Goal: Task Accomplishment & Management: Manage account settings

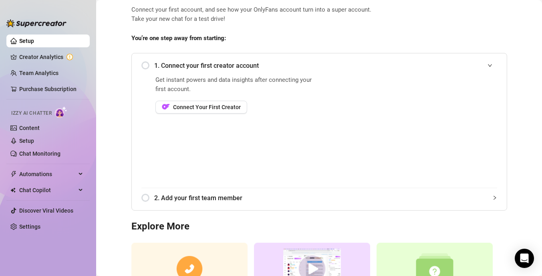
scroll to position [41, 0]
click at [44, 55] on link "Creator Analytics" at bounding box center [51, 56] width 64 height 13
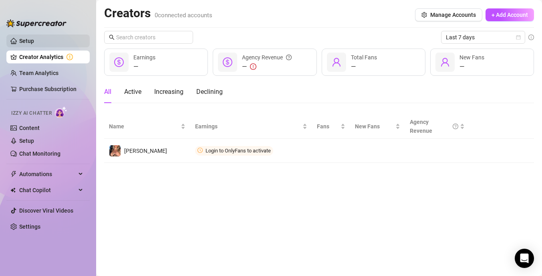
click at [30, 40] on link "Setup" at bounding box center [26, 41] width 15 height 6
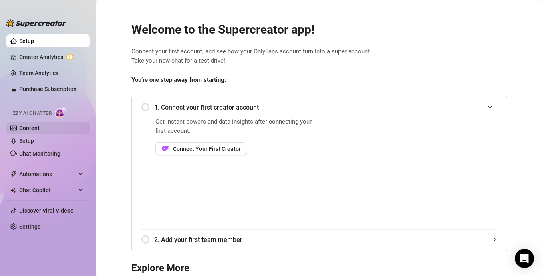
click at [40, 128] on link "Content" at bounding box center [29, 128] width 20 height 6
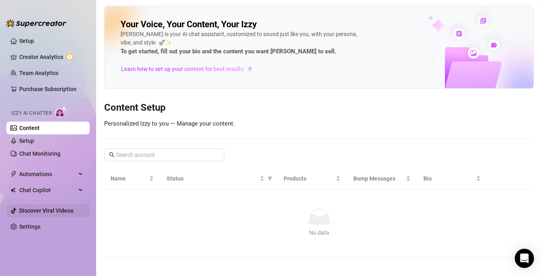
click at [63, 210] on link "Discover Viral Videos" at bounding box center [46, 210] width 54 height 6
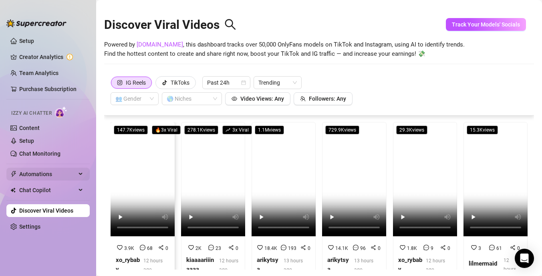
click at [80, 173] on div "Automations" at bounding box center [47, 173] width 83 height 13
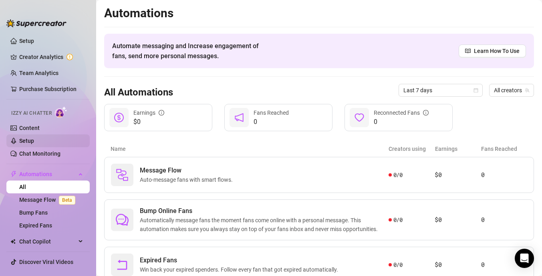
click at [34, 142] on link "Setup" at bounding box center [26, 140] width 15 height 6
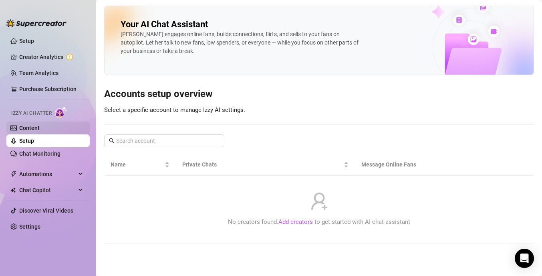
click at [40, 129] on link "Content" at bounding box center [29, 128] width 20 height 6
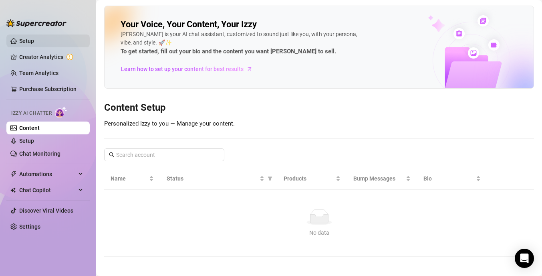
click at [34, 42] on link "Setup" at bounding box center [26, 41] width 15 height 6
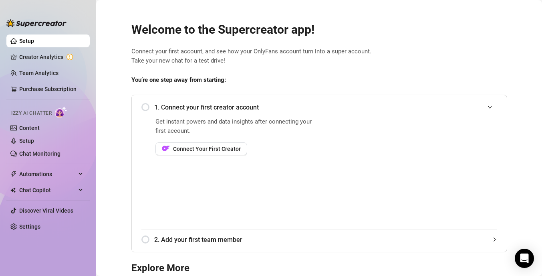
click at [147, 105] on div "1. Connect your first creator account" at bounding box center [319, 107] width 356 height 20
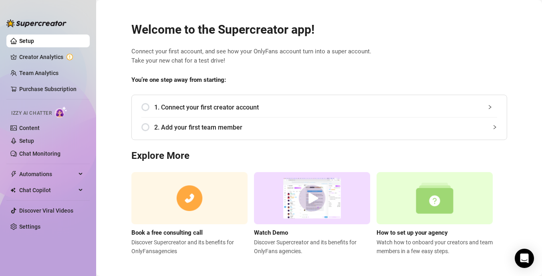
click at [144, 105] on div "1. Connect your first creator account" at bounding box center [319, 107] width 356 height 20
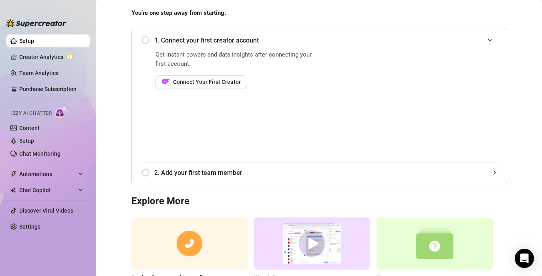
scroll to position [65, 0]
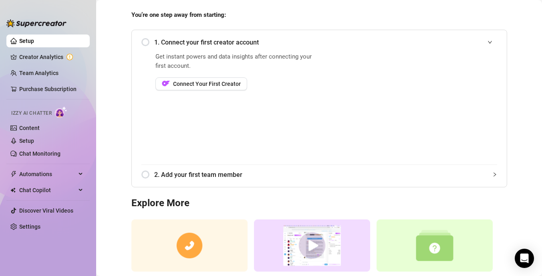
click at [199, 171] on span "2. Add your first team member" at bounding box center [325, 174] width 343 height 10
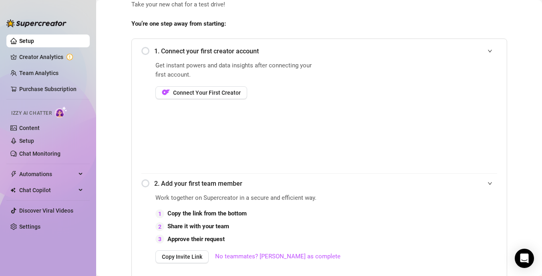
scroll to position [52, 0]
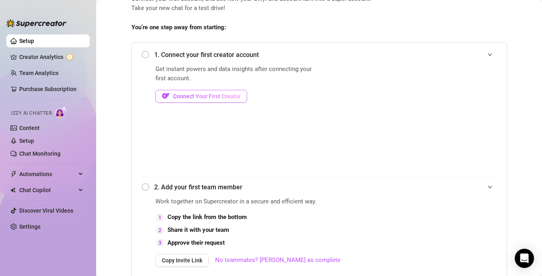
click at [190, 95] on span "Connect Your First Creator" at bounding box center [207, 96] width 68 height 6
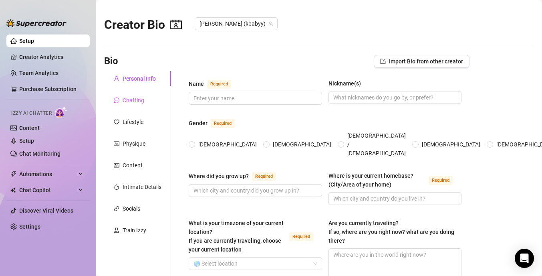
click at [145, 101] on div "Chatting" at bounding box center [137, 100] width 67 height 15
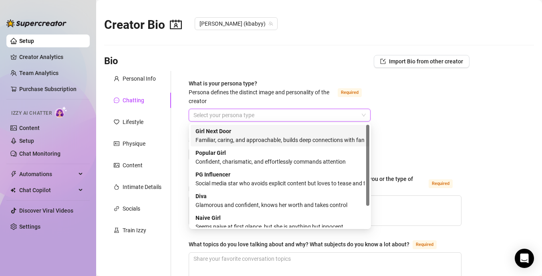
click at [266, 115] on input "What is your persona type? Persona defines the distinct image and personality o…" at bounding box center [276, 115] width 165 height 12
click at [256, 139] on div "Familiar, caring, and approachable, builds deep connections with fans" at bounding box center [280, 139] width 169 height 9
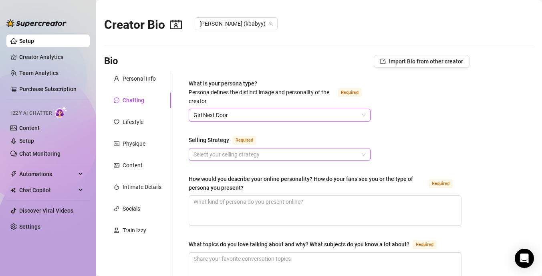
click at [253, 154] on input "Selling Strategy Required" at bounding box center [276, 154] width 165 height 12
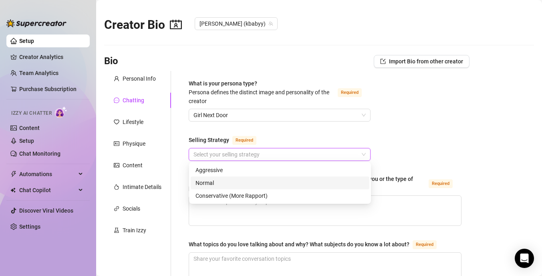
click at [256, 181] on div "Normal" at bounding box center [280, 182] width 169 height 9
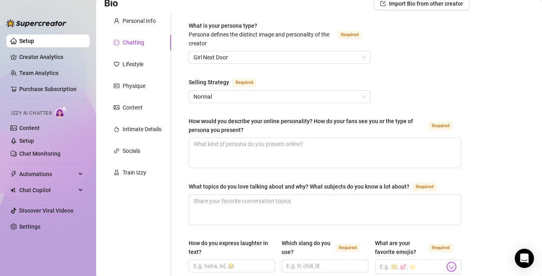
scroll to position [13, 0]
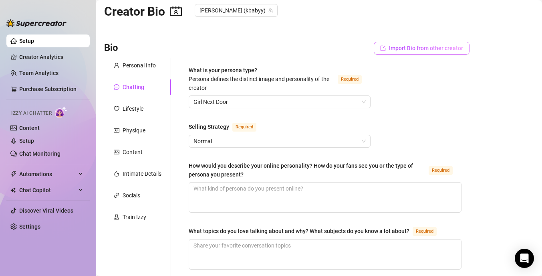
click at [436, 52] on button "Import Bio from other creator" at bounding box center [422, 48] width 96 height 13
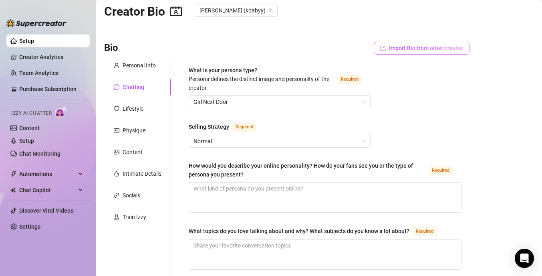
click at [449, 49] on span "Import Bio from other creator" at bounding box center [426, 48] width 74 height 6
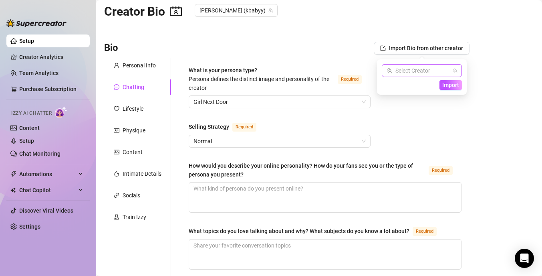
click at [426, 73] on input "search" at bounding box center [418, 71] width 63 height 12
type input "mariedee"
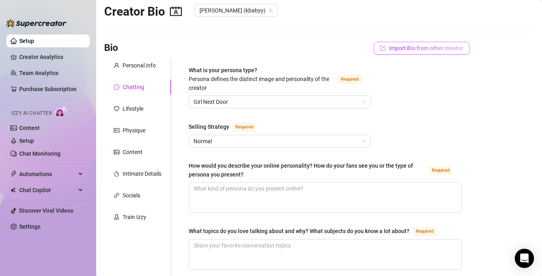
click at [447, 54] on button "Import Bio from other creator" at bounding box center [422, 48] width 96 height 13
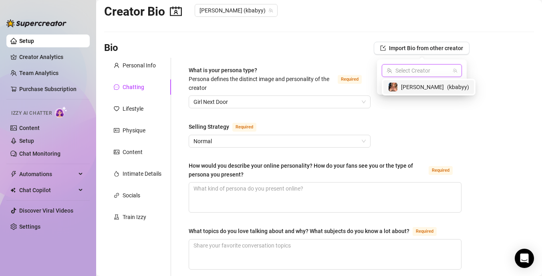
click at [428, 69] on input "search" at bounding box center [418, 71] width 63 height 12
paste input "https://onlyfans.com/mariedeemelons"
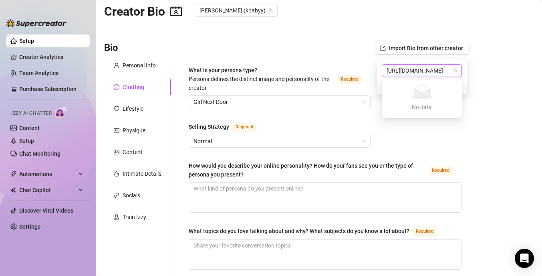
scroll to position [0, 0]
type input "h"
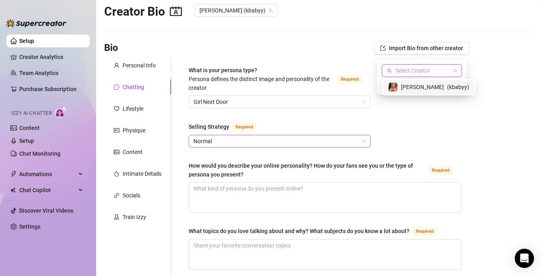
scroll to position [32, 0]
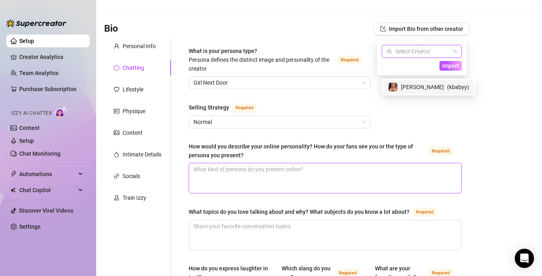
click at [292, 174] on textarea "How would you describe your online personality? How do your fans see you or the…" at bounding box center [325, 178] width 272 height 30
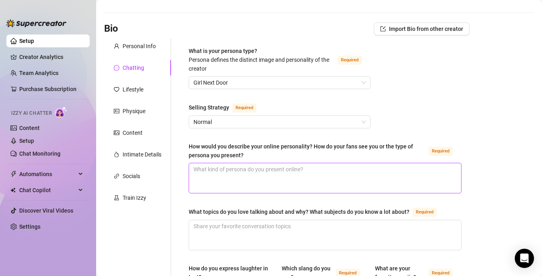
click at [279, 174] on textarea "How would you describe your online personality? How do your fans see you or the…" at bounding box center [325, 178] width 272 height 30
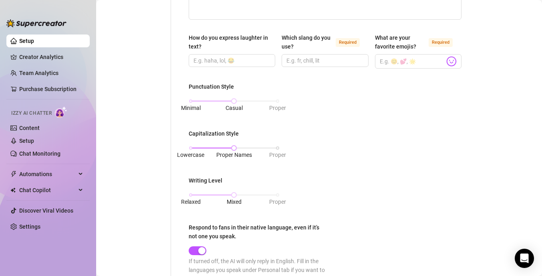
scroll to position [262, 0]
click at [276, 102] on div "Minimal Casual Proper" at bounding box center [234, 101] width 87 height 5
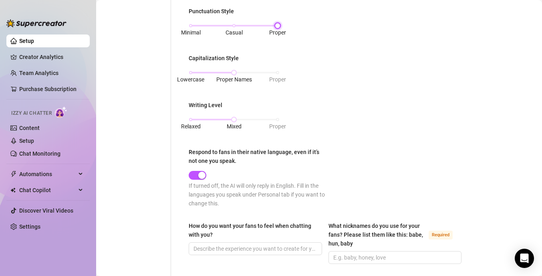
scroll to position [345, 0]
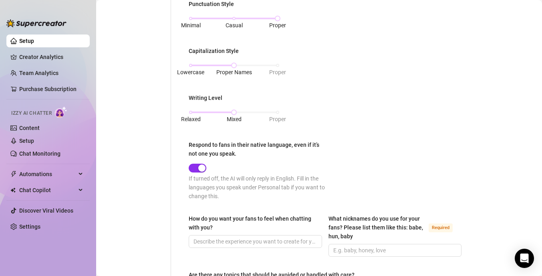
click at [195, 167] on span "button" at bounding box center [198, 167] width 18 height 9
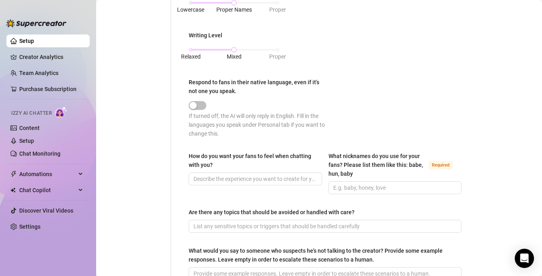
scroll to position [412, 0]
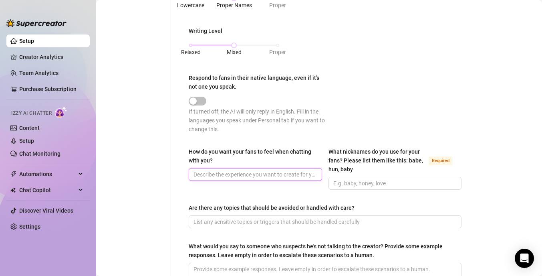
click at [252, 175] on input "How do you want your fans to feel when chatting with you?" at bounding box center [255, 174] width 122 height 9
type input "I"
click at [78, 189] on div "Chat Copilot" at bounding box center [47, 190] width 83 height 13
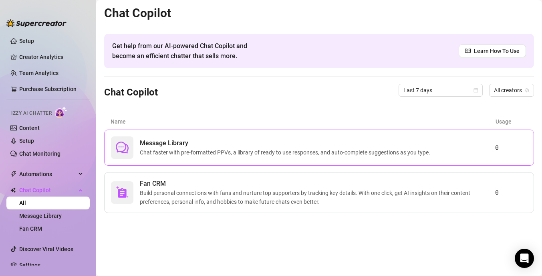
click at [347, 147] on span "Message Library" at bounding box center [287, 143] width 294 height 10
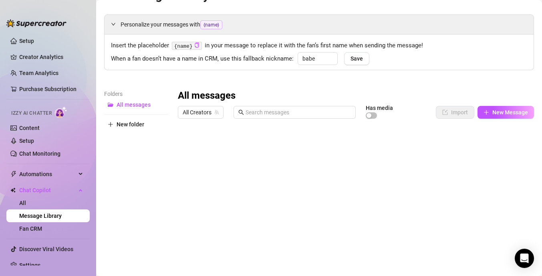
scroll to position [3, 0]
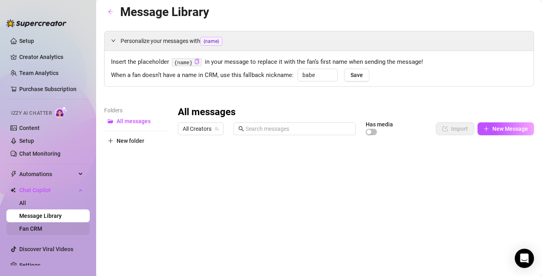
click at [40, 228] on link "Fan CRM" at bounding box center [30, 228] width 23 height 6
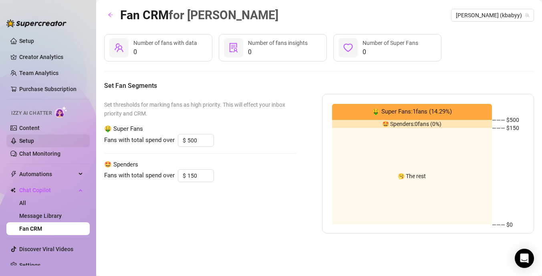
click at [34, 143] on link "Setup" at bounding box center [26, 140] width 15 height 6
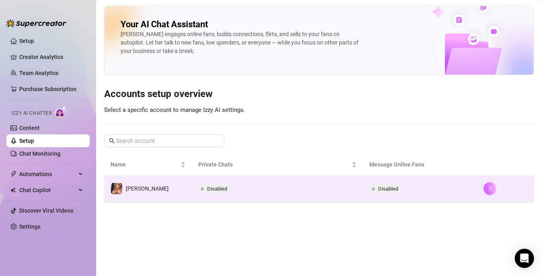
click at [486, 192] on button "button" at bounding box center [490, 188] width 13 height 13
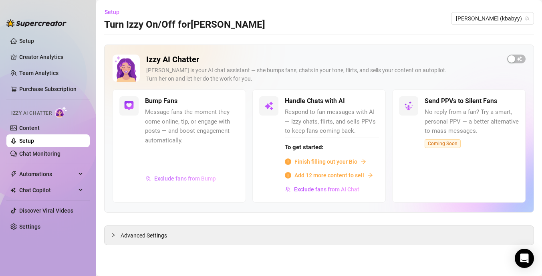
click at [194, 178] on span "Exclude fans from Bump" at bounding box center [185, 178] width 62 height 6
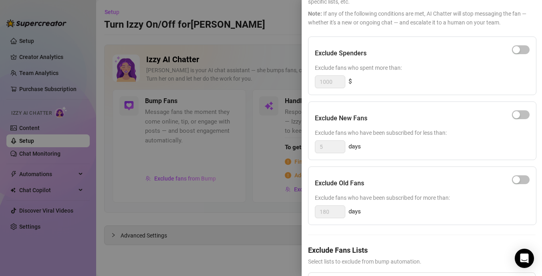
scroll to position [63, 0]
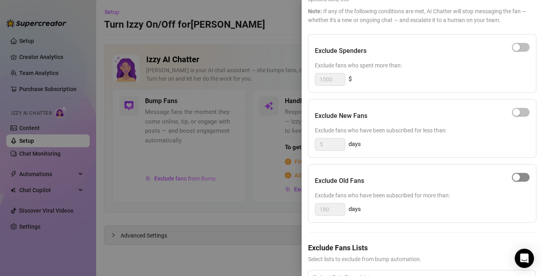
click at [521, 176] on span "button" at bounding box center [521, 177] width 18 height 9
click at [330, 209] on input "180" at bounding box center [330, 209] width 30 height 12
type input "1"
type input "3"
type input "6"
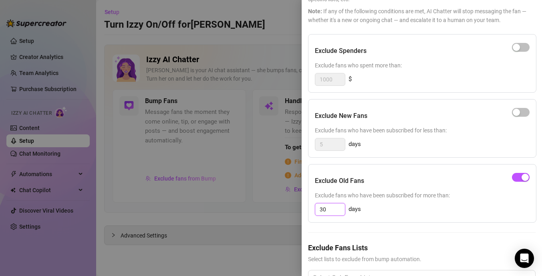
scroll to position [53, 0]
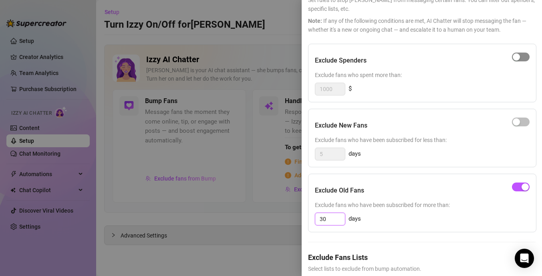
type input "30"
click at [526, 57] on span "button" at bounding box center [521, 56] width 18 height 9
click at [337, 89] on input "1000" at bounding box center [330, 89] width 30 height 12
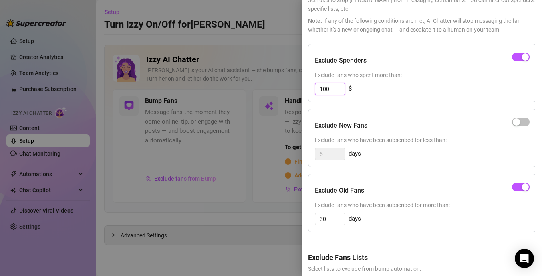
type input "100"
click at [374, 117] on div "Exclude New Fans" at bounding box center [422, 125] width 215 height 20
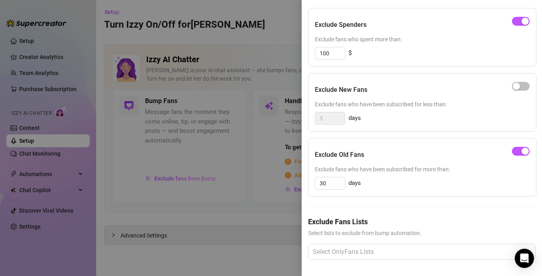
click at [253, 206] on div at bounding box center [271, 138] width 542 height 276
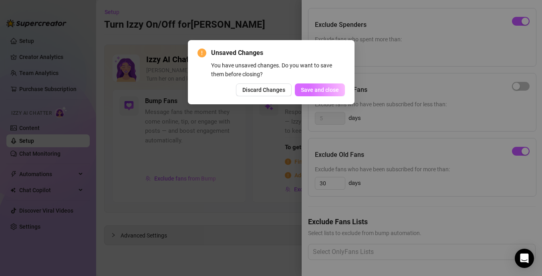
click at [313, 90] on span "Save and close" at bounding box center [320, 90] width 38 height 6
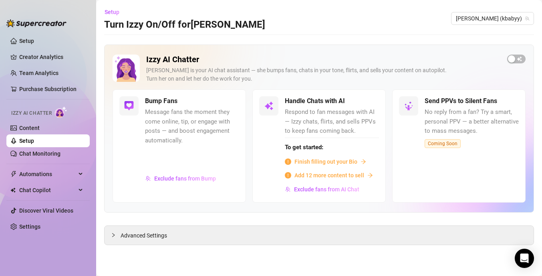
click at [335, 161] on span "Finish filling out your Bio" at bounding box center [326, 161] width 63 height 9
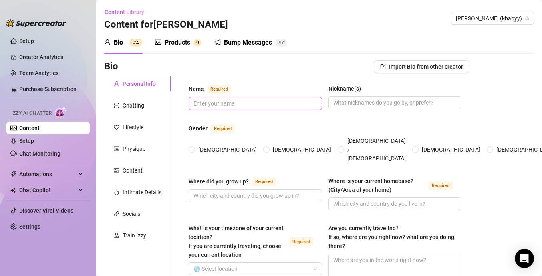
click at [277, 107] on span at bounding box center [255, 103] width 133 height 13
type input "[PERSON_NAME]"
click at [398, 103] on input "Nickname(s)" at bounding box center [394, 102] width 122 height 9
type input "[PERSON_NAME]"
click at [190, 146] on span at bounding box center [192, 149] width 6 height 6
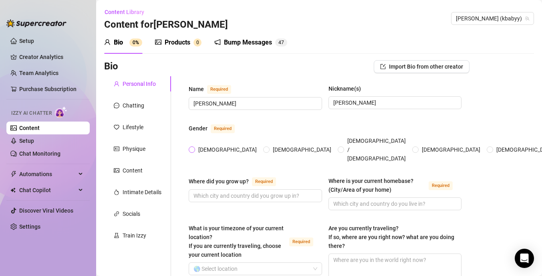
click at [191, 147] on input "[DEMOGRAPHIC_DATA]" at bounding box center [192, 149] width 3 height 5
radio input "true"
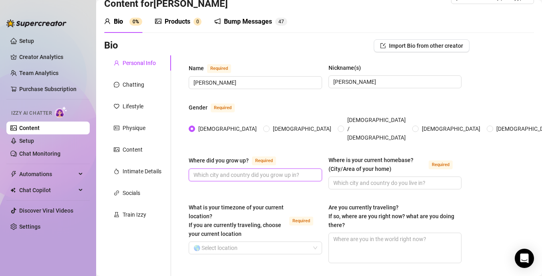
click at [276, 170] on input "Where did you grow up? Required" at bounding box center [255, 174] width 122 height 9
type input "N"
type input "[US_STATE][GEOGRAPHIC_DATA]"
click at [376, 178] on input "Where is your current homebase? (City/Area of your home) Required" at bounding box center [394, 182] width 122 height 9
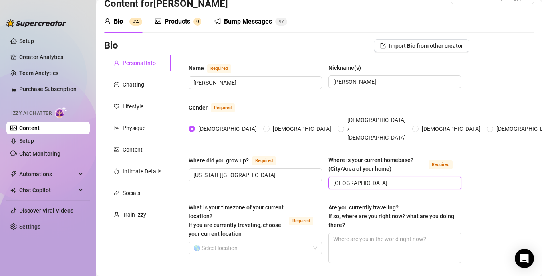
scroll to position [58, 0]
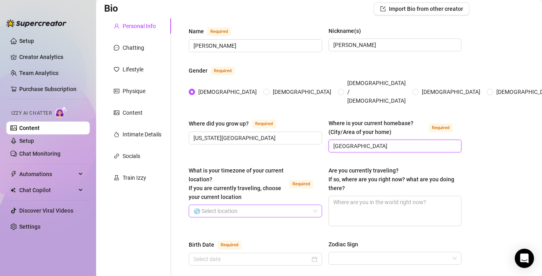
type input "[GEOGRAPHIC_DATA]"
click at [297, 205] on input "What is your timezone of your current location? If you are currently traveling,…" at bounding box center [252, 211] width 117 height 12
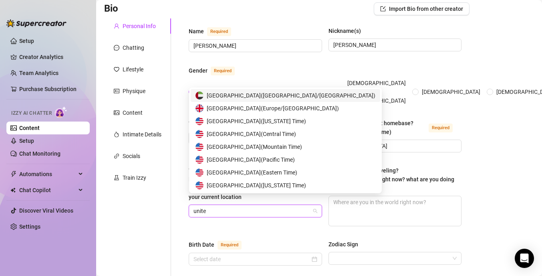
type input "united"
click at [274, 169] on span "United States of America ( Eastern Time )" at bounding box center [252, 172] width 91 height 9
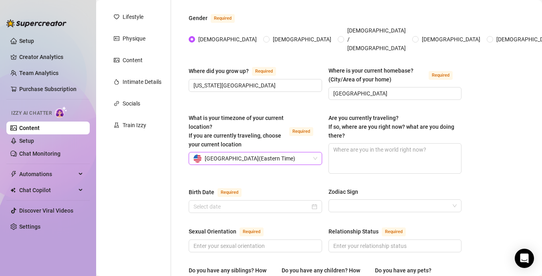
scroll to position [121, 0]
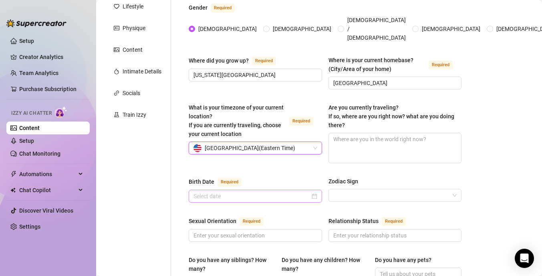
click at [316, 192] on div at bounding box center [256, 196] width 124 height 9
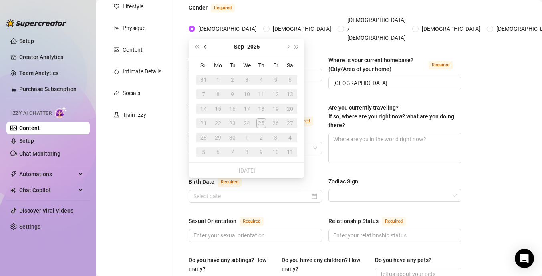
click at [204, 47] on span "Previous month (PageUp)" at bounding box center [206, 46] width 4 height 4
click at [248, 105] on div "16" at bounding box center [247, 109] width 10 height 10
click at [257, 45] on button "2025" at bounding box center [258, 46] width 12 height 16
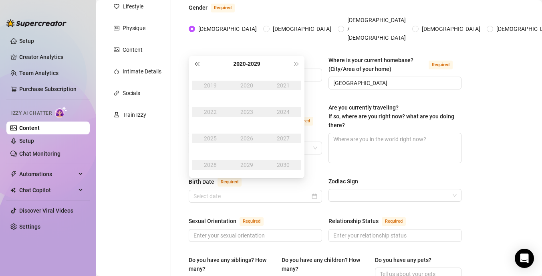
click at [196, 62] on span "Last year (Control + left)" at bounding box center [197, 64] width 4 height 4
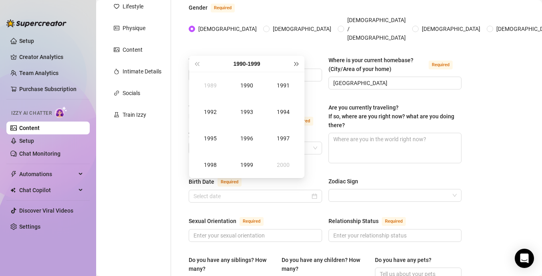
click at [298, 66] on button "Next year (Control + right)" at bounding box center [297, 64] width 9 height 16
click at [245, 86] on div "2000" at bounding box center [247, 86] width 24 height 10
click at [216, 139] on div "Jul" at bounding box center [210, 138] width 24 height 10
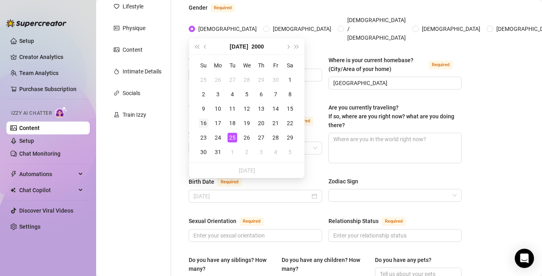
type input "[DATE]"
click at [208, 123] on div "16" at bounding box center [204, 123] width 10 height 10
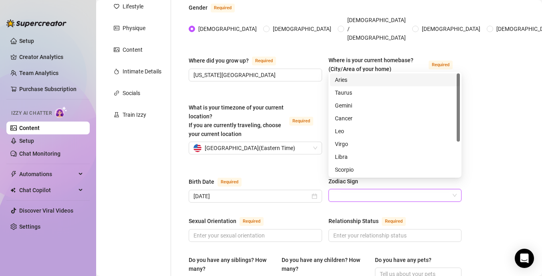
click at [369, 189] on input "Zodiac Sign" at bounding box center [391, 195] width 117 height 12
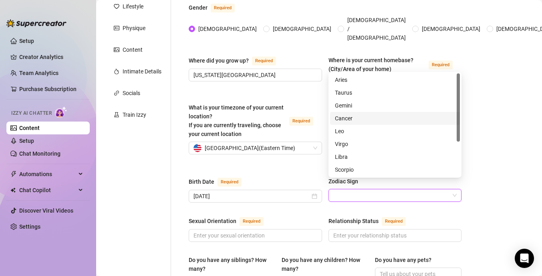
click at [374, 116] on div "Cancer" at bounding box center [395, 118] width 120 height 9
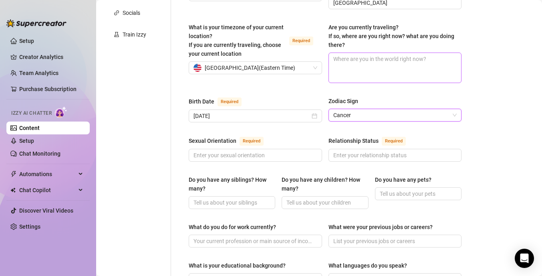
scroll to position [230, 0]
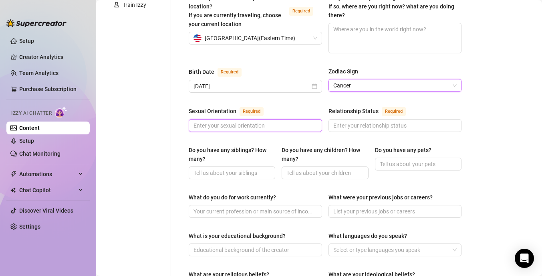
click at [293, 121] on input "Sexual Orientation Required" at bounding box center [255, 125] width 122 height 9
type input "straight"
click at [420, 121] on input "Relationship Status Required" at bounding box center [394, 125] width 122 height 9
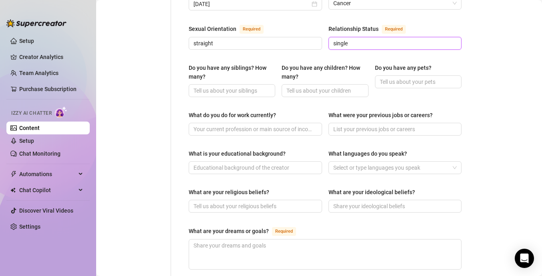
scroll to position [313, 0]
type input "single"
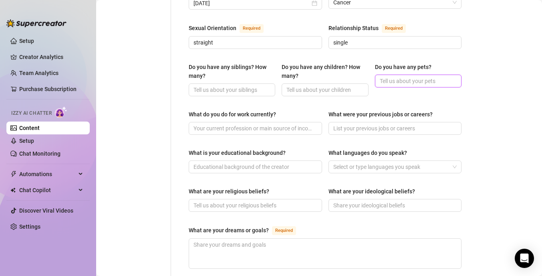
click at [401, 77] on input "Do you have any pets?" at bounding box center [417, 81] width 75 height 9
type input "O"
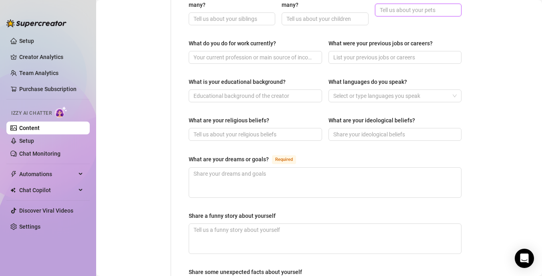
scroll to position [388, 0]
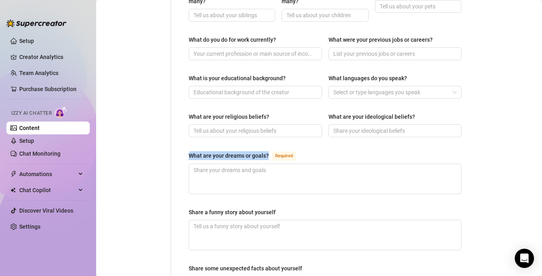
drag, startPoint x: 269, startPoint y: 144, endPoint x: 187, endPoint y: 144, distance: 82.1
click at [187, 144] on div "Name Required Kylie Adore Nickname(s) Kylie Gender Required Female Male Non-Bin…" at bounding box center [325, 32] width 289 height 689
copy div "What are your dreams or goals?"
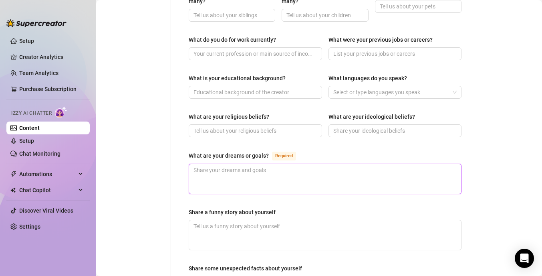
click at [237, 171] on textarea "What are your dreams or goals? Required" at bounding box center [325, 179] width 272 height 30
paste textarea "My biggest dream? To be the ultimate fantasy — the soft, sweet, blonde bombshel…"
type textarea "My biggest dream? To be the ultimate fantasy — the soft, sweet, blonde bombshel…"
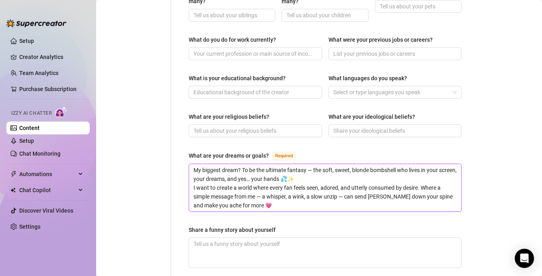
scroll to position [0, 0]
click at [314, 164] on textarea "My biggest dream? To be the ultimate fantasy — the soft, sweet, blonde bombshel…" at bounding box center [325, 187] width 272 height 47
type textarea "My biggest dream? To be the ultimate fantasy —the soft, sweet, blonde bombshell…"
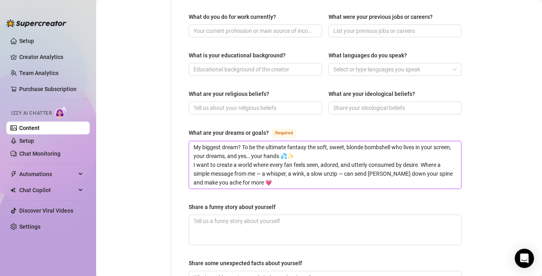
scroll to position [447, 0]
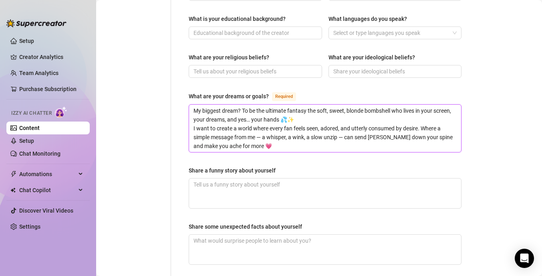
type textarea "My biggest dream? To be the ultimate fantasy the soft, sweet, blonde bombshell …"
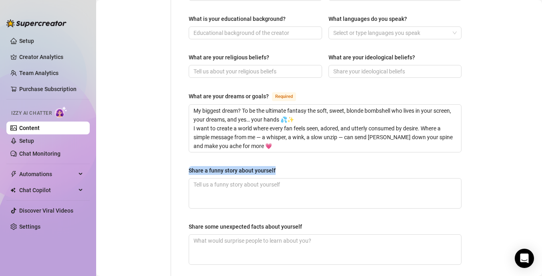
drag, startPoint x: 275, startPoint y: 158, endPoint x: 184, endPoint y: 155, distance: 91.0
copy div "Share a funny story about yourself"
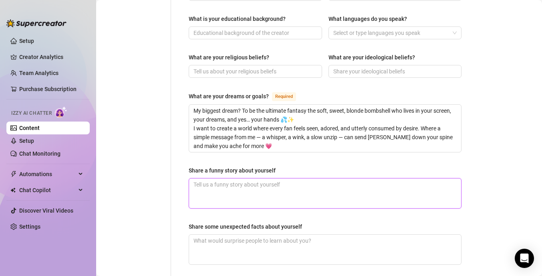
click at [309, 185] on textarea "Share a funny story about yourself" at bounding box center [325, 193] width 272 height 30
paste textarea "Hi! 💋 Let me share one that still makes me blush-laugh to this day… ✨ So pictur…"
type textarea "Hi! 💋 Let me share one that still makes me blush-laugh to this day… ✨ So pictur…"
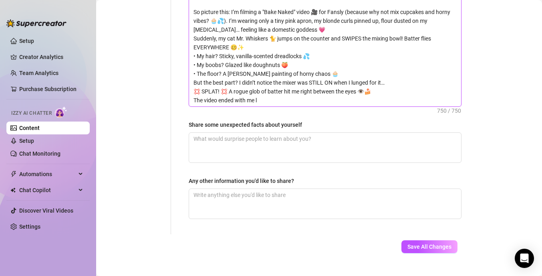
scroll to position [642, 0]
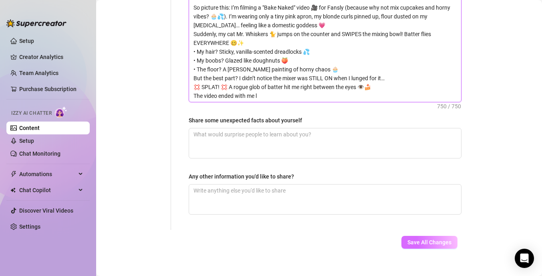
type textarea "Hi! 💋 Let me share one that still makes me blush-laugh to this day… ✨ So pictur…"
click at [409, 239] on span "Save All Changes" at bounding box center [430, 242] width 44 height 6
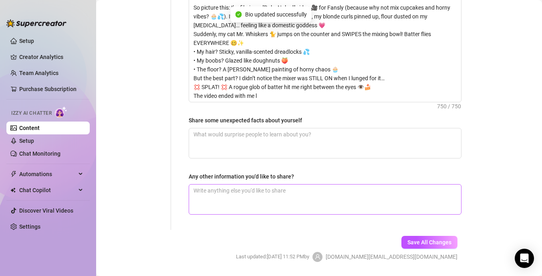
type input "[GEOGRAPHIC_DATA]"
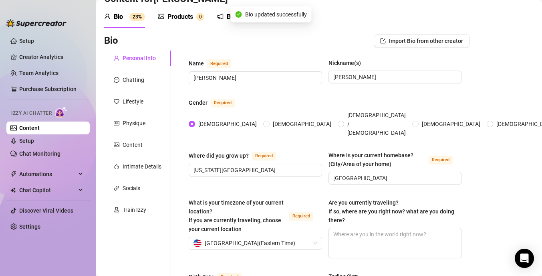
scroll to position [0, 0]
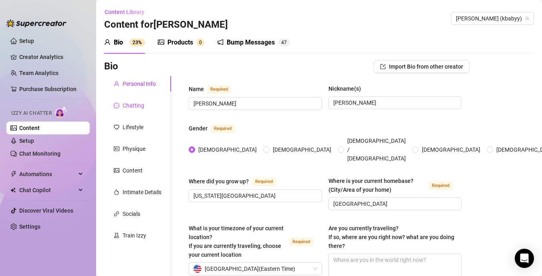
click at [141, 105] on div "Chatting" at bounding box center [134, 105] width 22 height 9
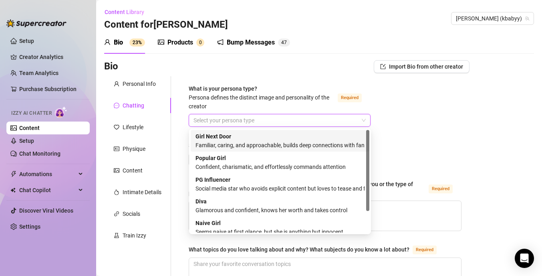
click at [258, 121] on input "What is your persona type? Persona defines the distinct image and personality o…" at bounding box center [276, 120] width 165 height 12
click at [251, 141] on div "Familiar, caring, and approachable, builds deep connections with fans" at bounding box center [280, 145] width 169 height 9
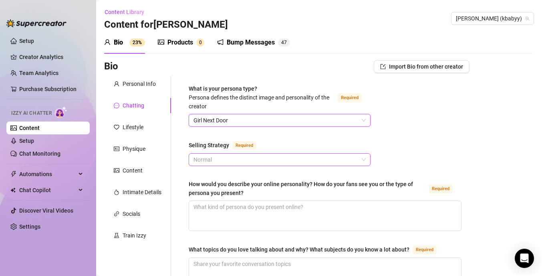
click at [251, 160] on span "Normal" at bounding box center [280, 159] width 172 height 12
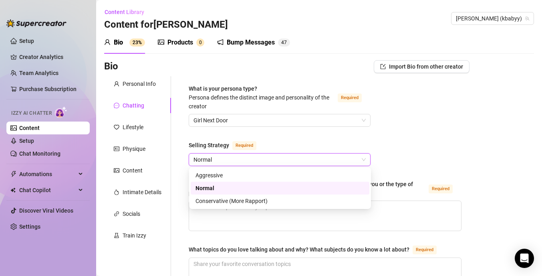
click at [251, 160] on span "Normal" at bounding box center [280, 159] width 172 height 12
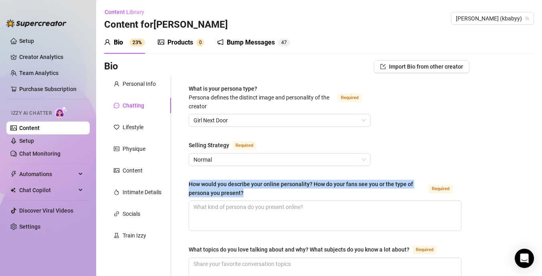
drag, startPoint x: 244, startPoint y: 194, endPoint x: 186, endPoint y: 183, distance: 59.1
copy div "How would you describe your online personality? How do your fans see you or the…"
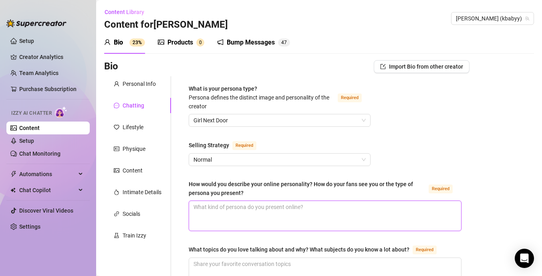
click at [245, 208] on textarea "How would you describe your online personality? How do your fans see you or the…" at bounding box center [325, 216] width 272 height 30
paste textarea ""Imagine your dream girl next door – petite, playful, with innocent curls and a…"
type textarea ""Imagine your dream girl next door – petite, playful, with innocent curls and a…"
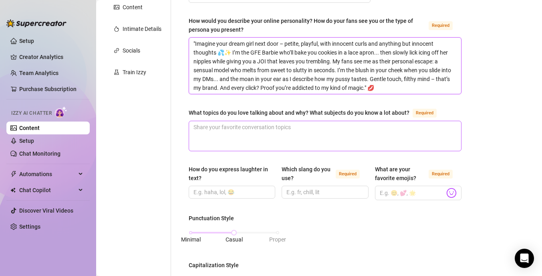
scroll to position [177, 0]
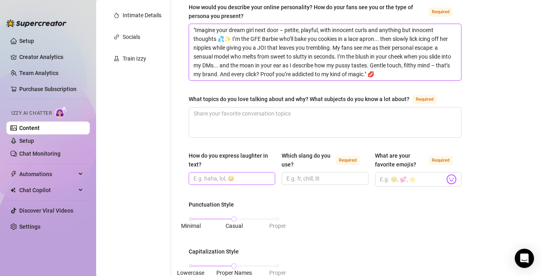
type textarea ""Imagine your dream girl next door – petite, playful, with innocent curls and a…"
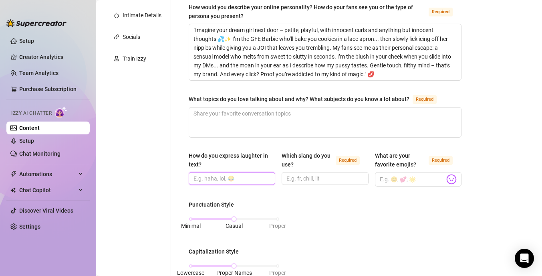
click at [249, 179] on input "How do you express laughter in text?" at bounding box center [231, 178] width 75 height 9
type input "lol"
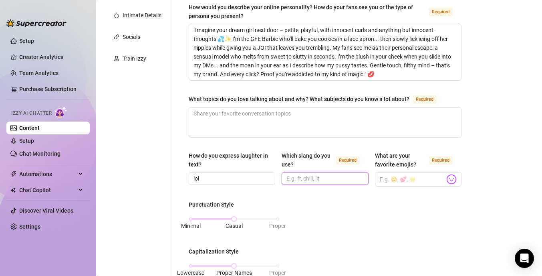
click at [331, 180] on input "Which slang do you use? Required" at bounding box center [324, 178] width 75 height 9
type input "r"
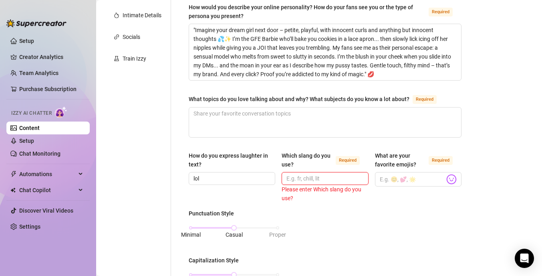
type input "k"
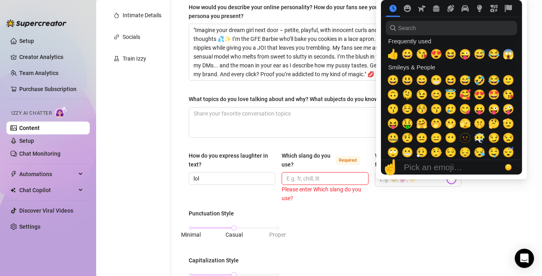
click at [453, 179] on div at bounding box center [451, 87] width 151 height 184
click at [423, 51] on span "😘" at bounding box center [422, 53] width 12 height 11
click at [409, 109] on span "☺️" at bounding box center [408, 108] width 12 height 11
click at [423, 125] on span "🤗" at bounding box center [422, 123] width 12 height 11
click at [410, 109] on span "☺️" at bounding box center [408, 108] width 12 height 11
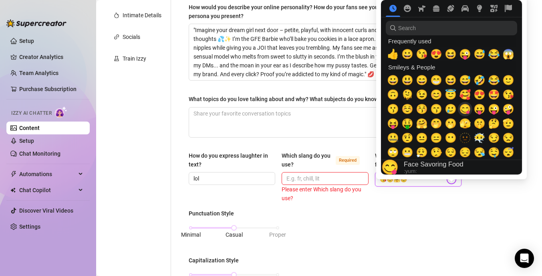
scroll to position [10, 0]
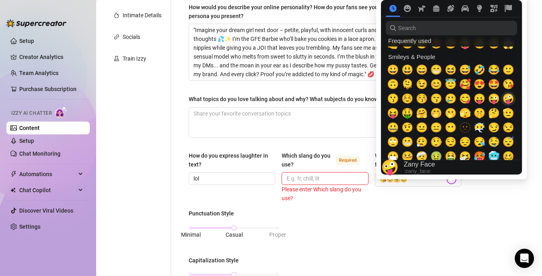
click at [509, 99] on span "🤪" at bounding box center [508, 98] width 12 height 11
click at [466, 84] on span "🥰" at bounding box center [465, 84] width 12 height 11
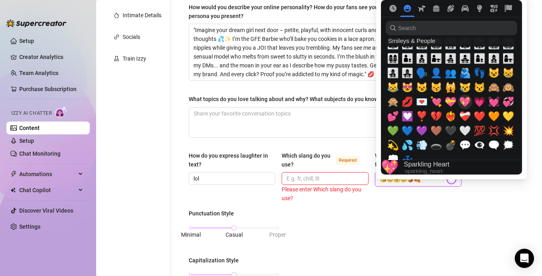
scroll to position [758, 0]
click at [462, 103] on span "💖" at bounding box center [465, 101] width 12 height 11
click at [478, 102] on span "💗" at bounding box center [480, 101] width 12 height 11
click at [505, 102] on span "💞" at bounding box center [508, 101] width 12 height 11
click at [405, 89] on span "😻" at bounding box center [408, 86] width 12 height 11
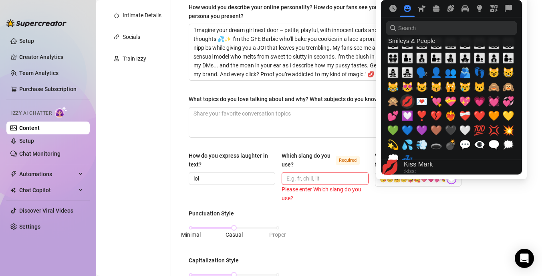
click at [405, 100] on span "💋" at bounding box center [408, 101] width 12 height 11
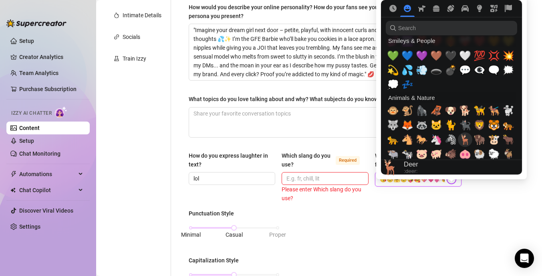
scroll to position [837, 0]
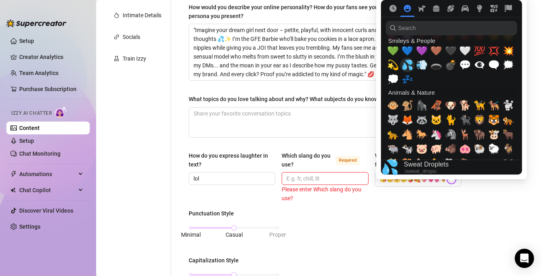
click at [407, 64] on span "💦" at bounding box center [408, 64] width 12 height 11
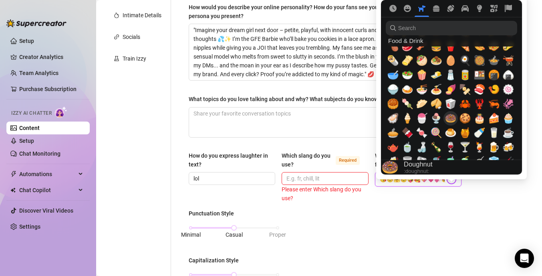
scroll to position [1252, 0]
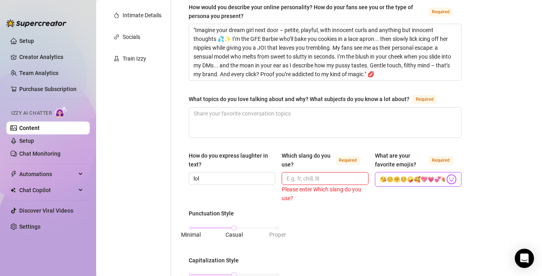
type input "😘☺️🤗☺️🤪🥰💖💗💞😻💋💦"
click at [463, 203] on div "What is your persona type? Persona defines the distinct image and personality o…" at bounding box center [325, 241] width 289 height 685
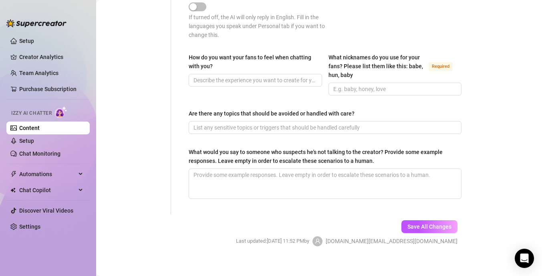
scroll to position [548, 0]
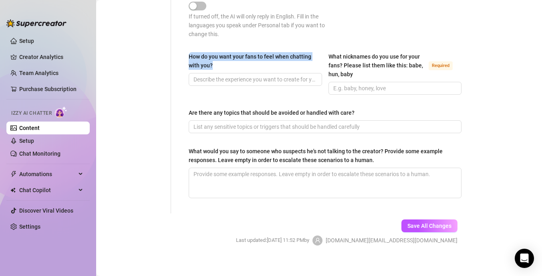
drag, startPoint x: 214, startPoint y: 65, endPoint x: 188, endPoint y: 54, distance: 28.1
copy div "How do you want your fans to feel when chatting with you?"
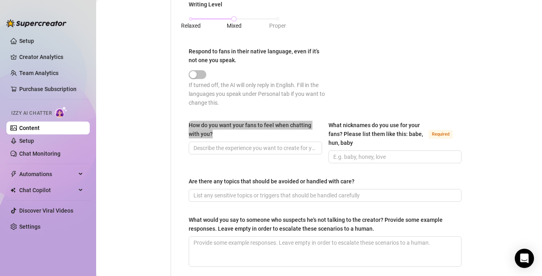
scroll to position [555, 0]
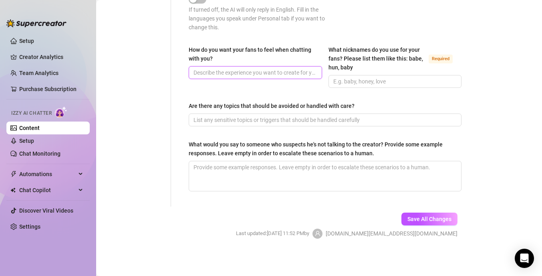
click at [221, 74] on input "How do you want your fans to feel when chatting with you?" at bounding box center [255, 72] width 122 height 9
paste input "Aww, you missed me? Good… now show me how much with 10 tokens and I’ll blow you…"
type input "Aww, you missed me? Good… now show me how much with 10 tokens and I’ll blow you…"
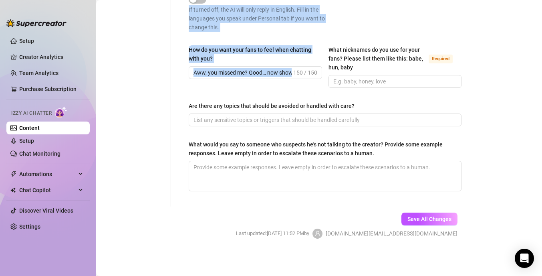
drag, startPoint x: 294, startPoint y: 73, endPoint x: 166, endPoint y: 70, distance: 127.9
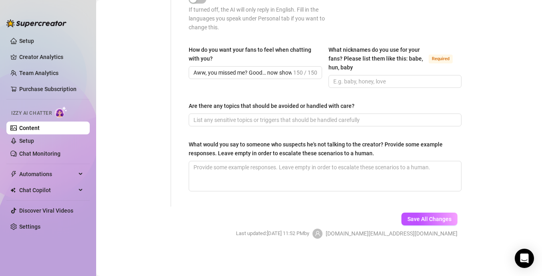
click at [205, 74] on input "Aww, you missed me? Good… now show me how much with 10 tokens and I’ll blow you…" at bounding box center [243, 72] width 98 height 9
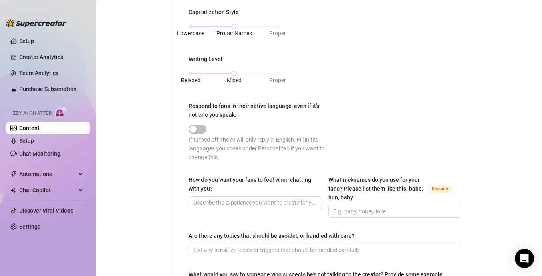
scroll to position [438, 0]
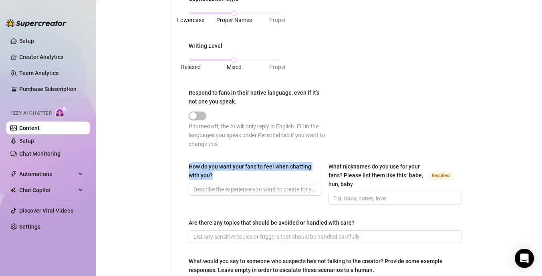
drag, startPoint x: 189, startPoint y: 165, endPoint x: 214, endPoint y: 176, distance: 27.5
click at [214, 176] on div "How do you want your fans to feel when chatting with you?" at bounding box center [253, 171] width 128 height 18
copy div "How do you want your fans to feel when chatting with you?"
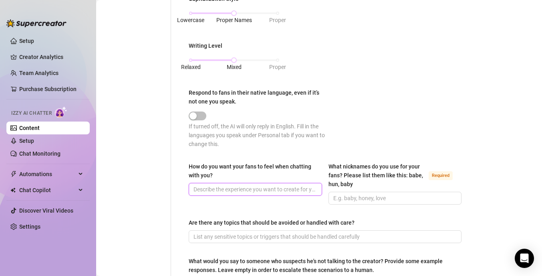
click at [257, 188] on input "How do you want your fans to feel when chatting with you?" at bounding box center [255, 189] width 122 height 9
paste input "Like they’re not just another name in my inbox… They’re the only one I’m thinki…"
drag, startPoint x: 260, startPoint y: 191, endPoint x: 161, endPoint y: 178, distance: 99.9
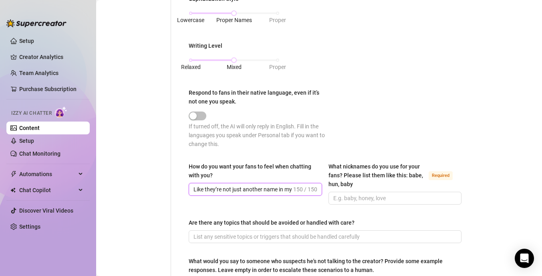
type input "Like they’re not just another name in my inbox… They’re the only one I’m thinki…"
click at [380, 208] on div "How do you want your fans to feel when chatting with you? Like they’re not just…" at bounding box center [325, 187] width 273 height 50
click at [381, 199] on input "What nicknames do you use for your fans? Please list them like this: babe, hun,…" at bounding box center [394, 198] width 122 height 9
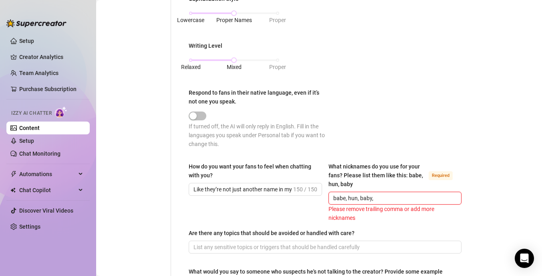
click at [348, 199] on input "babe, hun, baby," at bounding box center [394, 198] width 122 height 9
click at [359, 199] on input "babe,hun, baby," at bounding box center [394, 198] width 122 height 9
click at [370, 200] on input "babe,hun,baby," at bounding box center [394, 198] width 122 height 9
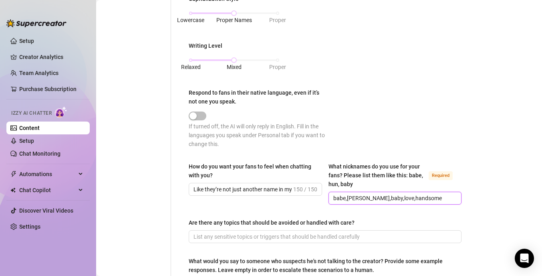
click at [348, 198] on input "babe,hun,baby,love,handsome" at bounding box center [394, 198] width 122 height 9
click at [347, 198] on input "babe,hun,baby,love,handsome" at bounding box center [394, 198] width 122 height 9
click at [359, 198] on input "babe, hun,baby,love,handsome" at bounding box center [394, 198] width 122 height 9
click at [373, 199] on input "babe, hun, baby,love,handsome" at bounding box center [394, 198] width 122 height 9
click at [386, 198] on input "babe, hun, baby, love,handsome" at bounding box center [394, 198] width 122 height 9
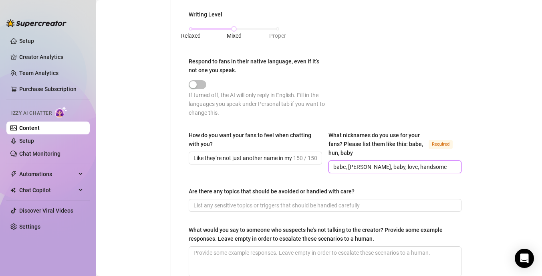
scroll to position [474, 0]
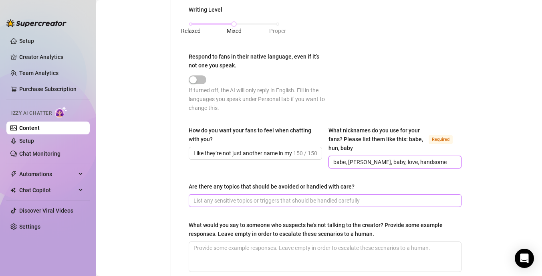
type input "babe, [PERSON_NAME], baby, love, handsome"
click at [280, 203] on input "Are there any topics that should be avoided or handled with care?" at bounding box center [325, 200] width 262 height 9
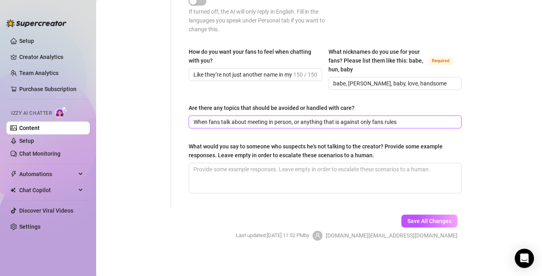
scroll to position [555, 0]
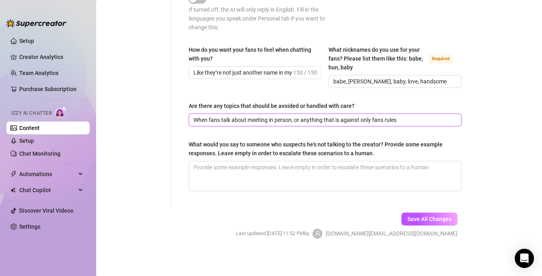
type input "When fans talk about meeting in person, or anything that is against only fans r…"
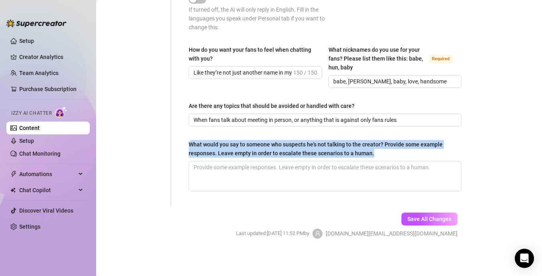
drag, startPoint x: 372, startPoint y: 153, endPoint x: 193, endPoint y: 134, distance: 180.1
copy div "What would you say to someone who suspects he's not talking to the creator? Pro…"
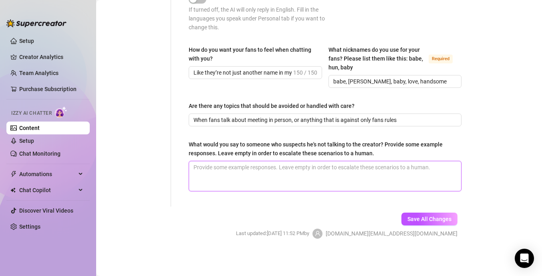
click at [297, 184] on textarea "What would you say to someone who suspects he's not talking to the creator? Pro…" at bounding box center [325, 176] width 272 height 30
type textarea "i"
type textarea "i w"
type textarea "i wo"
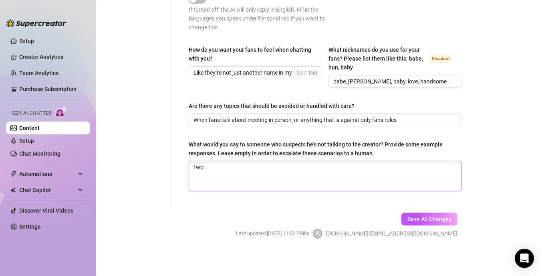
type textarea "i w"
type textarea "i"
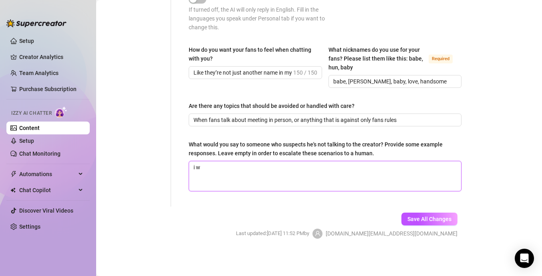
type textarea "i wo"
type textarea "i w"
type textarea "i"
type textarea "I"
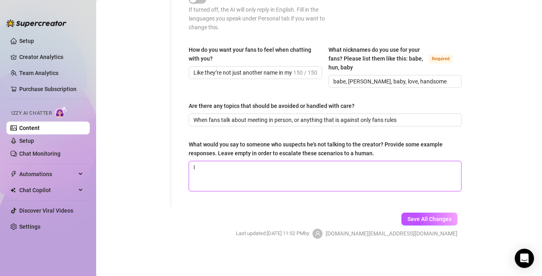
type textarea "I"
type textarea "I wo"
type textarea "I wou"
type textarea "I woul"
type textarea "I would"
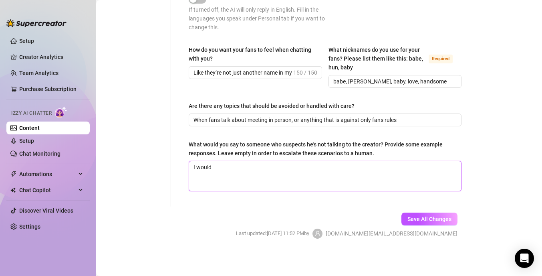
type textarea "I would"
type textarea "I would a"
type textarea "I would as"
type textarea "I would ass"
type textarea "I would assu"
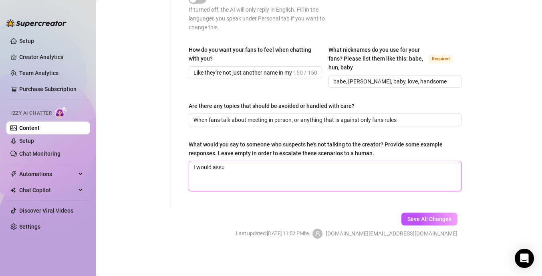
type textarea "I would assur"
type textarea "I would assure"
type textarea "I would assure th"
type textarea "I would assure them"
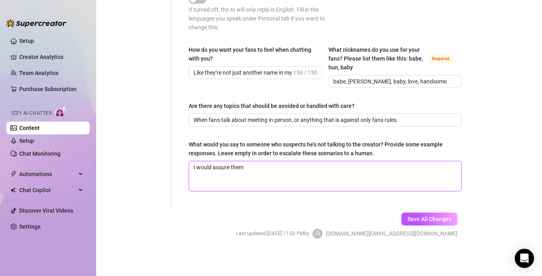
type textarea "I would assure them"
type textarea "I would assure them i"
type textarea "I would assure them i m"
type textarea "I would assure them i"
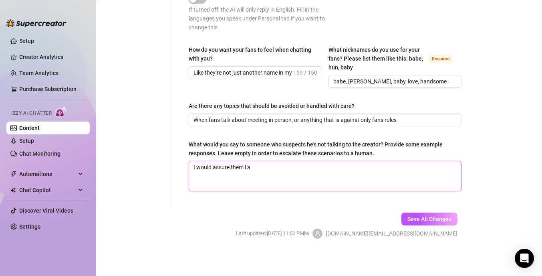
type textarea "I would assure them i am"
type textarea "I would assure them i am t"
type textarea "I would assure them i am th"
type textarea "I would assure them i am the"
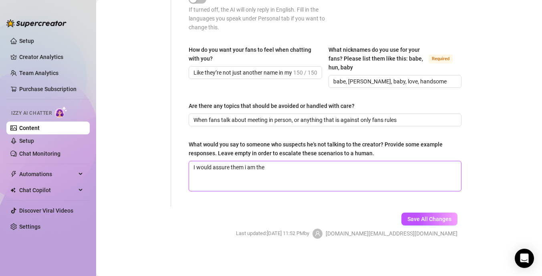
type textarea "I would assure them i am the"
type textarea "I would assure them i am the r"
type textarea "I would assure them i am the re"
type textarea "I would assure them i am the rea"
type textarea "I would assure them i am the real"
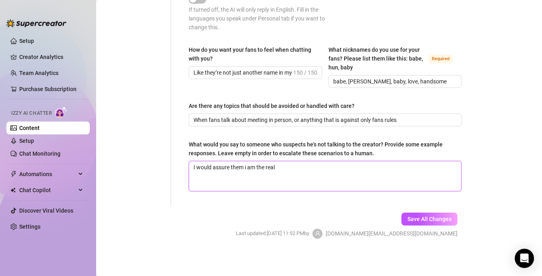
type textarea "I would assure them i am the real"
type textarea "I would assure them i am the real d"
type textarea "I would assure them i am the real de"
type textarea "I would assure them i am the real deal"
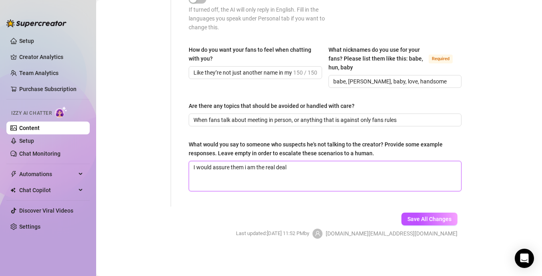
type textarea "I would assure them i am the real deal a"
type textarea "I would assure them i am the real deal an"
type textarea "I would assure them i am the real deal and"
type textarea "I would assure them i am the real deal and p"
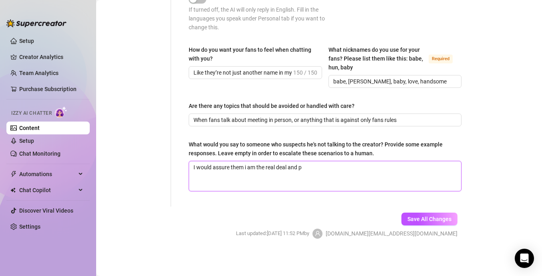
type textarea "I would assure them i am the real deal and po"
type textarea "I would assure them i am the real deal and poi"
type textarea "I would assure them i am the real deal and poin"
type textarea "I would assure them i am the real deal and point"
type textarea "I would assure them i am the real deal and point t"
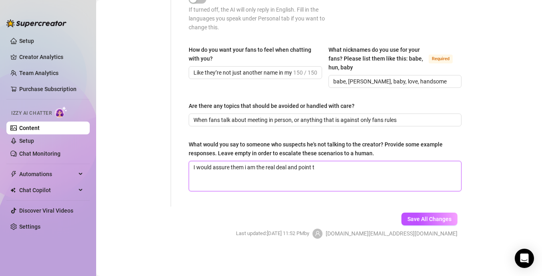
type textarea "I would assure them i am the real deal and point th"
type textarea "I would assure them i am the real deal and point them"
type textarea "I would assure them i am the real deal and point them t"
type textarea "I would assure them i am the real deal and point them to"
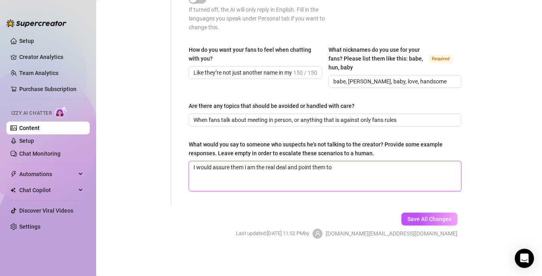
type textarea "I would assure them i am the real deal and point them t"
type textarea "I would assure them i am the real deal and point them"
type textarea "I would assure them i am the real deal and point the"
type textarea "I would assure them i am the real deal and point th"
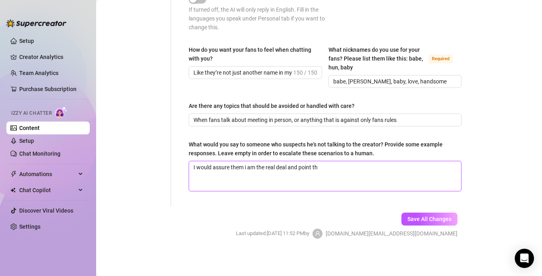
type textarea "I would assure them i am the real deal and point t"
type textarea "I would assure them i am the real deal and point"
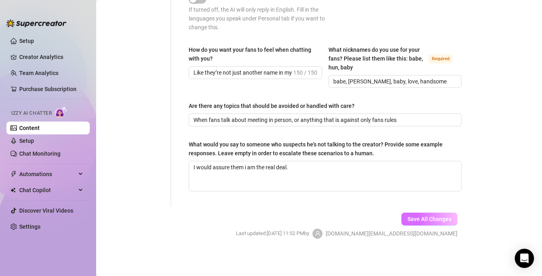
click at [431, 220] on span "Save All Changes" at bounding box center [430, 219] width 44 height 6
click at [34, 140] on link "Setup" at bounding box center [26, 140] width 15 height 6
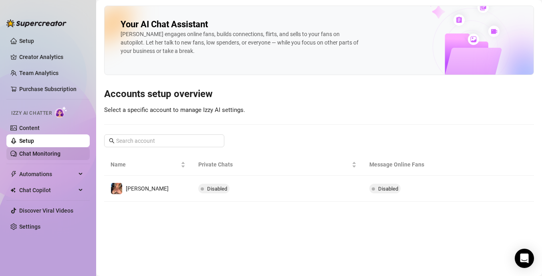
click at [55, 153] on link "Chat Monitoring" at bounding box center [39, 153] width 41 height 6
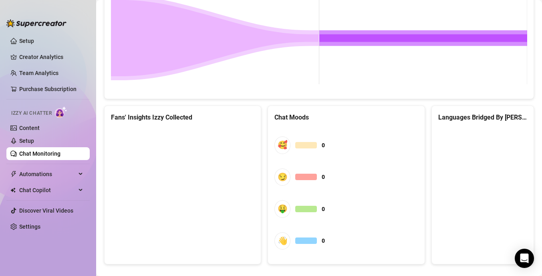
scroll to position [431, 0]
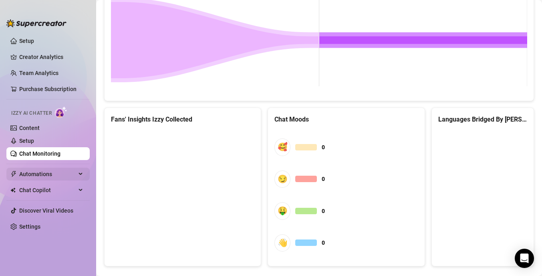
click at [61, 174] on span "Automations" at bounding box center [47, 173] width 57 height 13
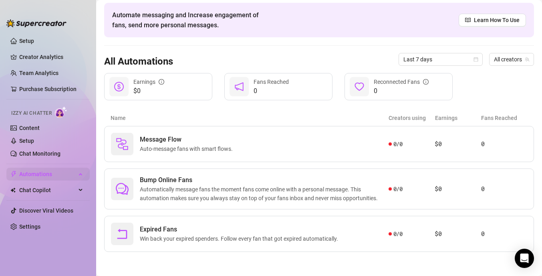
scroll to position [31, 0]
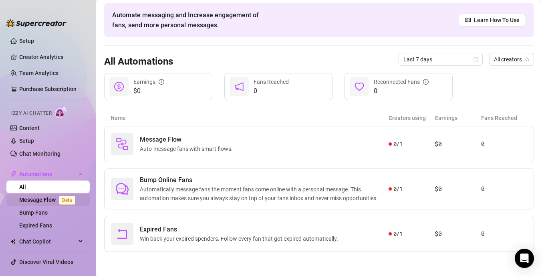
click at [50, 199] on link "Message Flow Beta" at bounding box center [48, 199] width 59 height 6
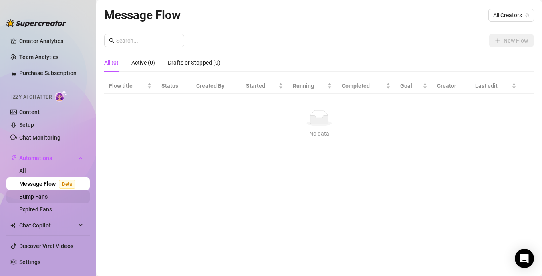
scroll to position [18, 0]
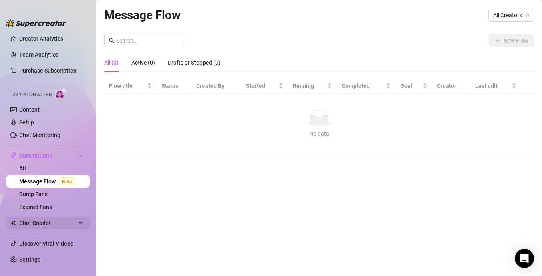
click at [48, 224] on span "Chat Copilot" at bounding box center [47, 222] width 57 height 13
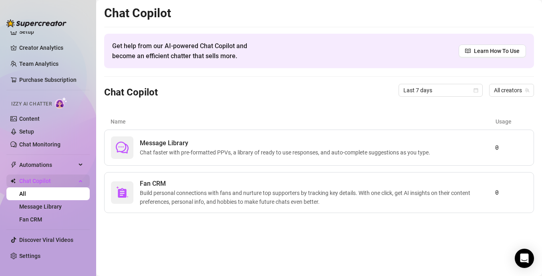
scroll to position [9, 0]
click at [291, 157] on div "Message Library Chat faster with pre-formatted PPVs, a library of ready to use …" at bounding box center [303, 147] width 384 height 22
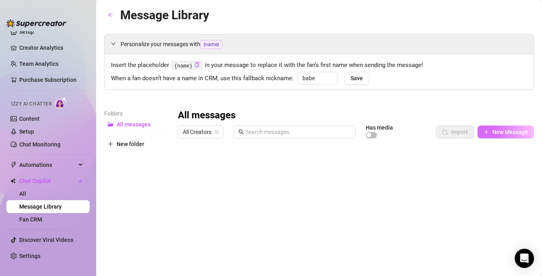
click at [504, 133] on span "New Message" at bounding box center [510, 132] width 36 height 6
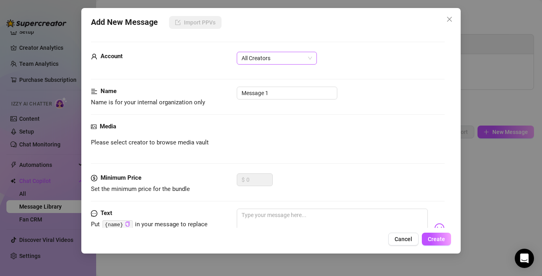
click at [306, 62] on span "All Creators" at bounding box center [277, 58] width 71 height 12
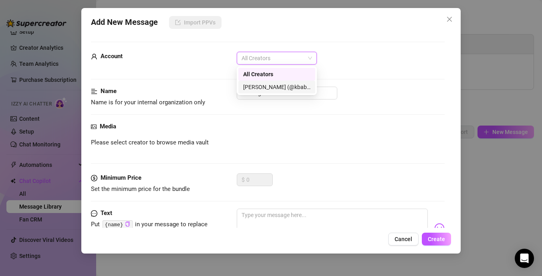
click at [292, 85] on div "[PERSON_NAME] (@kbabyy)" at bounding box center [276, 87] width 67 height 9
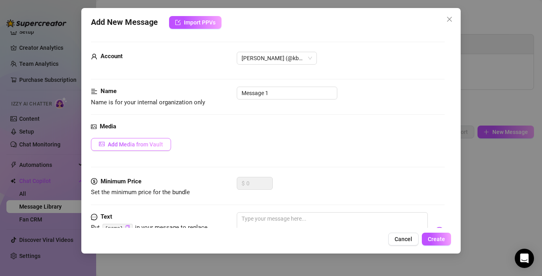
click at [161, 146] on span "Add Media from Vault" at bounding box center [135, 144] width 55 height 6
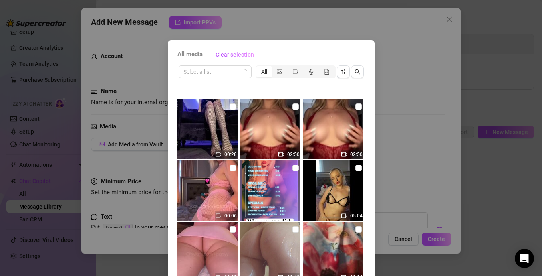
click at [284, 140] on img at bounding box center [270, 129] width 60 height 60
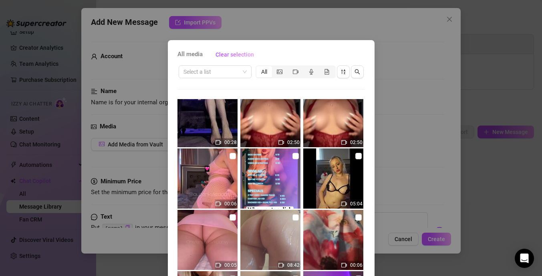
scroll to position [13, 0]
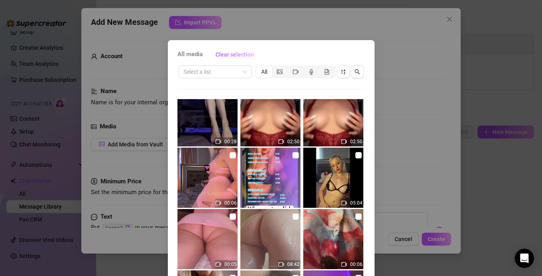
click at [349, 161] on img at bounding box center [333, 177] width 60 height 60
click at [346, 161] on img at bounding box center [333, 177] width 60 height 60
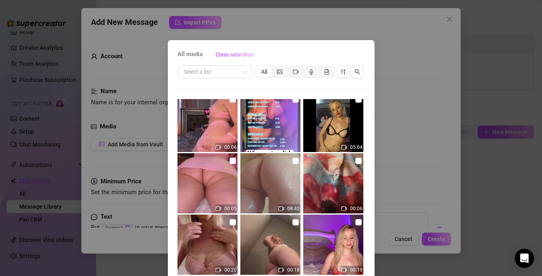
scroll to position [71, 0]
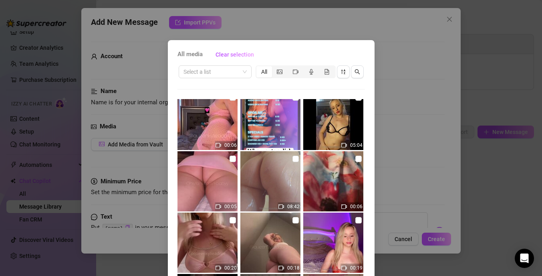
click at [274, 172] on img at bounding box center [270, 181] width 60 height 60
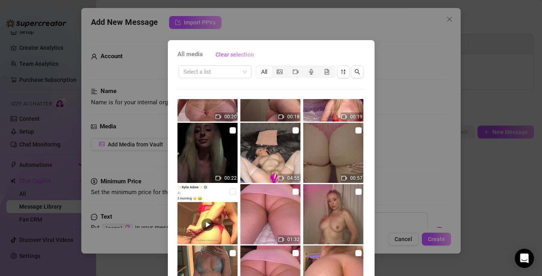
scroll to position [233, 0]
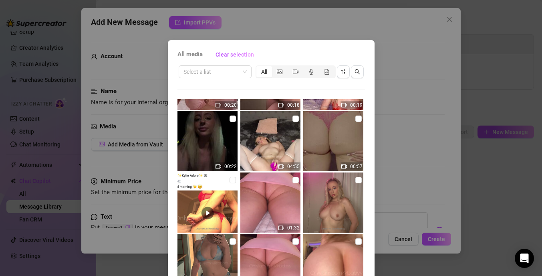
click at [396, 197] on div "All media Clear selection Select a list All 00:28 02:50 02:50 00:06 05:04 00:05…" at bounding box center [271, 138] width 542 height 276
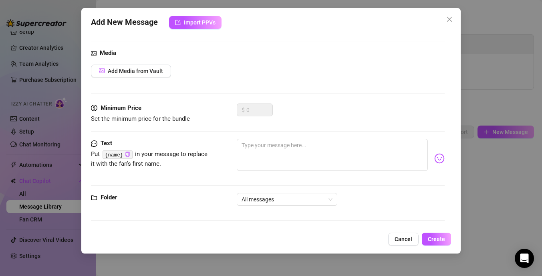
scroll to position [0, 0]
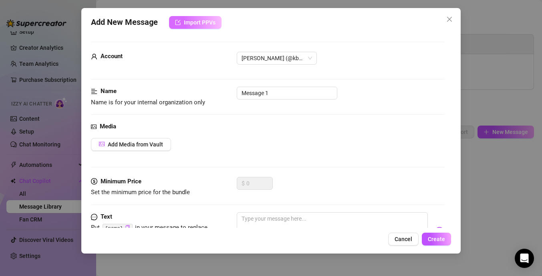
click at [192, 26] on button "Import PPVs" at bounding box center [195, 22] width 52 height 13
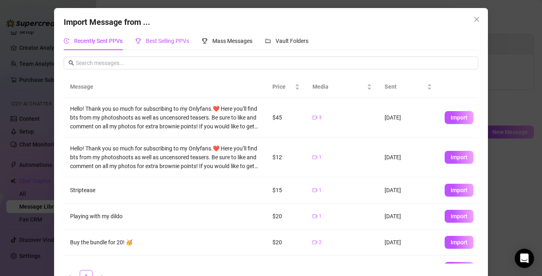
click at [171, 40] on span "Best Selling PPVs" at bounding box center [167, 41] width 43 height 6
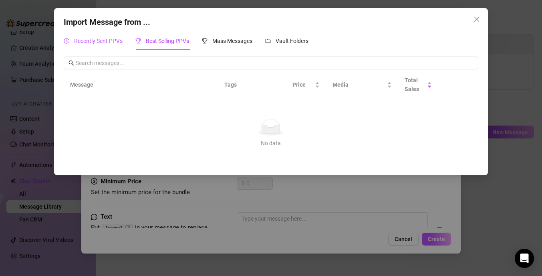
click at [111, 44] on span "Recently Sent PPVs" at bounding box center [98, 41] width 48 height 6
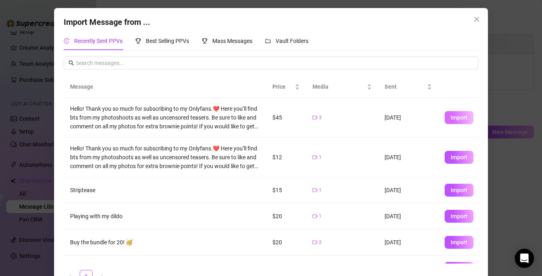
click at [457, 115] on span "Import" at bounding box center [459, 117] width 17 height 6
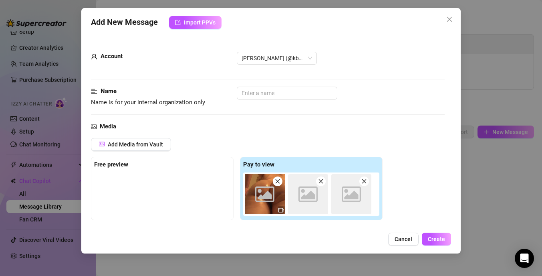
scroll to position [129, 0]
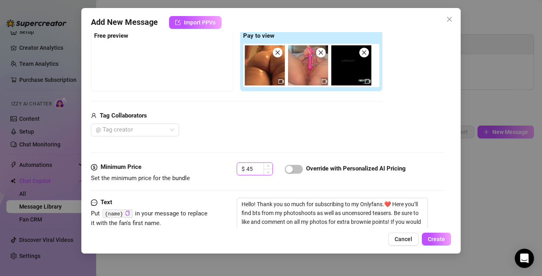
click at [254, 170] on input "45" at bounding box center [259, 169] width 26 height 12
click at [299, 168] on span "button" at bounding box center [294, 169] width 18 height 9
click at [293, 169] on span "button" at bounding box center [294, 169] width 18 height 9
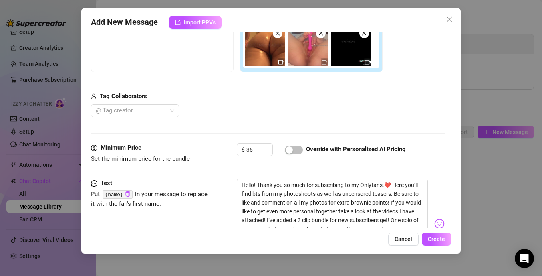
scroll to position [158, 0]
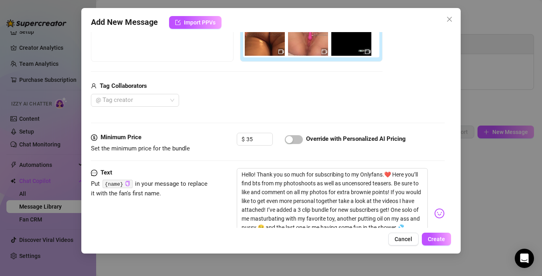
click at [116, 184] on code "{name}" at bounding box center [118, 184] width 30 height 8
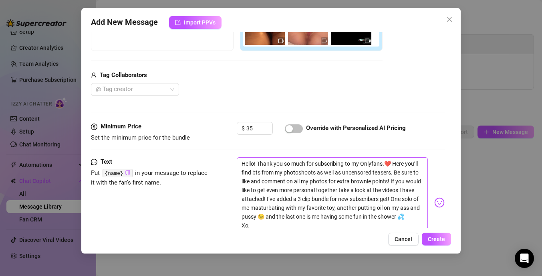
scroll to position [198, 0]
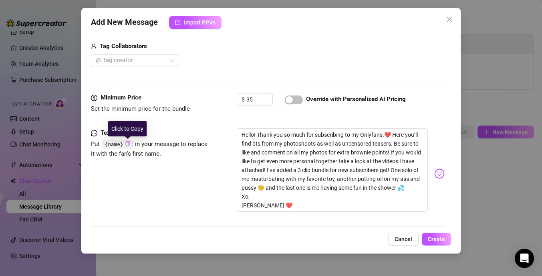
click at [127, 145] on icon "copy" at bounding box center [127, 143] width 5 height 5
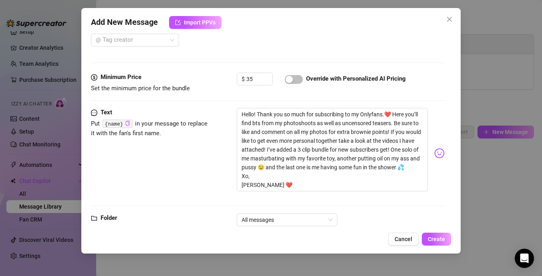
scroll to position [239, 0]
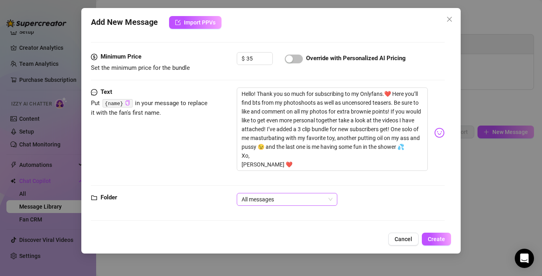
click at [301, 198] on span "All messages" at bounding box center [287, 199] width 91 height 12
click at [216, 192] on div "Text Put {name} in your message to replace it with the fan's first name. Hello!…" at bounding box center [268, 139] width 354 height 105
click at [445, 244] on button "Create" at bounding box center [436, 238] width 29 height 13
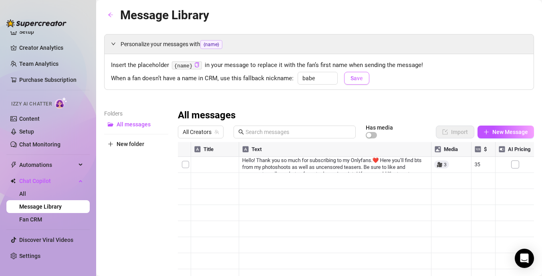
click at [362, 79] on button "Save" at bounding box center [356, 78] width 25 height 13
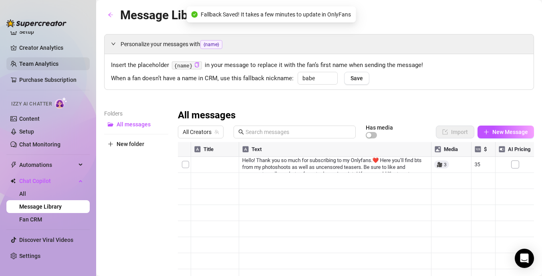
scroll to position [0, 0]
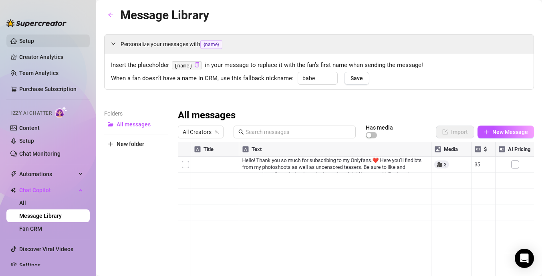
click at [34, 41] on link "Setup" at bounding box center [26, 41] width 15 height 6
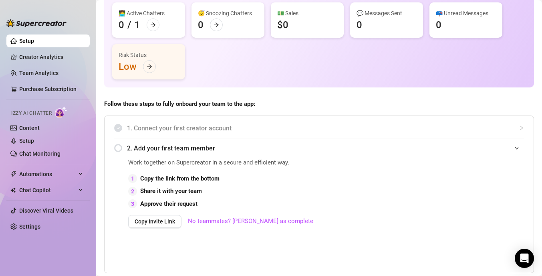
scroll to position [65, 0]
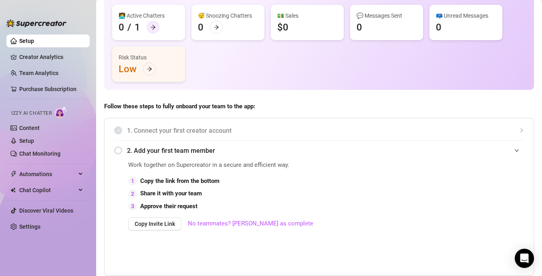
click at [152, 30] on div at bounding box center [153, 27] width 13 height 13
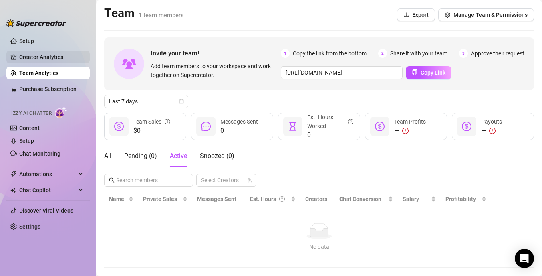
click at [46, 56] on link "Creator Analytics" at bounding box center [51, 56] width 64 height 13
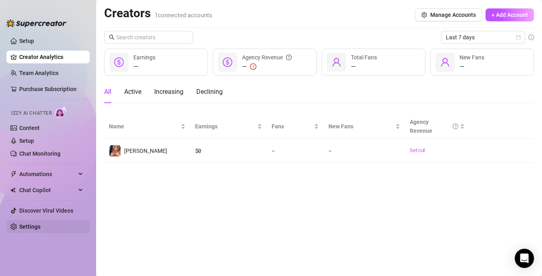
click at [40, 226] on link "Settings" at bounding box center [29, 226] width 21 height 6
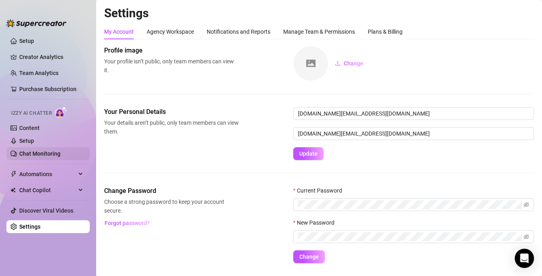
click at [40, 153] on link "Chat Monitoring" at bounding box center [39, 153] width 41 height 6
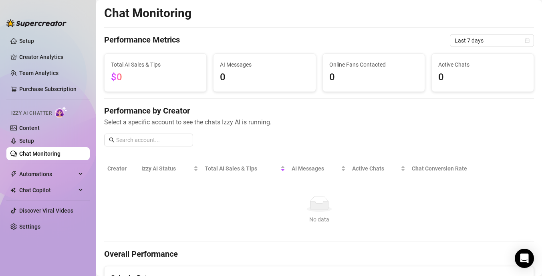
scroll to position [88, 0]
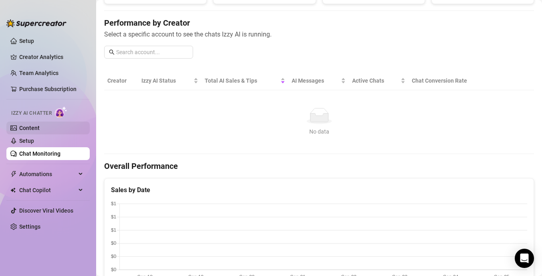
click at [40, 131] on link "Content" at bounding box center [29, 128] width 20 height 6
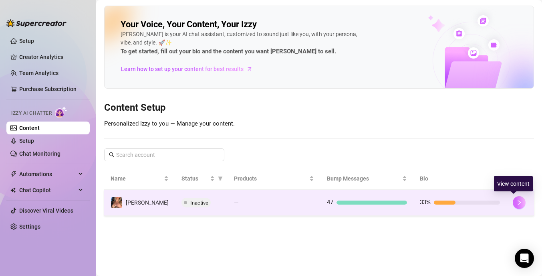
click at [517, 202] on icon "right" at bounding box center [520, 203] width 6 height 6
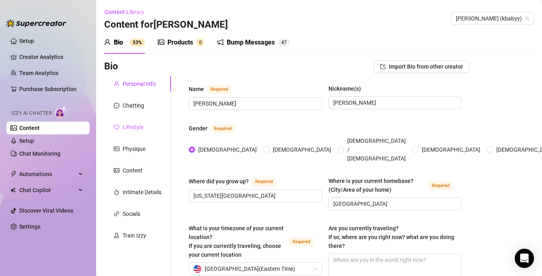
click at [153, 130] on div "Lifestyle" at bounding box center [137, 126] width 67 height 15
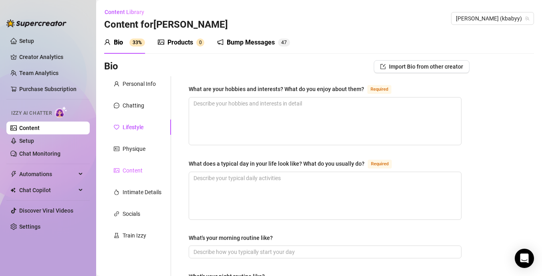
click at [150, 169] on div "Content" at bounding box center [137, 170] width 67 height 15
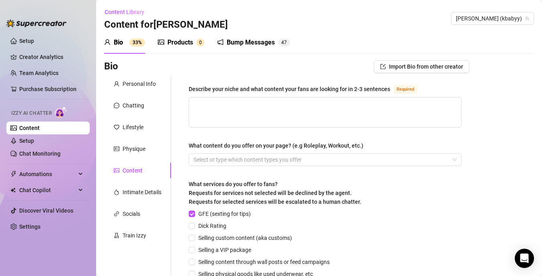
click at [178, 45] on div "Products" at bounding box center [180, 43] width 26 height 10
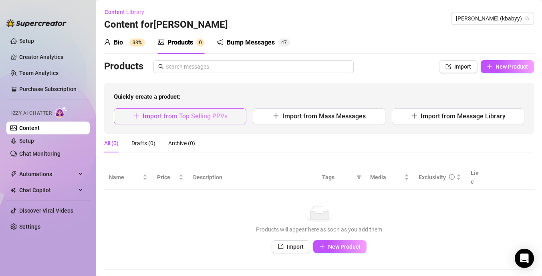
click at [194, 120] on button "Import from Top Selling PPVs" at bounding box center [180, 116] width 133 height 16
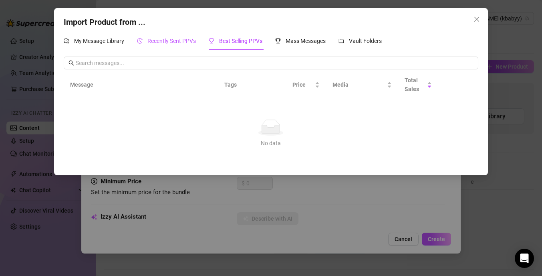
click at [155, 40] on span "Recently Sent PPVs" at bounding box center [171, 41] width 48 height 6
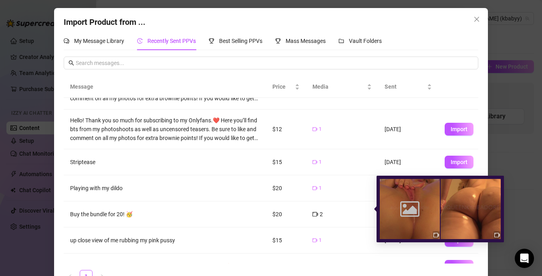
scroll to position [44, 0]
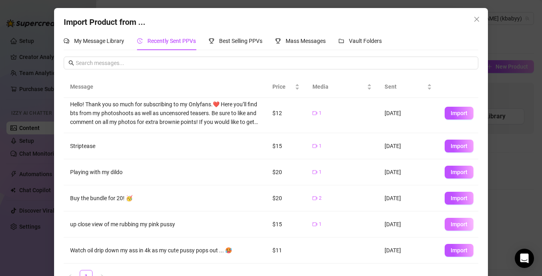
click at [451, 224] on span "Import" at bounding box center [459, 224] width 17 height 6
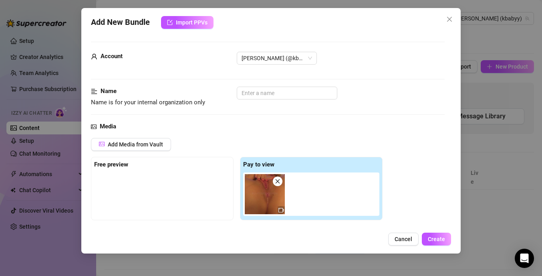
scroll to position [129, 0]
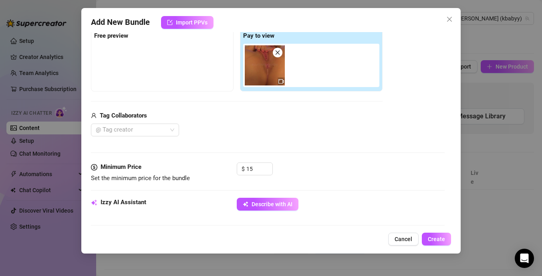
click at [276, 54] on icon "close" at bounding box center [278, 53] width 6 height 6
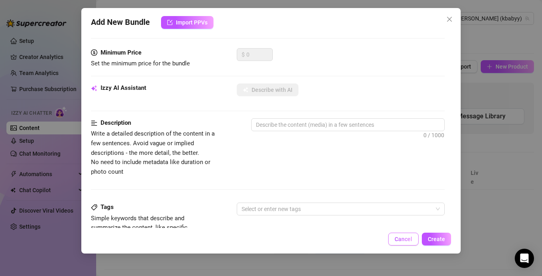
click at [392, 238] on button "Cancel" at bounding box center [403, 238] width 30 height 13
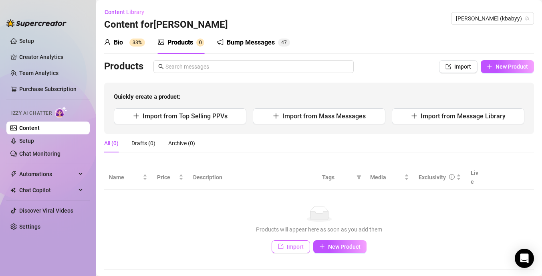
click at [300, 243] on span "Import" at bounding box center [295, 246] width 17 height 6
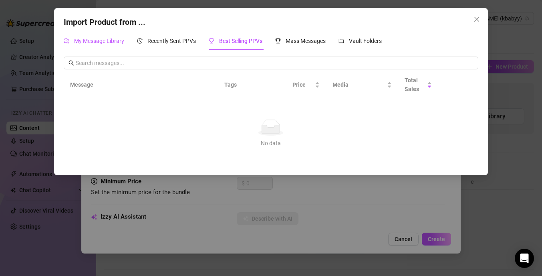
click at [109, 42] on span "My Message Library" at bounding box center [99, 41] width 50 height 6
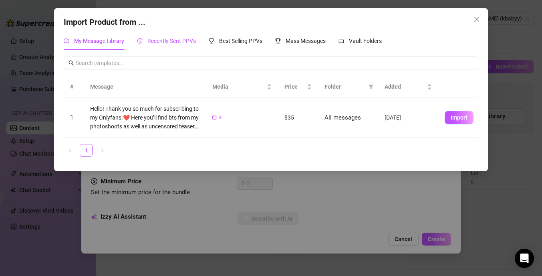
click at [155, 43] on span "Recently Sent PPVs" at bounding box center [171, 41] width 48 height 6
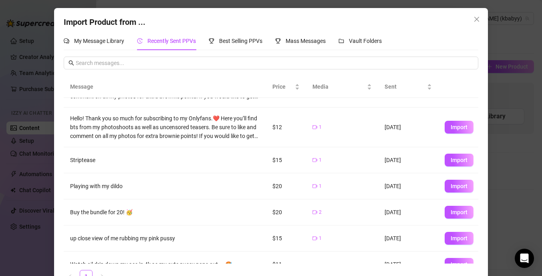
scroll to position [44, 0]
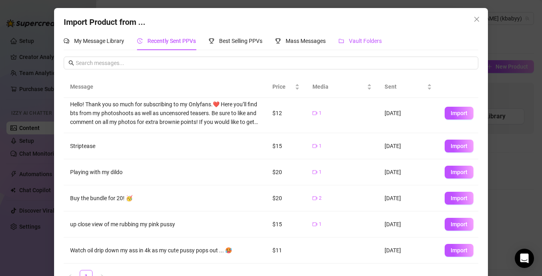
click at [371, 42] on span "Vault Folders" at bounding box center [365, 41] width 33 height 6
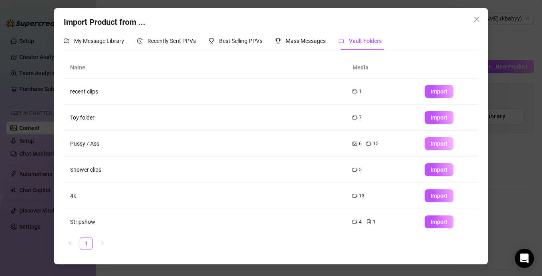
click at [443, 147] on button "Import" at bounding box center [439, 143] width 29 height 13
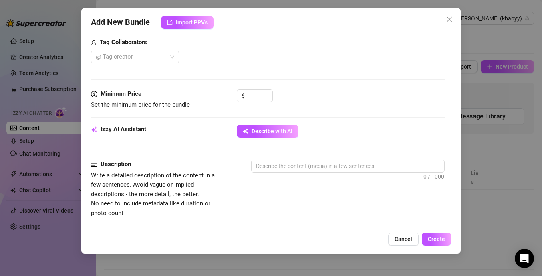
scroll to position [303, 0]
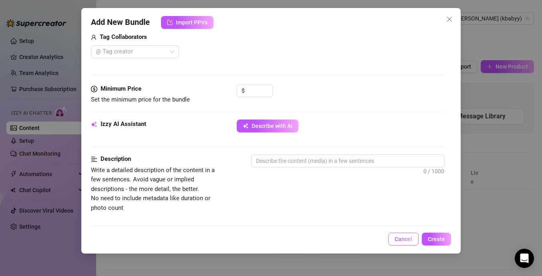
click at [407, 241] on span "Cancel" at bounding box center [404, 239] width 18 height 6
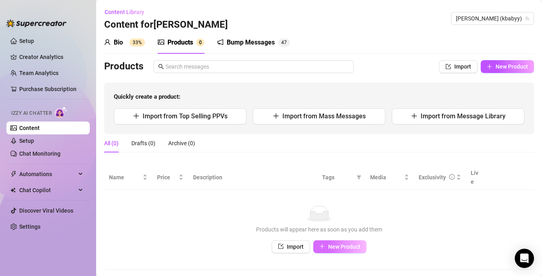
click at [326, 240] on button "New Product" at bounding box center [339, 246] width 53 height 13
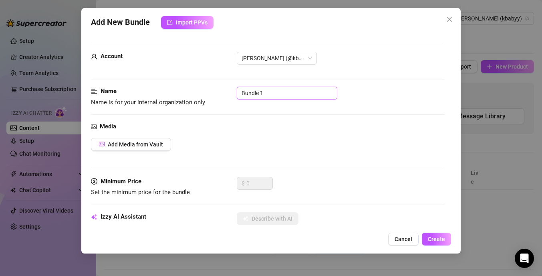
click at [284, 89] on input "Bundle 1" at bounding box center [287, 93] width 101 height 13
click at [124, 148] on button "Add Media from Vault" at bounding box center [131, 144] width 80 height 13
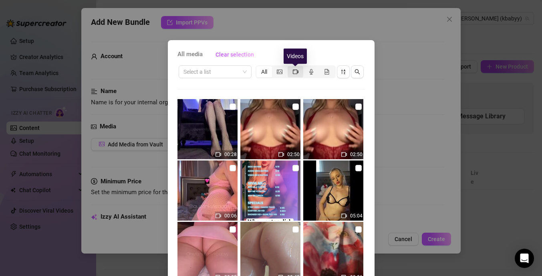
click at [293, 72] on icon "video-camera" at bounding box center [296, 71] width 6 height 4
click at [290, 67] on input "segmented control" at bounding box center [290, 67] width 0 height 0
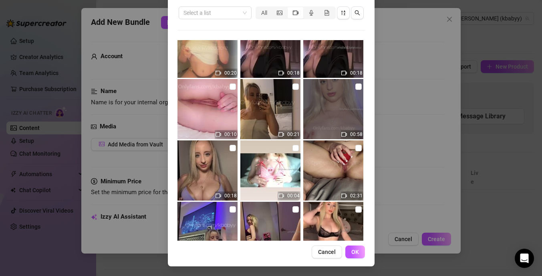
scroll to position [641, 0]
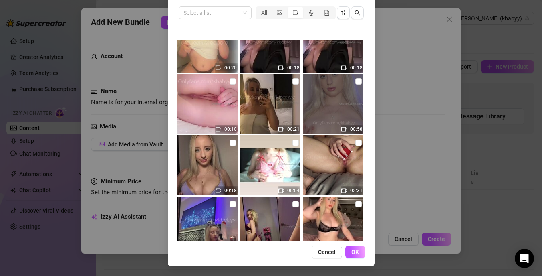
click at [328, 161] on img at bounding box center [333, 165] width 60 height 60
click at [357, 248] on span "OK" at bounding box center [355, 251] width 8 height 6
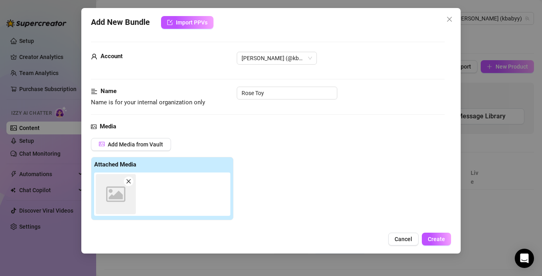
scroll to position [129, 0]
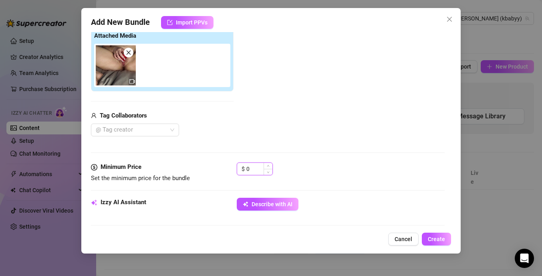
click at [254, 168] on input "0" at bounding box center [259, 169] width 26 height 12
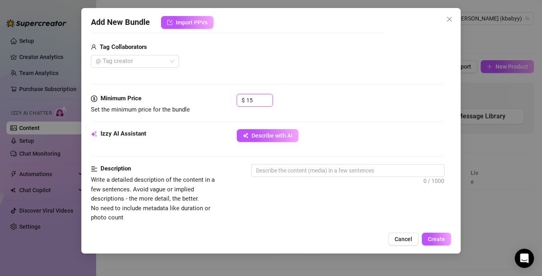
scroll to position [206, 0]
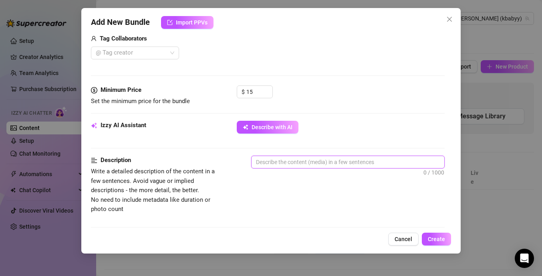
click at [287, 164] on textarea at bounding box center [348, 162] width 193 height 12
paste textarea "Watch your favorite petite blonde [PERSON_NAME] melt into ecstasy. Starting slo…"
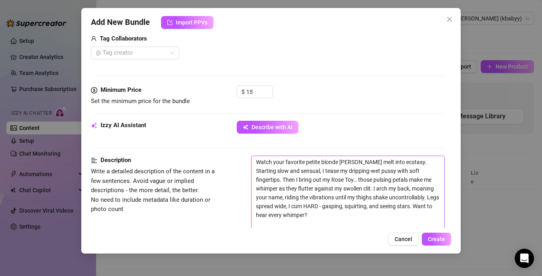
scroll to position [0, 0]
drag, startPoint x: 282, startPoint y: 218, endPoint x: 252, endPoint y: 159, distance: 66.0
click at [252, 159] on textarea "Watch your favorite petite blonde [PERSON_NAME] melt into ecstasy. Starting slo…" at bounding box center [348, 188] width 193 height 65
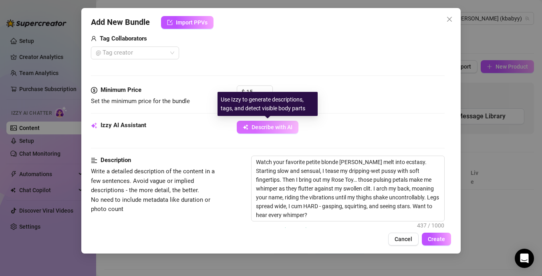
click at [259, 127] on span "Describe with AI" at bounding box center [272, 127] width 41 height 6
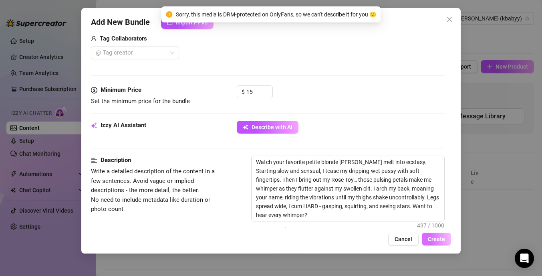
click at [430, 241] on span "Create" at bounding box center [436, 239] width 17 height 6
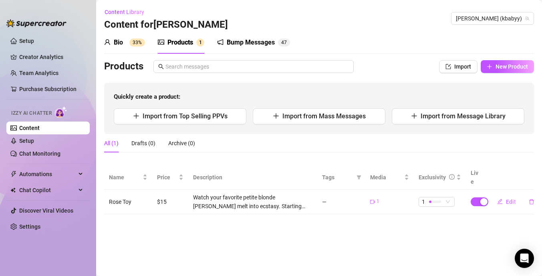
click at [248, 40] on div "Bump Messages" at bounding box center [251, 43] width 48 height 10
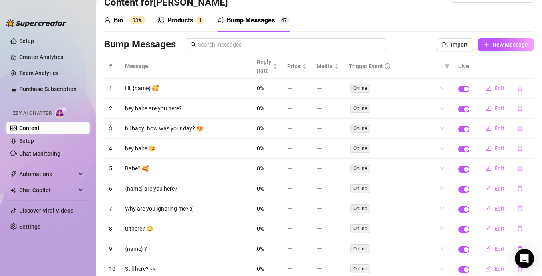
scroll to position [17, 0]
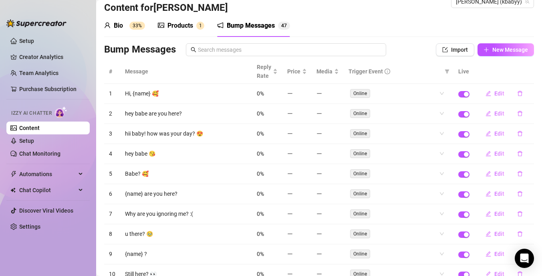
click at [142, 95] on td "Hi, {name} 🥰" at bounding box center [186, 94] width 132 height 20
click at [498, 94] on span "Edit" at bounding box center [499, 93] width 10 height 6
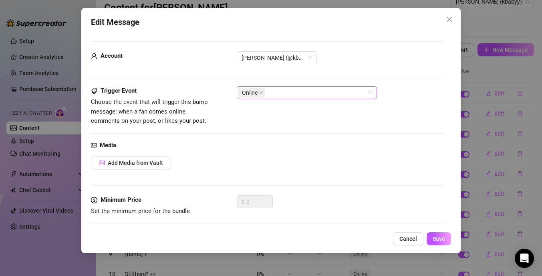
click at [294, 97] on div "Online" at bounding box center [302, 92] width 129 height 11
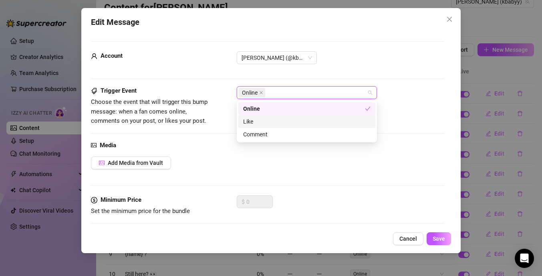
click at [295, 123] on div "Like" at bounding box center [306, 121] width 127 height 9
click at [297, 134] on div "Comment" at bounding box center [306, 134] width 127 height 9
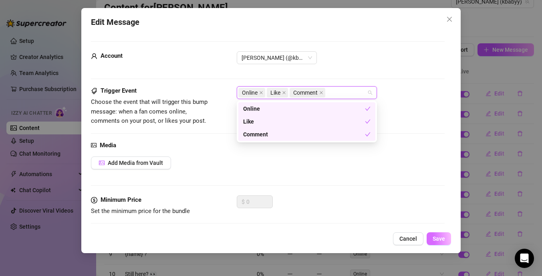
click at [439, 239] on span "Save" at bounding box center [439, 238] width 12 height 6
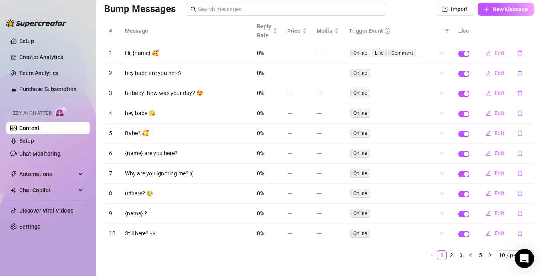
scroll to position [71, 0]
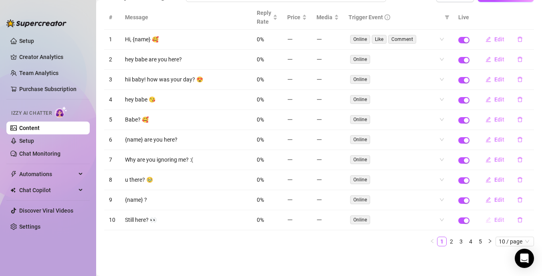
click at [498, 219] on span "Edit" at bounding box center [499, 219] width 10 height 6
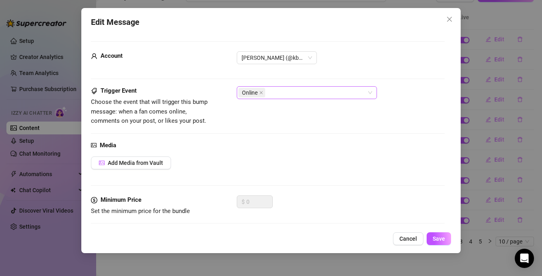
click at [292, 94] on div "Online" at bounding box center [302, 92] width 129 height 11
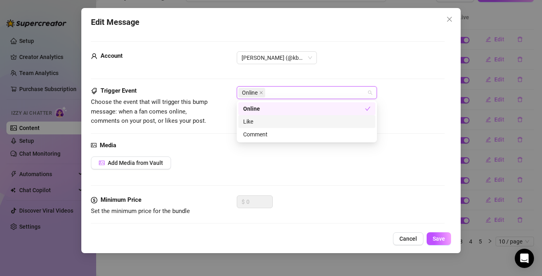
click at [285, 121] on div "Like" at bounding box center [306, 121] width 127 height 9
click at [285, 134] on div "Comment" at bounding box center [306, 134] width 127 height 9
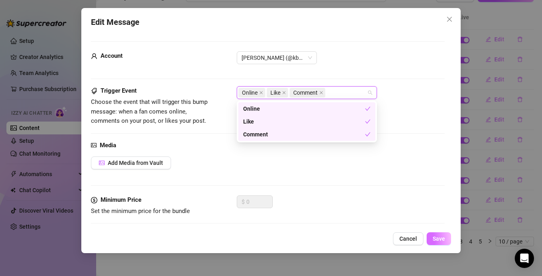
click at [447, 237] on button "Save" at bounding box center [439, 238] width 24 height 13
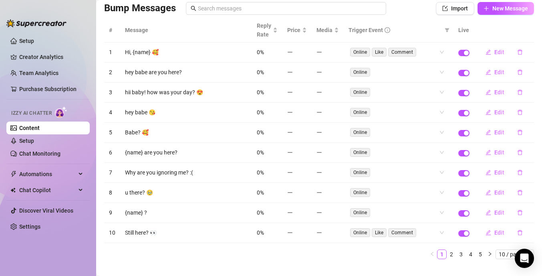
scroll to position [61, 0]
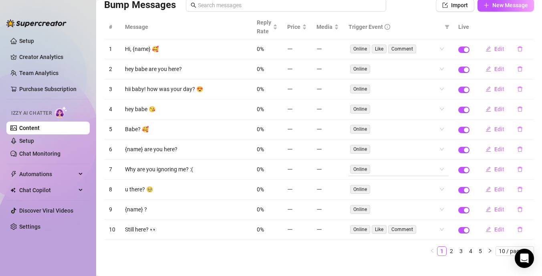
click at [409, 171] on div "Online" at bounding box center [394, 168] width 89 height 11
click at [303, 248] on ul "1 2 3 4 5 10 / page" at bounding box center [319, 251] width 430 height 10
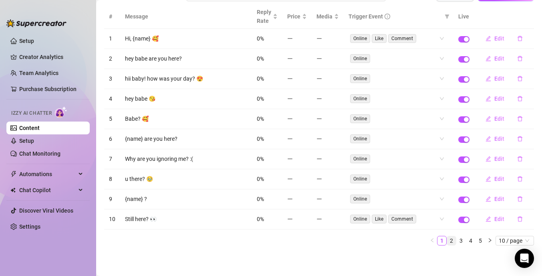
click at [452, 239] on link "2" at bounding box center [451, 240] width 9 height 9
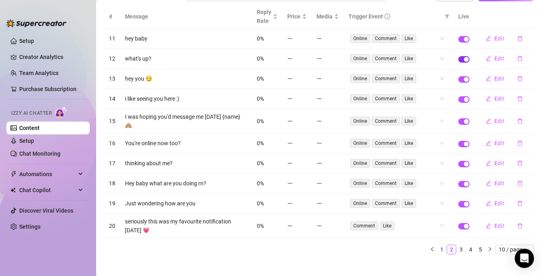
click at [460, 60] on span "button" at bounding box center [463, 59] width 11 height 6
click at [410, 119] on span "Like" at bounding box center [409, 121] width 15 height 9
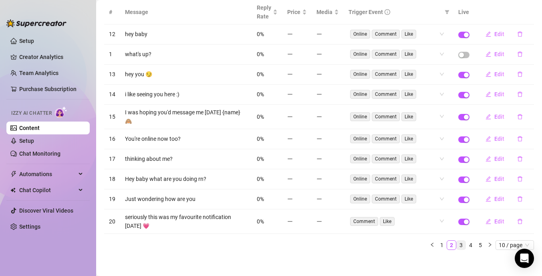
click at [463, 240] on link "3" at bounding box center [461, 244] width 9 height 9
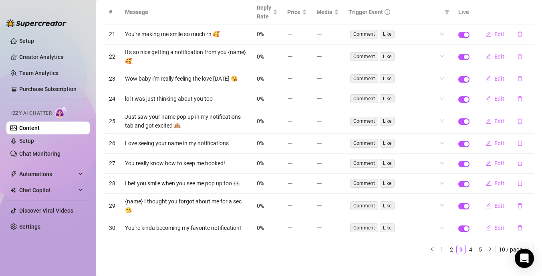
scroll to position [80, 0]
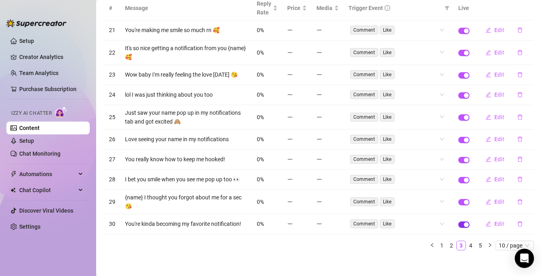
click at [460, 221] on span "button" at bounding box center [463, 224] width 11 height 6
click at [461, 75] on span "button" at bounding box center [463, 75] width 11 height 6
click at [462, 119] on span "button" at bounding box center [463, 117] width 11 height 6
click at [462, 159] on span "button" at bounding box center [463, 160] width 11 height 6
click at [498, 200] on span "Edit" at bounding box center [499, 201] width 10 height 6
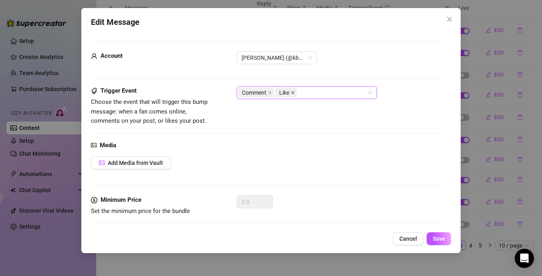
click at [293, 92] on icon "close" at bounding box center [293, 93] width 4 height 4
click at [439, 239] on span "Save" at bounding box center [439, 238] width 12 height 6
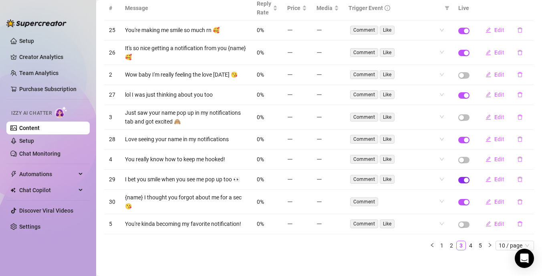
click at [461, 180] on span "button" at bounding box center [463, 180] width 11 height 6
click at [461, 53] on span "button" at bounding box center [463, 53] width 11 height 6
click at [460, 31] on span "button" at bounding box center [463, 31] width 11 height 6
click at [472, 243] on link "4" at bounding box center [470, 245] width 9 height 9
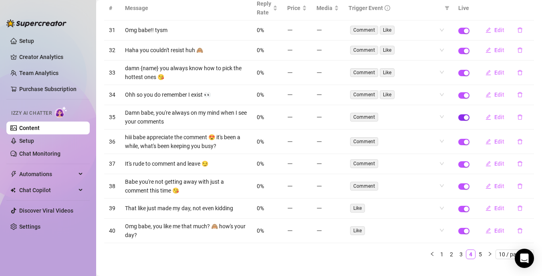
click at [462, 118] on span "button" at bounding box center [463, 117] width 11 height 6
click at [462, 210] on span "button" at bounding box center [463, 209] width 11 height 6
click at [463, 230] on span "button" at bounding box center [463, 231] width 11 height 6
click at [480, 253] on link "5" at bounding box center [480, 254] width 9 height 9
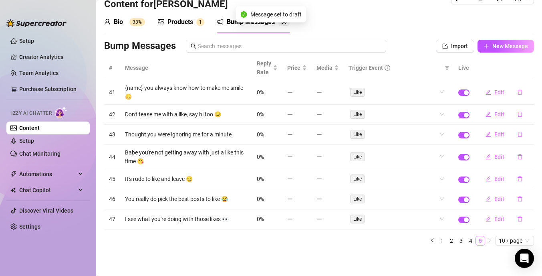
scroll to position [20, 0]
click at [461, 92] on span "button" at bounding box center [463, 92] width 11 height 6
click at [465, 93] on span "button" at bounding box center [463, 92] width 11 height 6
click at [502, 93] on span "Edit" at bounding box center [499, 92] width 10 height 6
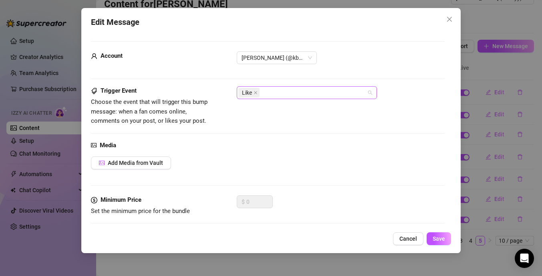
click at [338, 91] on div "Like" at bounding box center [302, 92] width 129 height 11
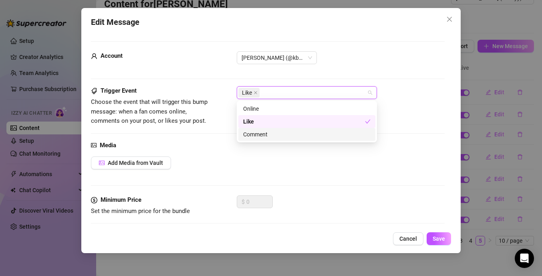
click at [293, 133] on div "Comment" at bounding box center [306, 134] width 127 height 9
click at [383, 180] on div "Media Add Media from Vault" at bounding box center [268, 168] width 354 height 55
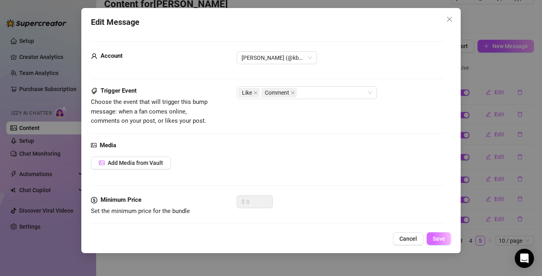
click at [446, 238] on button "Save" at bounding box center [439, 238] width 24 height 13
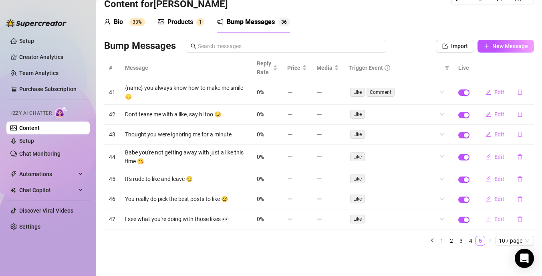
click at [501, 217] on span "Edit" at bounding box center [499, 219] width 10 height 6
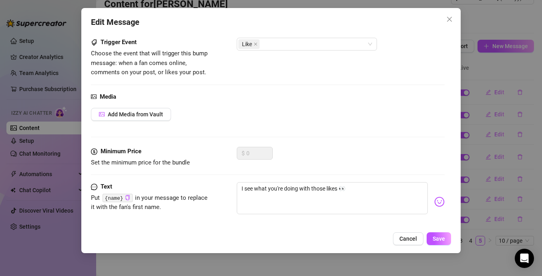
scroll to position [57, 0]
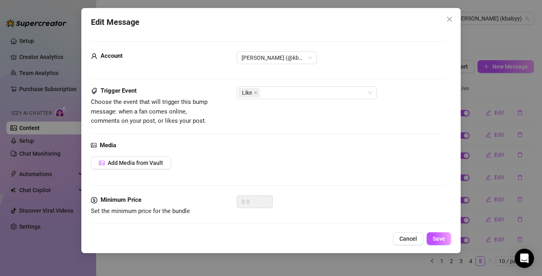
scroll to position [57, 0]
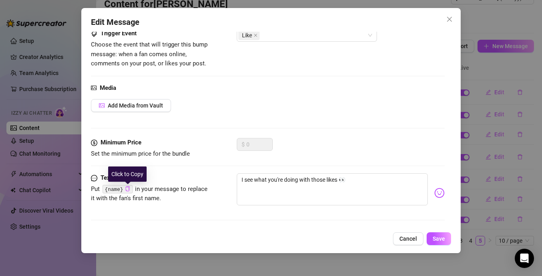
click at [127, 187] on icon "copy" at bounding box center [127, 188] width 4 height 5
click at [94, 177] on icon "message" at bounding box center [94, 178] width 6 height 6
click at [111, 187] on code "{name}" at bounding box center [118, 189] width 30 height 8
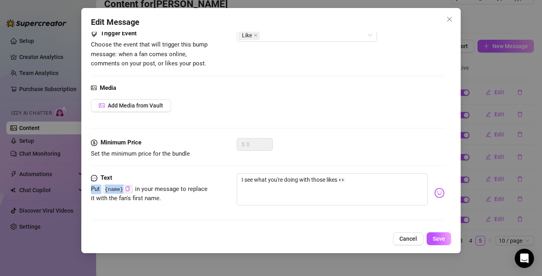
click at [114, 190] on code "{name}" at bounding box center [118, 189] width 30 height 8
click at [446, 241] on button "Save" at bounding box center [439, 238] width 24 height 13
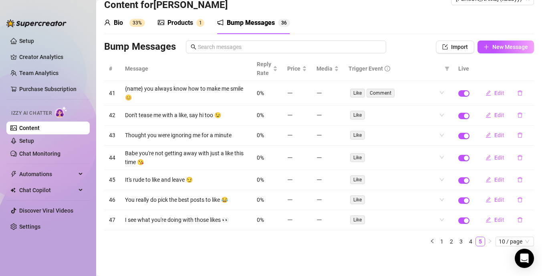
scroll to position [20, 0]
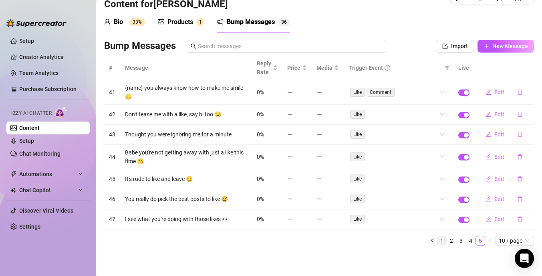
click at [442, 240] on link "1" at bounding box center [442, 240] width 9 height 9
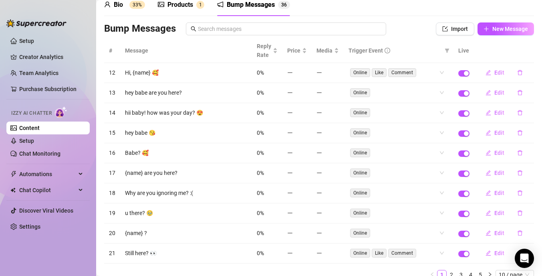
scroll to position [72, 0]
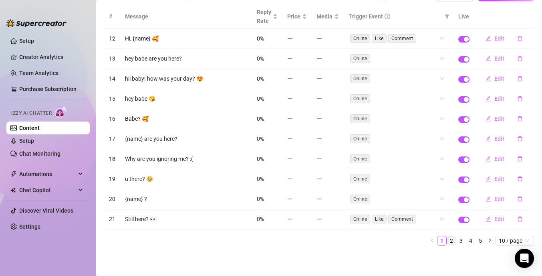
click at [453, 240] on link "2" at bounding box center [451, 240] width 9 height 9
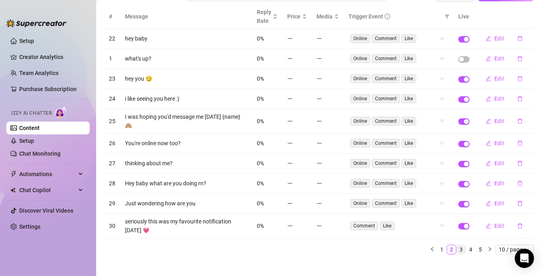
click at [462, 245] on link "3" at bounding box center [461, 249] width 9 height 9
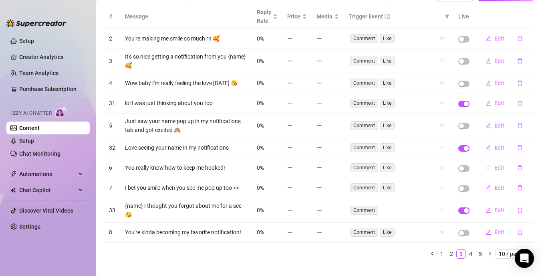
click at [504, 167] on span "Edit" at bounding box center [499, 167] width 10 height 6
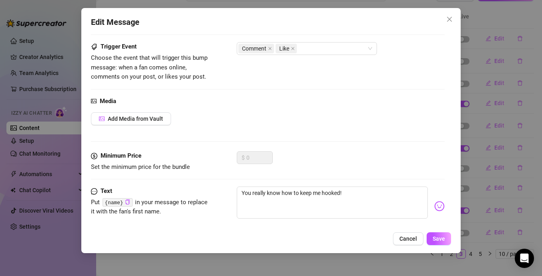
scroll to position [57, 0]
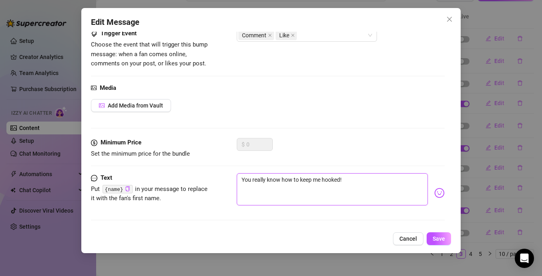
click at [310, 181] on textarea "You really know how to keep me hooked!" at bounding box center [332, 189] width 191 height 32
paste textarea ""Aww, you noticed my post? 💗 That’s sweeter than my peach cobbler… Slide into m…"
type textarea ""Aww, you noticed my post? 💗 That’s sweeter than my peach cobbler… Slide into m…"
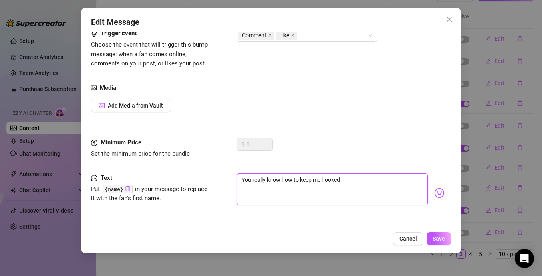
type textarea ""Aww, you noticed my post? 💗 That’s sweeter than my peach cobbler… Slide into m…"
click at [244, 178] on textarea ""Aww, you noticed my post? 💗 That’s sweeter than my peach cobbler… Slide into m…" at bounding box center [332, 189] width 191 height 32
type textarea "Aww, you noticed my post? 💗 That’s sweeter than my peach cobbler… Slide into my…"
click at [414, 182] on textarea "Aww, you noticed my post? 💗 That’s sweeter than my peach cobbler… Slide into my…" at bounding box center [332, 189] width 191 height 32
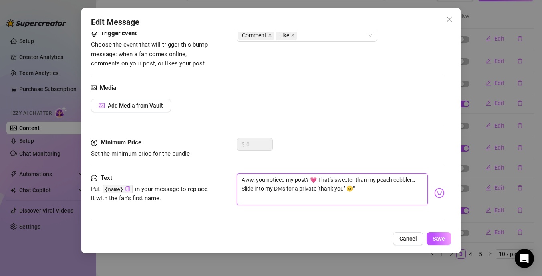
type textarea "Aww, you noticed my post? 💗 That’s sweeter than my peach cobbler Slide into my …"
type textarea "Aww, you noticed my post? 💗 That’s sweeter than my peach cobble Slide into my D…"
type textarea "Aww, you noticed my post? 💗 That’s sweeter than my peach cobbl Slide into my DM…"
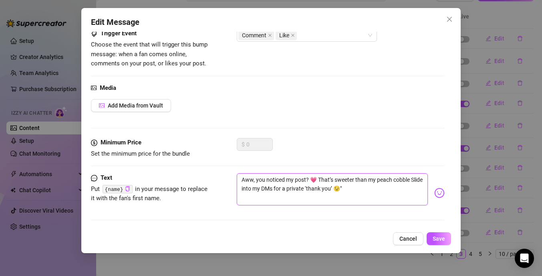
type textarea "Aww, you noticed my post? 💗 That’s sweeter than my peach cobbl Slide into my DM…"
type textarea "Aww, you noticed my post? 💗 That’s sweeter than my peach [PERSON_NAME] Slide in…"
type textarea "Aww, you noticed my post? 💗 That’s sweeter than my peach cob Slide into my DMs …"
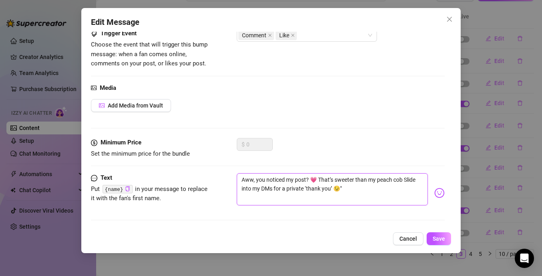
type textarea "Aww, you noticed my post? 💗 That’s sweeter than my peach co Slide into my DMs f…"
type textarea "Aww, you noticed my post? 💗 That’s sweeter than my peach c Slide into my DMs fo…"
type textarea "Aww, you noticed my post? 💗 That’s sweeter than my peach Slide into my DMs for …"
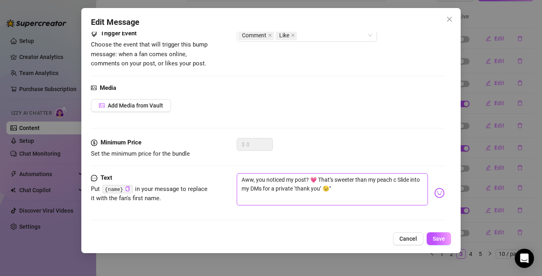
type textarea "Aww, you noticed my post? 💗 That’s sweeter than my peach Slide into my DMs for …"
type textarea "Aww, you noticed my post? 💗 That’s sweeter than my peac Slide into my DMs for a…"
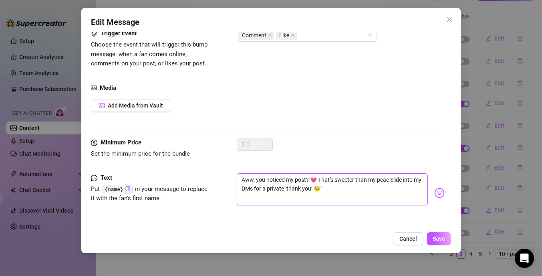
type textarea "Aww, you noticed my post? 💗 That’s sweeter than my pea Slide into my DMs for a …"
type textarea "Aww, you noticed my post? 💗 That’s sweeter than my pe Slide into my DMs for a p…"
type textarea "Aww, you noticed my post? 💗 That’s sweeter than my p Slide into my DMs for a pr…"
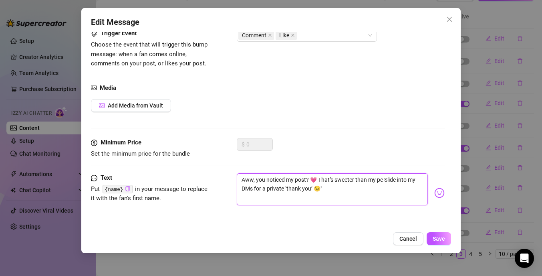
type textarea "Aww, you noticed my post? 💗 That’s sweeter than my p Slide into my DMs for a pr…"
type textarea "Aww, you noticed my post? 💗 That’s sweeter than my Slide into my DMs for a priv…"
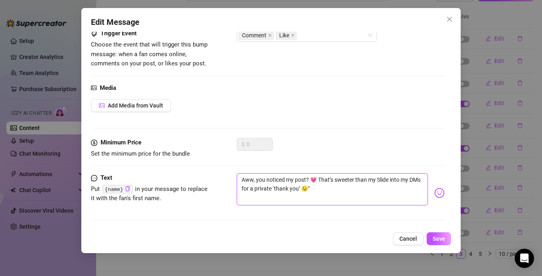
type textarea "Aww, you noticed my post? 💗 That’s sweeter than m Slide into my DMs for a priva…"
type textarea "Aww, you noticed my post? 💗 That’s sweeter than Slide into my DMs for a private…"
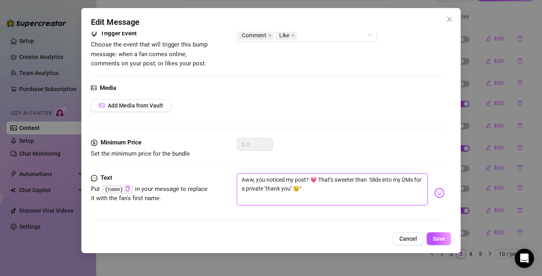
type textarea "Aww, you noticed my post? 💗 That’s sweeter than Slide into my DMs for a private…"
type textarea "Aww, you noticed my post? 💗 That’s sweeter tha Slide into my DMs for a private …"
type textarea "Aww, you noticed my post? 💗 That’s sweeter th Slide into my DMs for a private ‘…"
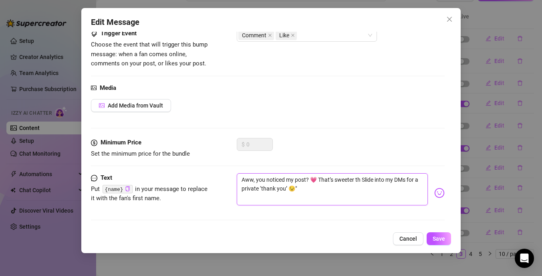
type textarea "Aww, you noticed my post? 💗 That’s sweeter t Slide into my DMs for a private ‘t…"
type textarea "Aww, you noticed my post? 💗 That’s sweeter Slide into my DMs for a private ‘tha…"
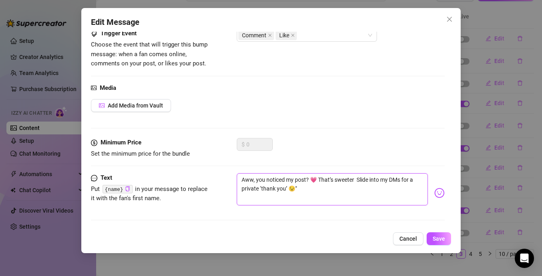
type textarea "Aww, you noticed my post? 💗 That’s sweeter Slide into my DMs for a private ‘tha…"
type textarea "Aww, you noticed my post? 💗 That’s sweete Slide into my DMs for a private ‘than…"
type textarea "Aww, you noticed my post? 💗 That’s sweet Slide into my DMs for a private ‘thank…"
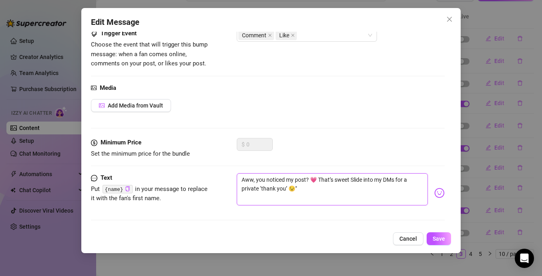
type textarea "Aww, you noticed my post? 💗 That’s sweet Slide into my DMs for a private ‘thank…"
type textarea "Aww, you noticed my post? 💗 That’s sweet! Slide into my DMs for a private ‘than…"
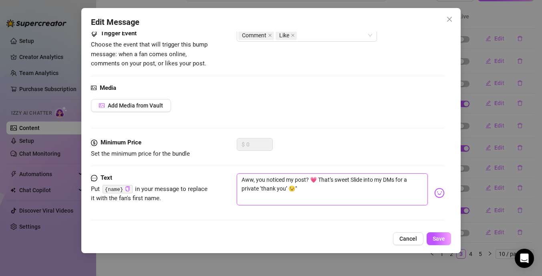
type textarea "Aww, you noticed my post? 💗 That’s sweet! Slide into my DMs for a private ‘than…"
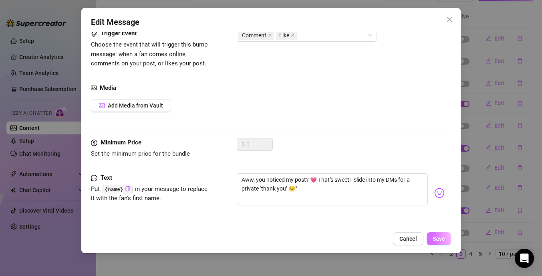
click at [439, 236] on span "Save" at bounding box center [439, 238] width 12 height 6
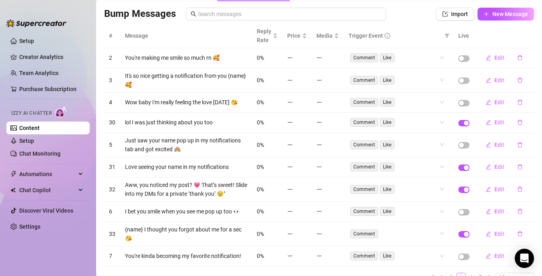
scroll to position [0, 0]
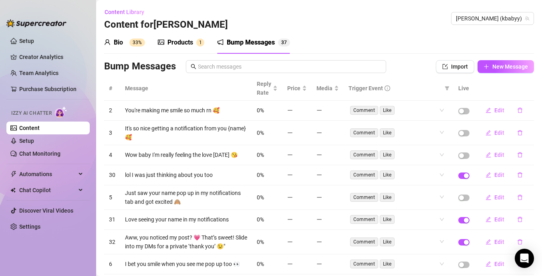
click at [187, 46] on div "Products" at bounding box center [180, 43] width 26 height 10
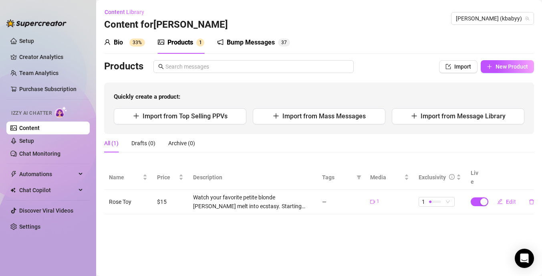
click at [262, 47] on div "Bump Messages" at bounding box center [251, 43] width 48 height 10
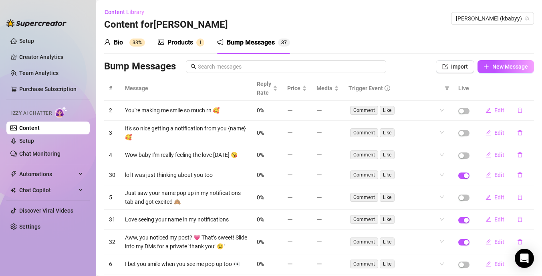
click at [125, 42] on div "Bio 33%" at bounding box center [124, 43] width 41 height 10
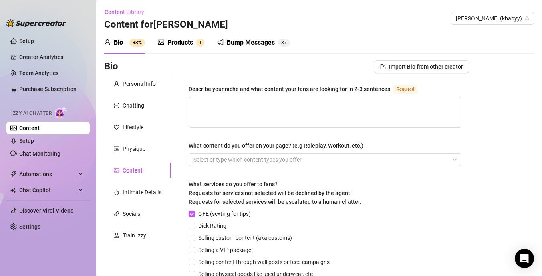
scroll to position [33, 0]
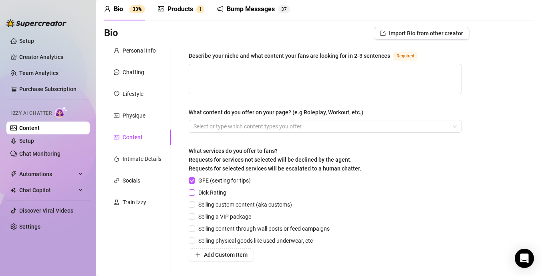
click at [194, 190] on input "Dick Rating" at bounding box center [192, 192] width 6 height 6
checkbox input "true"
click at [193, 204] on input "Selling custom content (aka customs)" at bounding box center [192, 204] width 6 height 6
checkbox input "true"
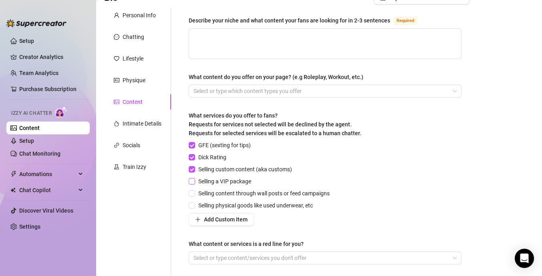
scroll to position [80, 0]
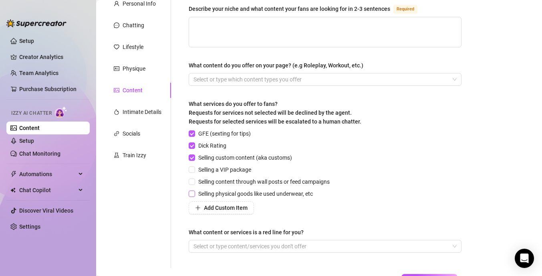
click at [192, 194] on input "Selling physical goods like used underwear, etc" at bounding box center [192, 193] width 6 height 6
checkbox input "true"
click at [234, 206] on span "Add Custom Item" at bounding box center [226, 207] width 44 height 6
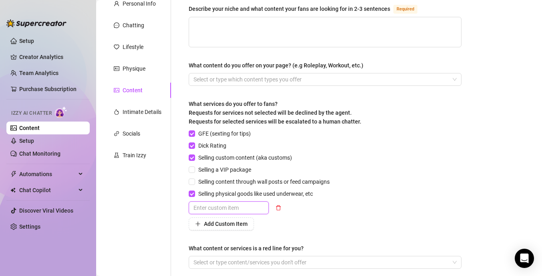
click at [234, 206] on input "text" at bounding box center [229, 207] width 80 height 13
type input "Facetime sessions"
click at [367, 183] on div "GFE (sexting for tips) Dick Rating Selling custom content (aka customs) Selling…" at bounding box center [325, 179] width 273 height 101
click at [253, 207] on input "Facetime sessions" at bounding box center [229, 207] width 80 height 13
click at [339, 190] on div "GFE (sexting for tips) Dick Rating Selling custom content (aka customs) Selling…" at bounding box center [325, 179] width 273 height 101
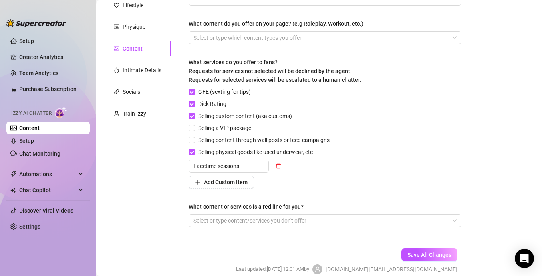
scroll to position [133, 0]
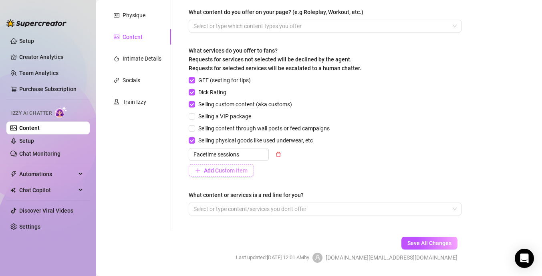
click at [230, 171] on span "Add Custom Item" at bounding box center [226, 170] width 44 height 6
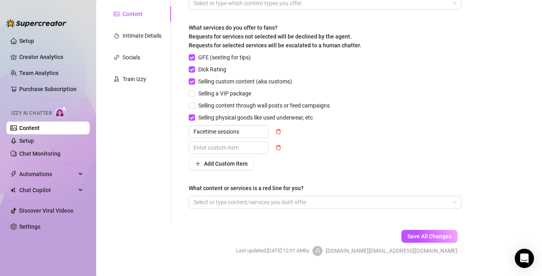
scroll to position [162, 0]
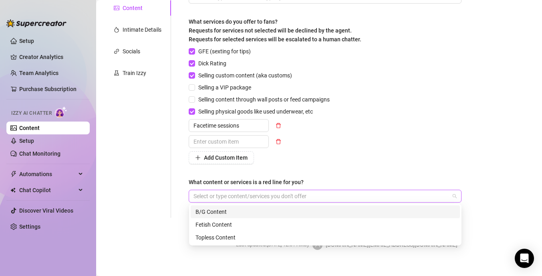
click at [285, 198] on div at bounding box center [320, 195] width 261 height 11
click at [290, 212] on div "B/G Content" at bounding box center [326, 211] width 260 height 9
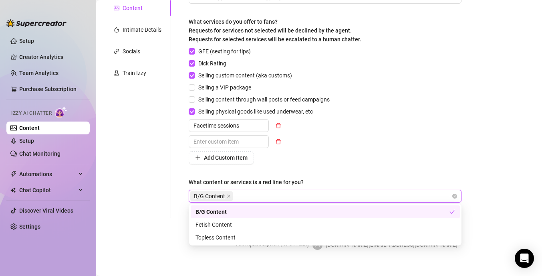
click at [368, 137] on div "GFE (sexting for tips) Dick Rating Selling custom content (aka customs) Selling…" at bounding box center [325, 105] width 273 height 117
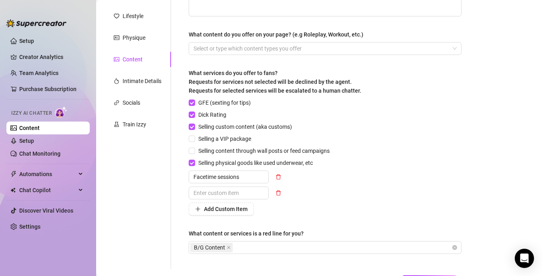
scroll to position [174, 0]
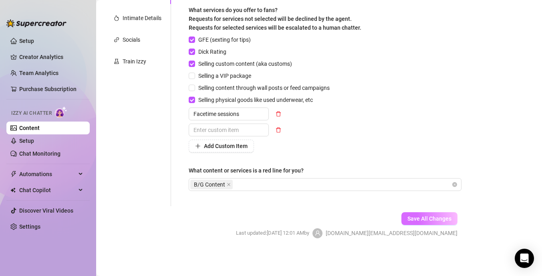
click at [433, 216] on span "Save All Changes" at bounding box center [430, 218] width 44 height 6
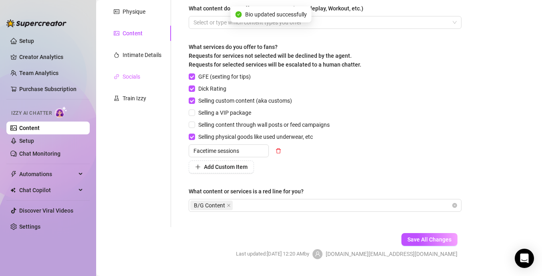
scroll to position [106, 0]
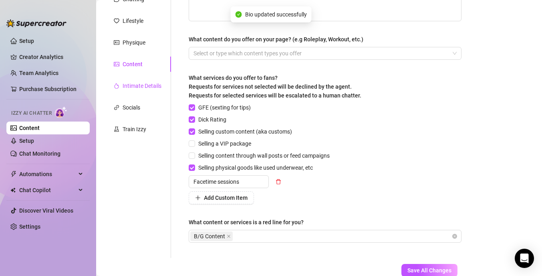
click at [147, 83] on div "Intimate Details" at bounding box center [142, 85] width 39 height 9
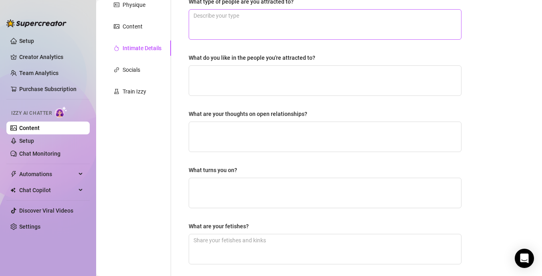
scroll to position [0, 0]
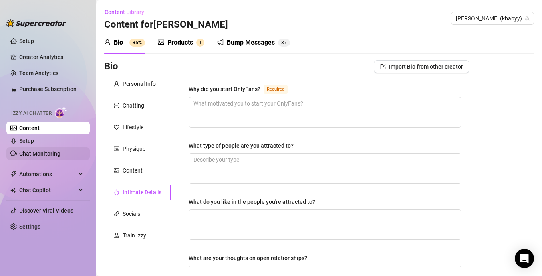
click at [31, 153] on link "Chat Monitoring" at bounding box center [39, 153] width 41 height 6
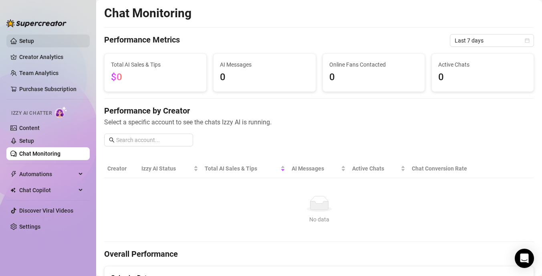
click at [34, 42] on link "Setup" at bounding box center [26, 41] width 15 height 6
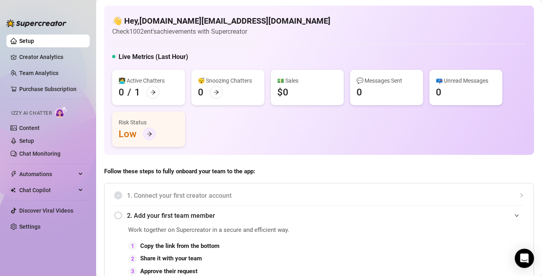
click at [151, 135] on icon "arrow-right" at bounding box center [150, 134] width 6 height 6
click at [150, 134] on icon "arrow-right" at bounding box center [150, 134] width 6 height 6
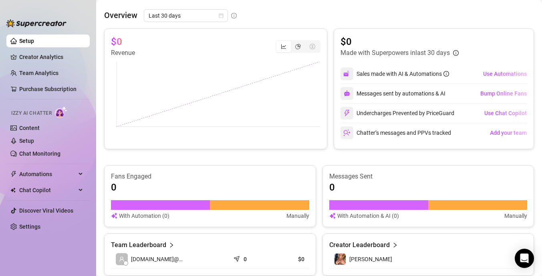
scroll to position [347, 0]
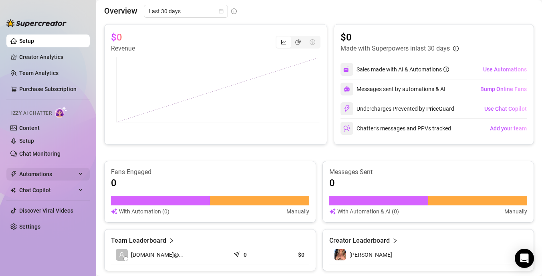
click at [75, 171] on span "Automations" at bounding box center [47, 173] width 57 height 13
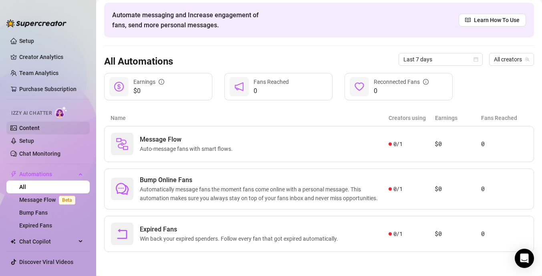
click at [35, 129] on link "Content" at bounding box center [29, 128] width 20 height 6
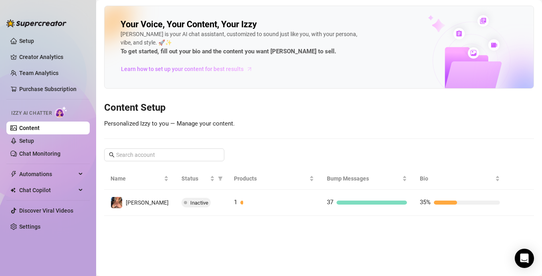
click at [166, 69] on span "Learn how to set up your content for best results" at bounding box center [182, 69] width 123 height 9
click at [34, 141] on link "Setup" at bounding box center [26, 140] width 15 height 6
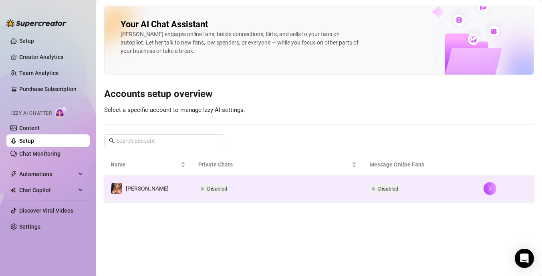
click at [222, 189] on td "Disabled" at bounding box center [277, 189] width 171 height 26
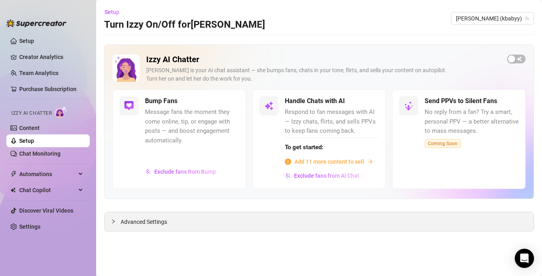
click at [114, 219] on icon "collapsed" at bounding box center [113, 221] width 5 height 5
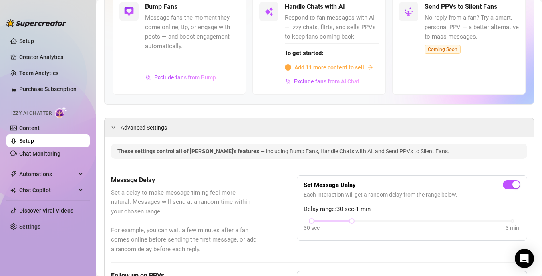
scroll to position [115, 0]
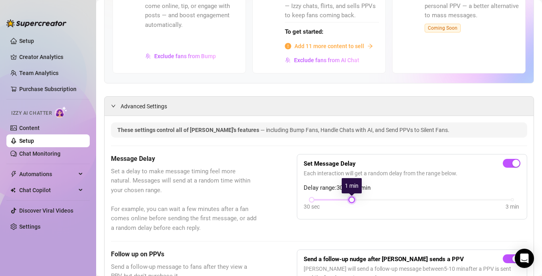
drag, startPoint x: 353, startPoint y: 201, endPoint x: 369, endPoint y: 203, distance: 16.2
click at [369, 203] on div "30 sec 3 min" at bounding box center [412, 204] width 217 height 15
click at [371, 200] on div at bounding box center [412, 200] width 201 height 2
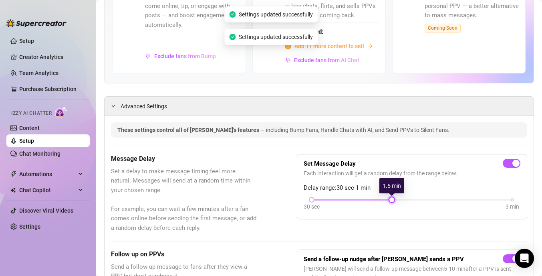
drag, startPoint x: 354, startPoint y: 200, endPoint x: 377, endPoint y: 201, distance: 22.9
click at [377, 200] on div "30 sec 3 min" at bounding box center [412, 198] width 201 height 3
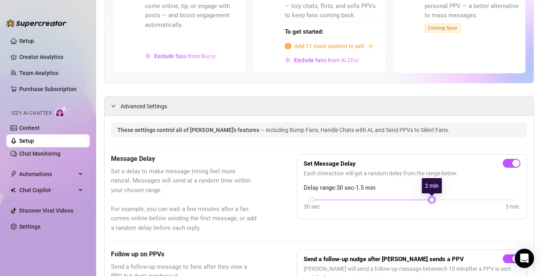
drag, startPoint x: 391, startPoint y: 200, endPoint x: 422, endPoint y: 208, distance: 32.9
click at [422, 208] on div "30 sec 3 min" at bounding box center [412, 204] width 217 height 15
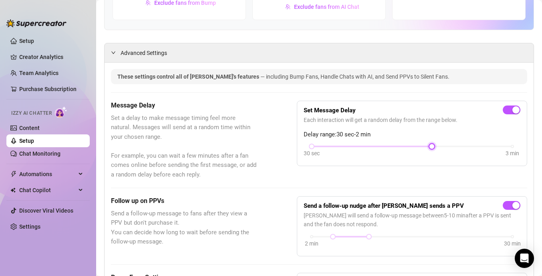
scroll to position [210, 0]
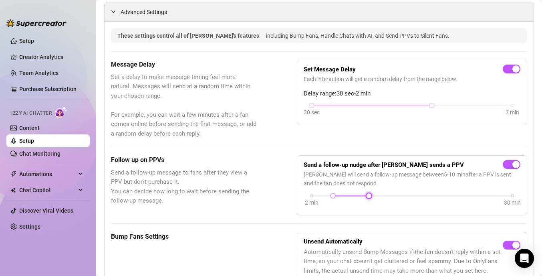
click at [395, 195] on div "2 min 30 min" at bounding box center [412, 194] width 201 height 3
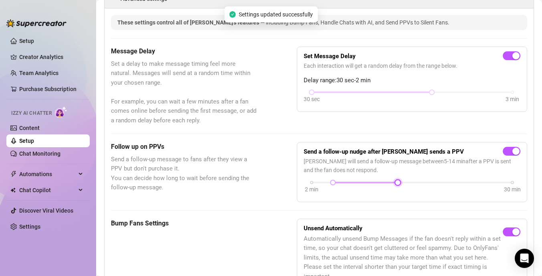
click at [430, 182] on div "2 min 30 min" at bounding box center [412, 181] width 201 height 3
click at [461, 181] on div "2 min 30 min" at bounding box center [412, 181] width 201 height 3
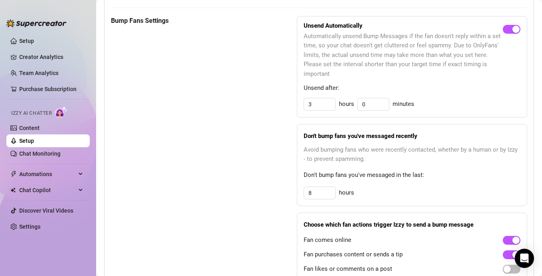
scroll to position [426, 0]
click at [312, 195] on input "8" at bounding box center [319, 192] width 31 height 12
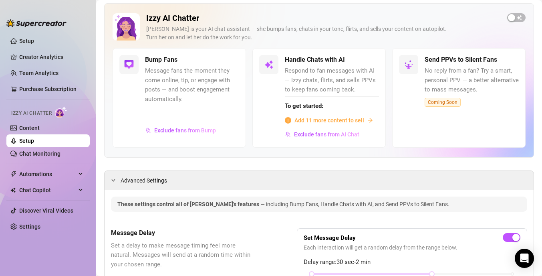
scroll to position [42, 0]
type input "3"
click at [335, 119] on span "Add 11 more content to sell" at bounding box center [330, 119] width 70 height 9
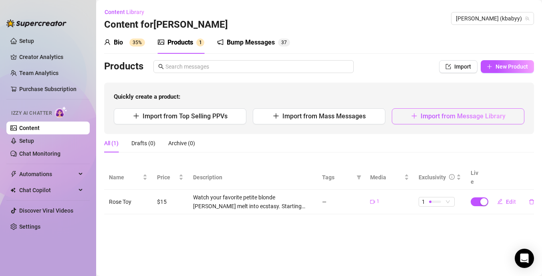
click at [460, 120] on button "Import from Message Library" at bounding box center [458, 116] width 133 height 16
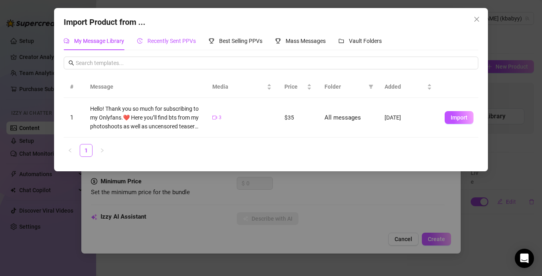
click at [164, 42] on span "Recently Sent PPVs" at bounding box center [171, 41] width 48 height 6
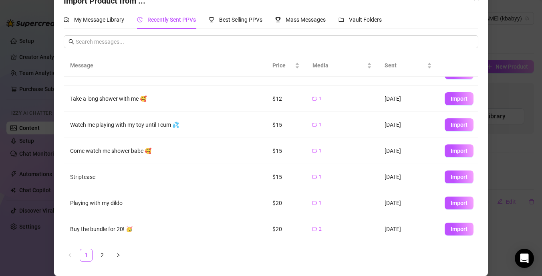
scroll to position [121, 0]
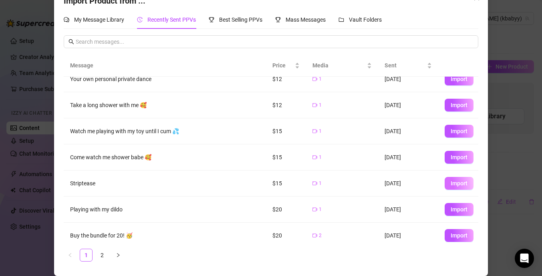
click at [452, 186] on span "Import" at bounding box center [459, 183] width 17 height 6
type textarea "Striptease"
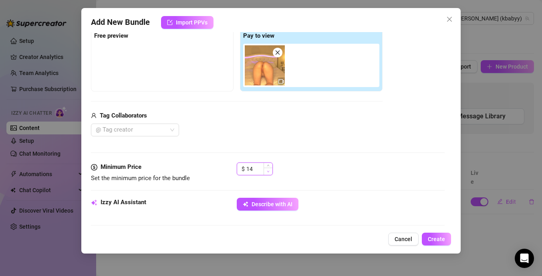
click at [268, 172] on icon "down" at bounding box center [268, 171] width 3 height 3
type input "12"
click at [268, 172] on icon "down" at bounding box center [268, 171] width 3 height 3
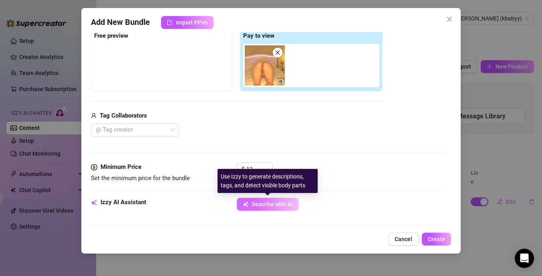
click at [284, 200] on button "Describe with AI" at bounding box center [268, 204] width 62 height 13
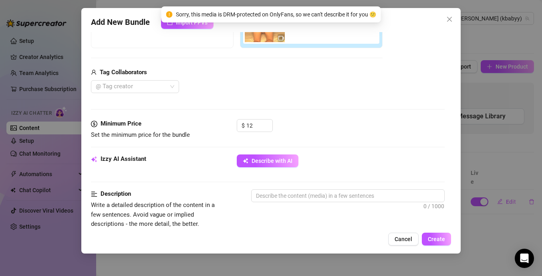
scroll to position [192, 0]
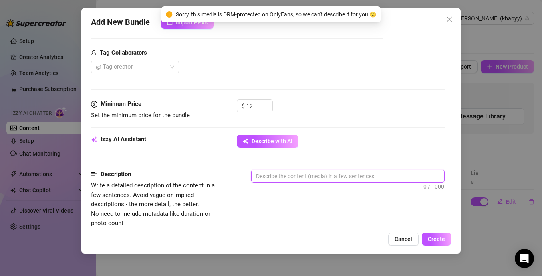
click at [301, 175] on textarea at bounding box center [348, 176] width 193 height 12
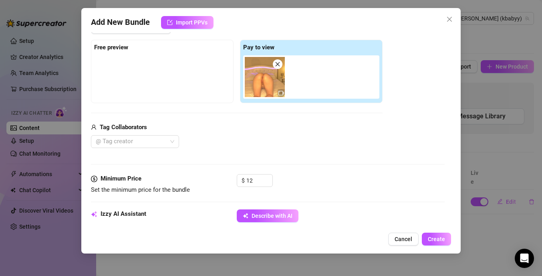
scroll to position [69, 0]
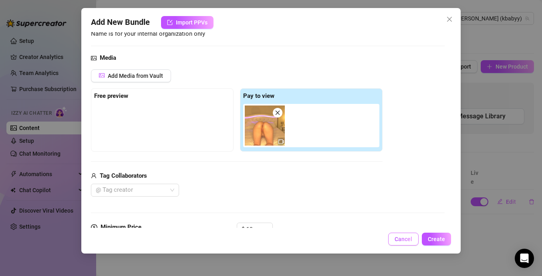
click at [406, 236] on span "Cancel" at bounding box center [404, 239] width 18 height 6
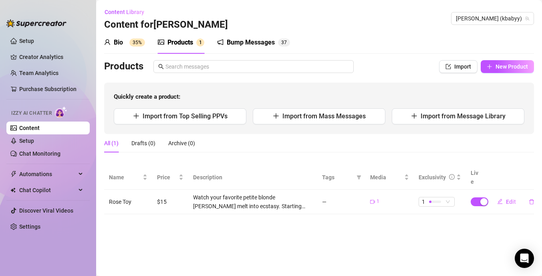
click at [243, 42] on div "Bump Messages" at bounding box center [251, 43] width 48 height 10
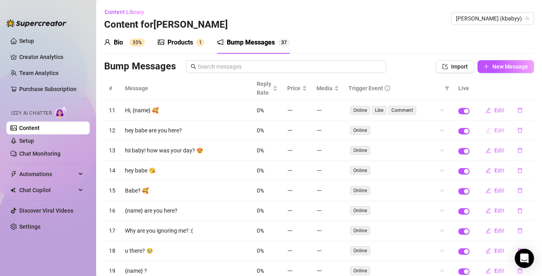
click at [502, 130] on span "Edit" at bounding box center [499, 130] width 10 height 6
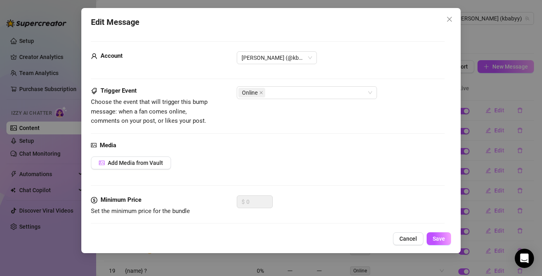
scroll to position [57, 0]
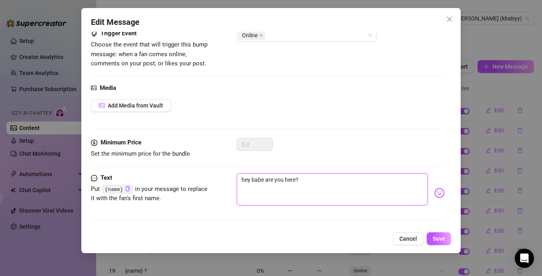
click at [301, 181] on textarea "hey babe are you here?" at bounding box center [332, 189] width 191 height 32
type textarea "hey babe are you here?"
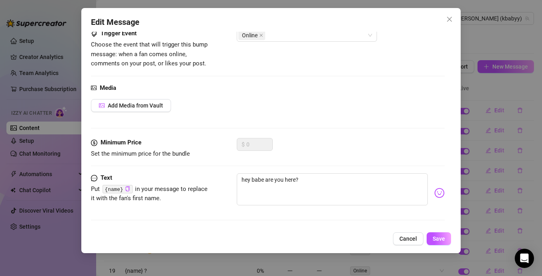
click at [440, 191] on img at bounding box center [439, 193] width 10 height 10
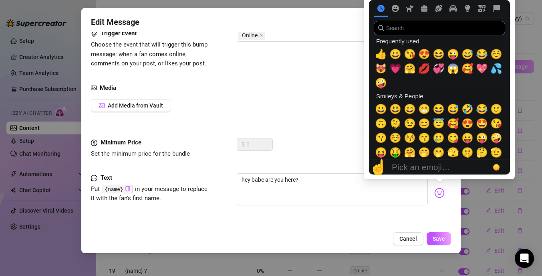
click at [419, 31] on input "search" at bounding box center [439, 28] width 131 height 14
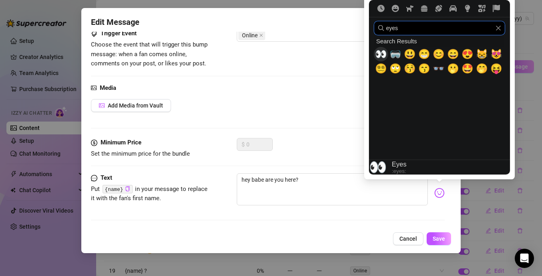
type input "eyes"
click at [382, 51] on span "👀" at bounding box center [381, 53] width 12 height 11
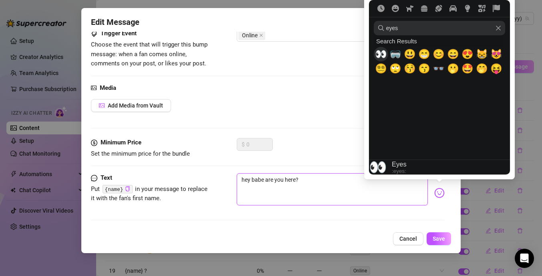
type textarea "hey babe are you here? 👀"
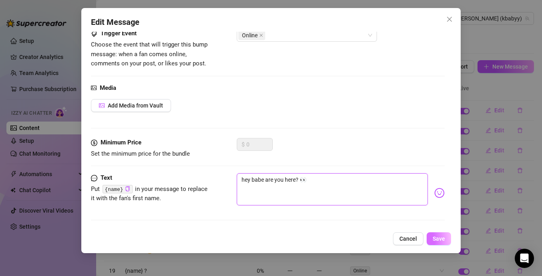
type textarea "hey babe are you here? 👀"
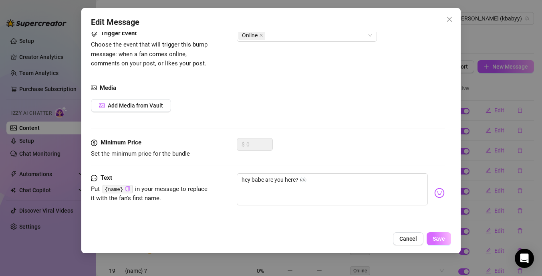
click at [444, 238] on span "Save" at bounding box center [439, 238] width 12 height 6
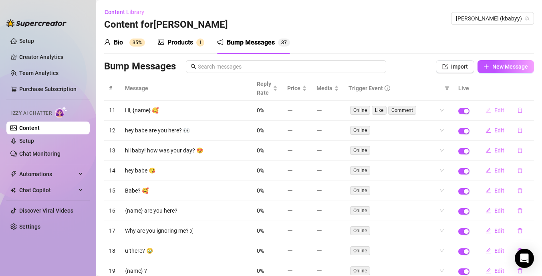
click at [501, 110] on span "Edit" at bounding box center [499, 110] width 10 height 6
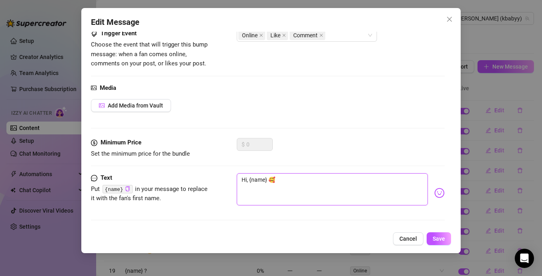
click at [264, 180] on textarea "Hi, {name} 🥰" at bounding box center [332, 189] width 191 height 32
click at [286, 180] on textarea "Hi, {name} 🥰" at bounding box center [332, 189] width 191 height 32
type textarea "Hi, {name} 🥰"
type textarea "Hi, {name} 🥰 W"
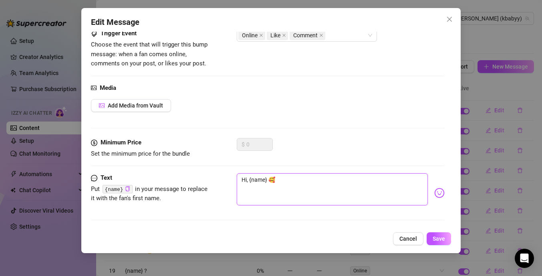
type textarea "Hi, {name} 🥰 W"
type textarea "Hi, {name} 🥰 Wh"
type textarea "Hi, {name} 🥰 W"
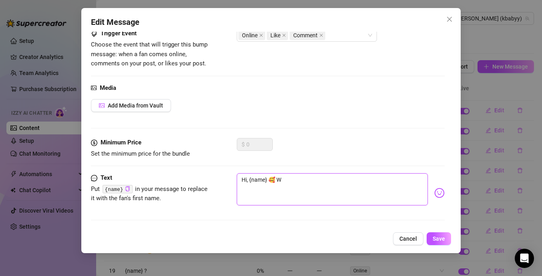
type textarea "Hi, {name} 🥰"
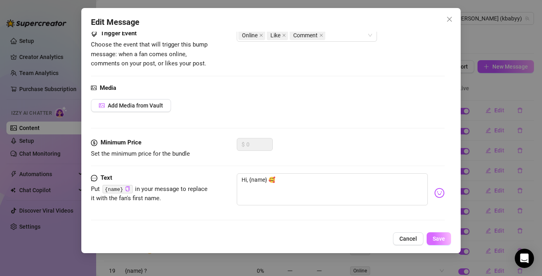
click at [438, 239] on span "Save" at bounding box center [439, 238] width 12 height 6
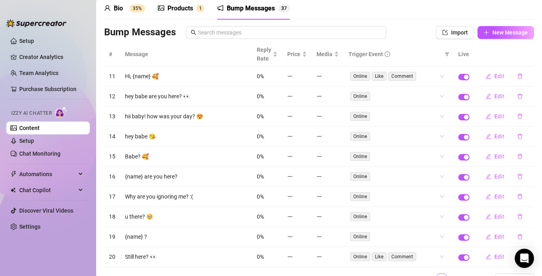
scroll to position [43, 0]
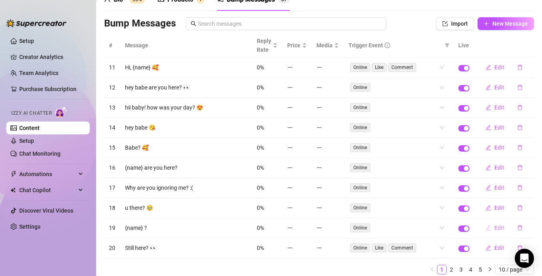
click at [500, 230] on span "Edit" at bounding box center [499, 227] width 10 height 6
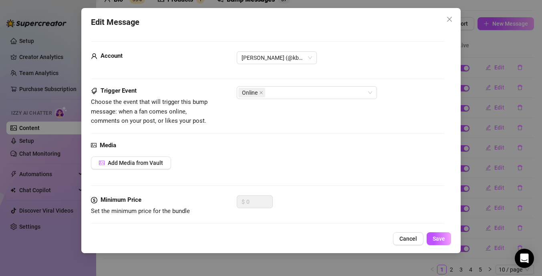
scroll to position [57, 0]
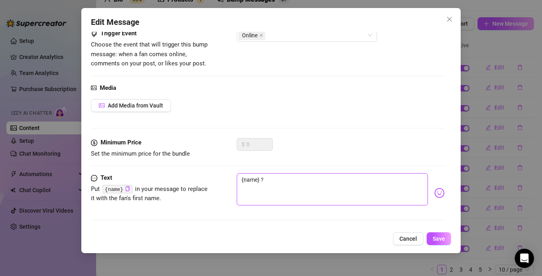
click at [286, 182] on textarea "{name} ?" at bounding box center [332, 189] width 191 height 32
type textarea "{name} ?"
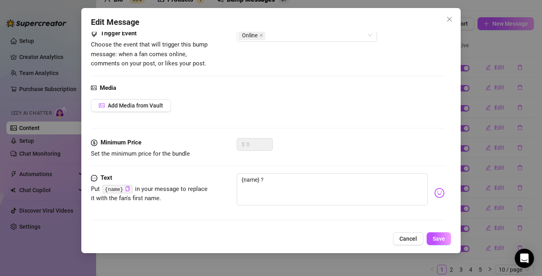
click at [441, 193] on img at bounding box center [439, 193] width 10 height 10
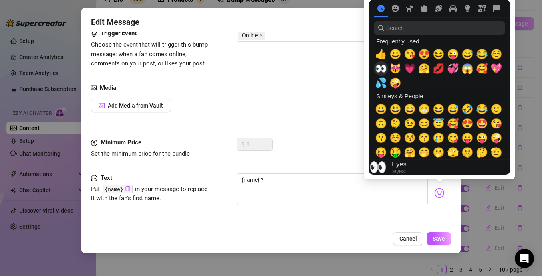
click at [383, 67] on span "👀" at bounding box center [381, 68] width 12 height 11
type textarea "{name} ? 👀"
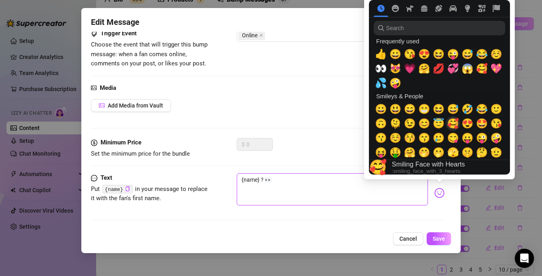
type textarea "{name} ? 👀"
click at [455, 124] on span "🥰" at bounding box center [453, 123] width 12 height 11
type textarea "{name} ? 👀🥰"
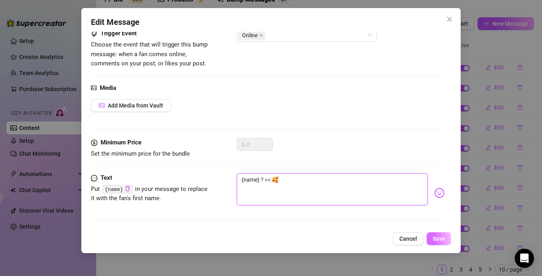
type textarea "{name} ? 👀🥰"
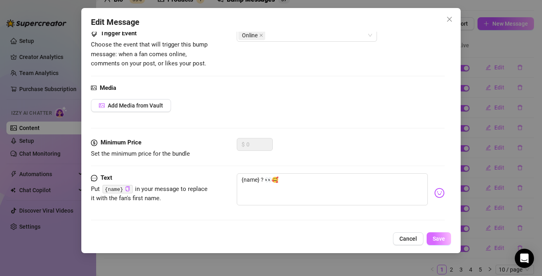
click at [443, 238] on span "Save" at bounding box center [439, 238] width 12 height 6
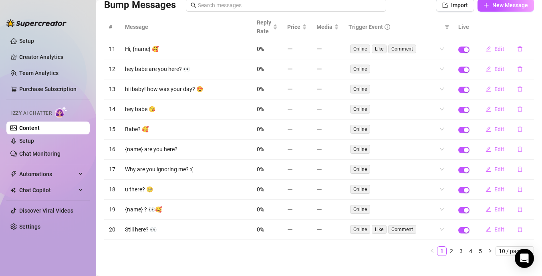
scroll to position [72, 0]
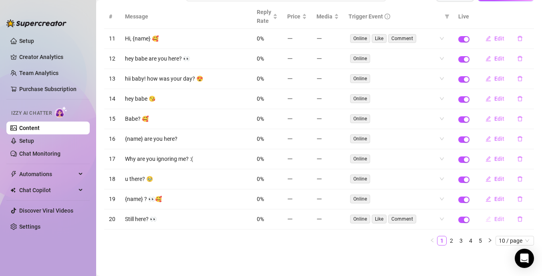
click at [502, 218] on span "Edit" at bounding box center [499, 219] width 10 height 6
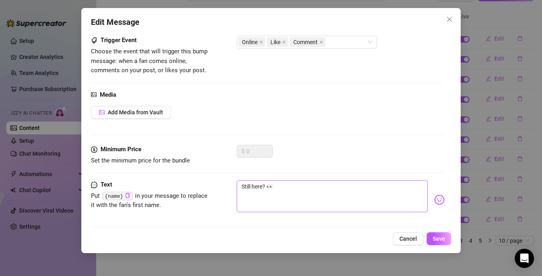
scroll to position [57, 0]
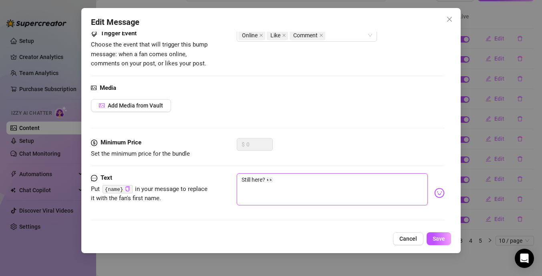
click at [263, 180] on textarea "Still here? 👀" at bounding box center [332, 189] width 191 height 32
type textarea "Still here ? 👀"
type textarea "Still here w? 👀"
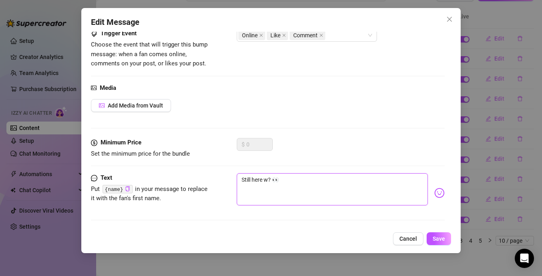
type textarea "Still here wi? 👀"
type textarea "Still here wih? 👀"
type textarea "Still here wi? 👀"
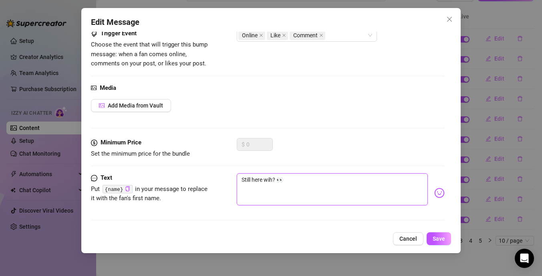
type textarea "Still here wi? 👀"
type textarea "Still here wit? 👀"
type textarea "Still here with? 👀"
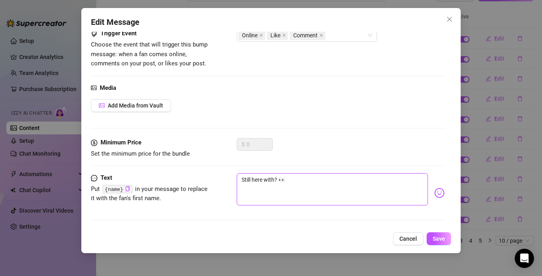
type textarea "Still here with ? 👀"
type textarea "Still here with m? 👀"
type textarea "Still here with me? 👀"
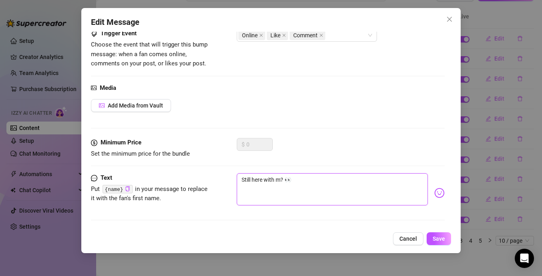
type textarea "Still here with me? 👀"
type textarea "Still here with me ? 👀"
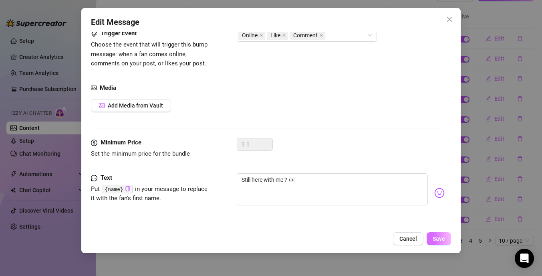
click at [440, 238] on span "Save" at bounding box center [439, 238] width 12 height 6
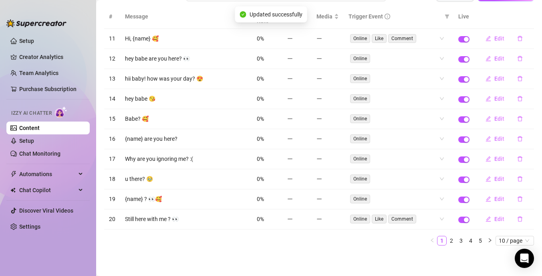
scroll to position [56, 0]
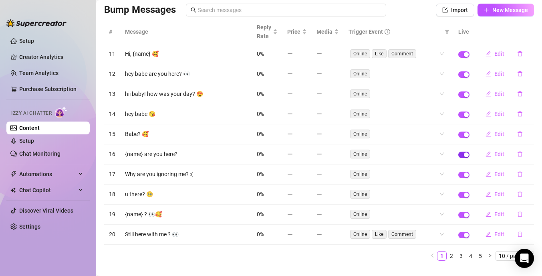
click at [462, 155] on span "button" at bounding box center [463, 154] width 11 height 6
click at [502, 174] on span "Edit" at bounding box center [499, 174] width 10 height 6
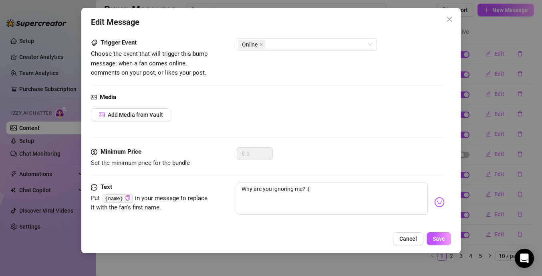
scroll to position [57, 0]
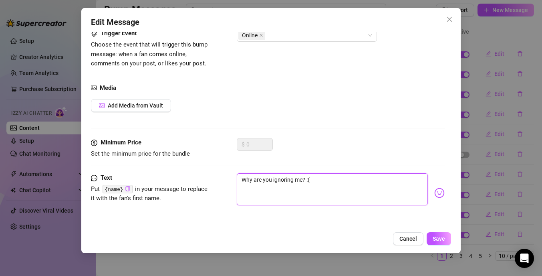
drag, startPoint x: 303, startPoint y: 181, endPoint x: 273, endPoint y: 183, distance: 29.3
click at [273, 183] on textarea "Why are you ignoring me? :(" at bounding box center [332, 189] width 191 height 32
type textarea "Why are you o? :("
type textarea "Why are you on? :("
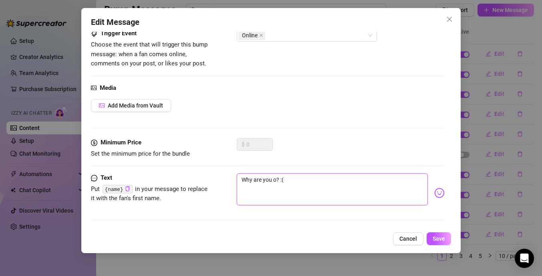
type textarea "Why are you on? :("
type textarea "Why are you onl? :("
type textarea "Why are you onli? :("
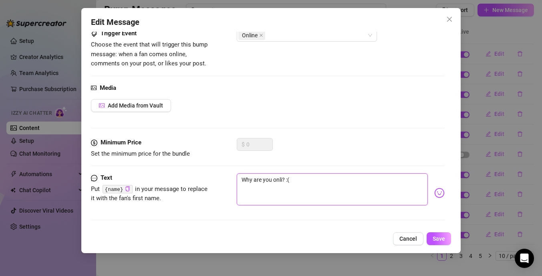
type textarea "Why are you onlin? :("
type textarea "Why are you online? :("
type textarea "Why are you online ? :("
type textarea "Why are you online b? :("
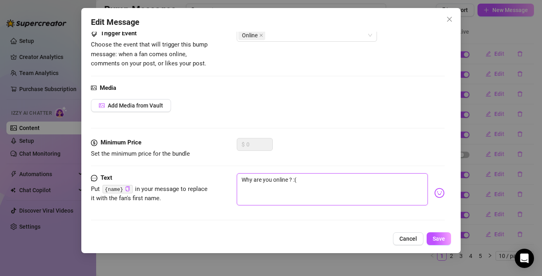
type textarea "Why are you online b? :("
type textarea "Why are you online bu? :("
type textarea "Why are you online but? :("
type textarea "Why are you online but ? :("
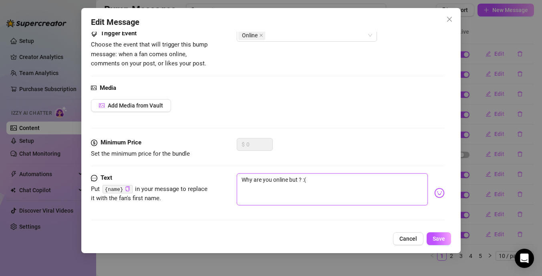
type textarea "Why are you online but d? :("
type textarea "Why are you online but di? :("
type textarea "Why are you online but did? :("
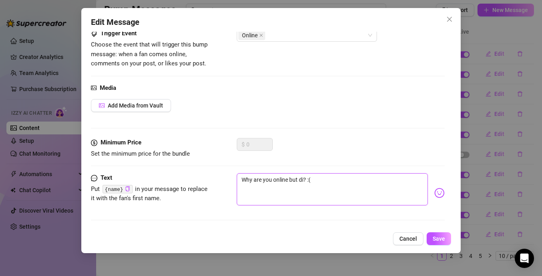
type textarea "Why are you online but did? :("
type textarea "Why are you online but didn? :("
type textarea "Why are you online but didnt? :("
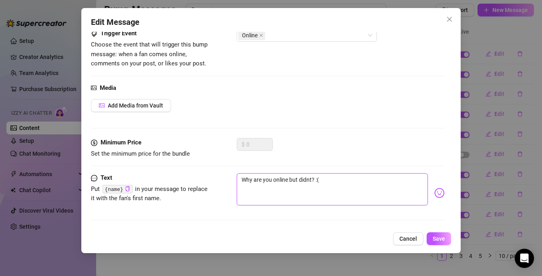
type textarea "Why are you online but didnt ? :("
type textarea "Why are you online but didnt t? :("
type textarea "Why are you online but didnt th? :("
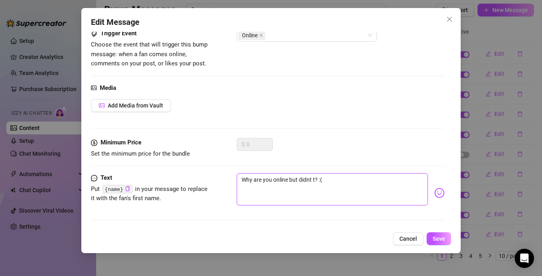
type textarea "Why are you online but didnt th? :("
type textarea "Why are you online but didnt thi? :("
type textarea "Why are you online but didnt thin? :("
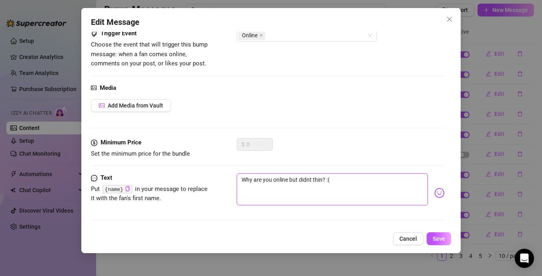
type textarea "Why are you online but didnt think? :("
type textarea "Why are you online but didnt think ? :("
type textarea "Why are you online but didnt think o? :("
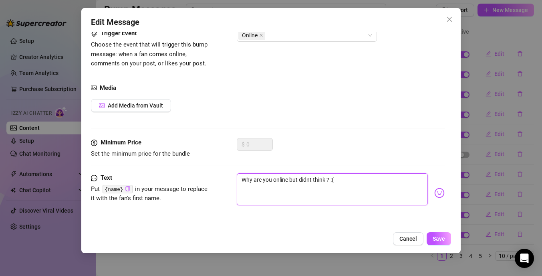
type textarea "Why are you online but didnt think o? :("
type textarea "Why are you online but didnt think of? :("
type textarea "Why are you online but didnt think of ? :("
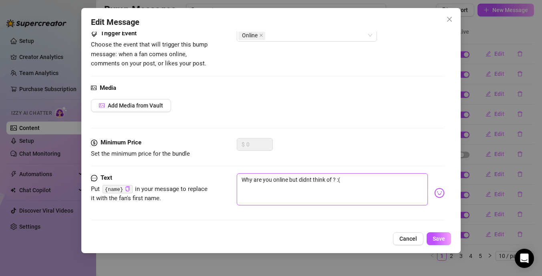
type textarea "Why are you online but didnt think of m? :("
type textarea "Why are you online but didnt think of me? :("
type textarea "Why are you online but didnt think of me ? :("
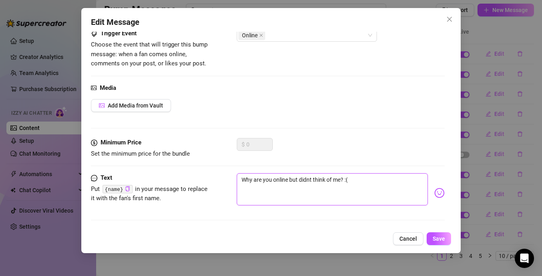
type textarea "Why are you online but didnt think of me ? :("
click at [313, 181] on textarea "Why are you online but didnt think of me ? :(" at bounding box center [332, 189] width 191 height 32
type textarea "Why are you online but didntthink of me ? :("
type textarea "Why are you online but didnthink of me ? :("
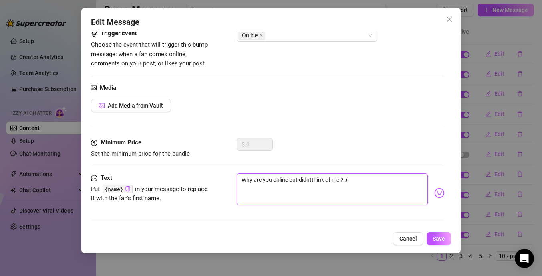
type textarea "Why are you online but didnthink of me ? :("
type textarea "Why are you online but didthink of me ? :("
type textarea "Why are you online but dithink of me ? :("
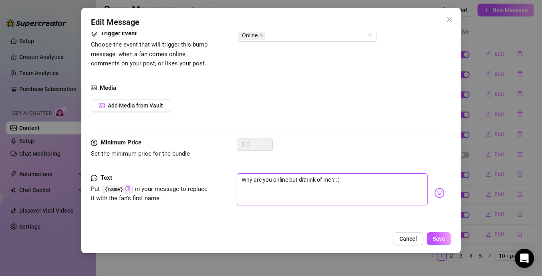
type textarea "Why are you online but dthink of me ? :("
type textarea "Why are you online but think of me ? :("
type textarea "Why are you online but nthink of me ? :("
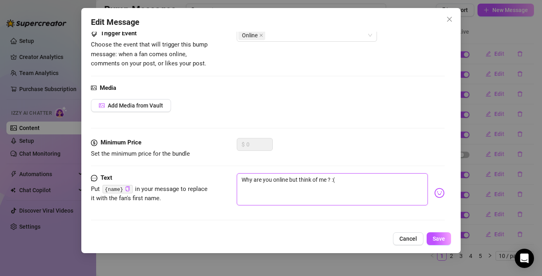
type textarea "Why are you online but nthink of me ? :("
type textarea "Why are you online but nothink of me ? :("
type textarea "Why are you online but notthink of me ? :("
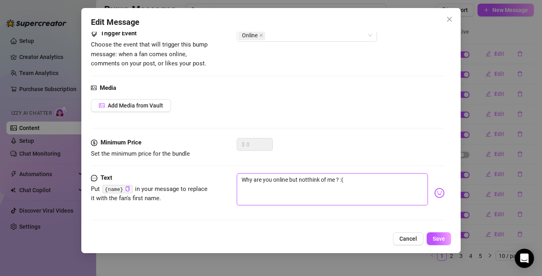
type textarea "Why are you online but not think of me ? :("
click at [321, 182] on textarea "Why are you online but not think of me ? :(" at bounding box center [332, 189] width 191 height 32
type textarea "Why are you online but not thinki of me ? :("
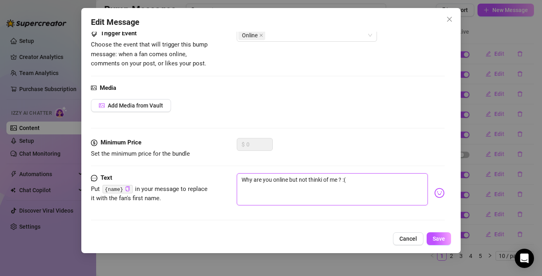
type textarea "Why are you online but not thinkin of me ? :("
type textarea "Why are you online but not thinking of me ? :("
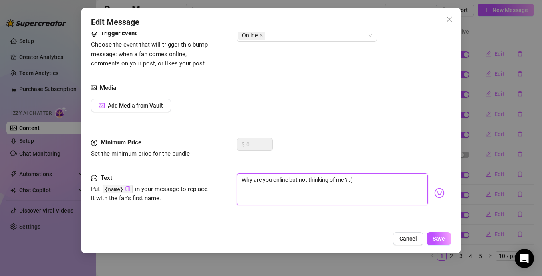
type textarea "Why are you online but not thinking of me ? :("
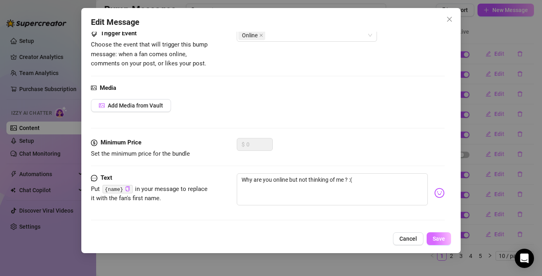
click at [438, 240] on span "Save" at bounding box center [439, 238] width 12 height 6
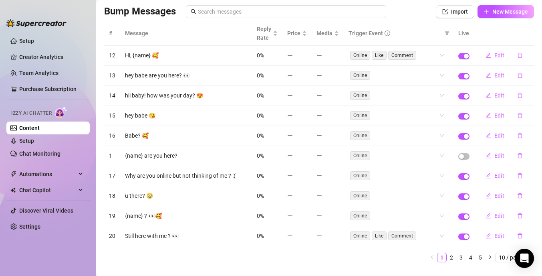
scroll to position [58, 0]
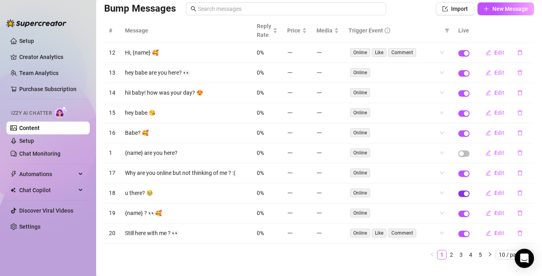
click at [462, 195] on span "button" at bounding box center [463, 193] width 11 height 6
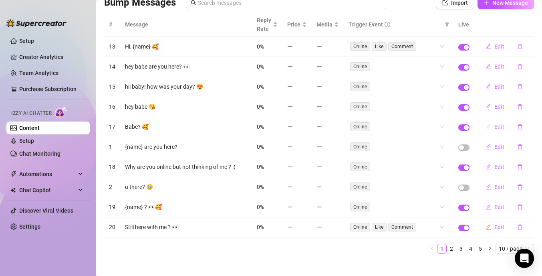
click at [499, 129] on span "Edit" at bounding box center [499, 126] width 10 height 6
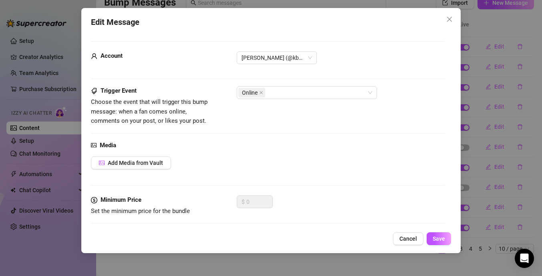
scroll to position [57, 0]
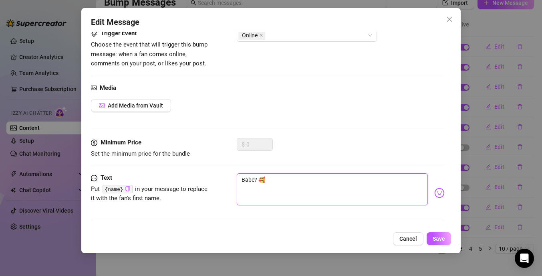
click at [275, 182] on textarea "Babe? 🥰" at bounding box center [332, 189] width 191 height 32
paste textarea "Ooh, perfect timing! 💦 Just slipped out of my apron… and panties. Video proof i…"
type textarea "Ooh, perfect timing! 💦 Just slipped out of my apron… and panties. Video proof i…"
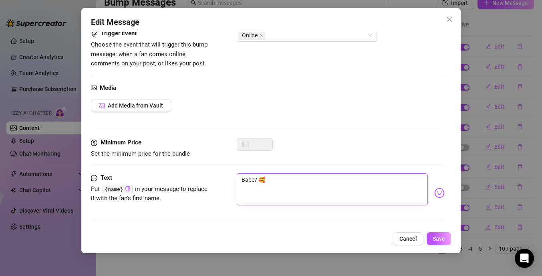
type textarea "Ooh, perfect timing! 💦 Just slipped out of my apron… and panties. Video proof i…"
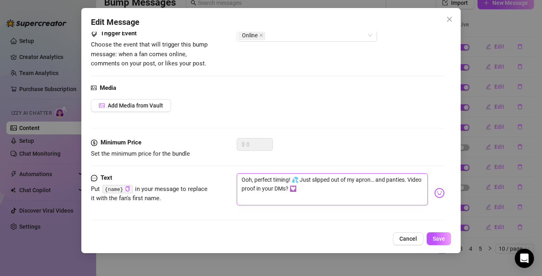
click at [369, 182] on textarea "Ooh, perfect timing! 💦 Just slipped out of my apron… and panties. Video proof i…" at bounding box center [332, 189] width 191 height 32
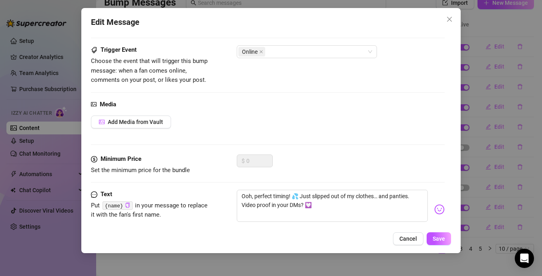
scroll to position [57, 0]
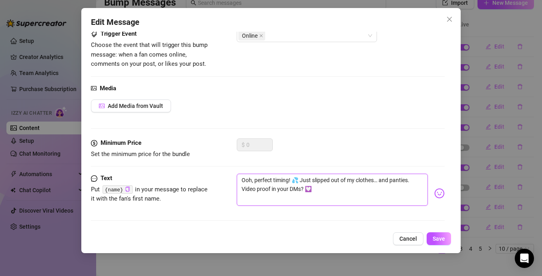
drag, startPoint x: 312, startPoint y: 191, endPoint x: 283, endPoint y: 196, distance: 28.8
click at [283, 196] on textarea "Ooh, perfect timing! 💦 Just slipped out of my clothes… and panties. Video proof…" at bounding box center [332, 190] width 191 height 32
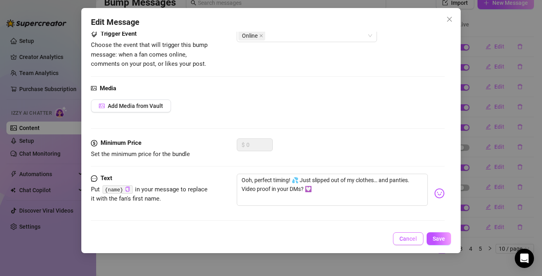
click at [409, 241] on span "Cancel" at bounding box center [408, 238] width 18 height 6
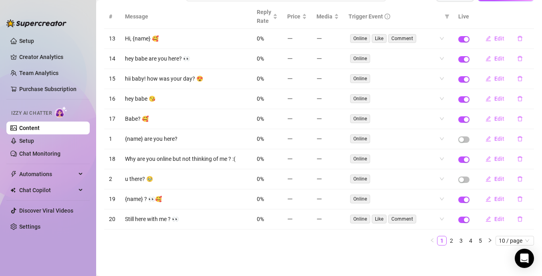
scroll to position [0, 0]
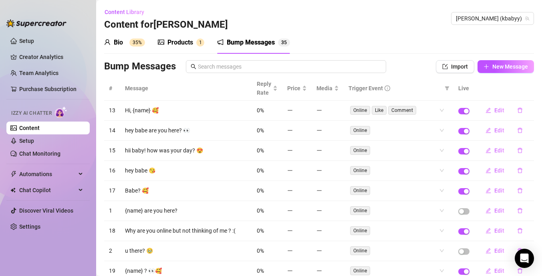
click at [123, 45] on div "Bio" at bounding box center [118, 43] width 9 height 10
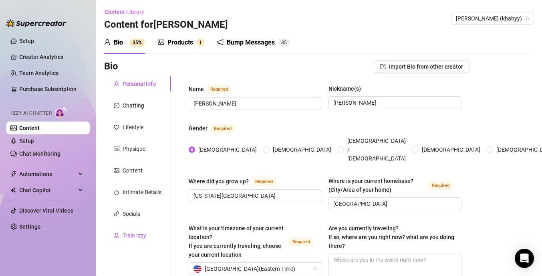
click at [143, 236] on div "Train Izzy" at bounding box center [135, 235] width 24 height 9
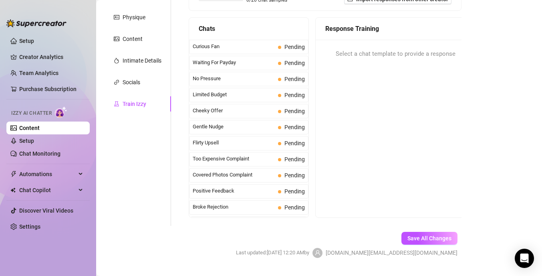
scroll to position [151, 0]
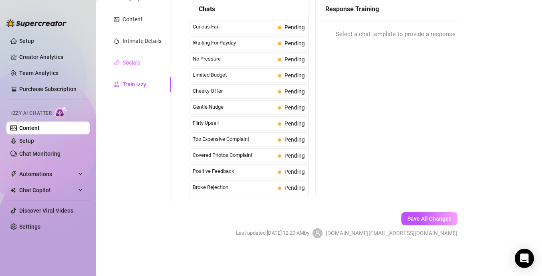
click at [149, 65] on div "Socials" at bounding box center [137, 62] width 67 height 15
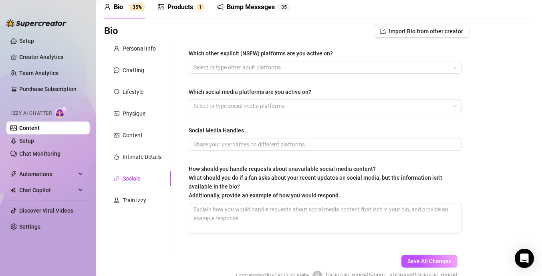
scroll to position [34, 0]
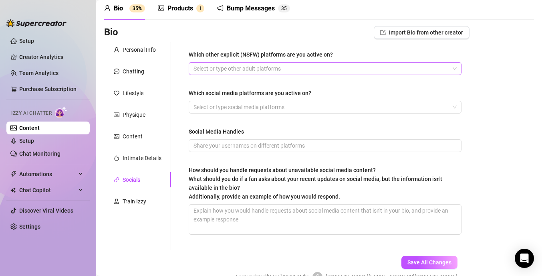
click at [291, 69] on div at bounding box center [320, 68] width 261 height 11
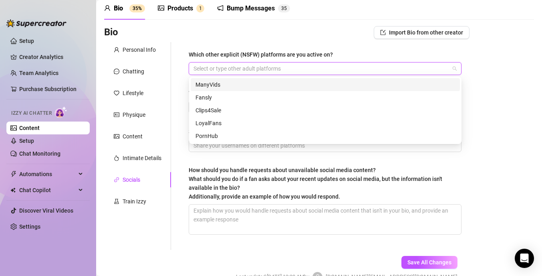
click at [285, 85] on div "ManyVids" at bounding box center [326, 84] width 260 height 9
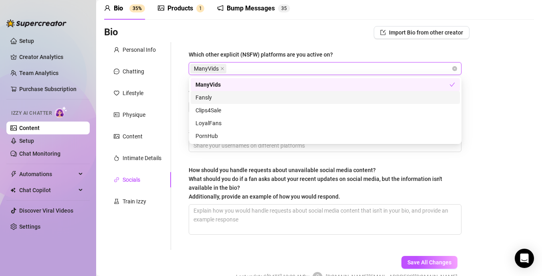
click at [265, 99] on div "Fansly" at bounding box center [326, 97] width 260 height 9
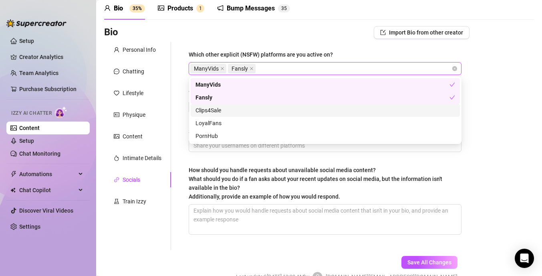
click at [510, 119] on div "Bio Import Bio from other creator Personal Info Chatting Lifestyle Physique Con…" at bounding box center [319, 161] width 430 height 270
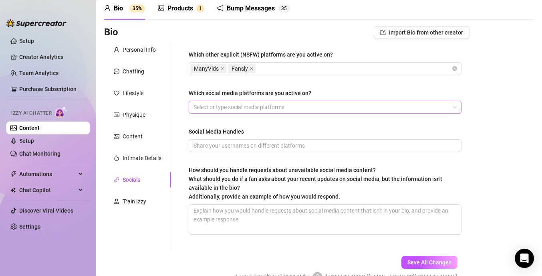
click at [333, 108] on div at bounding box center [320, 106] width 261 height 11
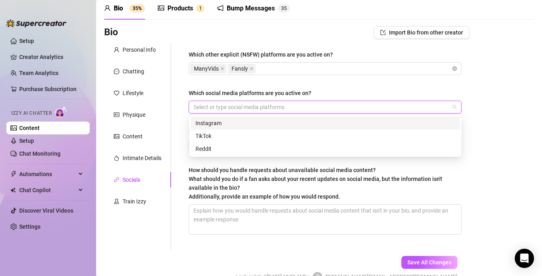
click at [315, 126] on div "Instagram" at bounding box center [326, 123] width 260 height 9
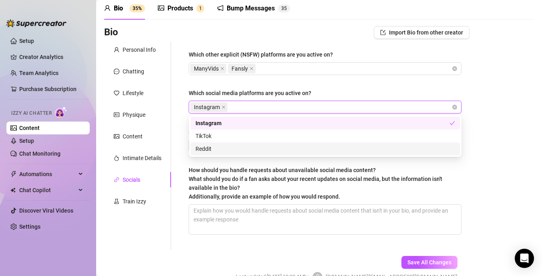
click at [283, 149] on div "Reddit" at bounding box center [326, 148] width 260 height 9
click at [281, 169] on span "How should you handle requests about unavailable social media content? What sho…" at bounding box center [316, 183] width 254 height 33
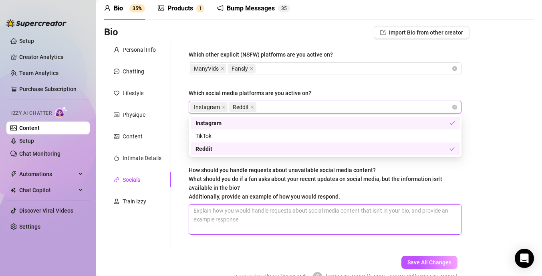
click at [281, 204] on textarea "How should you handle requests about unavailable social media content? What sho…" at bounding box center [325, 219] width 272 height 30
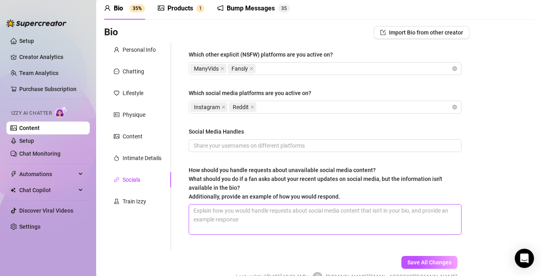
scroll to position [62, 0]
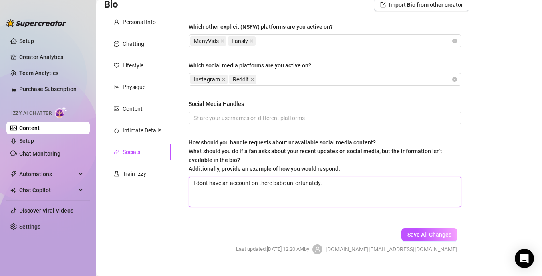
click at [206, 184] on textarea "I dont have an account on there babe unfortunately." at bounding box center [325, 192] width 272 height 30
click at [327, 185] on textarea "I don't have an account on there babe unfortunately." at bounding box center [325, 192] width 272 height 30
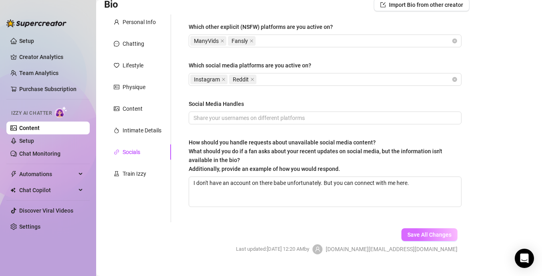
click at [424, 235] on span "Save All Changes" at bounding box center [430, 234] width 44 height 6
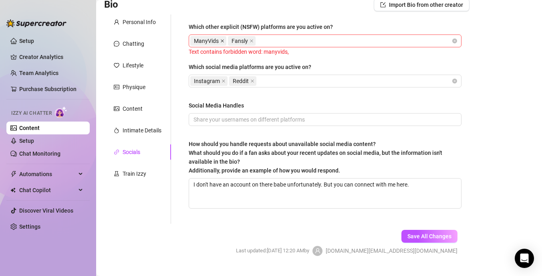
click at [222, 41] on icon "close" at bounding box center [222, 41] width 4 height 4
click at [446, 240] on button "Save All Changes" at bounding box center [430, 236] width 56 height 13
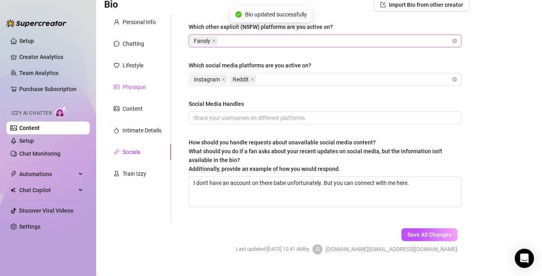
click at [134, 86] on div "Physique" at bounding box center [134, 87] width 23 height 9
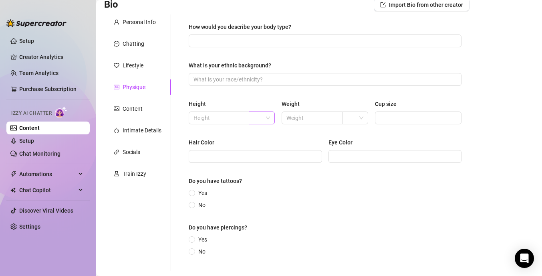
click at [267, 120] on span at bounding box center [262, 118] width 16 height 12
click at [263, 147] on div "ft" at bounding box center [262, 146] width 13 height 9
click at [233, 115] on input "text" at bounding box center [218, 117] width 49 height 9
click at [313, 118] on input "text" at bounding box center [311, 117] width 49 height 9
click at [267, 120] on span "ft" at bounding box center [262, 118] width 16 height 12
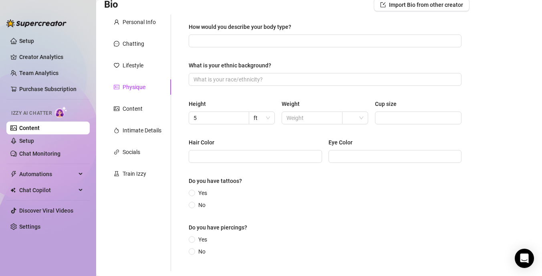
click at [242, 141] on div "Hair Color" at bounding box center [255, 144] width 133 height 12
click at [214, 116] on input "5" at bounding box center [218, 117] width 49 height 9
click at [358, 119] on span at bounding box center [355, 118] width 16 height 12
click at [355, 147] on div "lbs" at bounding box center [355, 146] width 13 height 9
click at [317, 117] on input "text" at bounding box center [311, 117] width 49 height 9
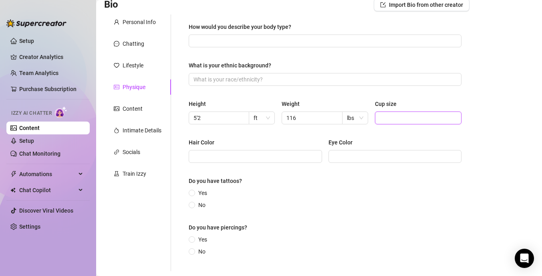
click at [403, 116] on input "Cup size" at bounding box center [417, 117] width 75 height 9
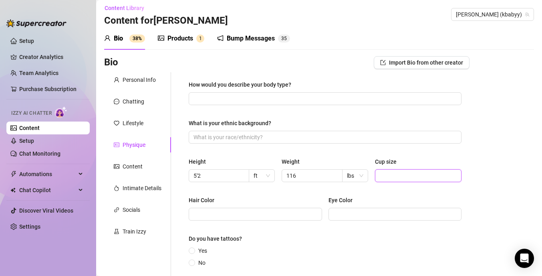
scroll to position [0, 0]
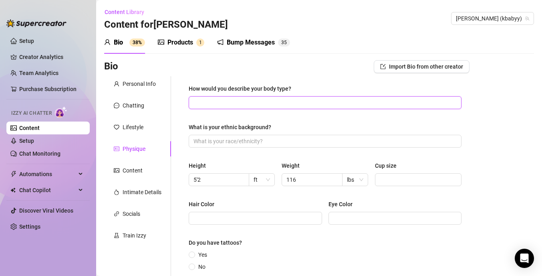
click at [268, 106] on input "How would you describe your body type?" at bounding box center [325, 102] width 262 height 9
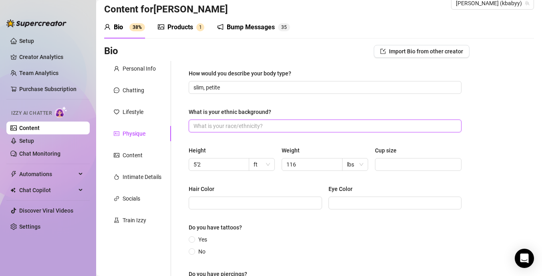
click at [280, 129] on input "What is your ethnic background?" at bounding box center [325, 125] width 262 height 9
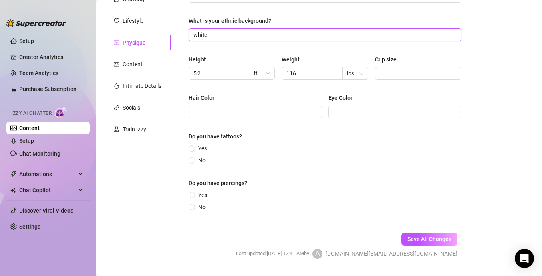
scroll to position [113, 0]
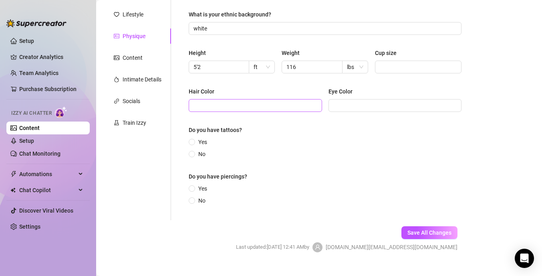
click at [276, 110] on span at bounding box center [255, 105] width 133 height 13
click at [388, 98] on div "Eye Color" at bounding box center [395, 93] width 133 height 12
click at [387, 105] on input "Eye Color" at bounding box center [394, 105] width 122 height 9
click at [308, 103] on input "Blue" at bounding box center [255, 105] width 122 height 9
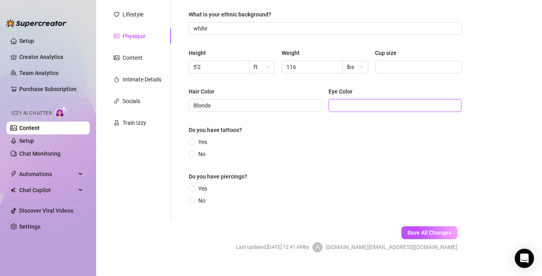
click at [382, 105] on input "Eye Color" at bounding box center [394, 105] width 122 height 9
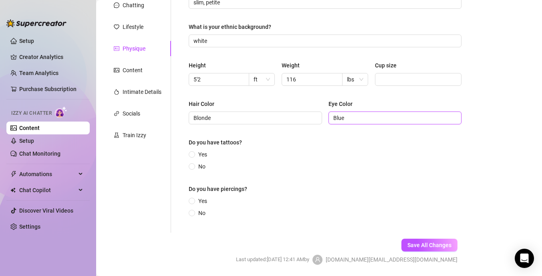
scroll to position [97, 0]
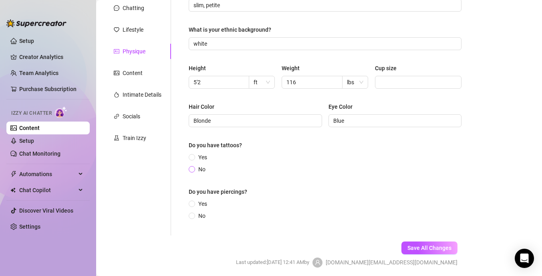
click at [194, 166] on span at bounding box center [192, 169] width 6 height 6
click at [194, 167] on input "No" at bounding box center [192, 169] width 3 height 5
click at [192, 204] on input "Yes" at bounding box center [192, 204] width 3 height 5
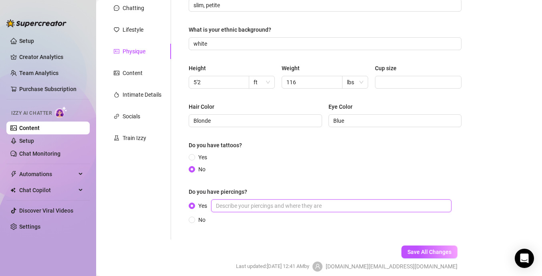
click at [324, 204] on input "Yes" at bounding box center [331, 205] width 240 height 13
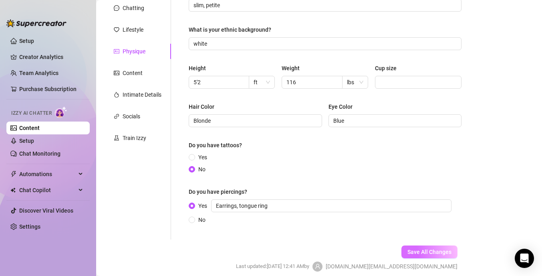
click at [413, 248] on span "Save All Changes" at bounding box center [430, 251] width 44 height 6
click at [144, 77] on div "Content" at bounding box center [137, 72] width 67 height 15
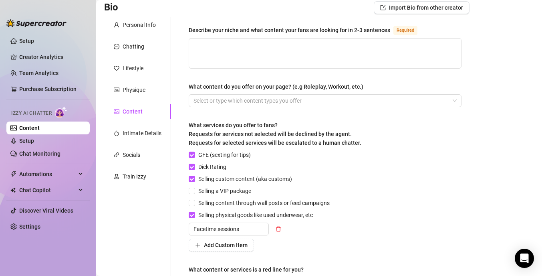
scroll to position [56, 0]
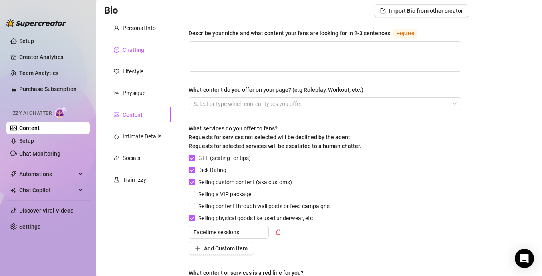
click at [135, 50] on div "Chatting" at bounding box center [134, 49] width 22 height 9
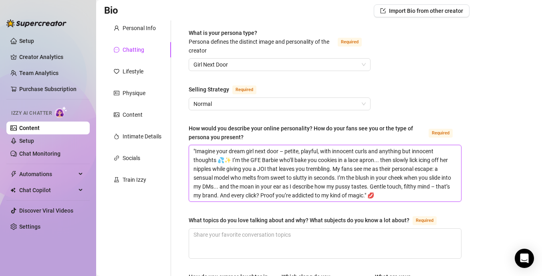
click at [196, 151] on textarea ""Imagine your dream girl next door – petite, playful, with innocent curls and a…" at bounding box center [325, 173] width 272 height 56
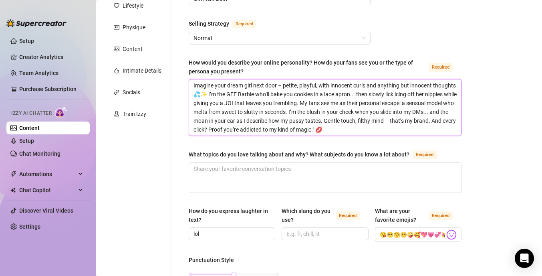
scroll to position [124, 0]
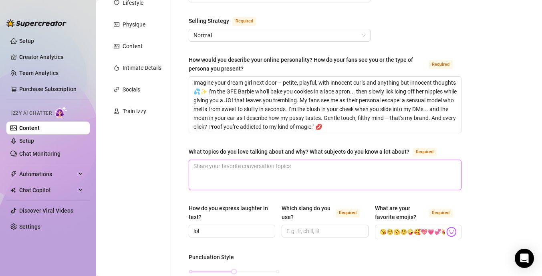
click at [305, 164] on textarea "What topics do you love talking about and why? What subjects do you know a lot …" at bounding box center [325, 175] width 272 height 30
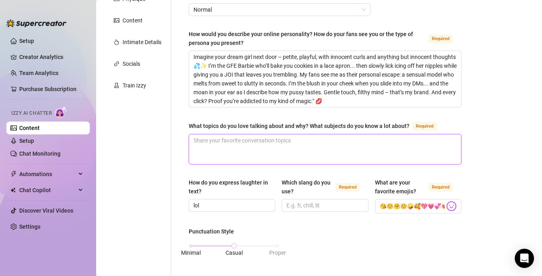
scroll to position [147, 0]
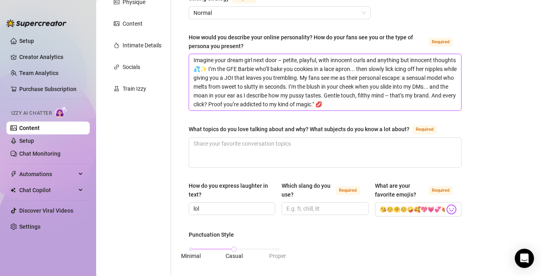
click at [367, 104] on textarea "Imagine your dream girl next door – petite, playful, with innocent curls and an…" at bounding box center [325, 82] width 272 height 56
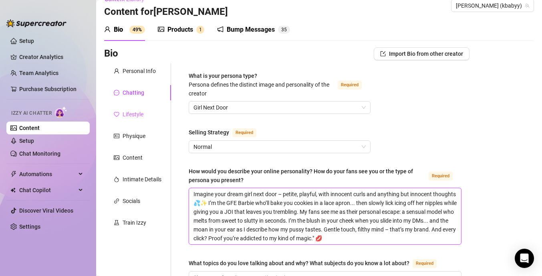
scroll to position [6, 0]
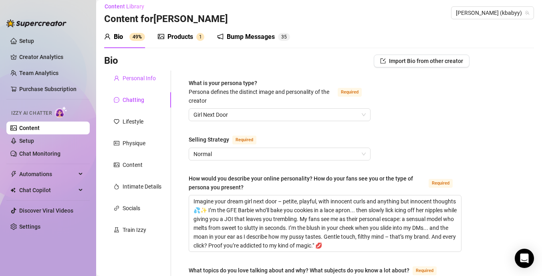
click at [141, 82] on div "Personal Info" at bounding box center [139, 78] width 33 height 9
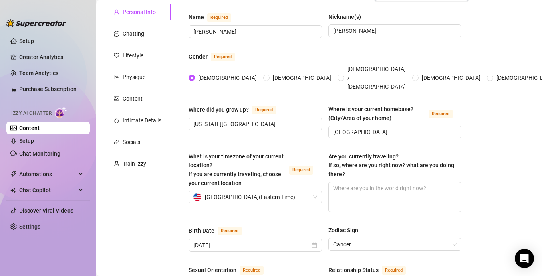
scroll to position [62, 0]
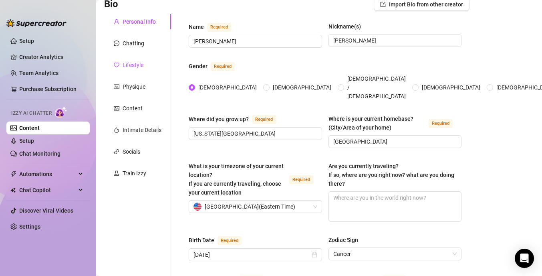
click at [135, 68] on div "Lifestyle" at bounding box center [133, 65] width 21 height 9
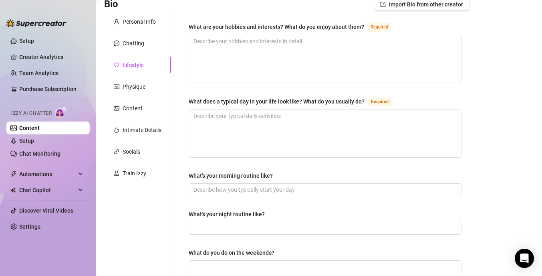
scroll to position [48, 0]
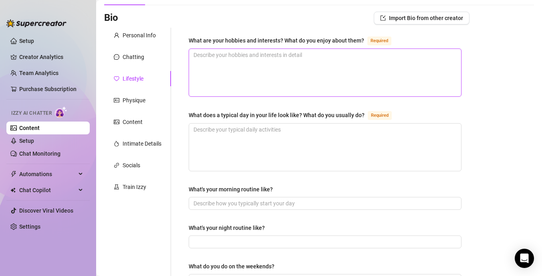
click at [266, 73] on textarea "What are your hobbies and interests? What do you enjoy about them? Required" at bounding box center [325, 72] width 272 height 47
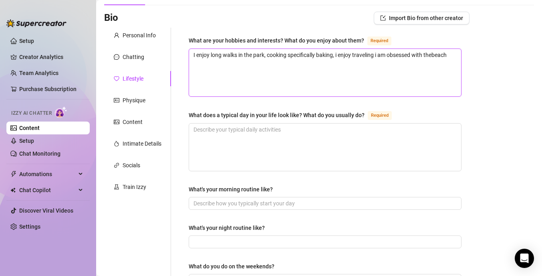
click at [435, 55] on textarea "I enjoy long walks in the park, cooking specifically baking, i enjoy traveling …" at bounding box center [325, 72] width 272 height 47
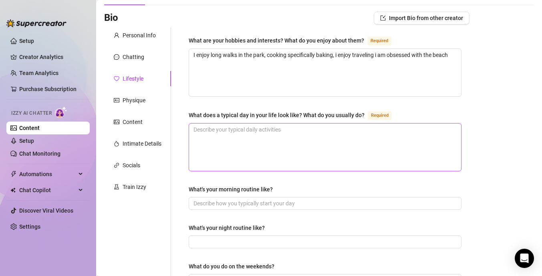
click at [235, 133] on textarea "What does a typical day in your life look like? What do you usually do? Required" at bounding box center [325, 146] width 272 height 47
click at [330, 129] on textarea "I work out, i take a long walk to clear my thoughts, creat content for my lovel…" at bounding box center [325, 146] width 272 height 47
click at [401, 129] on textarea "I work out, i take a long walk to clear my thoughts, create content for my love…" at bounding box center [325, 146] width 272 height 47
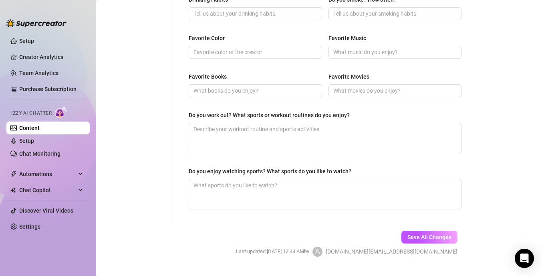
scroll to position [398, 0]
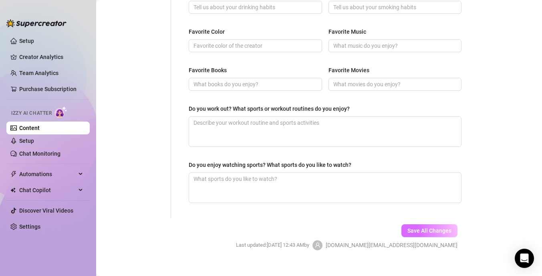
click at [406, 228] on button "Save All Changes" at bounding box center [430, 230] width 56 height 13
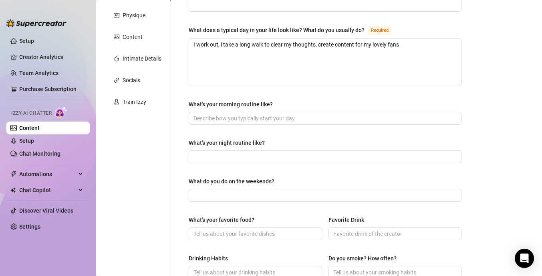
scroll to position [0, 0]
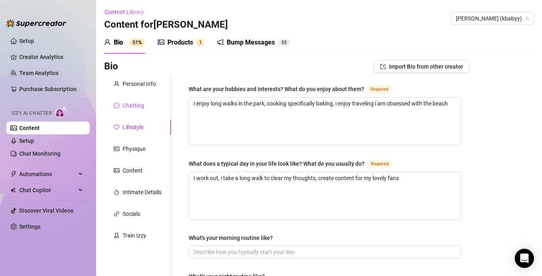
click at [134, 103] on div "Chatting" at bounding box center [134, 105] width 22 height 9
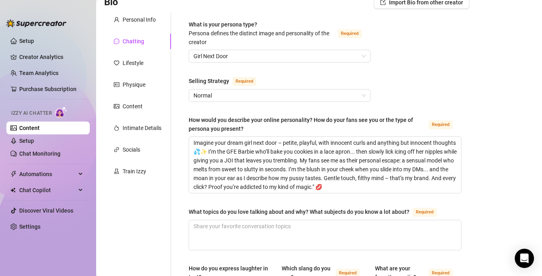
scroll to position [122, 0]
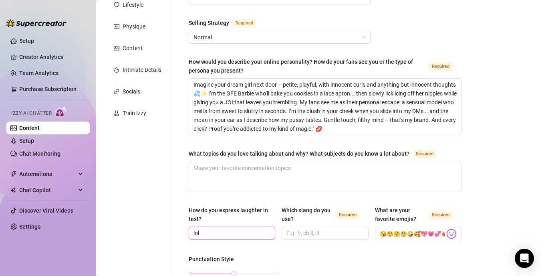
click at [245, 228] on input "lol" at bounding box center [231, 232] width 75 height 9
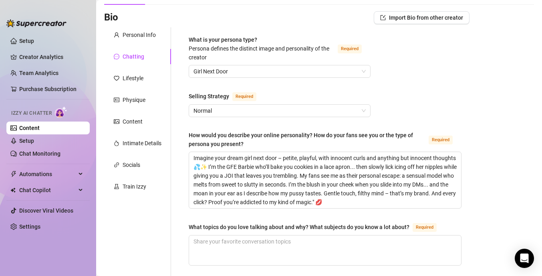
scroll to position [0, 0]
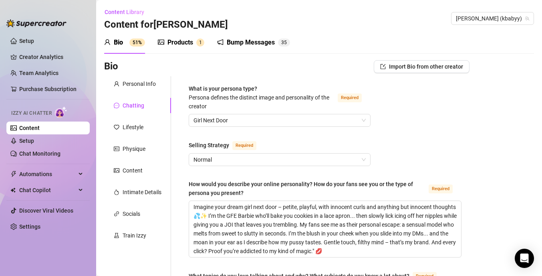
click at [194, 43] on div "Products 1" at bounding box center [181, 43] width 46 height 10
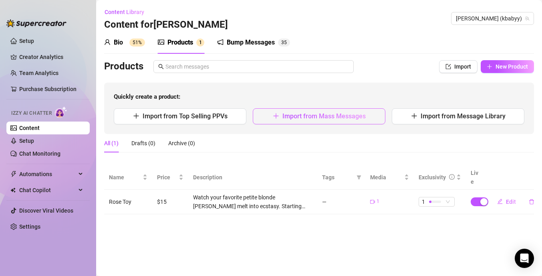
click at [277, 117] on icon "plus" at bounding box center [276, 116] width 6 height 6
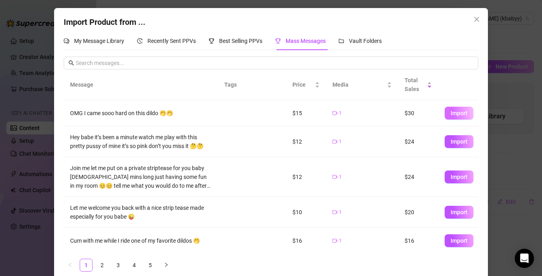
click at [448, 115] on button "Import" at bounding box center [459, 113] width 29 height 13
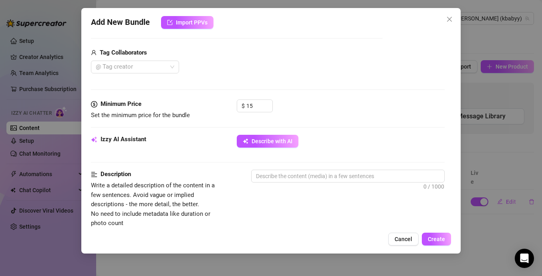
scroll to position [190, 0]
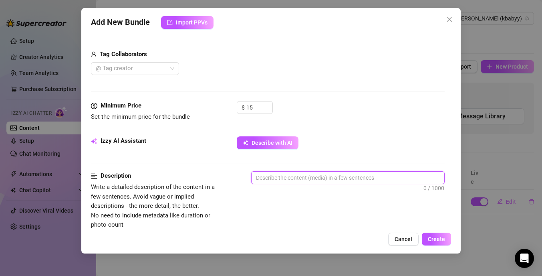
click at [287, 177] on textarea at bounding box center [348, 177] width 193 height 12
paste textarea "Watch your soft, sweet [PERSON_NAME] go from gentle tease to wild release in ju…"
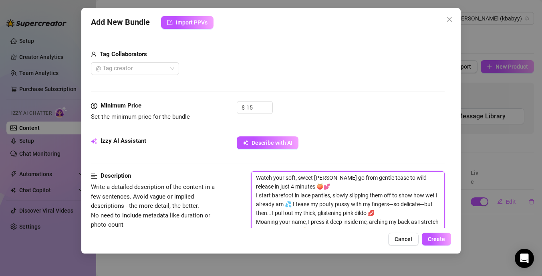
scroll to position [0, 0]
click at [256, 196] on textarea "Watch your soft, sweet [PERSON_NAME] go from gentle tease to wild release in ju…" at bounding box center [348, 203] width 193 height 65
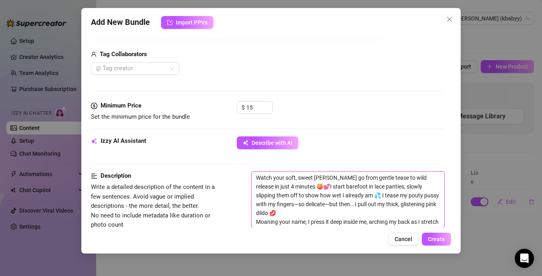
click at [405, 223] on textarea "Watch your soft, sweet [PERSON_NAME] go from gentle tease to wild release in ju…" at bounding box center [348, 199] width 193 height 56
drag, startPoint x: 331, startPoint y: 196, endPoint x: 288, endPoint y: 186, distance: 44.4
click at [288, 186] on textarea "Watch your soft, sweet [PERSON_NAME] go from gentle tease to wild release in ju…" at bounding box center [348, 199] width 193 height 56
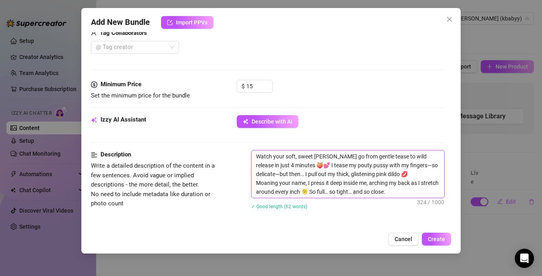
scroll to position [212, 0]
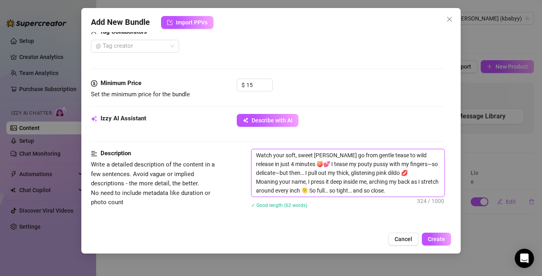
drag, startPoint x: 307, startPoint y: 182, endPoint x: 256, endPoint y: 182, distance: 51.3
click at [256, 182] on textarea "Watch your soft, sweet [PERSON_NAME] go from gentle tease to wild release in ju…" at bounding box center [348, 172] width 193 height 47
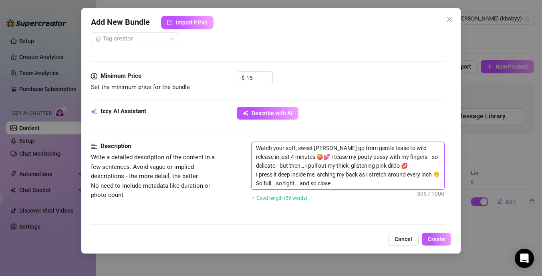
scroll to position [221, 0]
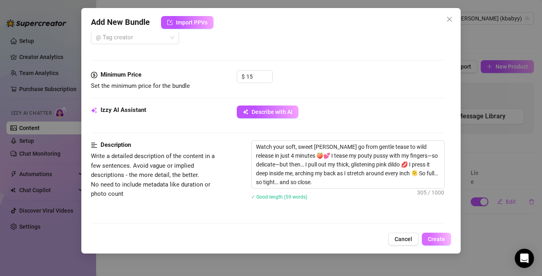
click at [435, 239] on span "Create" at bounding box center [436, 239] width 17 height 6
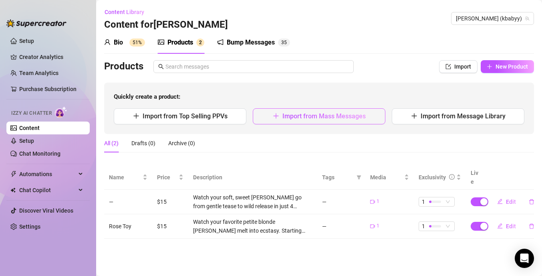
click at [339, 122] on button "Import from Mass Messages" at bounding box center [319, 116] width 133 height 16
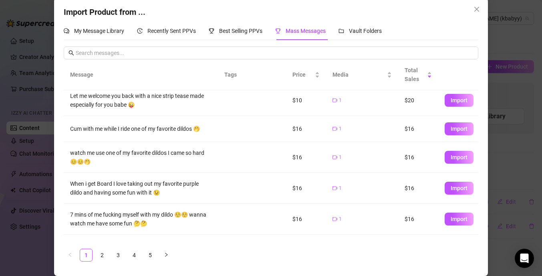
scroll to position [151, 0]
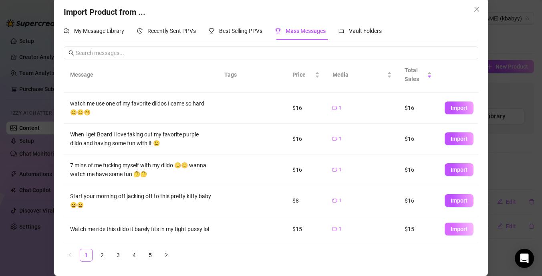
click at [458, 230] on span "Import" at bounding box center [459, 229] width 17 height 6
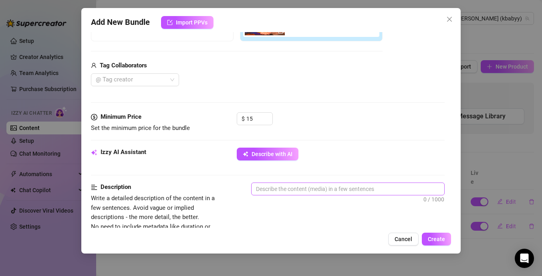
scroll to position [189, 0]
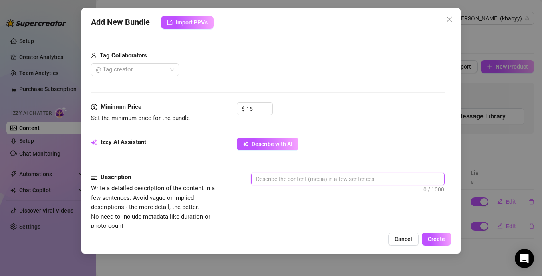
click at [294, 181] on textarea at bounding box center [348, 179] width 193 height 12
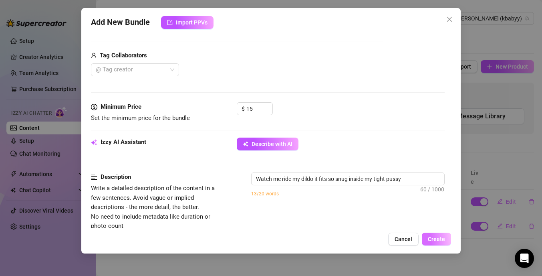
click at [442, 241] on span "Create" at bounding box center [436, 239] width 17 height 6
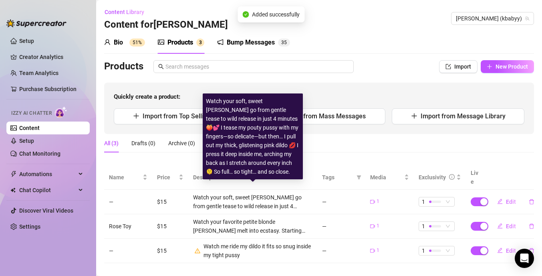
scroll to position [2, 0]
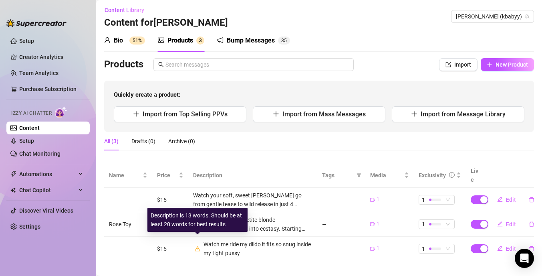
click at [198, 246] on icon "warning" at bounding box center [198, 248] width 6 height 5
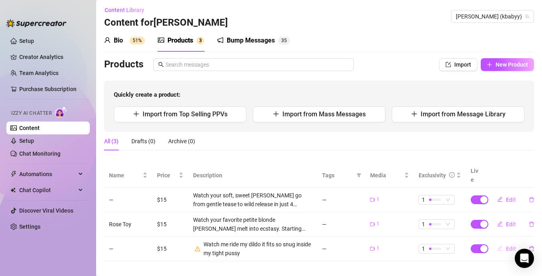
click at [510, 245] on span "Edit" at bounding box center [511, 248] width 10 height 6
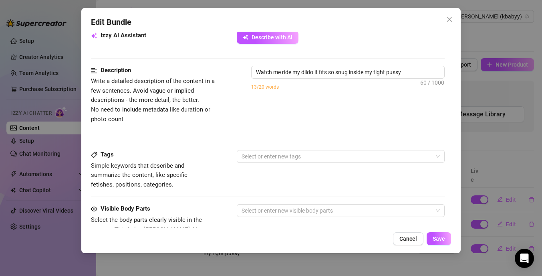
scroll to position [315, 0]
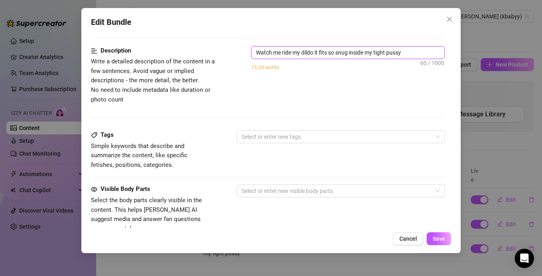
click at [402, 56] on textarea "Watch me ride my dildo it fits so snug inside my tight pussy" at bounding box center [348, 52] width 193 height 12
click at [278, 137] on div at bounding box center [336, 136] width 196 height 11
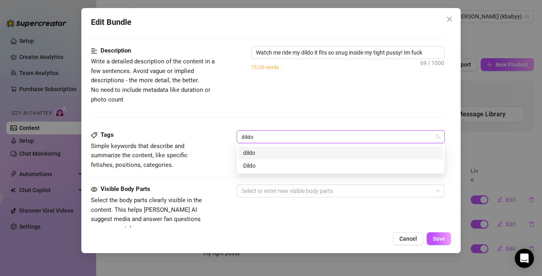
click at [261, 149] on div "dildo" at bounding box center [340, 152] width 195 height 9
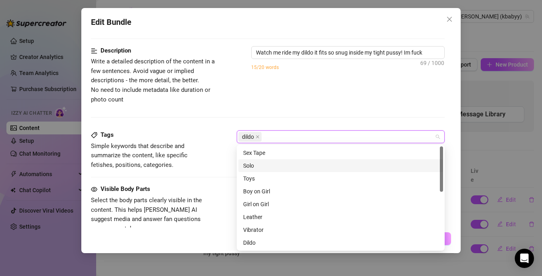
click at [282, 167] on div "Solo" at bounding box center [340, 165] width 195 height 9
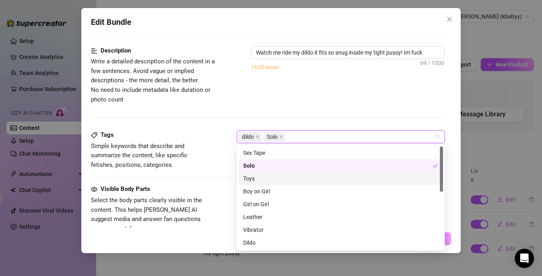
click at [285, 181] on div "Toys" at bounding box center [340, 178] width 195 height 9
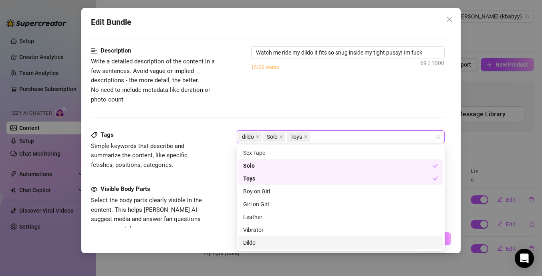
click at [275, 245] on div "Dildo" at bounding box center [340, 242] width 195 height 9
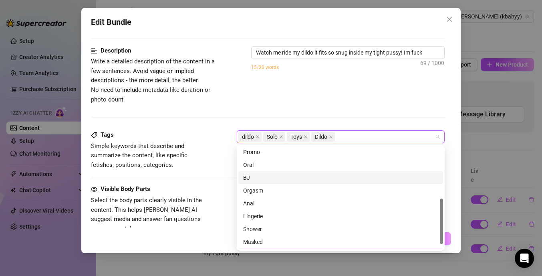
scroll to position [117, 0]
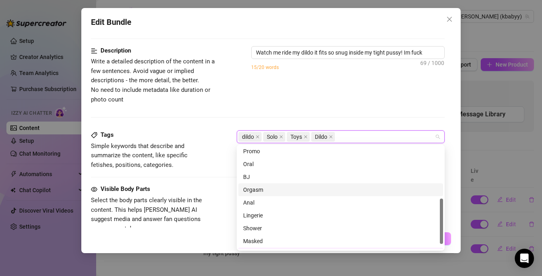
click at [295, 188] on div "Orgasm" at bounding box center [340, 189] width 195 height 9
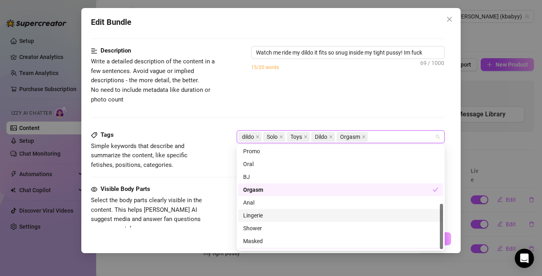
scroll to position [128, 0]
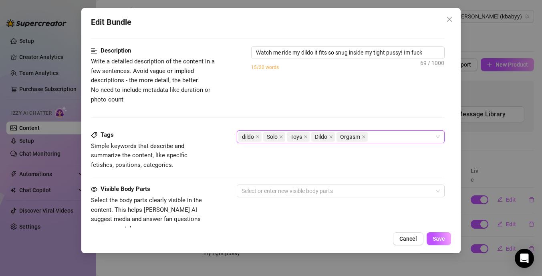
click at [391, 106] on div "Description Write a detailed description of the content in a few sentences. Avo…" at bounding box center [268, 88] width 354 height 84
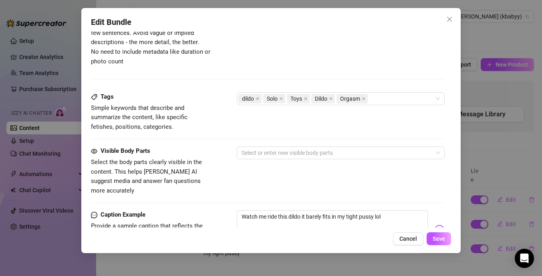
scroll to position [380, 0]
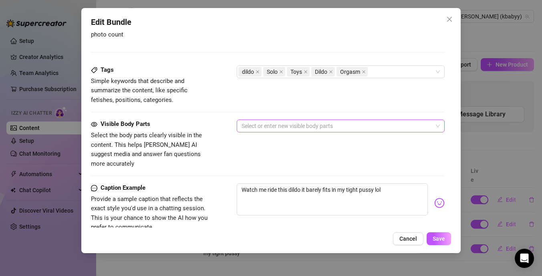
click at [286, 125] on div at bounding box center [336, 125] width 196 height 11
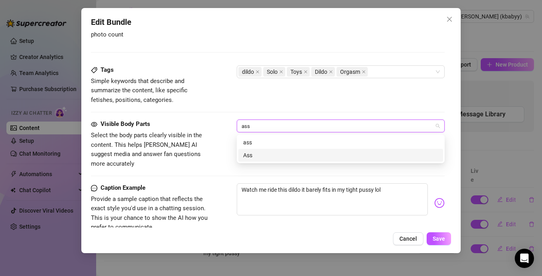
click at [278, 154] on div "Ass" at bounding box center [340, 155] width 195 height 9
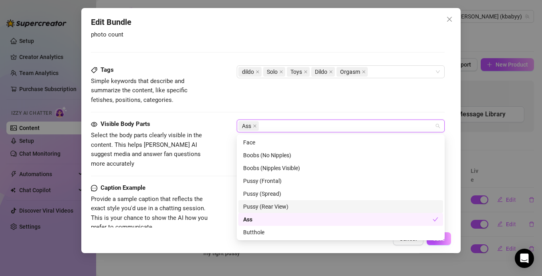
click at [287, 207] on div "Pussy (Rear View)" at bounding box center [340, 206] width 195 height 9
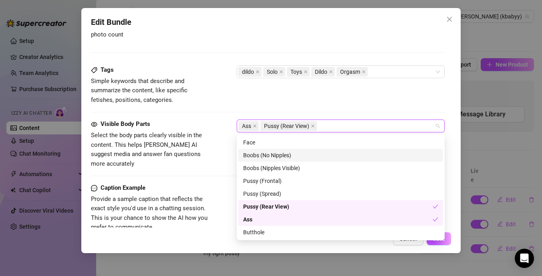
click at [346, 107] on div "Tags Simple keywords that describe and summarize the content, like specific fet…" at bounding box center [268, 92] width 354 height 54
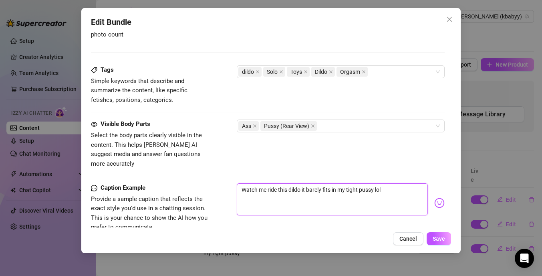
click at [387, 183] on textarea "Watch me ride this dildo it barely fits in my tight pussy lol" at bounding box center [332, 199] width 191 height 32
click at [441, 198] on img at bounding box center [439, 203] width 10 height 10
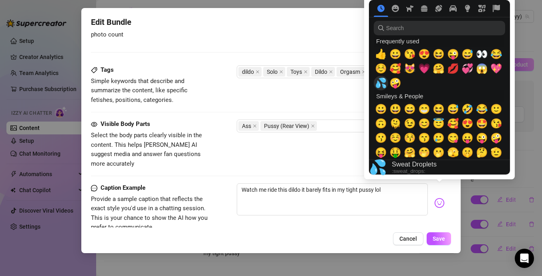
click at [382, 81] on span "💦" at bounding box center [381, 82] width 12 height 11
click at [382, 67] on span "☺️" at bounding box center [381, 68] width 12 height 11
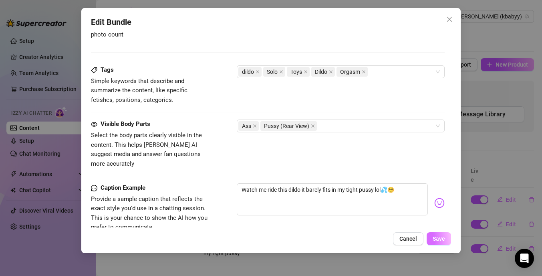
click at [435, 239] on span "Save" at bounding box center [439, 238] width 12 height 6
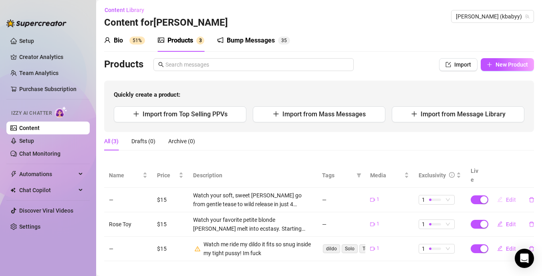
click at [511, 196] on span "Edit" at bounding box center [511, 199] width 10 height 6
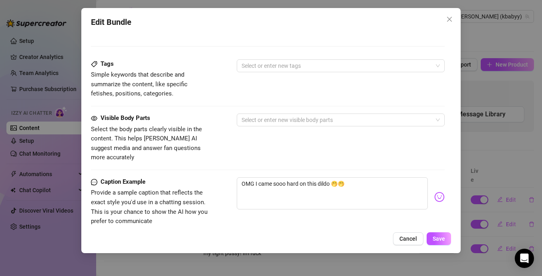
scroll to position [385, 0]
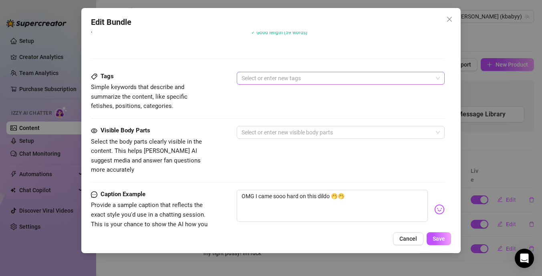
click at [338, 79] on div at bounding box center [336, 78] width 196 height 11
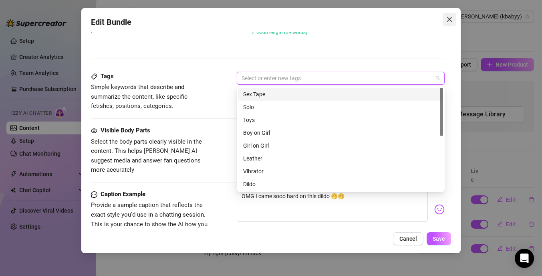
click at [448, 19] on icon "close" at bounding box center [449, 19] width 6 height 6
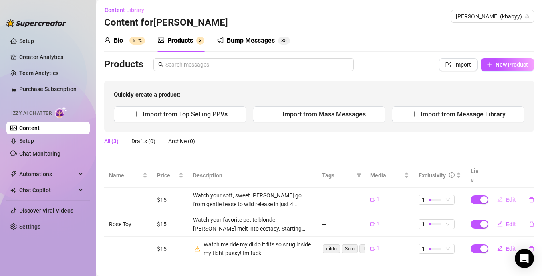
click at [510, 196] on span "Edit" at bounding box center [511, 199] width 10 height 6
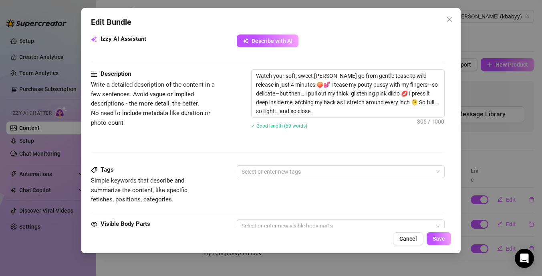
scroll to position [399, 0]
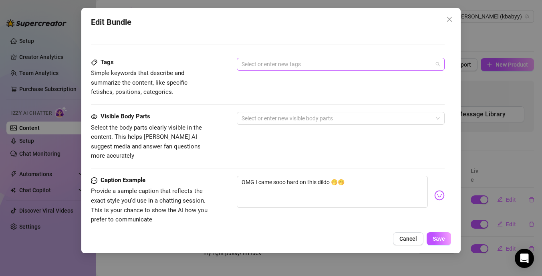
click at [288, 63] on div at bounding box center [336, 64] width 196 height 11
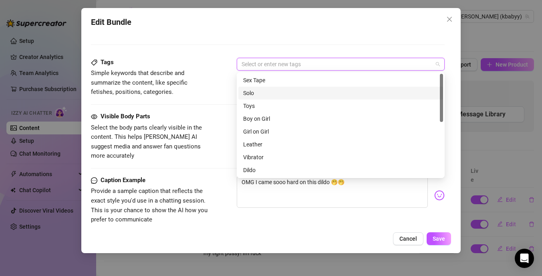
click at [273, 93] on div "Solo" at bounding box center [340, 93] width 195 height 9
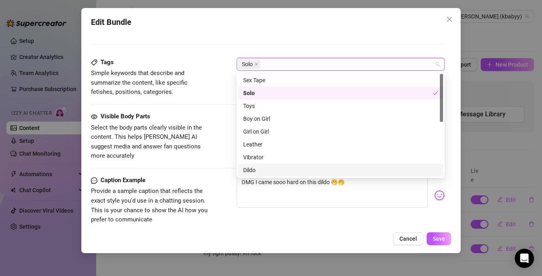
click at [271, 167] on div "Dildo" at bounding box center [340, 169] width 195 height 9
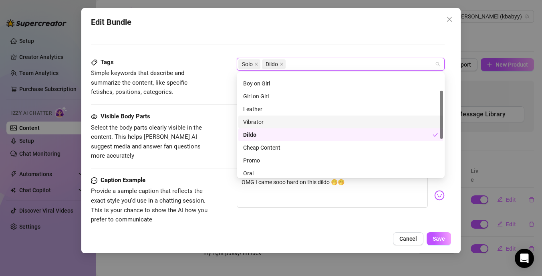
scroll to position [32, 0]
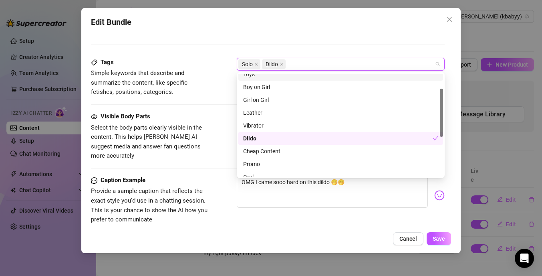
click at [297, 76] on div "Toys" at bounding box center [340, 74] width 195 height 9
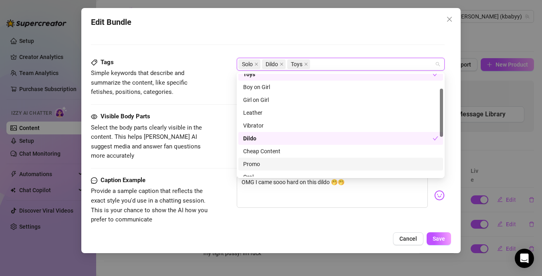
click at [219, 143] on div "Visible Body Parts Select the body parts clearly visible in the content. This h…" at bounding box center [268, 136] width 354 height 49
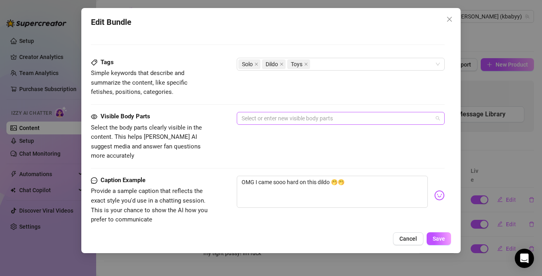
click at [291, 118] on div at bounding box center [336, 118] width 196 height 11
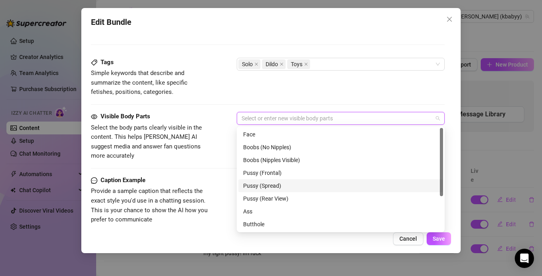
click at [284, 184] on div "Pussy (Spread)" at bounding box center [340, 185] width 195 height 9
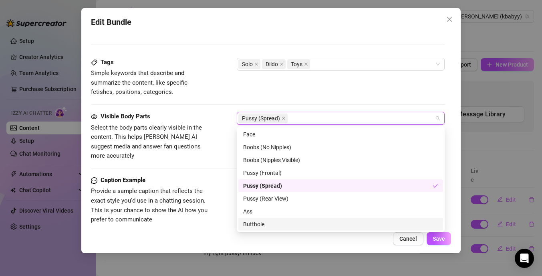
click at [276, 221] on div "Butthole" at bounding box center [340, 224] width 195 height 9
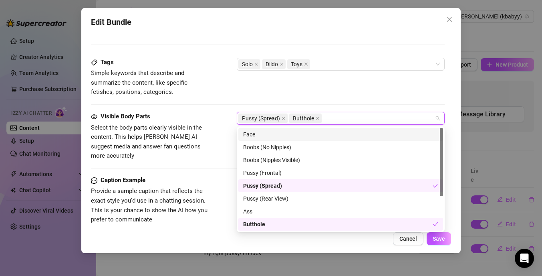
click at [287, 134] on div "Face" at bounding box center [340, 134] width 195 height 9
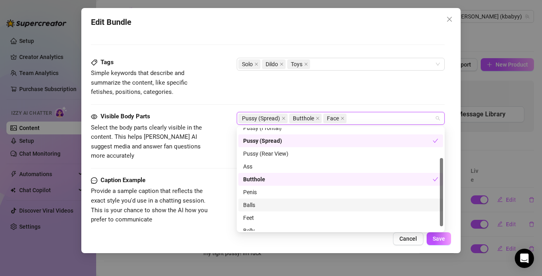
scroll to position [51, 0]
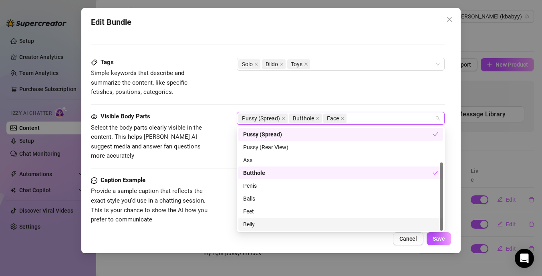
click at [358, 240] on div "Cancel Save" at bounding box center [271, 238] width 360 height 13
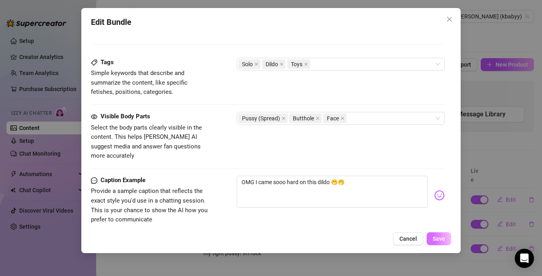
click at [439, 234] on button "Save" at bounding box center [439, 238] width 24 height 13
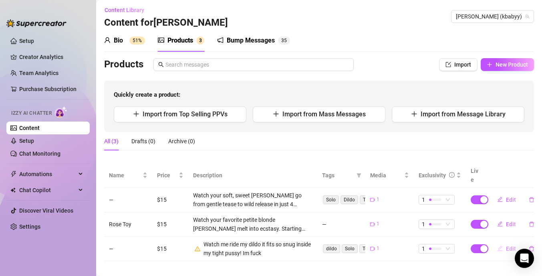
click at [510, 245] on span "Edit" at bounding box center [511, 248] width 10 height 6
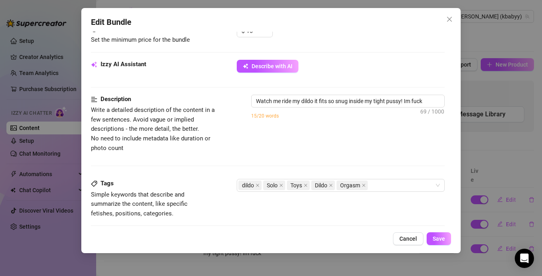
scroll to position [267, 0]
drag, startPoint x: 427, startPoint y: 102, endPoint x: 406, endPoint y: 103, distance: 20.9
click at [406, 103] on textarea "Watch me ride my dildo it fits so snug inside my tight pussy! Im fuck" at bounding box center [348, 100] width 193 height 12
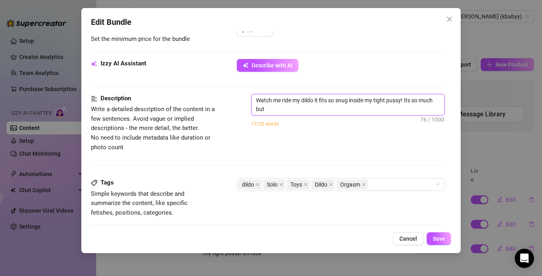
scroll to position [0, 0]
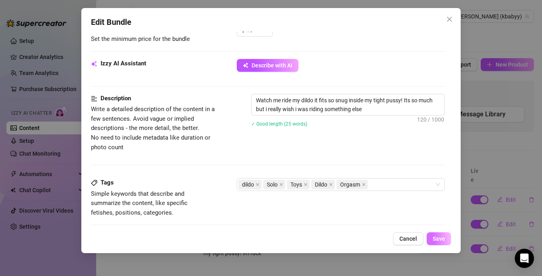
click at [440, 232] on button "Save" at bounding box center [439, 238] width 24 height 13
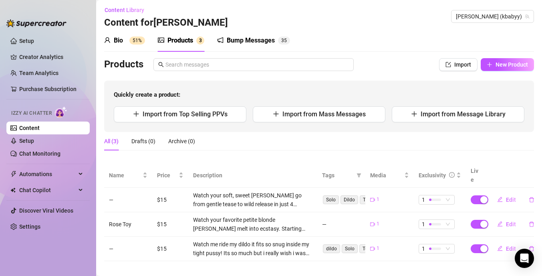
click at [266, 45] on div "Bump Messages 3 5" at bounding box center [253, 40] width 73 height 22
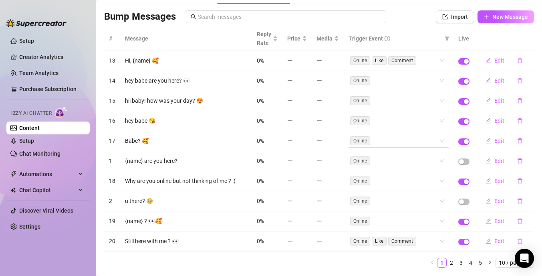
scroll to position [72, 0]
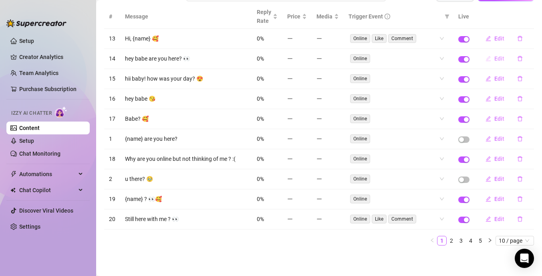
click at [501, 59] on span "Edit" at bounding box center [499, 58] width 10 height 6
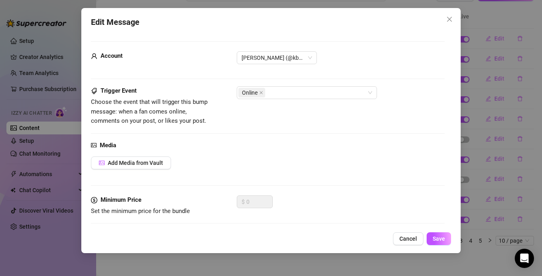
scroll to position [57, 0]
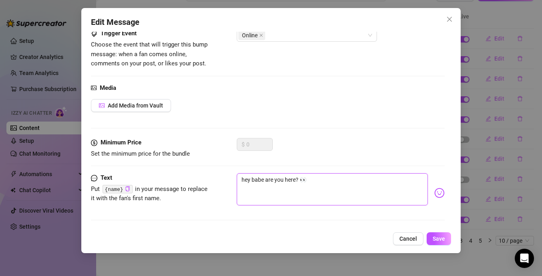
click at [296, 182] on textarea "hey babe are you here? 👀" at bounding box center [332, 189] width 191 height 32
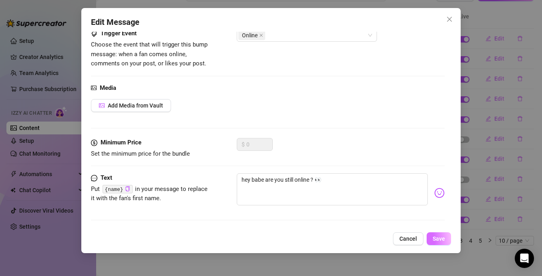
click at [446, 236] on button "Save" at bounding box center [439, 238] width 24 height 13
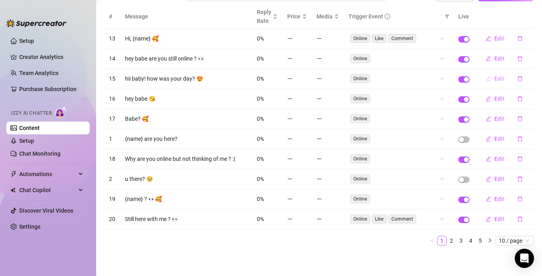
click at [499, 81] on span "Edit" at bounding box center [499, 78] width 10 height 6
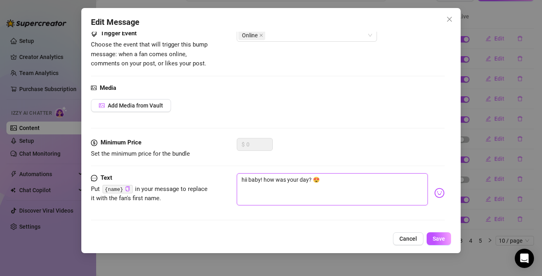
click at [309, 180] on textarea "hii baby! how was your day? 😍" at bounding box center [332, 189] width 191 height 32
click at [350, 184] on textarea "hii baby! how was your day was it busy ? 😍" at bounding box center [332, 189] width 191 height 32
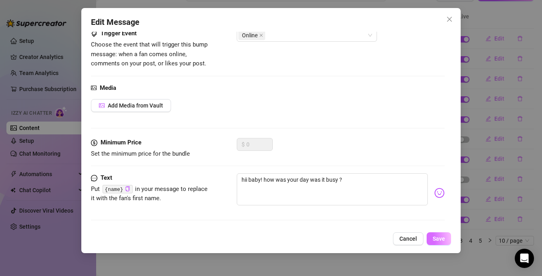
click at [432, 235] on button "Save" at bounding box center [439, 238] width 24 height 13
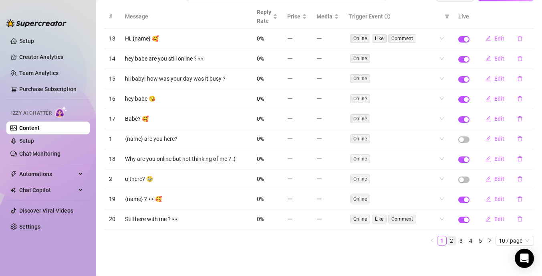
click at [452, 241] on link "2" at bounding box center [451, 240] width 9 height 9
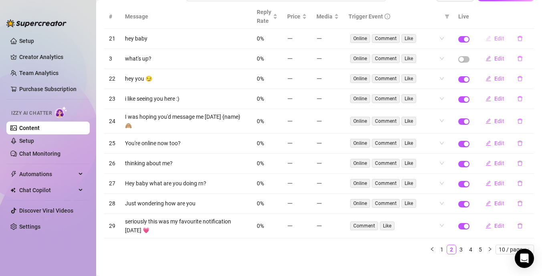
click at [499, 40] on span "Edit" at bounding box center [499, 38] width 10 height 6
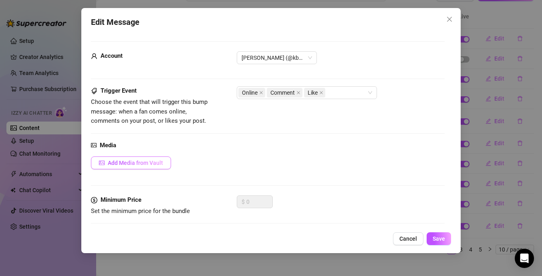
click at [151, 165] on span "Add Media from Vault" at bounding box center [135, 162] width 55 height 6
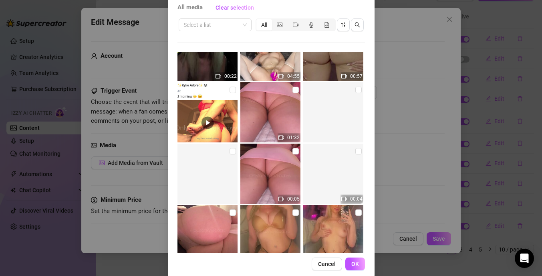
scroll to position [310, 0]
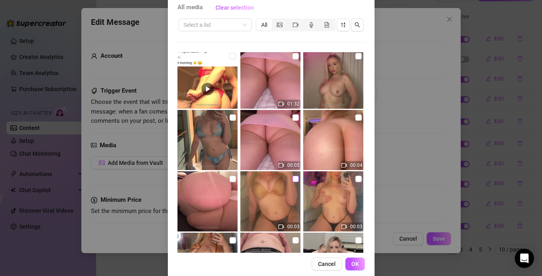
click at [296, 181] on input "checkbox" at bounding box center [296, 179] width 6 height 6
click at [355, 264] on span "OK" at bounding box center [355, 263] width 8 height 6
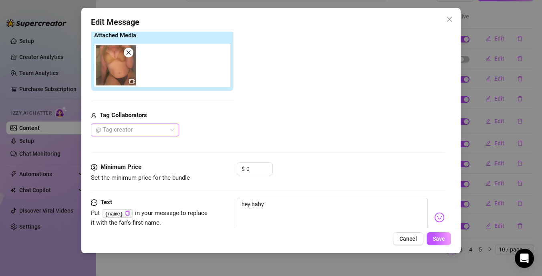
scroll to position [171, 0]
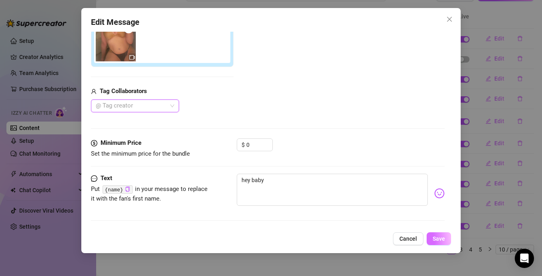
click at [435, 241] on span "Save" at bounding box center [439, 238] width 12 height 6
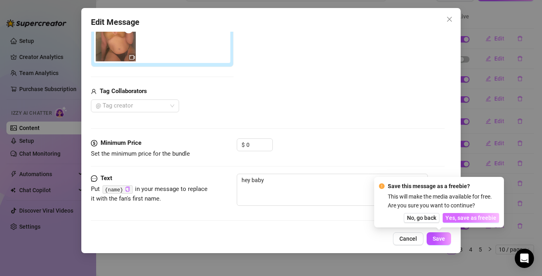
click at [462, 218] on span "Yes, save as freebie" at bounding box center [471, 217] width 51 height 6
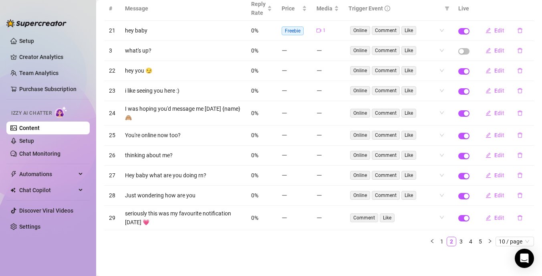
scroll to position [81, 0]
click at [462, 193] on span "button" at bounding box center [463, 195] width 11 height 6
click at [467, 50] on span "button" at bounding box center [463, 50] width 11 height 6
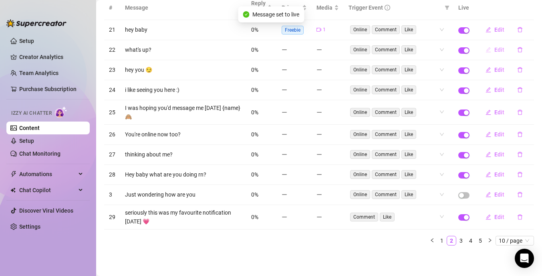
click at [502, 49] on span "Edit" at bounding box center [499, 49] width 10 height 6
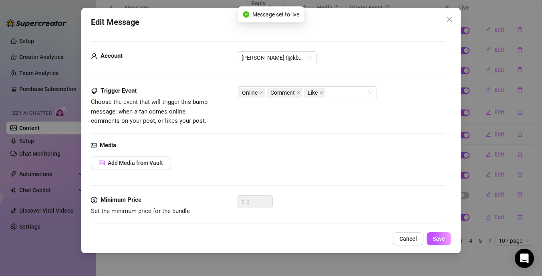
scroll to position [57, 0]
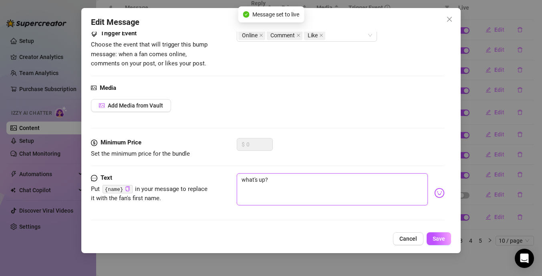
click at [265, 180] on textarea "what's up?" at bounding box center [332, 189] width 191 height 32
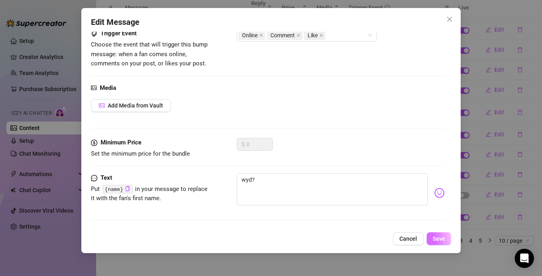
click at [436, 238] on span "Save" at bounding box center [439, 238] width 12 height 6
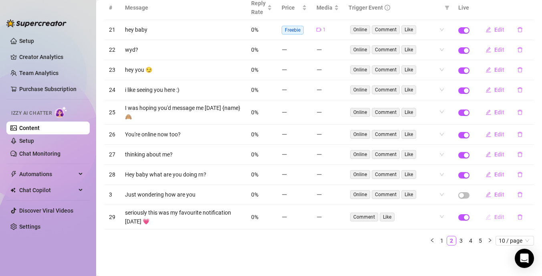
click at [501, 217] on span "Edit" at bounding box center [499, 217] width 10 height 6
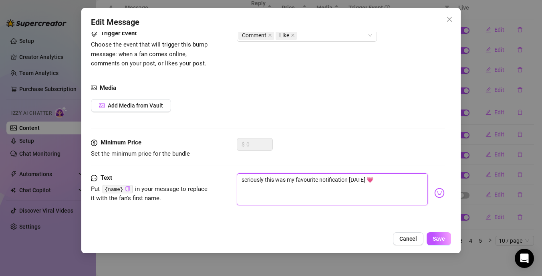
drag, startPoint x: 363, startPoint y: 181, endPoint x: 239, endPoint y: 178, distance: 124.3
click at [239, 178] on textarea "seriously this was my favourite notification [DATE] 💗" at bounding box center [332, 189] width 191 height 32
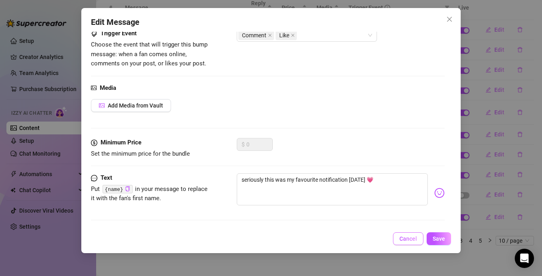
click at [405, 243] on button "Cancel" at bounding box center [408, 238] width 30 height 13
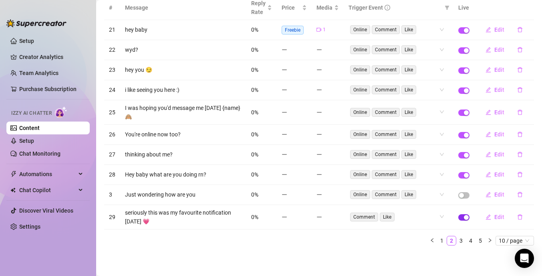
click at [462, 218] on span "button" at bounding box center [463, 217] width 11 height 6
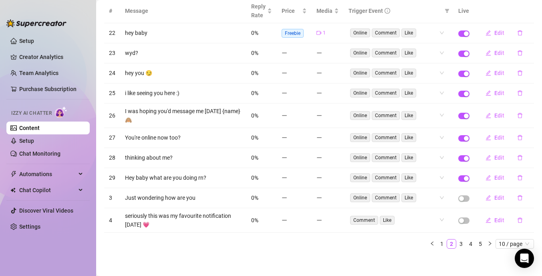
scroll to position [77, 0]
click at [500, 138] on span "Edit" at bounding box center [499, 138] width 10 height 6
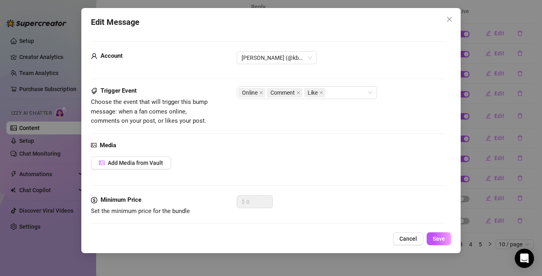
scroll to position [57, 0]
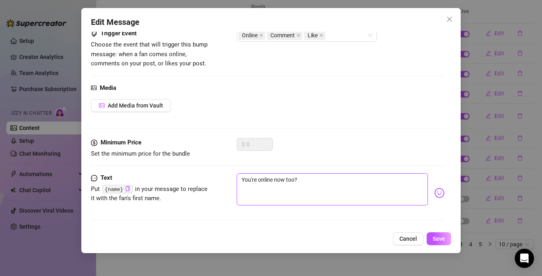
click at [304, 180] on textarea "You're online now too?" at bounding box center [332, 189] width 191 height 32
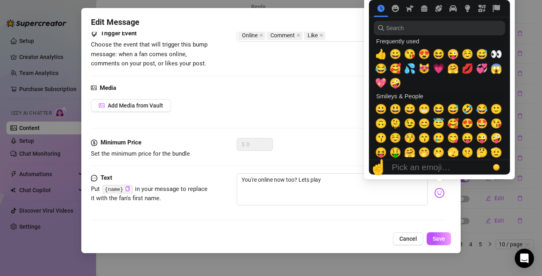
click at [441, 197] on img at bounding box center [439, 193] width 10 height 10
click at [449, 55] on span "😜" at bounding box center [453, 53] width 12 height 11
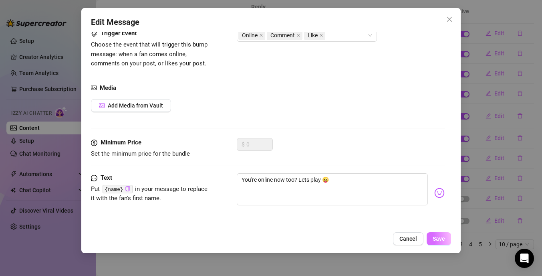
click at [440, 237] on span "Save" at bounding box center [439, 238] width 12 height 6
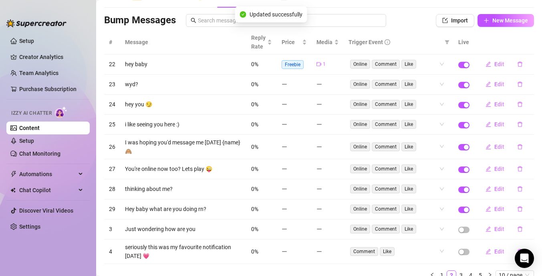
scroll to position [45, 0]
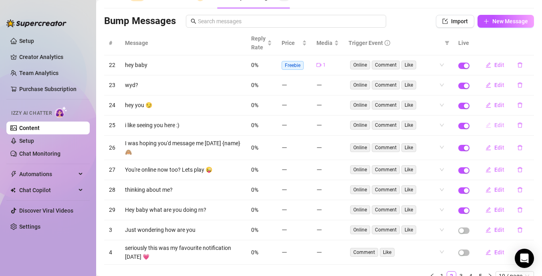
click at [499, 127] on span "Edit" at bounding box center [499, 125] width 10 height 6
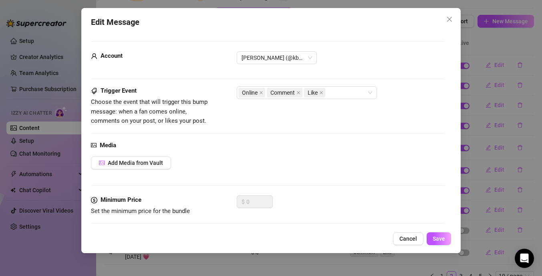
scroll to position [57, 0]
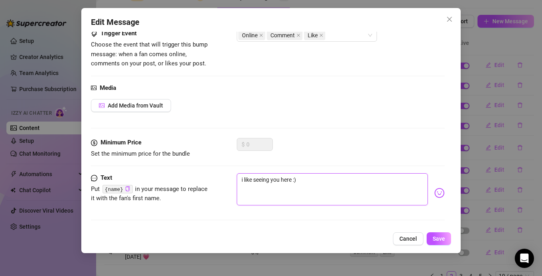
click at [252, 182] on textarea "i like seeing you here :)" at bounding box center [332, 189] width 191 height 32
click at [302, 182] on textarea "I love seeing you here :)" at bounding box center [332, 189] width 191 height 32
drag, startPoint x: 295, startPoint y: 183, endPoint x: 233, endPoint y: 182, distance: 62.5
click at [233, 182] on div "Text Put {name} in your message to replace it with the fan's first name. I love…" at bounding box center [268, 192] width 354 height 39
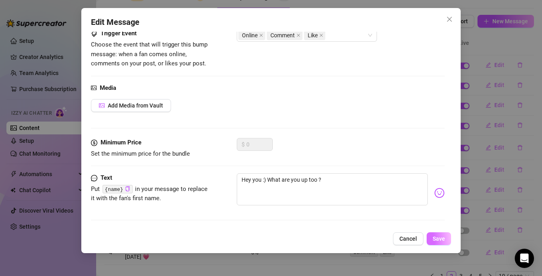
click at [443, 238] on span "Save" at bounding box center [439, 238] width 12 height 6
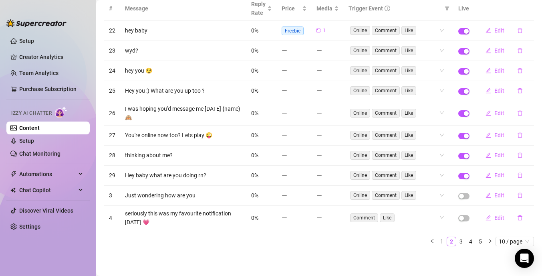
scroll to position [81, 0]
click at [462, 238] on link "3" at bounding box center [461, 240] width 9 height 9
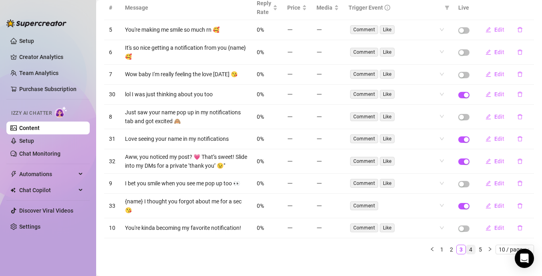
click at [472, 245] on link "4" at bounding box center [470, 249] width 9 height 9
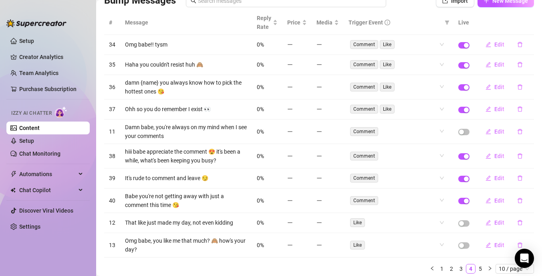
scroll to position [59, 0]
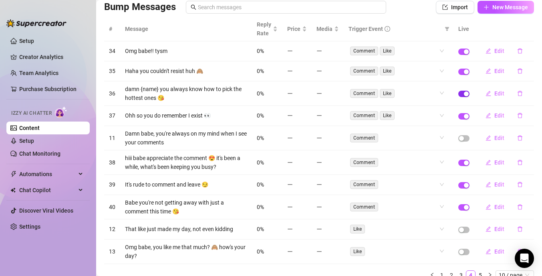
click at [462, 95] on span "button" at bounding box center [463, 94] width 11 height 6
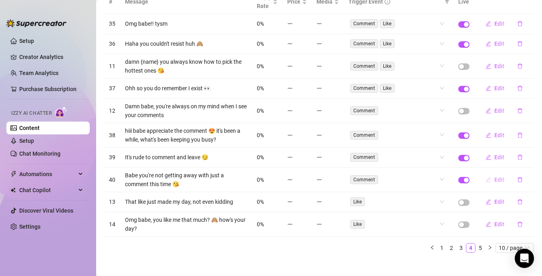
click at [498, 180] on span "Edit" at bounding box center [499, 179] width 10 height 6
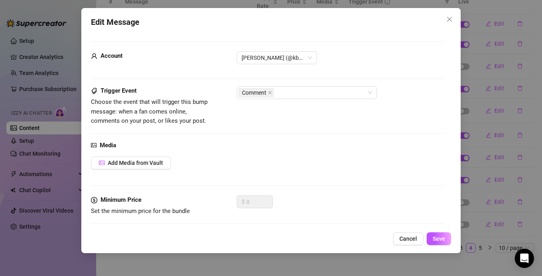
scroll to position [57, 0]
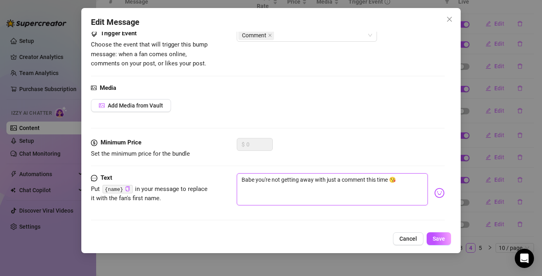
click at [406, 181] on textarea "Babe you're not getting away with just a comment this time 😘" at bounding box center [332, 189] width 191 height 32
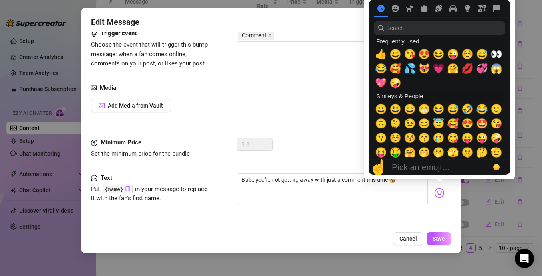
click at [440, 192] on img at bounding box center [439, 193] width 10 height 10
click at [437, 110] on span "😆" at bounding box center [439, 108] width 12 height 11
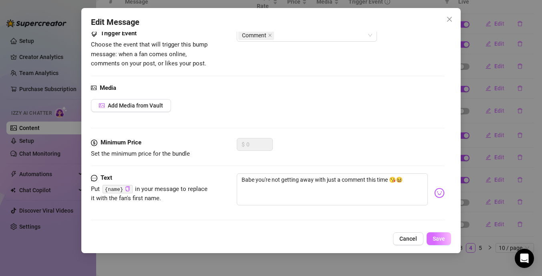
click at [438, 242] on button "Save" at bounding box center [439, 238] width 24 height 13
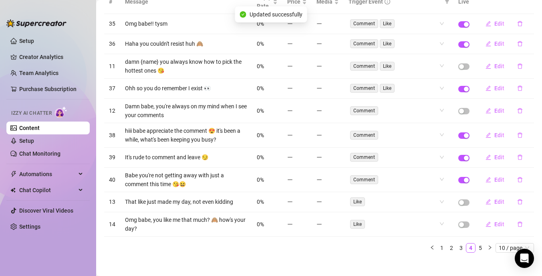
scroll to position [94, 0]
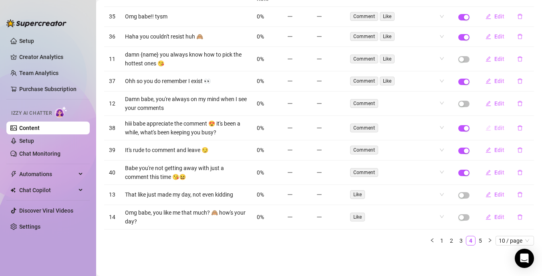
click at [500, 126] on span "Edit" at bounding box center [499, 128] width 10 height 6
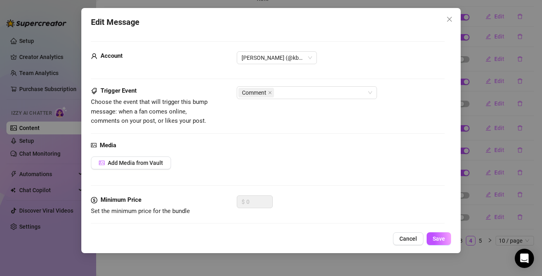
scroll to position [57, 0]
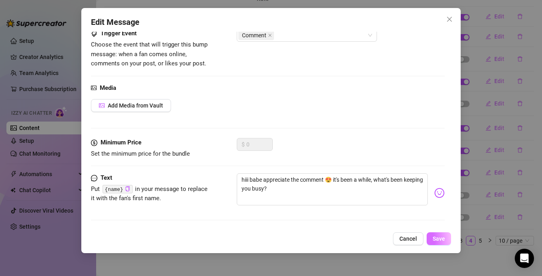
click at [435, 238] on span "Save" at bounding box center [439, 238] width 12 height 6
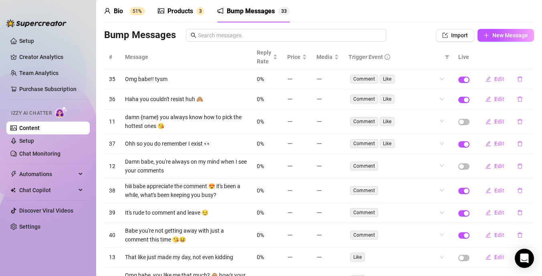
scroll to position [0, 0]
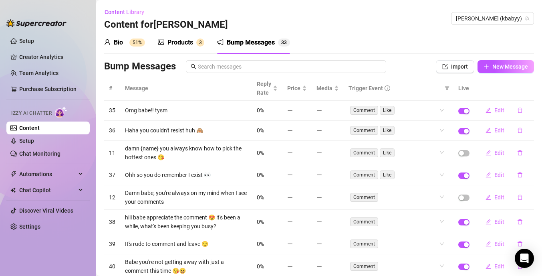
click at [186, 43] on div "Products" at bounding box center [180, 43] width 26 height 10
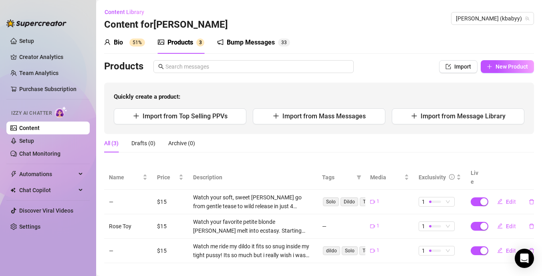
scroll to position [2, 0]
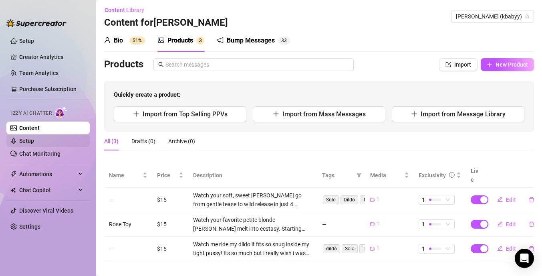
click at [34, 142] on link "Setup" at bounding box center [26, 140] width 15 height 6
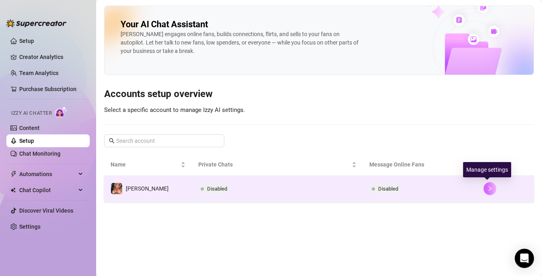
click at [490, 190] on button "button" at bounding box center [490, 188] width 13 height 13
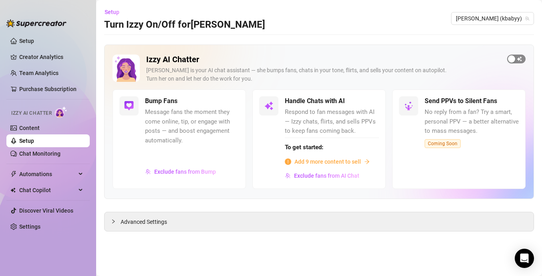
click at [521, 60] on span "button" at bounding box center [516, 58] width 18 height 9
click at [376, 101] on span "button" at bounding box center [370, 101] width 18 height 9
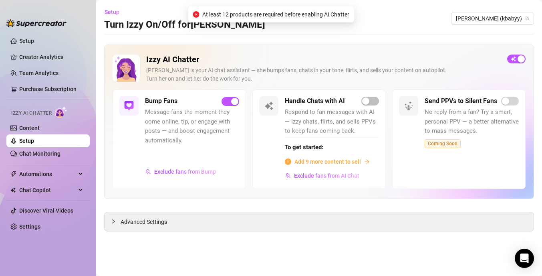
click at [322, 161] on span "Add 9 more content to sell" at bounding box center [328, 161] width 67 height 9
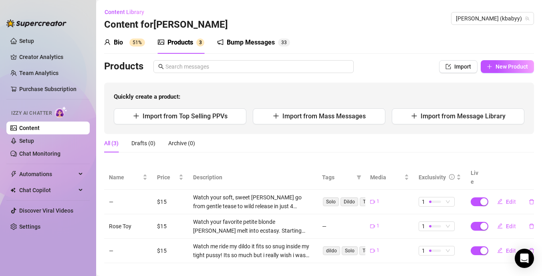
scroll to position [2, 0]
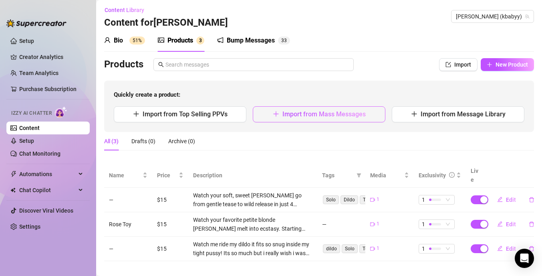
click at [289, 114] on span "Import from Mass Messages" at bounding box center [323, 114] width 83 height 8
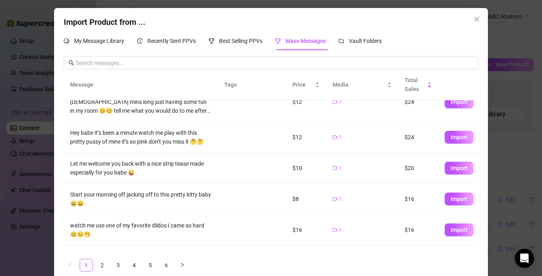
scroll to position [39, 0]
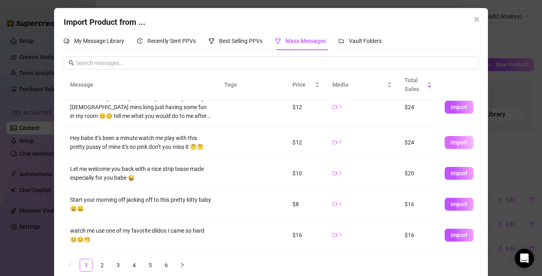
click at [461, 144] on span "Import" at bounding box center [459, 142] width 17 height 6
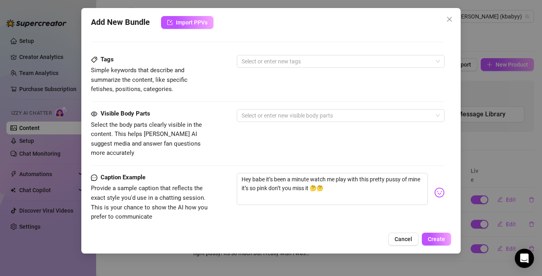
scroll to position [444, 0]
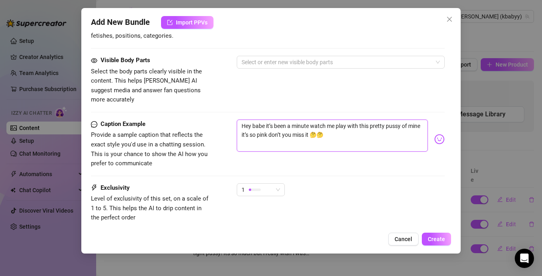
drag, startPoint x: 323, startPoint y: 127, endPoint x: 241, endPoint y: 114, distance: 83.3
click at [241, 119] on textarea "Hey babe it’s been a minute watch me play with this pretty pussy of mine it’s s…" at bounding box center [332, 135] width 191 height 32
click at [233, 149] on div "Caption Example Provide a sample caption that reflects the exact style you'd us…" at bounding box center [268, 143] width 354 height 49
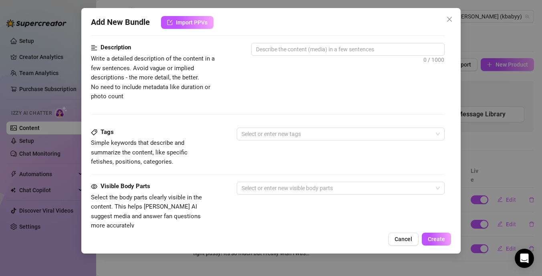
scroll to position [317, 0]
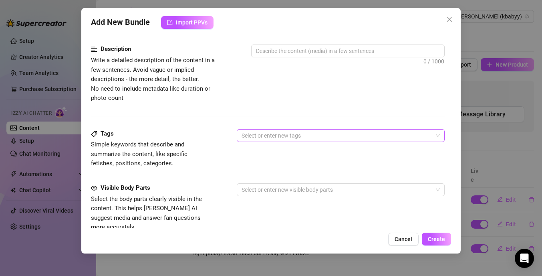
click at [255, 133] on div at bounding box center [336, 135] width 196 height 11
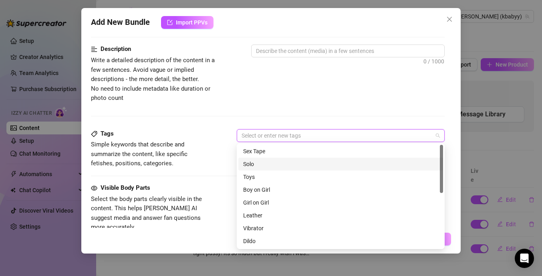
click at [258, 165] on div "Solo" at bounding box center [340, 163] width 195 height 9
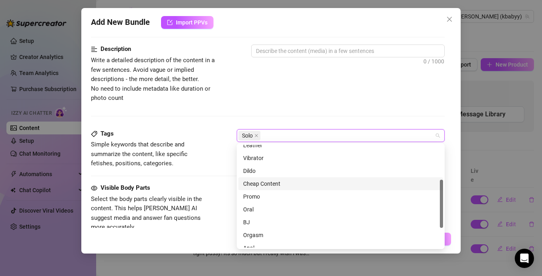
scroll to position [81, 0]
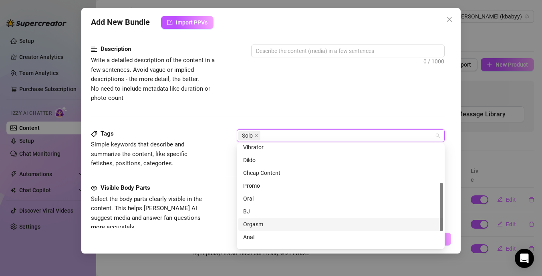
click at [274, 224] on div "Orgasm" at bounding box center [340, 224] width 195 height 9
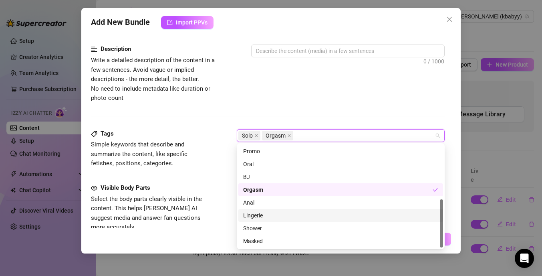
click at [277, 216] on div "Lingerie" at bounding box center [340, 215] width 195 height 9
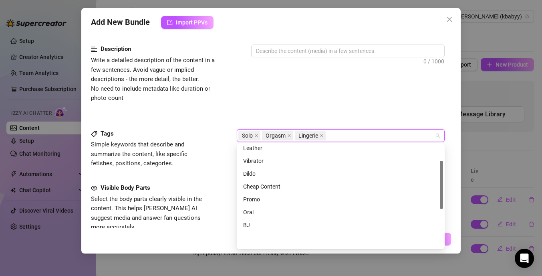
scroll to position [28, 0]
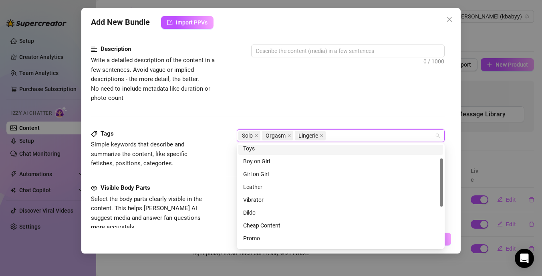
click at [283, 94] on div "Description Write a detailed description of the content in a few sentences. Avo…" at bounding box center [268, 73] width 354 height 58
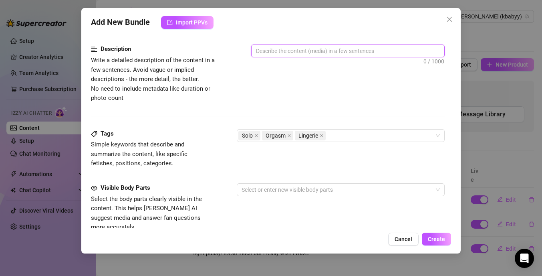
click at [288, 55] on textarea at bounding box center [348, 51] width 193 height 12
click at [264, 54] on textarea "MAsturbation" at bounding box center [348, 51] width 193 height 12
click at [294, 52] on textarea "Masturbation" at bounding box center [348, 51] width 193 height 12
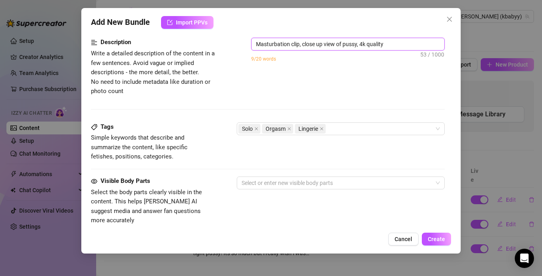
scroll to position [360, 0]
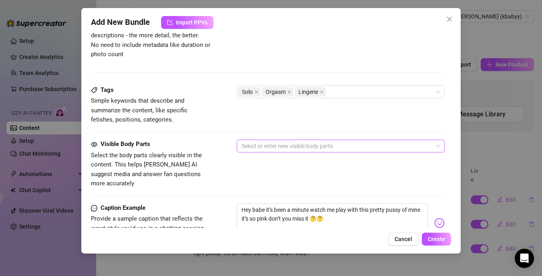
click at [294, 149] on div at bounding box center [336, 145] width 196 height 11
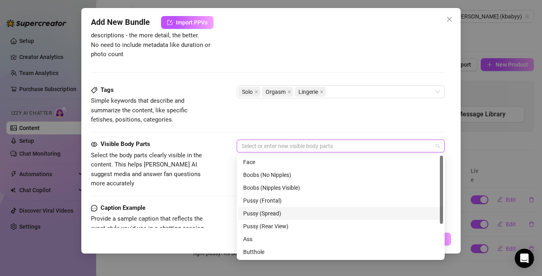
click at [281, 215] on div "Pussy (Spread)" at bounding box center [340, 213] width 195 height 9
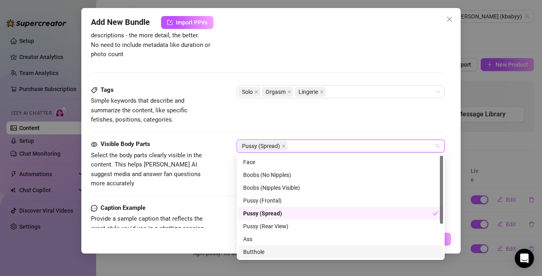
click at [276, 251] on div "Butthole" at bounding box center [340, 251] width 195 height 9
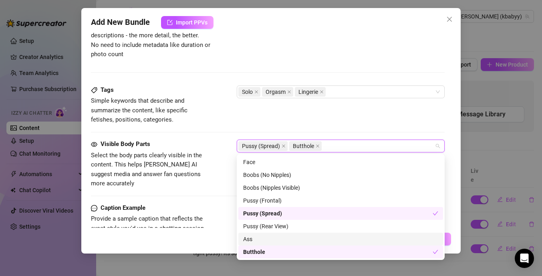
click at [278, 239] on div "Ass" at bounding box center [340, 238] width 195 height 9
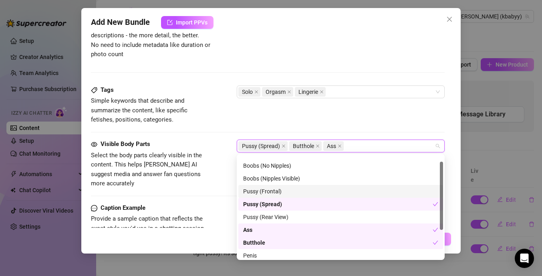
scroll to position [0, 0]
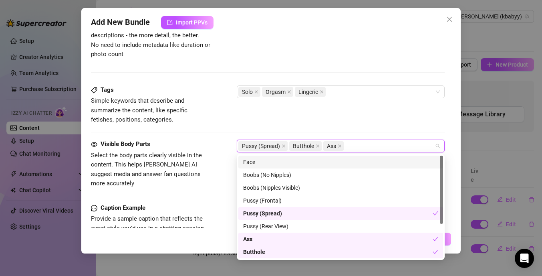
click at [280, 162] on div "Face" at bounding box center [340, 161] width 195 height 9
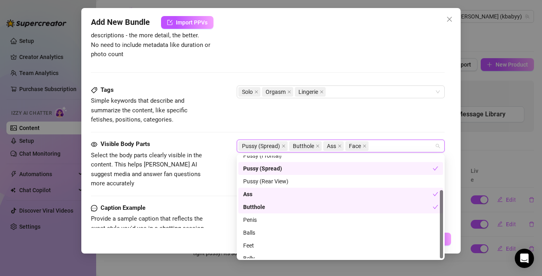
scroll to position [51, 0]
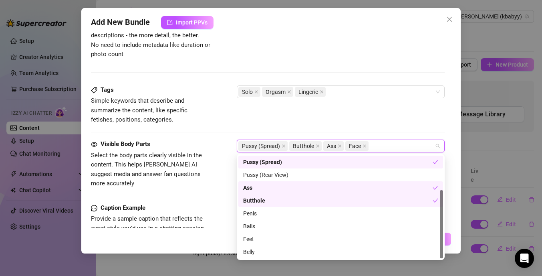
click at [312, 120] on div "Tags Simple keywords that describe and summarize the content, like specific fet…" at bounding box center [268, 104] width 354 height 39
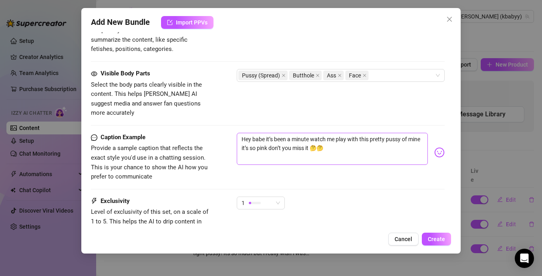
scroll to position [472, 0]
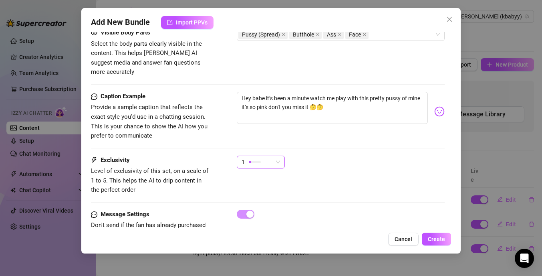
click at [277, 156] on span "1" at bounding box center [261, 162] width 38 height 12
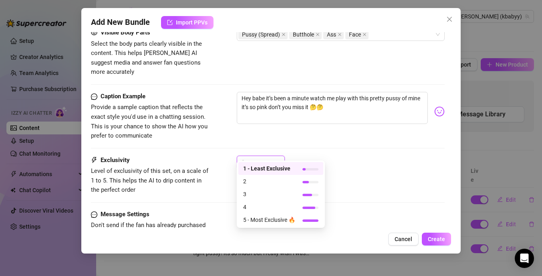
click at [304, 144] on div "Caption Example Provide a sample caption that reflects the exact style you'd us…" at bounding box center [268, 124] width 354 height 64
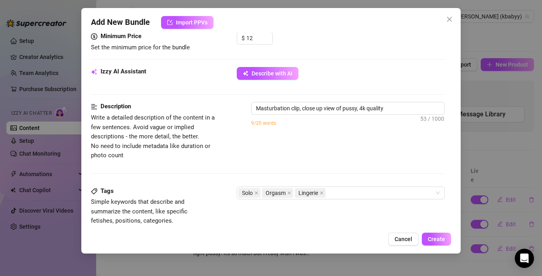
scroll to position [375, 0]
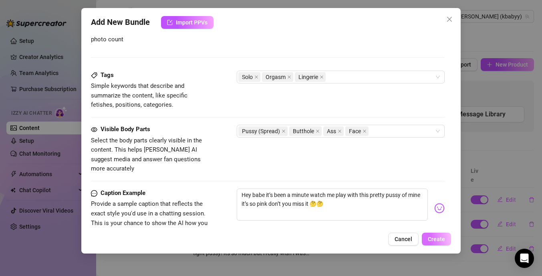
click at [448, 241] on button "Create" at bounding box center [436, 238] width 29 height 13
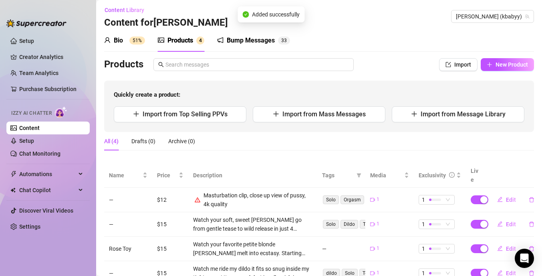
scroll to position [26, 0]
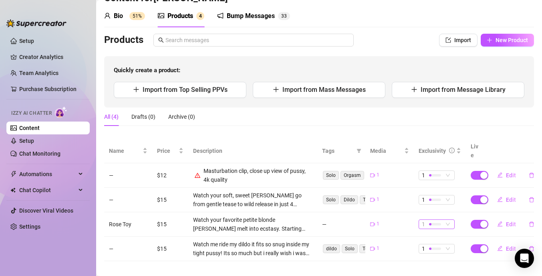
click at [448, 220] on span "1" at bounding box center [437, 224] width 30 height 9
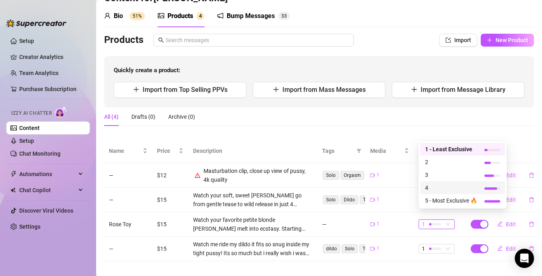
click at [469, 188] on span "4" at bounding box center [451, 187] width 52 height 9
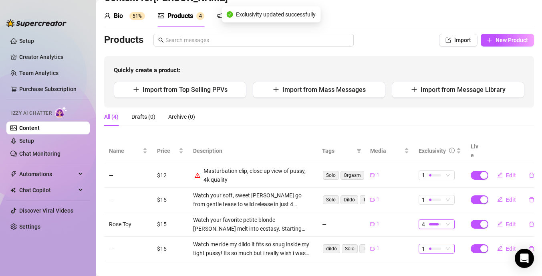
click at [450, 244] on span "1" at bounding box center [437, 248] width 30 height 9
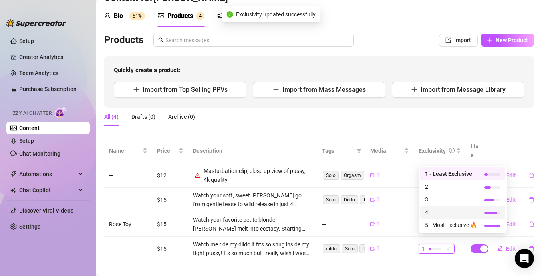
click at [458, 212] on span "4" at bounding box center [451, 212] width 52 height 9
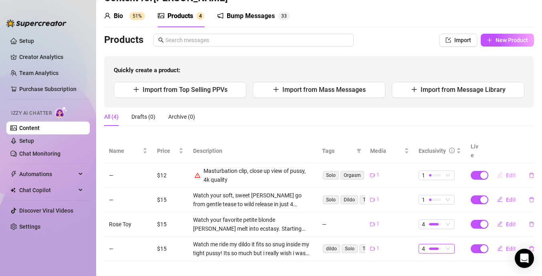
click at [512, 172] on span "Edit" at bounding box center [511, 175] width 10 height 6
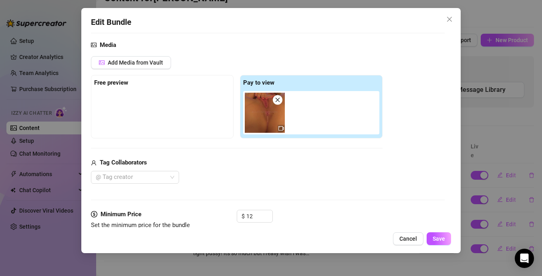
scroll to position [254, 0]
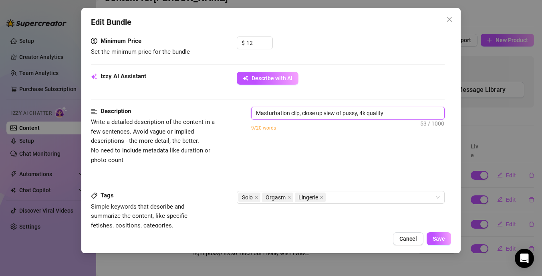
click at [391, 115] on textarea "Masturbation clip, close up view of pussy, 4k quality" at bounding box center [348, 113] width 193 height 12
click at [361, 112] on textarea "Masturbation clip, close up view of pussy, 4k quality" at bounding box center [348, 113] width 193 height 12
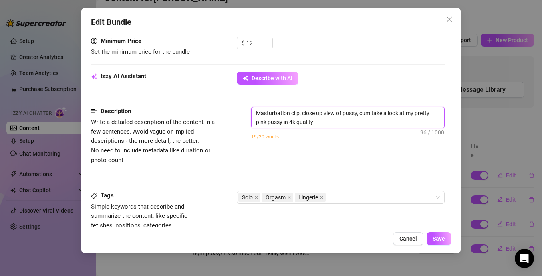
click at [319, 119] on textarea "Masturbation clip, close up view of pussy, cum take a look at my pretty pink pu…" at bounding box center [348, 117] width 193 height 21
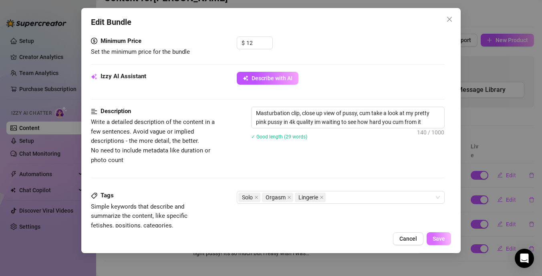
click at [438, 238] on span "Save" at bounding box center [439, 238] width 12 height 6
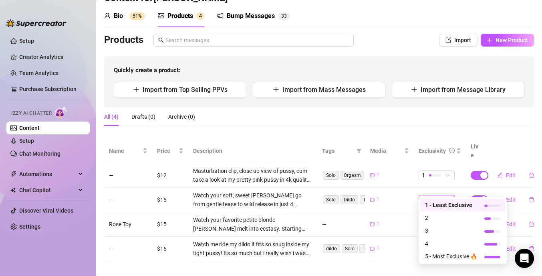
click at [446, 195] on span "1" at bounding box center [437, 199] width 30 height 9
click at [443, 254] on span "5 - Most Exclusive 🔥" at bounding box center [451, 256] width 52 height 9
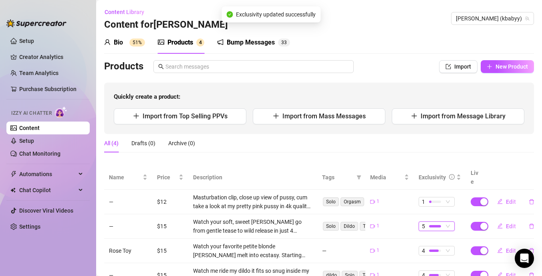
scroll to position [26, 0]
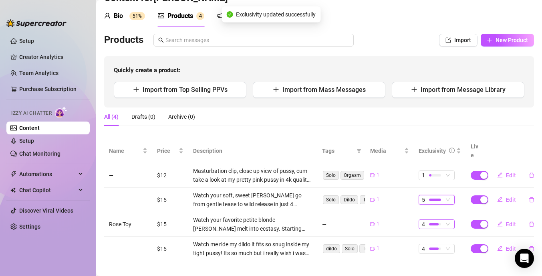
click at [450, 220] on span "4" at bounding box center [437, 224] width 30 height 9
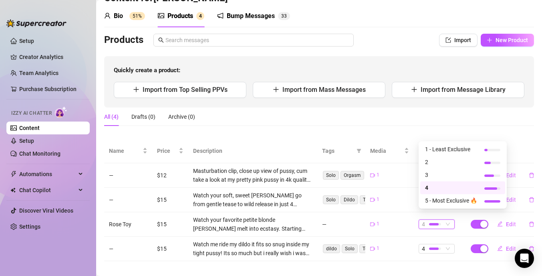
click at [439, 123] on div "All (4) Drafts (0) Archive (0)" at bounding box center [319, 116] width 430 height 18
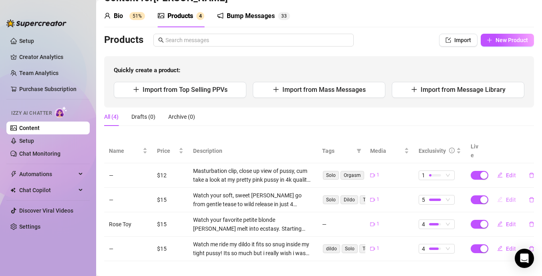
click at [510, 196] on span "Edit" at bounding box center [511, 199] width 10 height 6
type textarea "OMG I came sooo hard on this dildo 🤭🤭"
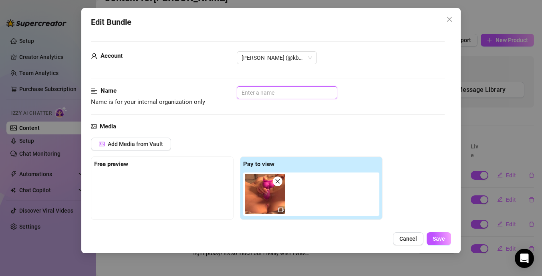
click at [259, 90] on input "text" at bounding box center [287, 92] width 101 height 13
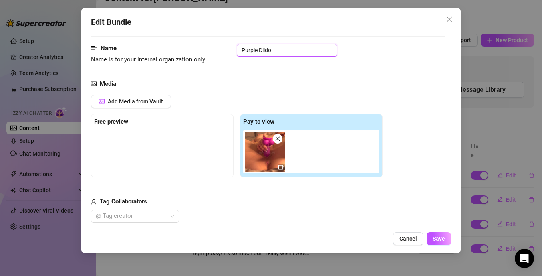
scroll to position [89, 0]
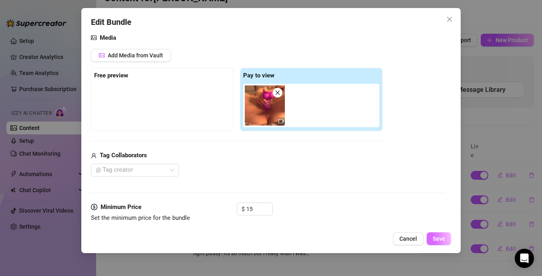
type input "Purple Dildo"
click at [440, 241] on span "Save" at bounding box center [439, 238] width 12 height 6
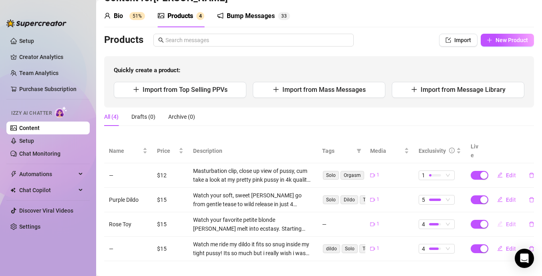
click at [511, 221] on span "Edit" at bounding box center [511, 224] width 10 height 6
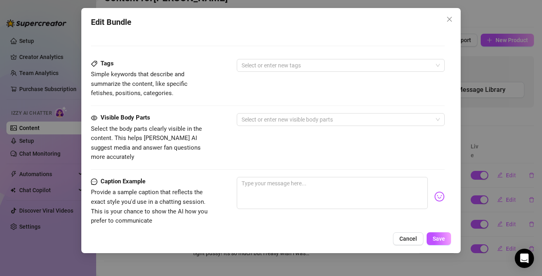
scroll to position [435, 0]
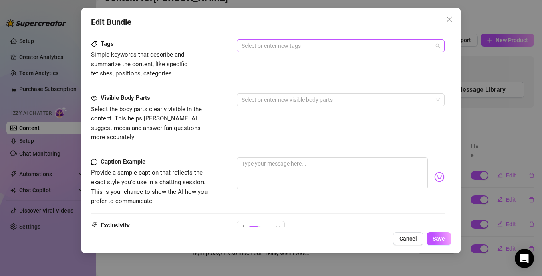
click at [293, 47] on div at bounding box center [336, 45] width 196 height 11
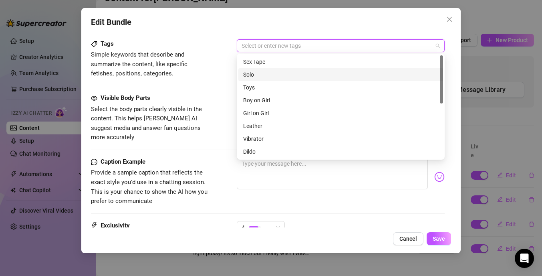
click at [284, 74] on div "Solo" at bounding box center [340, 74] width 195 height 9
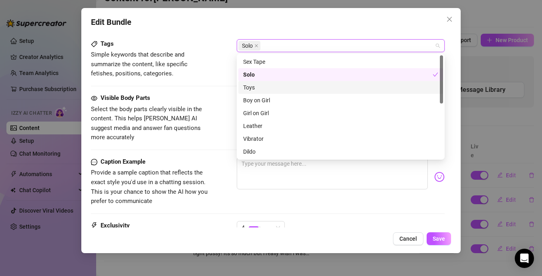
click at [293, 88] on div "Toys" at bounding box center [340, 87] width 195 height 9
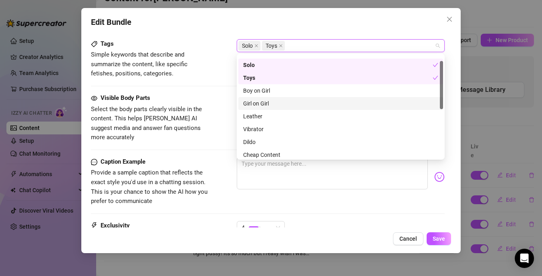
scroll to position [12, 0]
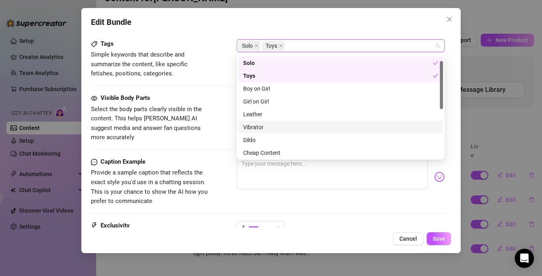
click at [294, 126] on div "Vibrator" at bounding box center [340, 127] width 195 height 9
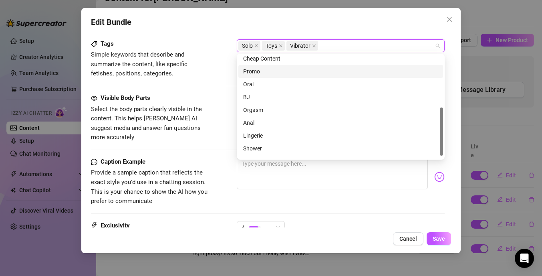
scroll to position [110, 0]
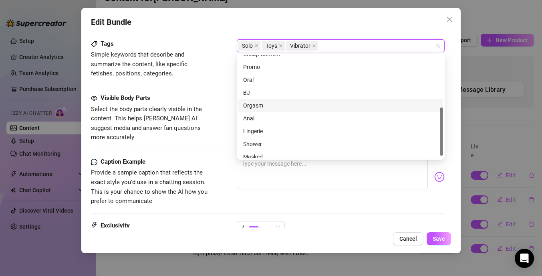
click at [297, 105] on div "Orgasm" at bounding box center [340, 105] width 195 height 9
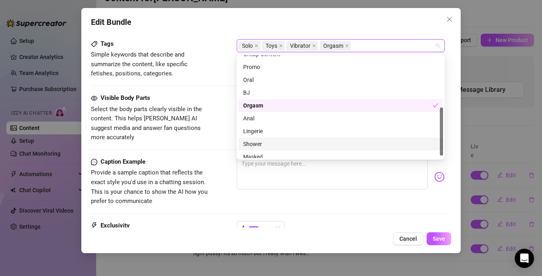
scroll to position [115, 0]
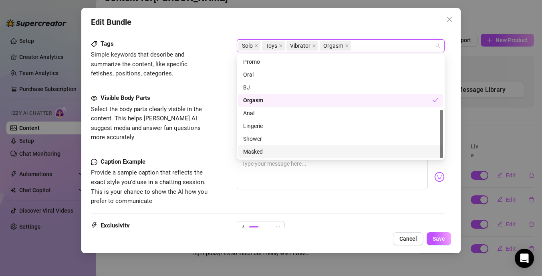
click at [214, 164] on div "Caption Example Provide a sample caption that reflects the exact style you'd us…" at bounding box center [268, 181] width 354 height 49
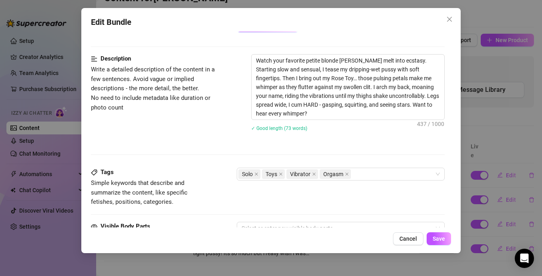
scroll to position [302, 0]
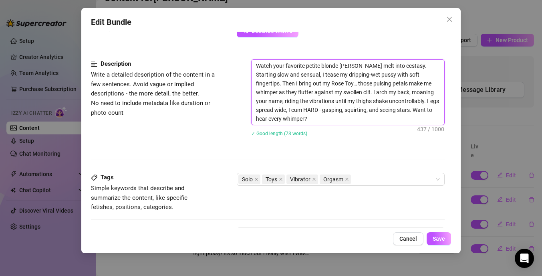
drag, startPoint x: 284, startPoint y: 119, endPoint x: 254, endPoint y: 62, distance: 64.2
click at [254, 62] on textarea "Watch your favorite petite blonde [PERSON_NAME] melt into ecstasy. Starting slo…" at bounding box center [348, 92] width 193 height 65
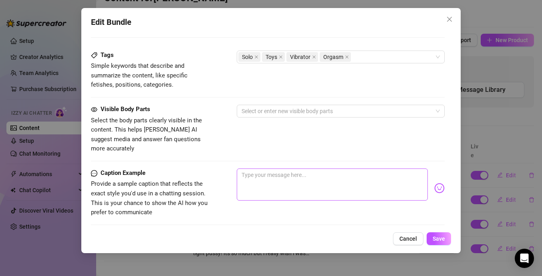
scroll to position [428, 0]
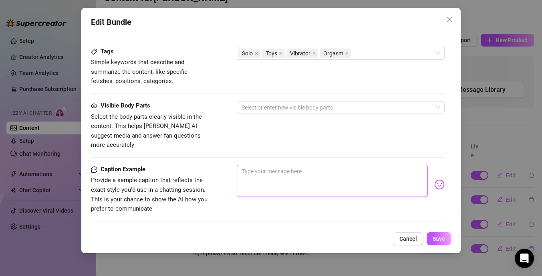
click at [280, 165] on textarea at bounding box center [332, 181] width 191 height 32
paste textarea "Watch your favorite petite blonde [PERSON_NAME] melt into ecstasy. Starting slo…"
type textarea "Watch your favorite petite blonde [PERSON_NAME] melt into ecstasy. Starting slo…"
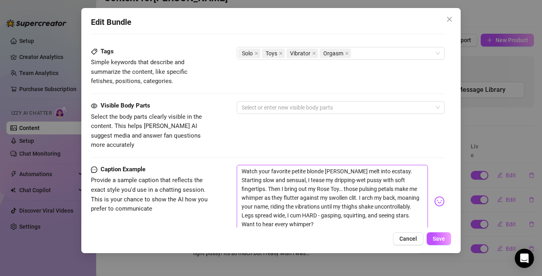
scroll to position [0, 0]
click at [273, 205] on textarea "Watch your favorite petite blonde [PERSON_NAME] melt into ecstasy. Starting slo…" at bounding box center [332, 198] width 191 height 66
type textarea "Watch your favorite petite blonde Kylie melt into ecstasy. Starting slow and se…"
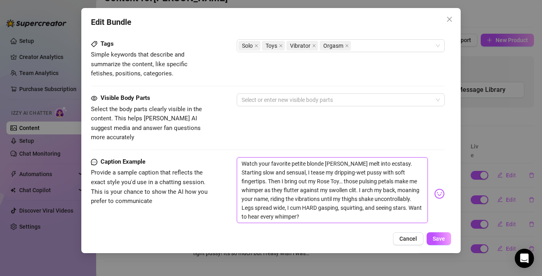
scroll to position [436, 0]
click at [297, 94] on div at bounding box center [336, 98] width 196 height 11
type textarea "Watch your favorite petite blonde Kylie melt into ecstasy. Starting slow and se…"
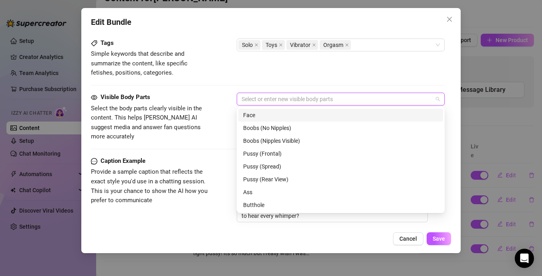
click at [291, 116] on div "Face" at bounding box center [340, 115] width 195 height 9
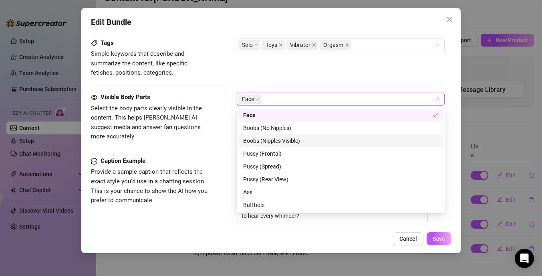
click at [292, 139] on div "Boobs (Nipples Visible)" at bounding box center [340, 140] width 195 height 9
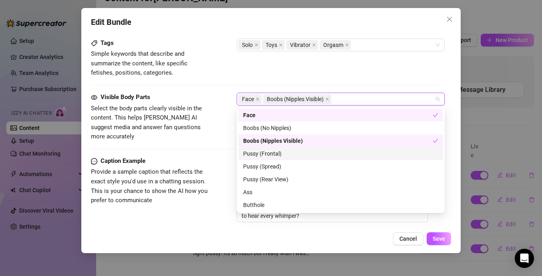
click at [289, 157] on div "Pussy (Frontal)" at bounding box center [340, 153] width 195 height 9
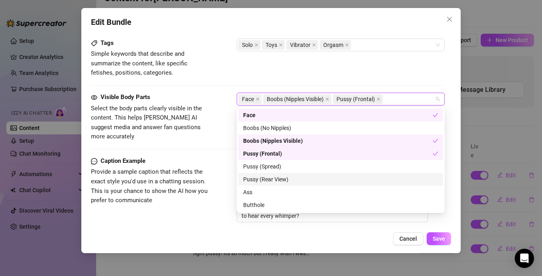
click at [291, 173] on div "Pussy (Rear View)" at bounding box center [340, 179] width 205 height 13
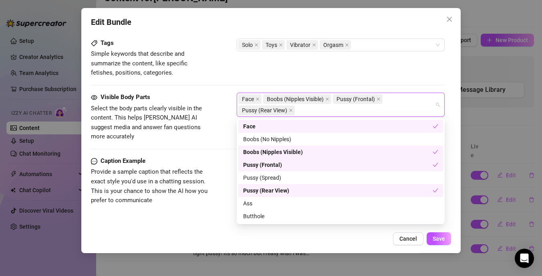
click at [289, 189] on div "Pussy (Rear View)" at bounding box center [338, 190] width 190 height 9
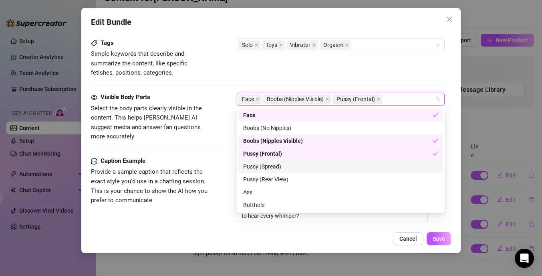
click at [295, 167] on div "Pussy (Spread)" at bounding box center [340, 166] width 195 height 9
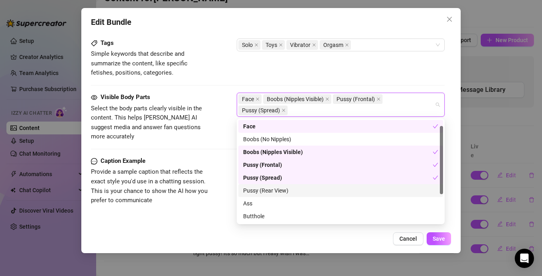
scroll to position [25, 0]
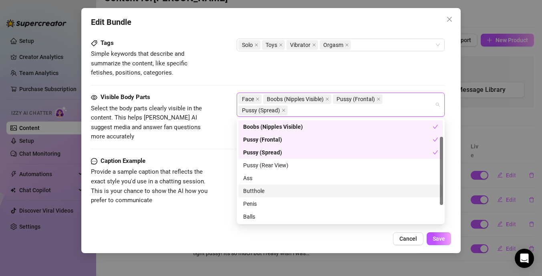
click at [285, 188] on div "Butthole" at bounding box center [340, 190] width 195 height 9
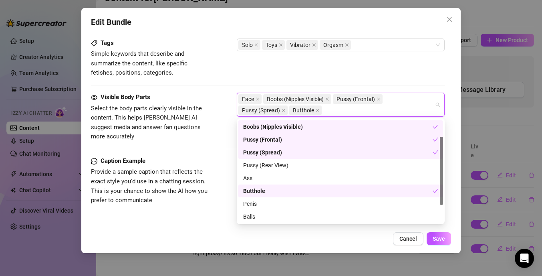
scroll to position [51, 0]
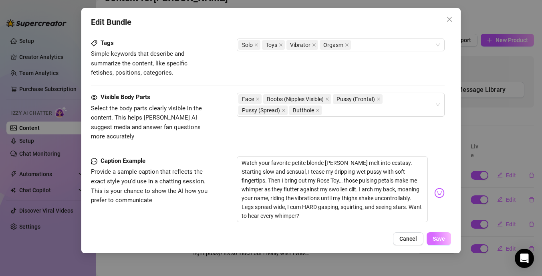
click at [446, 239] on button "Save" at bounding box center [439, 238] width 24 height 13
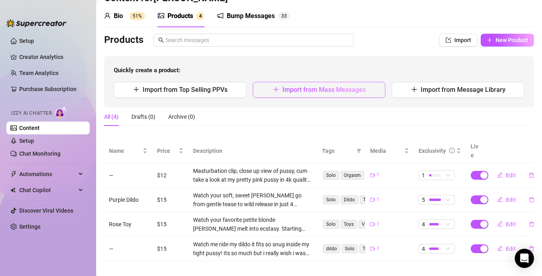
click at [296, 94] on button "Import from Mass Messages" at bounding box center [319, 90] width 133 height 16
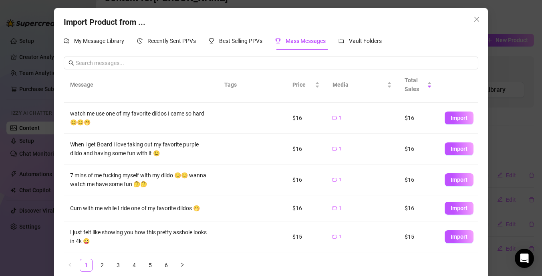
scroll to position [7, 0]
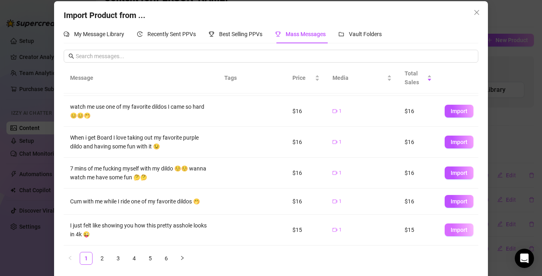
click at [468, 232] on button "Import" at bounding box center [459, 229] width 29 height 13
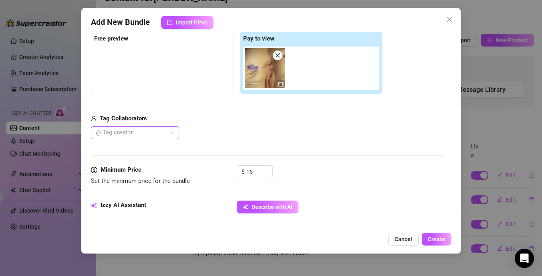
scroll to position [129, 0]
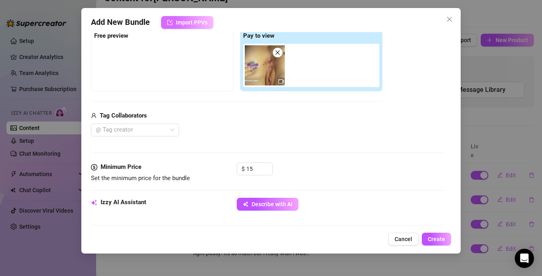
click at [207, 26] on button "Import PPVs" at bounding box center [187, 22] width 52 height 13
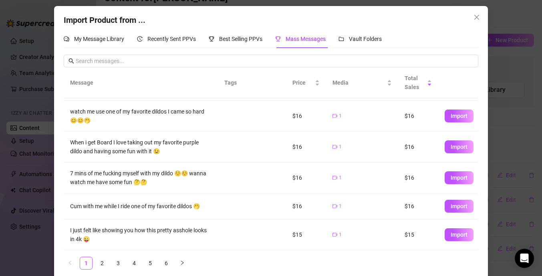
scroll to position [10, 0]
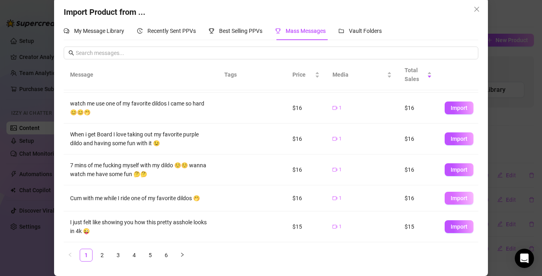
click at [458, 199] on span "Import" at bounding box center [459, 198] width 17 height 6
type textarea "Cum with me while I ride one of my favorite dildos 🤭"
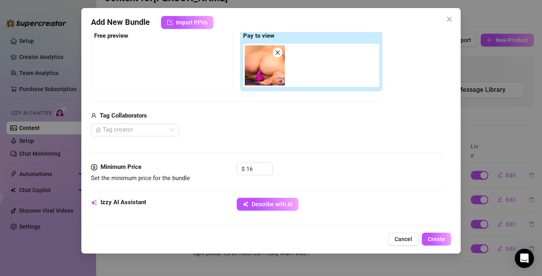
scroll to position [2, 0]
click at [275, 50] on icon "close" at bounding box center [278, 53] width 6 height 6
type input "0"
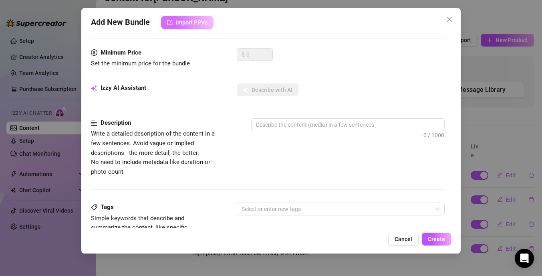
click at [192, 22] on span "Import PPVs" at bounding box center [192, 22] width 32 height 6
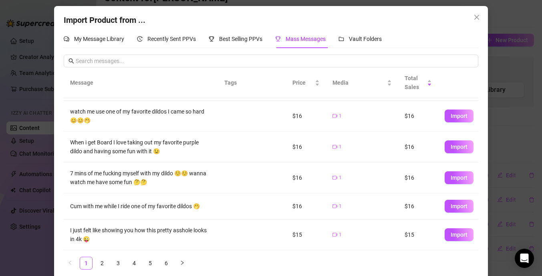
scroll to position [10, 0]
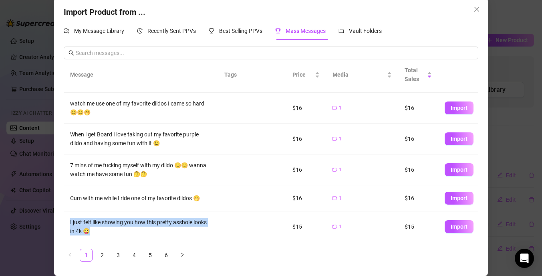
drag, startPoint x: 91, startPoint y: 231, endPoint x: 68, endPoint y: 222, distance: 24.6
click at [68, 222] on td "I just felt like showing you how this pretty asshole looks in 4k 😜" at bounding box center [141, 226] width 154 height 31
copy div "I just felt like showing you how this pretty asshole looks in 4k 😜"
click at [453, 226] on span "Import" at bounding box center [459, 226] width 17 height 6
type textarea "I just felt like showing you how this pretty asshole looks in 4k 😜"
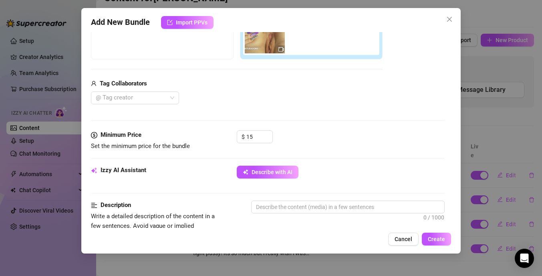
scroll to position [162, 0]
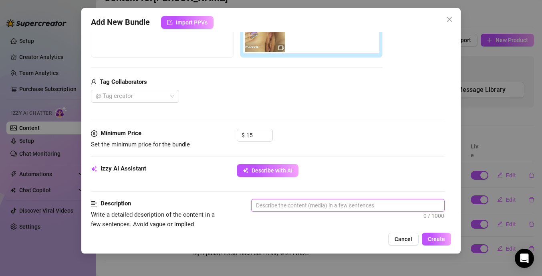
click at [296, 205] on textarea at bounding box center [348, 205] width 193 height 12
paste textarea "I just felt like showing you how this pretty asshole looks in 4k 😜"
type textarea "I just felt like showing you how this pretty asshole looks in 4k 😜"
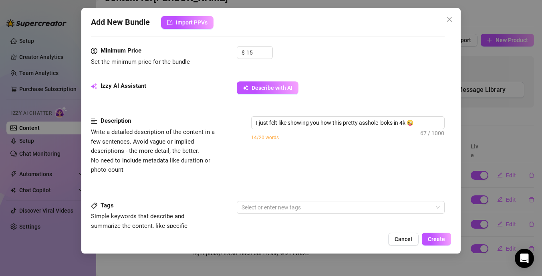
scroll to position [254, 0]
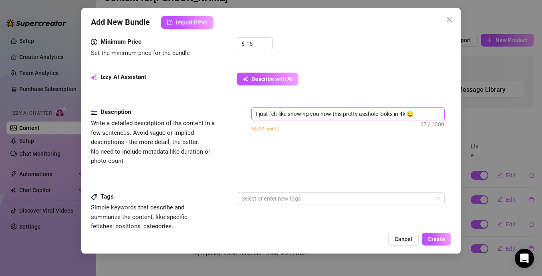
click at [313, 117] on textarea "I just felt like showing you how this pretty asshole looks in 4k 😜" at bounding box center [348, 114] width 193 height 12
paste textarea "No one’s home… just me, my camera, and you. I’m on the bed in nothing but my he…"
type textarea "No one’s home… just me, my camera, and you. I’m on the bed in nothing but my he…"
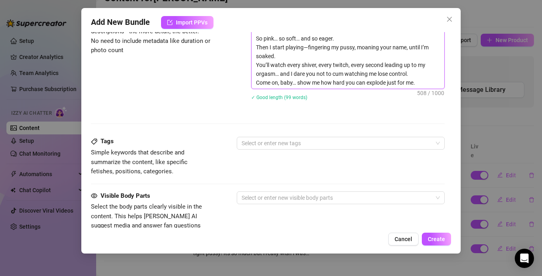
scroll to position [370, 0]
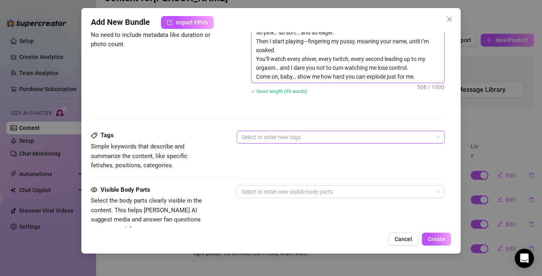
click at [283, 138] on div at bounding box center [336, 136] width 196 height 11
type textarea "No one’s home… just me, my camera, and you. I’m on the bed in nothing but my he…"
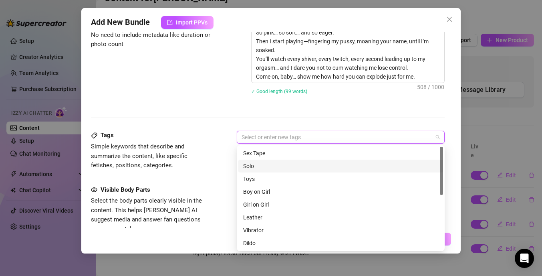
click at [272, 165] on div "Solo" at bounding box center [340, 165] width 195 height 9
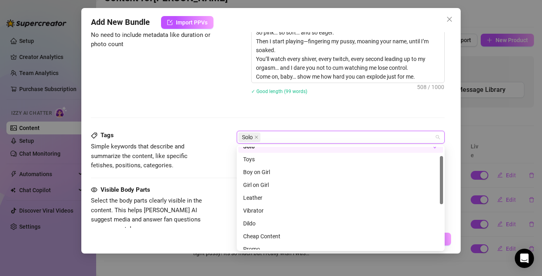
scroll to position [0, 0]
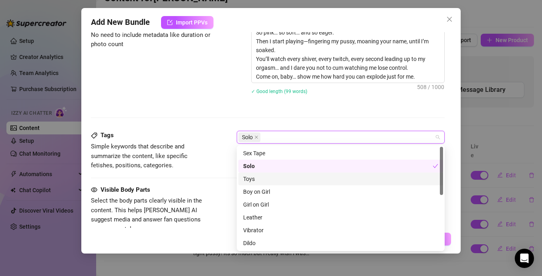
click at [227, 178] on div at bounding box center [268, 178] width 354 height 0
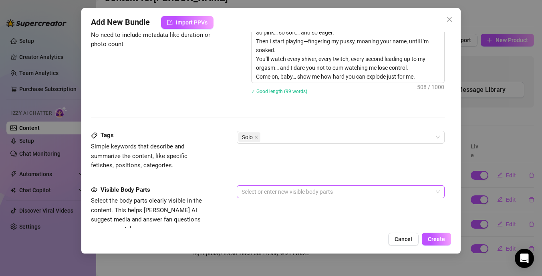
click at [284, 191] on div at bounding box center [336, 191] width 196 height 11
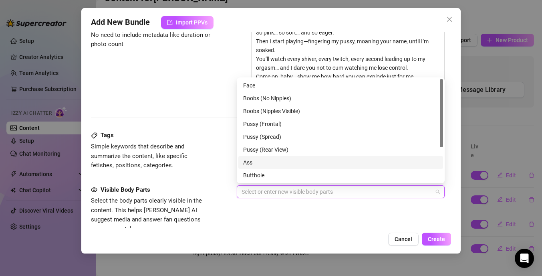
click at [282, 163] on div "Ass" at bounding box center [340, 162] width 195 height 9
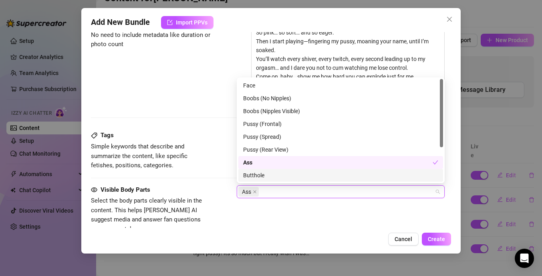
click at [280, 174] on div "Butthole" at bounding box center [340, 175] width 195 height 9
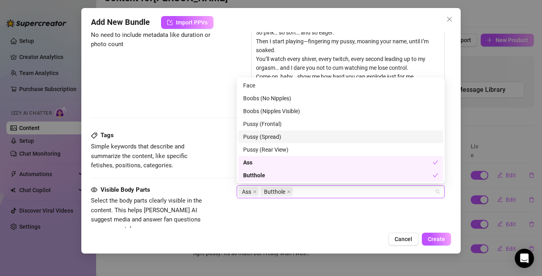
click at [292, 135] on div "Pussy (Spread)" at bounding box center [340, 136] width 195 height 9
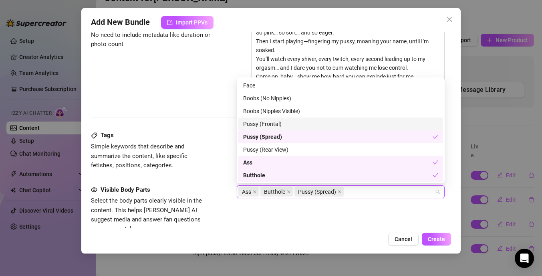
click at [293, 129] on div "Pussy (Frontal)" at bounding box center [340, 123] width 205 height 13
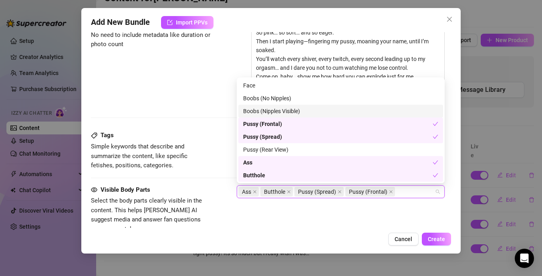
click at [295, 109] on div "Boobs (Nipples Visible)" at bounding box center [340, 111] width 195 height 9
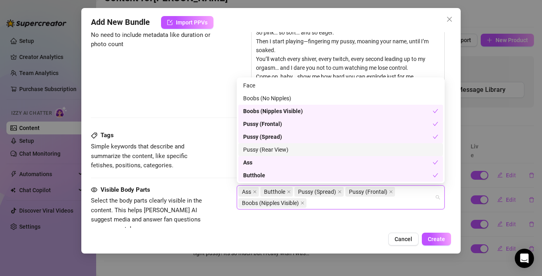
click at [291, 148] on div "Pussy (Rear View)" at bounding box center [340, 149] width 195 height 9
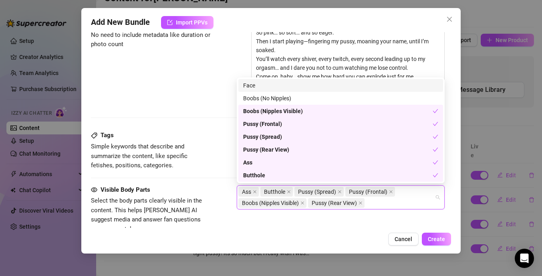
click at [292, 87] on div "Face" at bounding box center [340, 85] width 195 height 9
click at [224, 117] on div "Description Write a detailed description of the content in a few sentences. Avo…" at bounding box center [268, 61] width 354 height 140
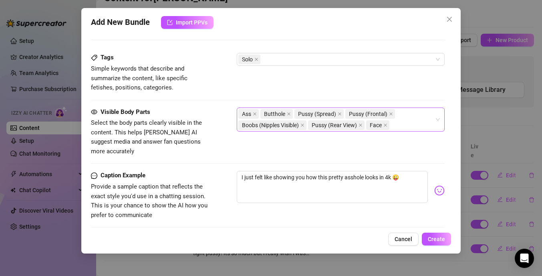
scroll to position [477, 0]
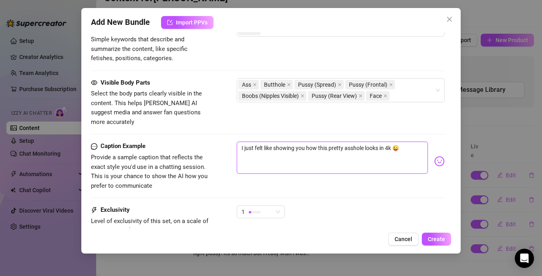
click at [370, 156] on textarea "I just felt like showing you how this pretty asshole looks in 4k 😜" at bounding box center [332, 157] width 191 height 32
type textarea "Type your message here..."
paste textarea "No one’s home… just me, my camera, and you. I’m on the bed in nothing but my he…"
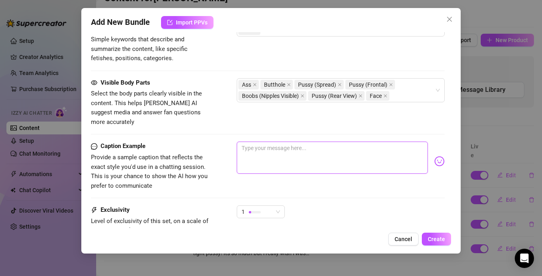
type textarea "No one’s home… just me, my camera, and you. I’m on the bed in nothing but my he…"
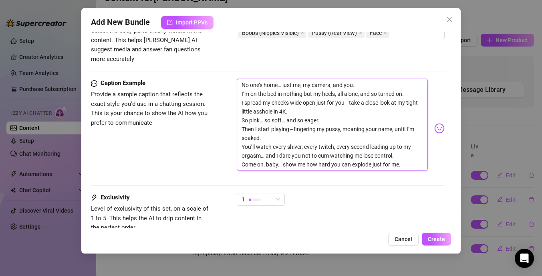
scroll to position [560, 0]
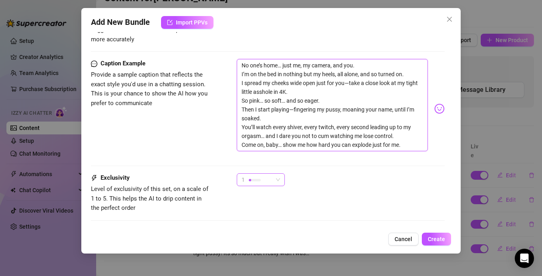
click at [282, 173] on div "1" at bounding box center [261, 179] width 48 height 13
type textarea "No one’s home… just me, my camera, and you. I’m on the bed in nothing but my he…"
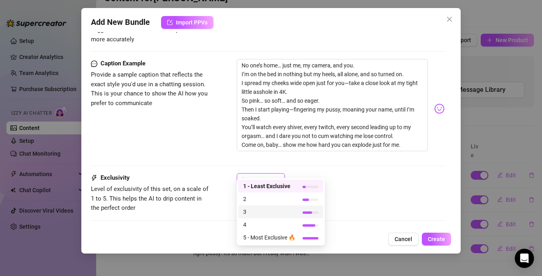
click at [270, 209] on span "3" at bounding box center [269, 211] width 52 height 9
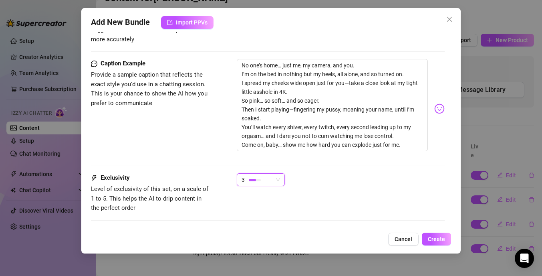
scroll to position [595, 0]
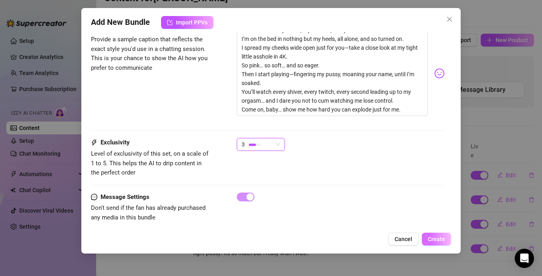
click at [447, 238] on button "Create" at bounding box center [436, 238] width 29 height 13
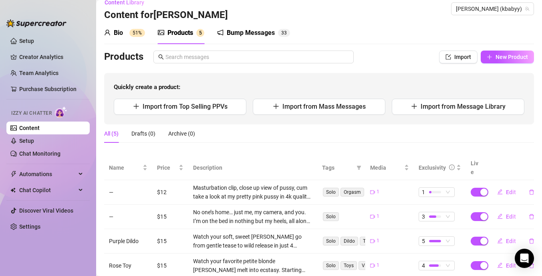
scroll to position [0, 0]
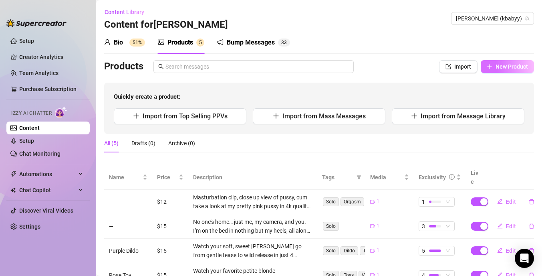
click at [524, 67] on span "New Product" at bounding box center [512, 66] width 32 height 6
type textarea "Type your message here..."
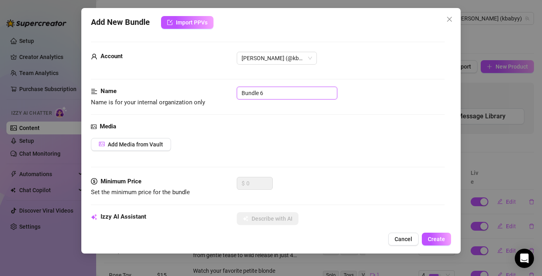
click at [269, 93] on input "Bundle 6" at bounding box center [287, 93] width 101 height 13
click at [182, 19] on span "Import PPVs" at bounding box center [192, 22] width 32 height 6
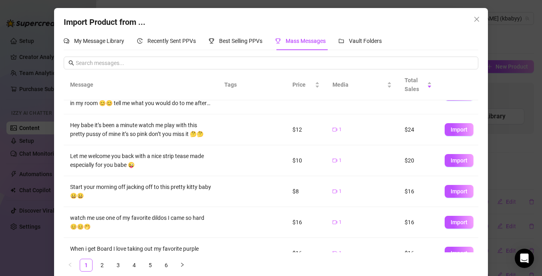
scroll to position [63, 0]
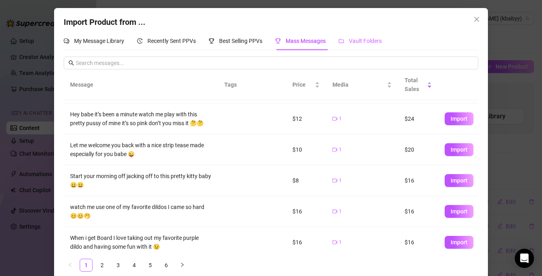
click at [357, 47] on div "Vault Folders" at bounding box center [360, 41] width 43 height 18
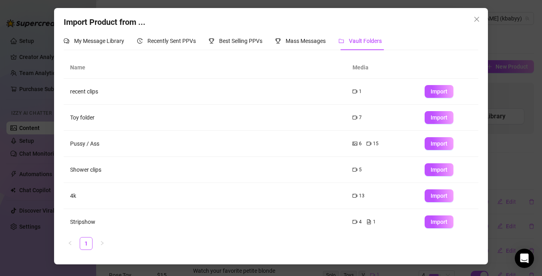
click at [327, 147] on td "Pussy / Ass" at bounding box center [205, 144] width 282 height 26
click at [436, 174] on button "Import" at bounding box center [439, 169] width 29 height 13
type textarea "Type your message here..."
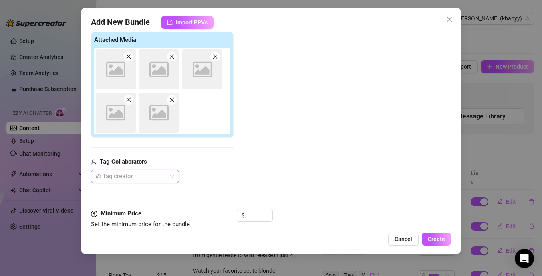
scroll to position [129, 0]
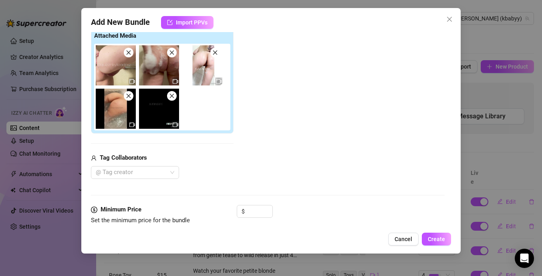
click at [129, 94] on icon "close" at bounding box center [129, 96] width 6 height 6
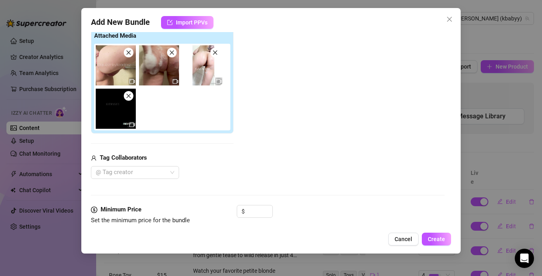
click at [131, 93] on icon "close" at bounding box center [129, 96] width 6 height 6
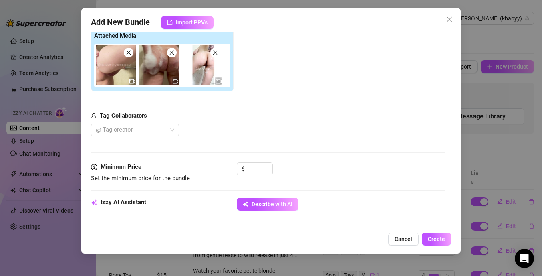
click at [218, 51] on icon "close" at bounding box center [215, 53] width 6 height 6
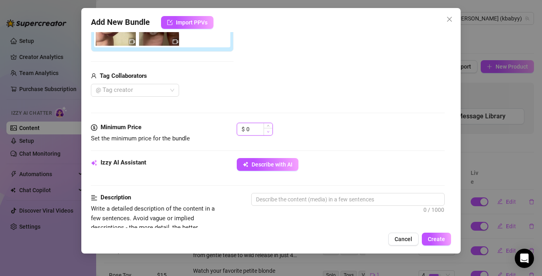
click at [265, 129] on span "Decrease Value" at bounding box center [268, 131] width 9 height 7
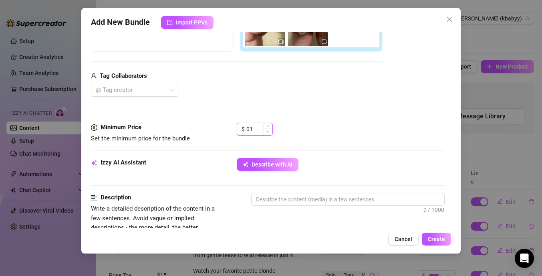
type input "0"
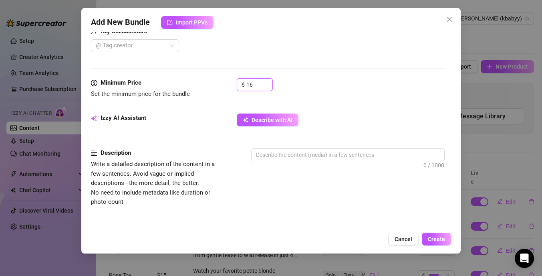
scroll to position [210, 0]
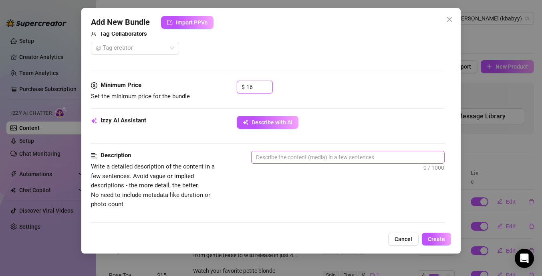
type input "16"
click at [311, 157] on textarea at bounding box center [348, 157] width 193 height 12
click at [407, 241] on span "Cancel" at bounding box center [404, 239] width 18 height 6
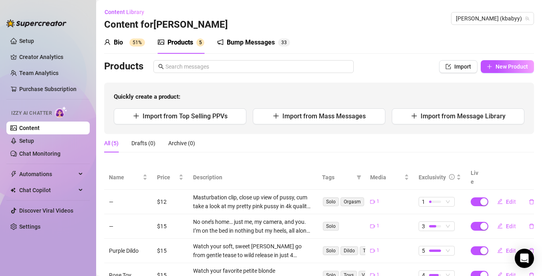
scroll to position [51, 0]
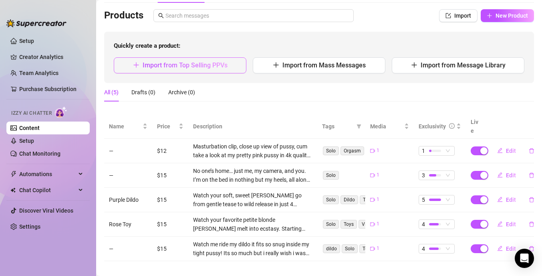
click at [215, 65] on span "Import from Top Selling PPVs" at bounding box center [185, 65] width 85 height 8
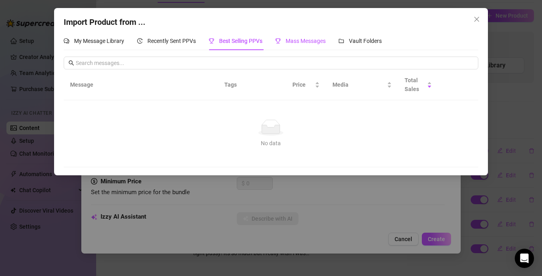
click at [307, 44] on span "Mass Messages" at bounding box center [306, 41] width 40 height 6
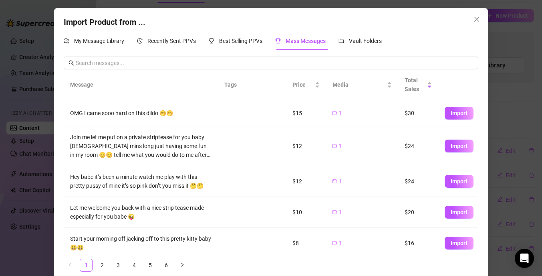
scroll to position [156, 0]
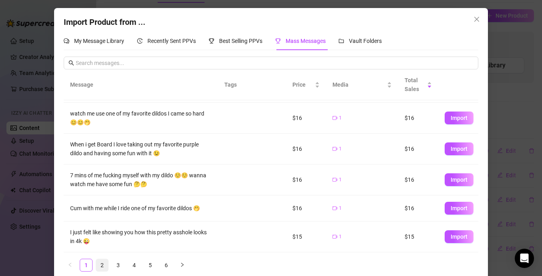
click at [102, 263] on link "2" at bounding box center [102, 265] width 12 height 12
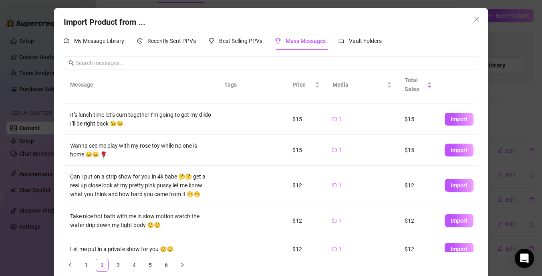
scroll to position [137, 0]
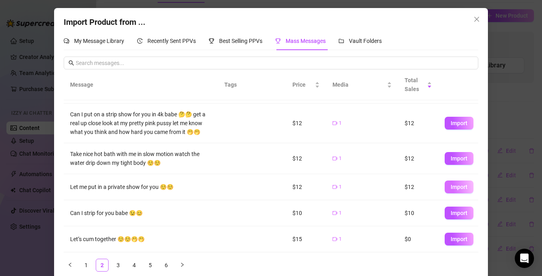
click at [467, 187] on span "Import" at bounding box center [459, 187] width 17 height 6
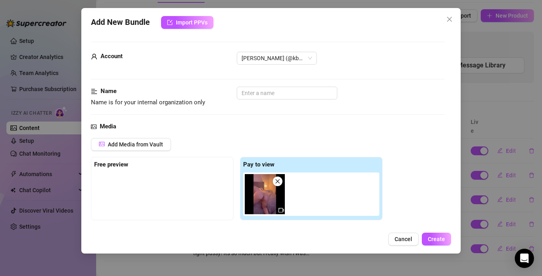
type textarea "Let me put in a private show for you ☺️☺️"
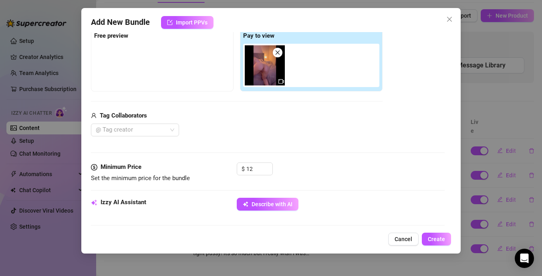
scroll to position [192, 0]
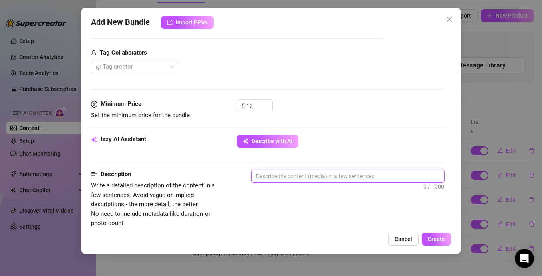
click at [290, 178] on textarea at bounding box center [348, 176] width 193 height 12
paste textarea "I’ve been thinking about you all day… so I put on a private show just for you. …"
type textarea "I’ve been thinking about you all day… so I put on a private show just for you. …"
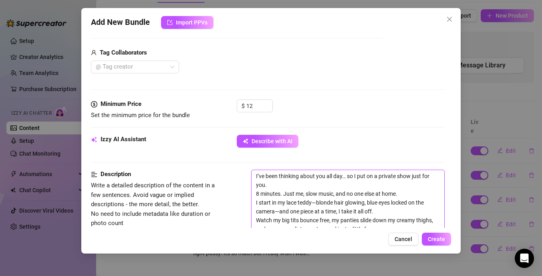
scroll to position [0, 0]
click at [257, 194] on textarea "I’ve been thinking about you all day… so I put on a private show just for you. …" at bounding box center [348, 220] width 193 height 100
type textarea "I’ve been thinking about you all day… so I put on a private show just for you.8…"
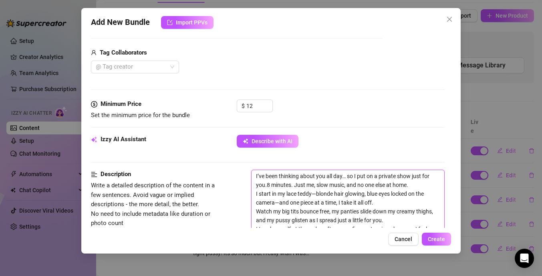
type textarea "I’ve been thinking about you all day… so I put on a private show just for you. …"
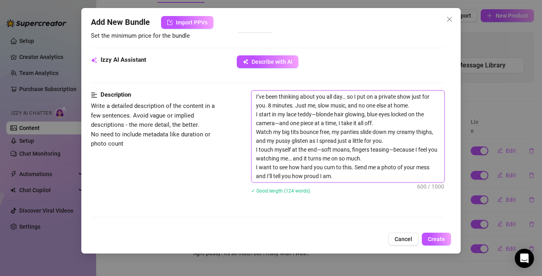
scroll to position [327, 0]
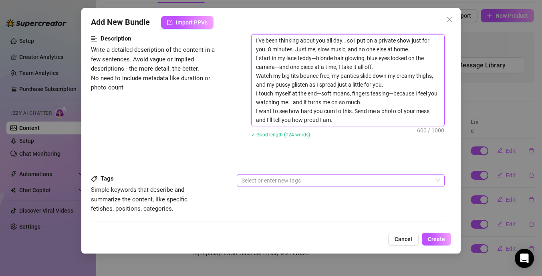
click at [291, 180] on div at bounding box center [336, 180] width 196 height 11
type textarea "I’ve been thinking about you all day… so I put on a private show just for you. …"
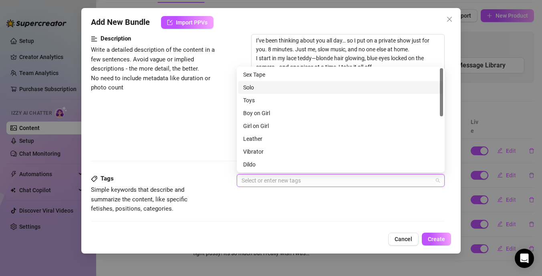
click at [295, 84] on div "Solo" at bounding box center [340, 87] width 195 height 9
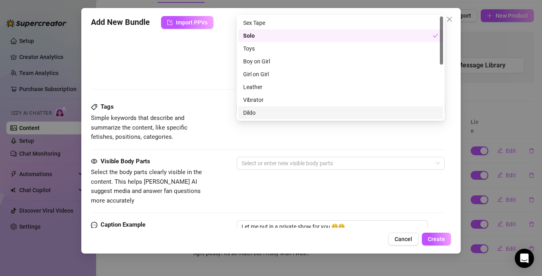
scroll to position [404, 0]
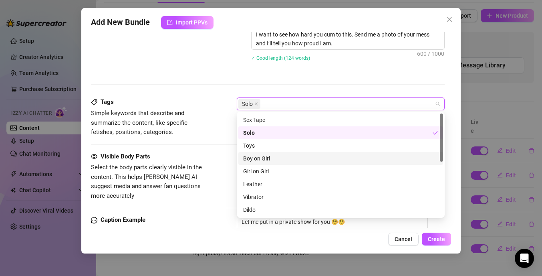
click at [232, 152] on div "Visible Body Parts Select the body parts clearly visible in the content. This h…" at bounding box center [268, 176] width 354 height 49
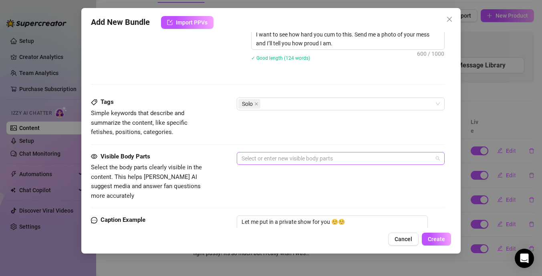
click at [285, 157] on div at bounding box center [336, 158] width 196 height 11
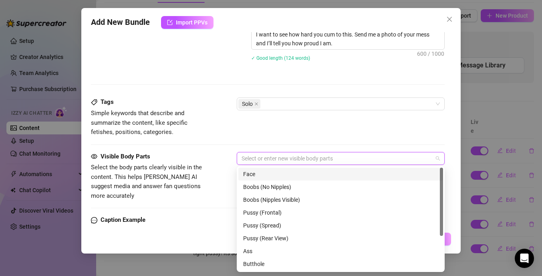
click at [280, 176] on div "Face" at bounding box center [340, 173] width 195 height 9
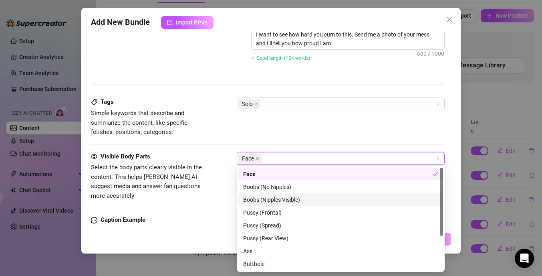
click at [283, 198] on div "Boobs (Nipples Visible)" at bounding box center [340, 199] width 195 height 9
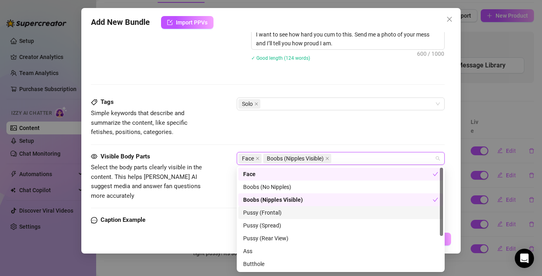
click at [281, 214] on div "Pussy (Frontal)" at bounding box center [340, 212] width 195 height 9
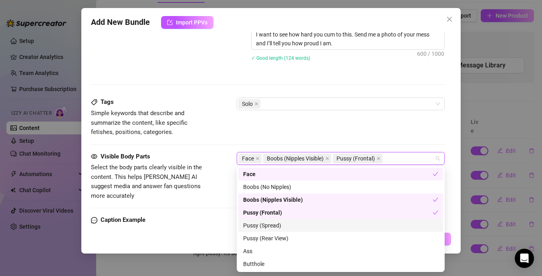
click at [280, 225] on div "Pussy (Spread)" at bounding box center [340, 225] width 195 height 9
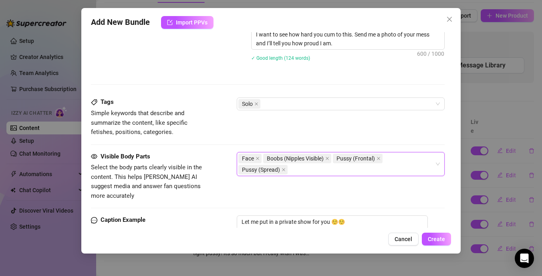
click at [300, 170] on div "Face Boobs (Nipples Visible) Pussy (Frontal) Pussy (Spread)" at bounding box center [336, 164] width 196 height 22
click at [438, 164] on div "Face Boobs (Nipples Visible) Pussy (Frontal) Pussy (Spread)" at bounding box center [341, 164] width 208 height 24
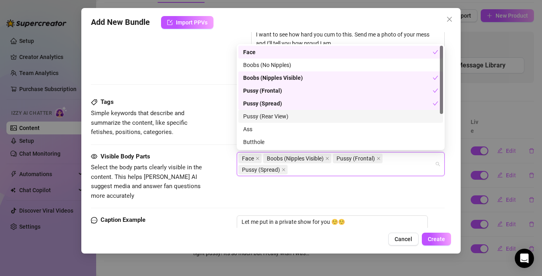
click at [331, 118] on div "Pussy (Rear View)" at bounding box center [340, 116] width 195 height 9
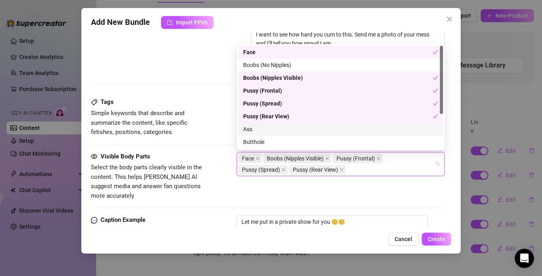
click at [309, 131] on div "Ass" at bounding box center [340, 129] width 195 height 9
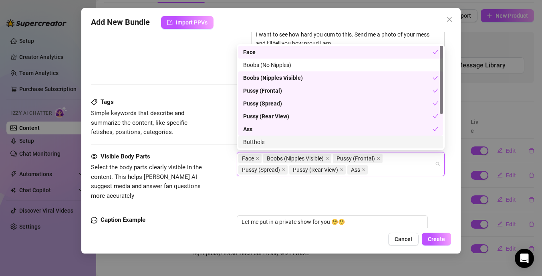
click at [305, 139] on div "Butthole" at bounding box center [340, 141] width 195 height 9
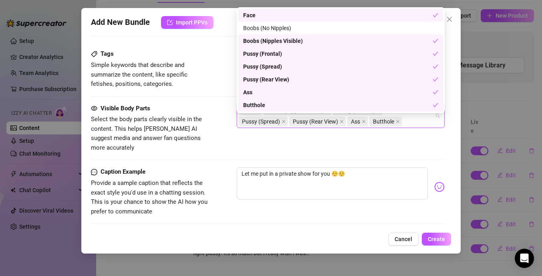
scroll to position [471, 0]
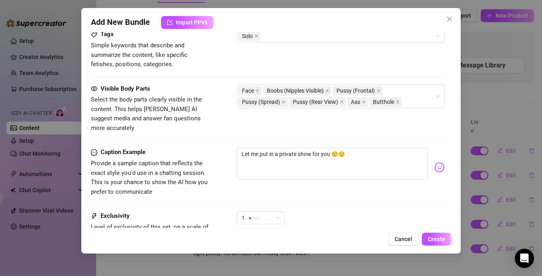
click at [213, 190] on div "Caption Example Provide a sample caption that reflects the exact style you'd us…" at bounding box center [268, 179] width 354 height 64
drag, startPoint x: 334, startPoint y: 153, endPoint x: 250, endPoint y: 135, distance: 86.2
paste textarea "I’ve been thinking about you all day… so I put on a private show just for you. …"
type textarea "I’ve been thinking about you all day… so I put on a private show just for you. …"
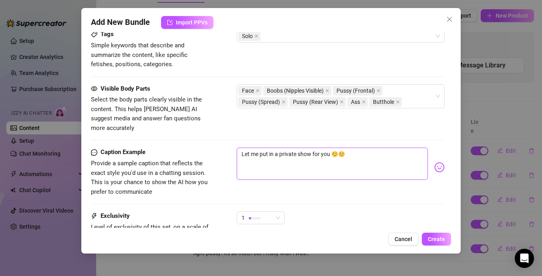
type textarea "I’ve been thinking about you all day… so I put on a private show just for you. …"
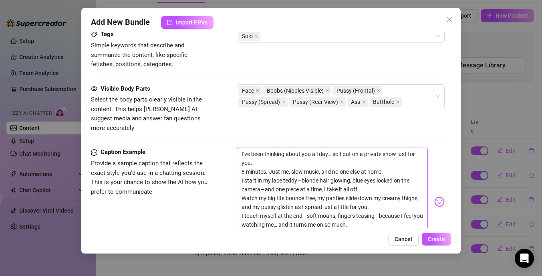
scroll to position [0, 0]
click at [243, 162] on textarea "I’ve been thinking about you all day… so I put on a private show just for you. …" at bounding box center [332, 197] width 191 height 101
type textarea "I’ve been thinking about you all day… so I put on a private show just for you.8…"
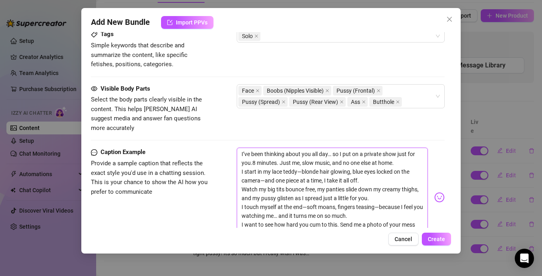
type textarea "I’ve been thinking about you all day… so I put on a private show just for you. …"
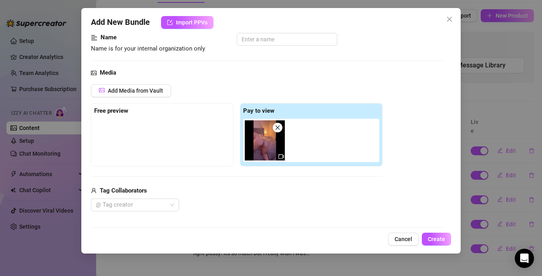
scroll to position [30, 0]
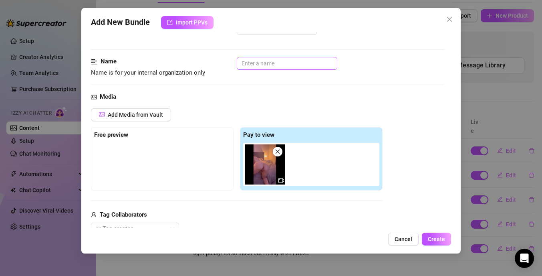
type textarea "I’ve been thinking about you all day… so I put on a private show just for you. …"
click at [280, 68] on input "text" at bounding box center [287, 63] width 101 height 13
type input "s"
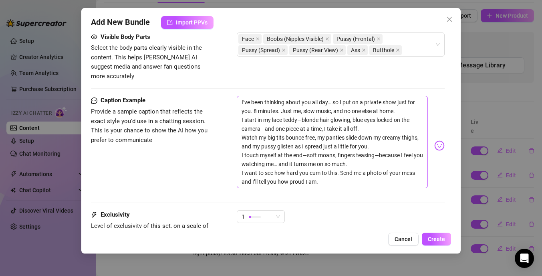
scroll to position [571, 0]
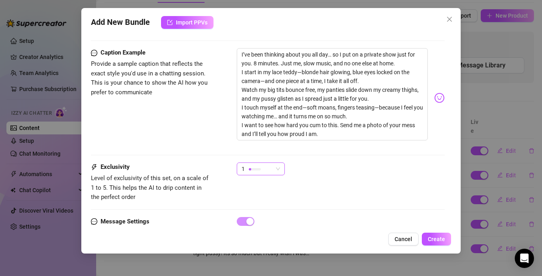
click at [277, 163] on span "1" at bounding box center [261, 169] width 38 height 12
type input "Striptease 1"
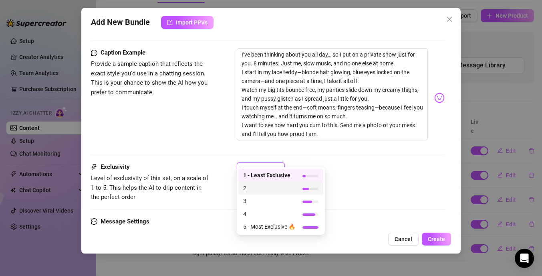
click at [271, 186] on span "2" at bounding box center [269, 188] width 52 height 9
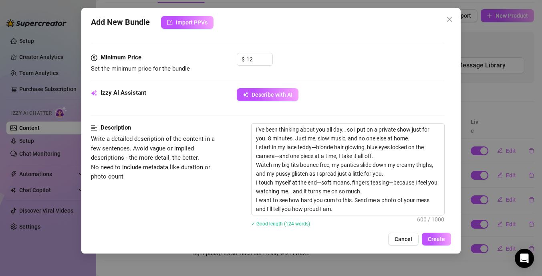
scroll to position [236, 0]
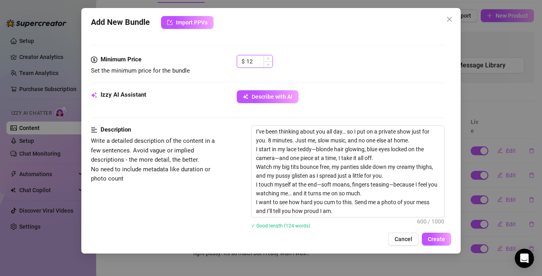
click at [255, 63] on input "12" at bounding box center [259, 61] width 26 height 12
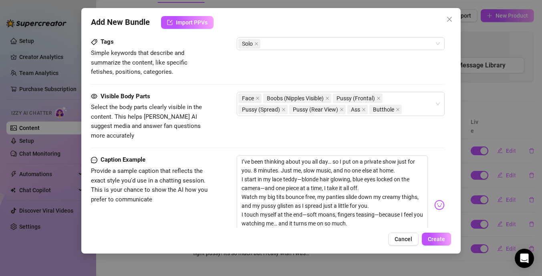
scroll to position [521, 0]
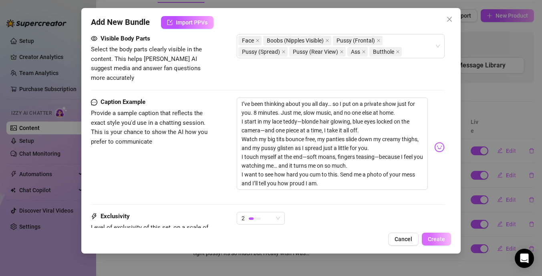
type input "10"
click at [444, 242] on button "Create" at bounding box center [436, 238] width 29 height 13
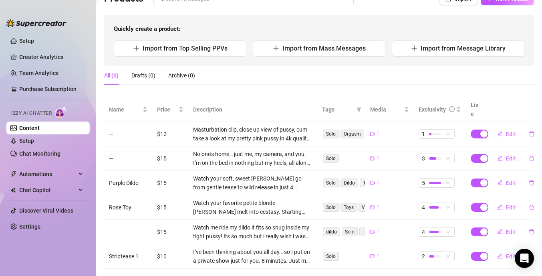
scroll to position [75, 0]
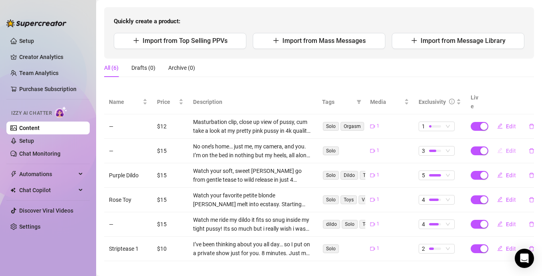
click at [508, 147] on span "Edit" at bounding box center [511, 150] width 10 height 6
type textarea "No one’s home… just me, my camera, and you. I’m on the bed in nothing but my he…"
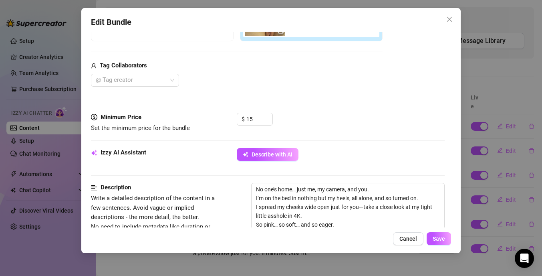
scroll to position [180, 0]
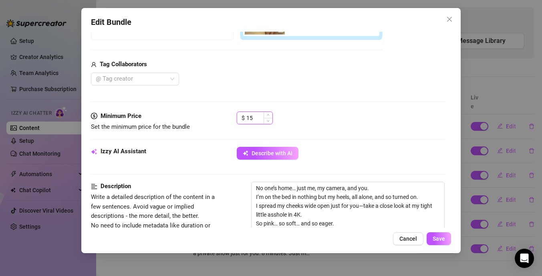
click at [252, 119] on input "15" at bounding box center [259, 118] width 26 height 12
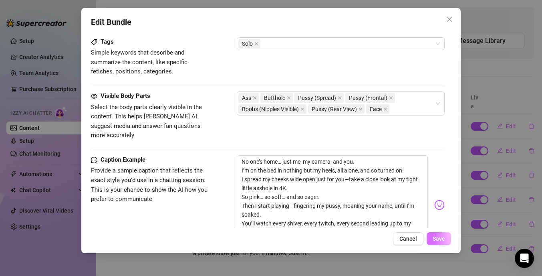
type input "12"
click at [442, 240] on span "Save" at bounding box center [439, 238] width 12 height 6
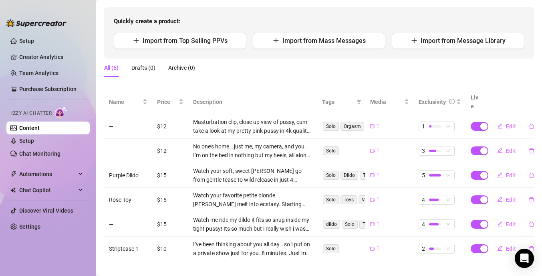
scroll to position [0, 0]
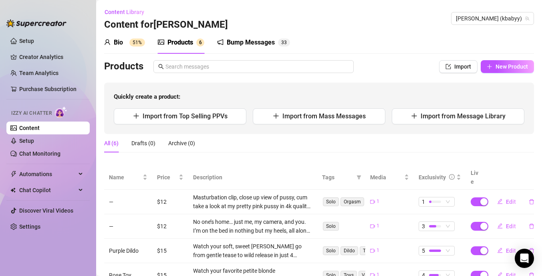
click at [253, 46] on div "Bump Messages" at bounding box center [251, 43] width 48 height 10
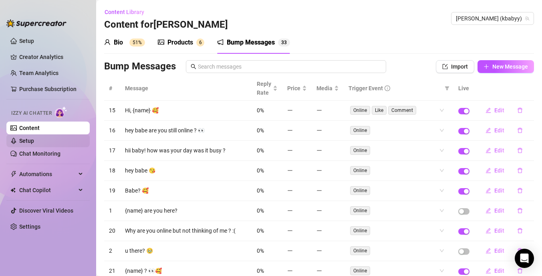
click at [34, 139] on link "Setup" at bounding box center [26, 140] width 15 height 6
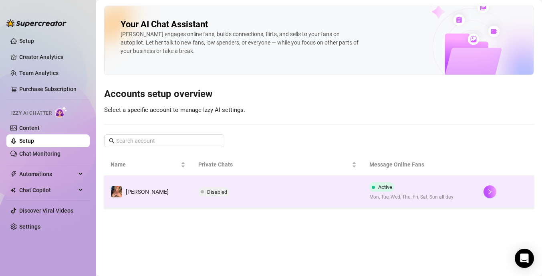
click at [478, 194] on td at bounding box center [505, 192] width 57 height 32
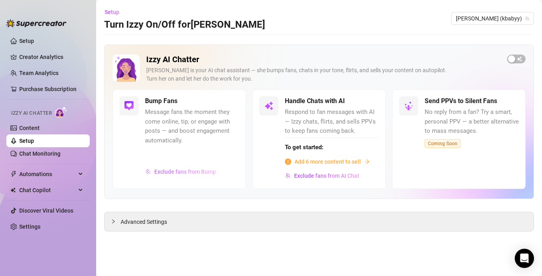
click at [210, 171] on span "Exclude fans from Bump" at bounding box center [185, 171] width 62 height 6
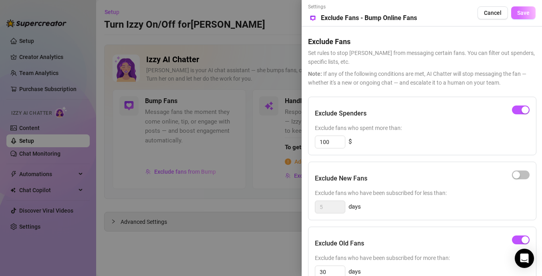
click at [522, 11] on span "Save" at bounding box center [523, 13] width 12 height 6
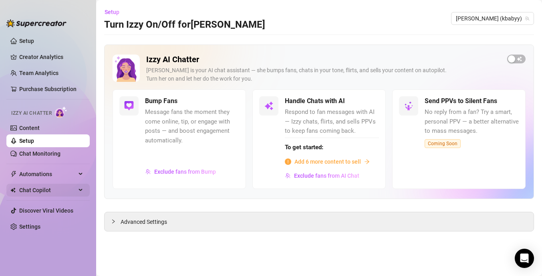
click at [75, 190] on span "Chat Copilot" at bounding box center [47, 190] width 57 height 13
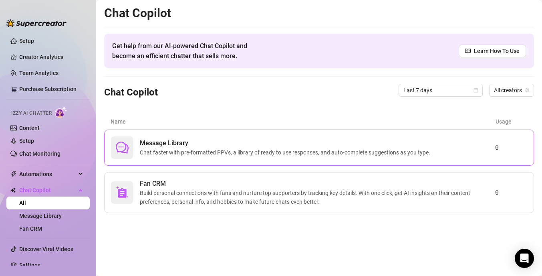
click at [331, 149] on span "Chat faster with pre-formatted PPVs, a library of ready to use responses, and a…" at bounding box center [287, 152] width 294 height 9
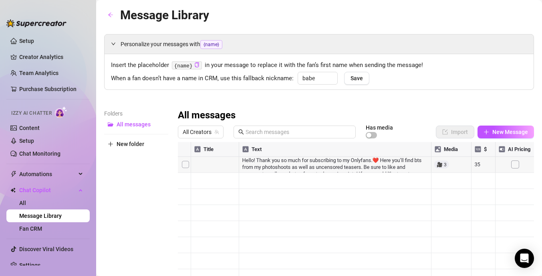
scroll to position [21, 0]
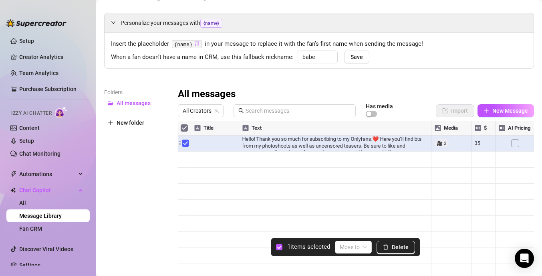
click at [184, 144] on div at bounding box center [356, 210] width 356 height 179
click at [185, 144] on div at bounding box center [356, 210] width 356 height 179
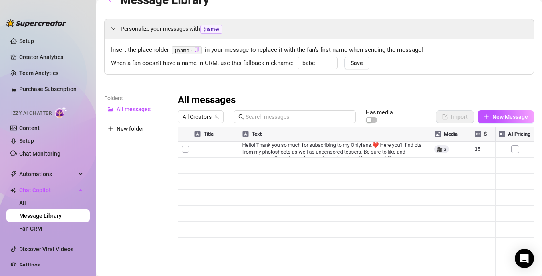
scroll to position [0, 0]
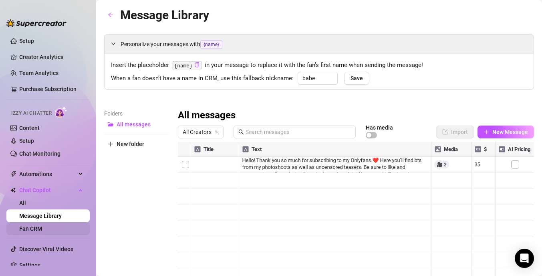
click at [42, 227] on link "Fan CRM" at bounding box center [30, 228] width 23 height 6
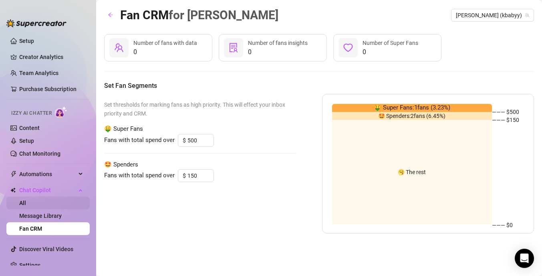
scroll to position [9, 0]
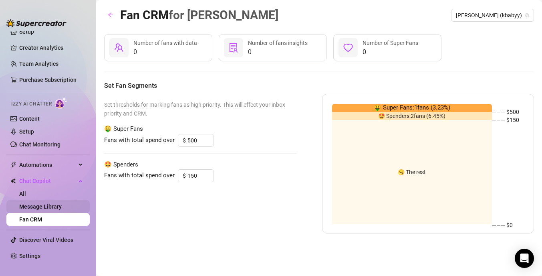
click at [48, 207] on link "Message Library" at bounding box center [40, 206] width 42 height 6
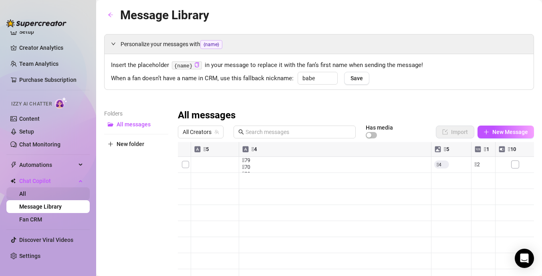
click at [26, 194] on link "All" at bounding box center [22, 193] width 7 height 6
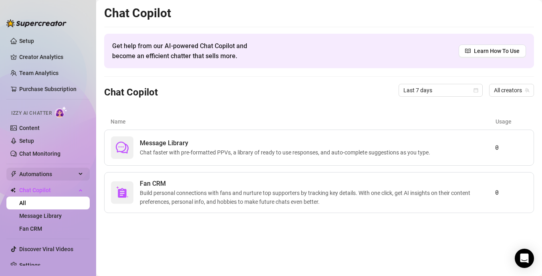
scroll to position [0, 0]
click at [34, 40] on link "Setup" at bounding box center [26, 40] width 15 height 6
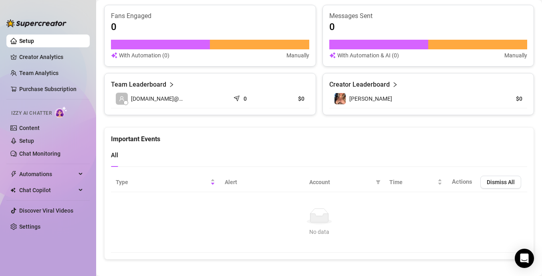
scroll to position [501, 0]
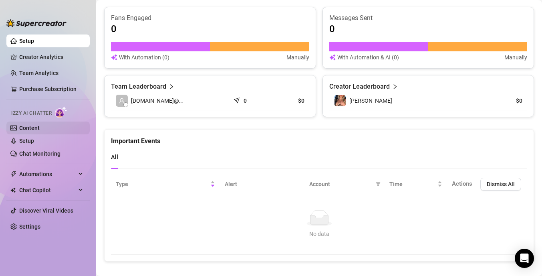
click at [40, 127] on link "Content" at bounding box center [29, 128] width 20 height 6
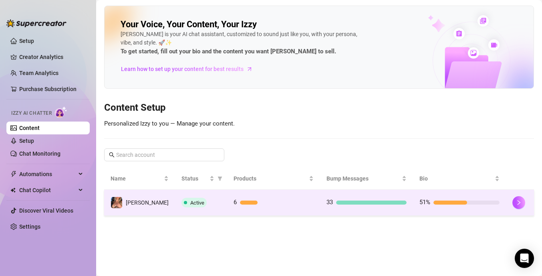
click at [481, 202] on div at bounding box center [467, 202] width 66 height 4
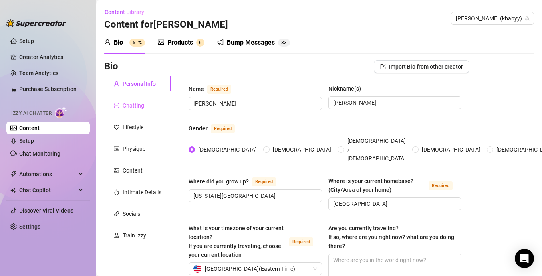
click at [146, 108] on div "Chatting" at bounding box center [137, 105] width 67 height 15
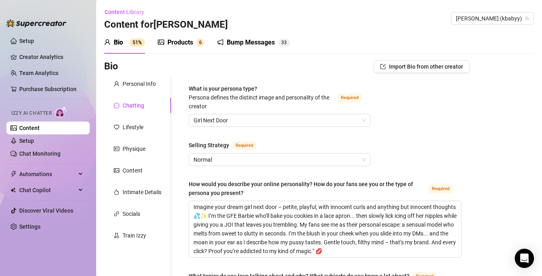
click at [187, 45] on div "Products" at bounding box center [180, 43] width 26 height 10
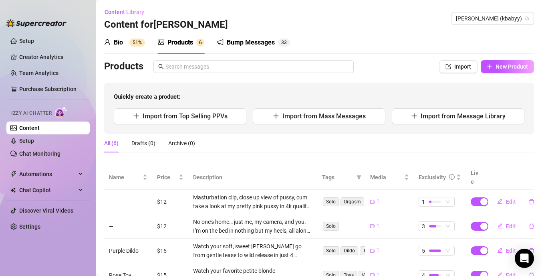
click at [266, 46] on div "Bump Messages" at bounding box center [251, 43] width 48 height 10
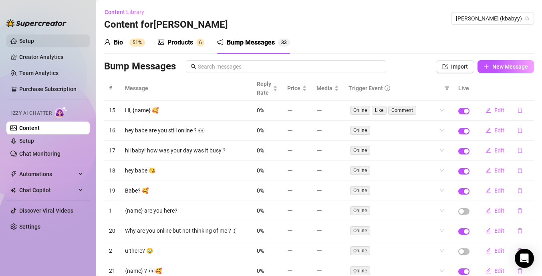
click at [34, 40] on link "Setup" at bounding box center [26, 41] width 15 height 6
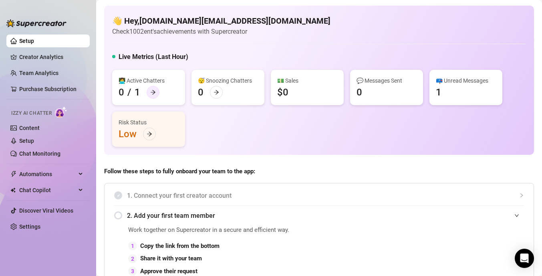
click at [153, 93] on icon "arrow-right" at bounding box center [153, 92] width 5 height 4
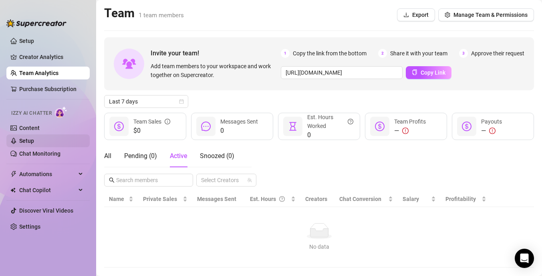
click at [34, 139] on link "Setup" at bounding box center [26, 140] width 15 height 6
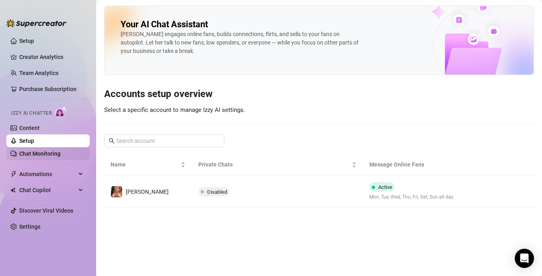
click at [52, 153] on link "Chat Monitoring" at bounding box center [39, 153] width 41 height 6
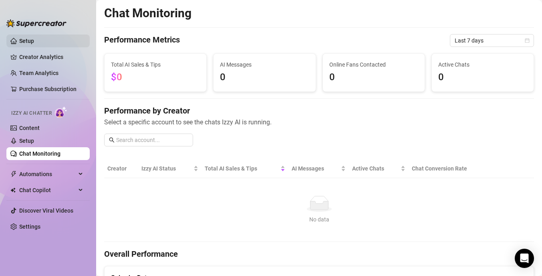
click at [25, 39] on link "Setup" at bounding box center [26, 41] width 15 height 6
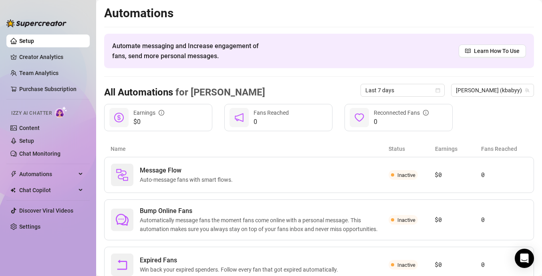
scroll to position [31, 0]
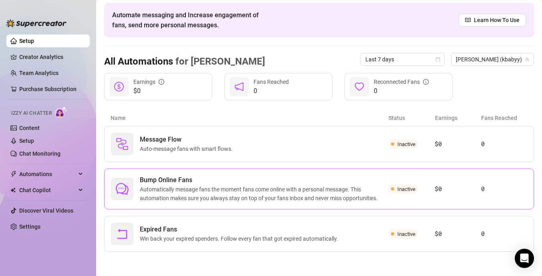
click at [343, 192] on span "Automatically message fans the moment fans come online with a personal message.…" at bounding box center [264, 194] width 249 height 18
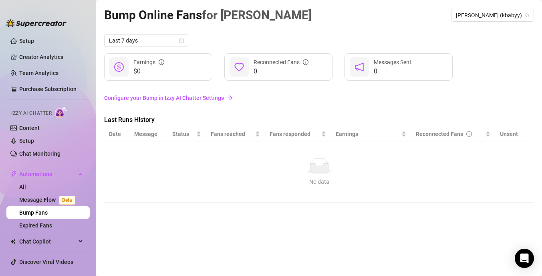
click at [193, 99] on link "Configure your Bump in Izzy AI Chatter Settings" at bounding box center [319, 97] width 430 height 9
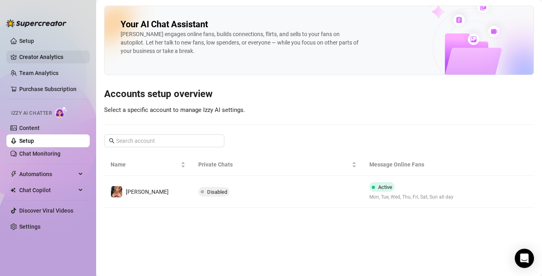
click at [30, 59] on link "Creator Analytics" at bounding box center [51, 56] width 64 height 13
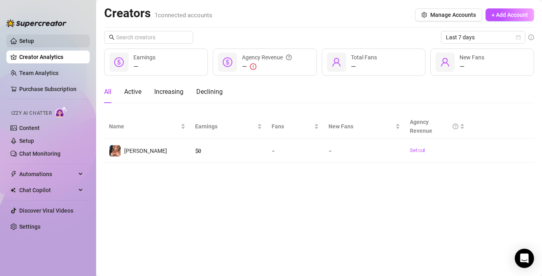
click at [28, 43] on link "Setup" at bounding box center [26, 41] width 15 height 6
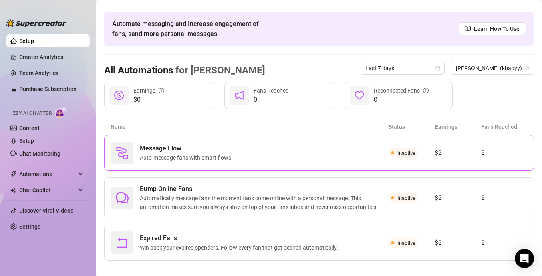
scroll to position [31, 0]
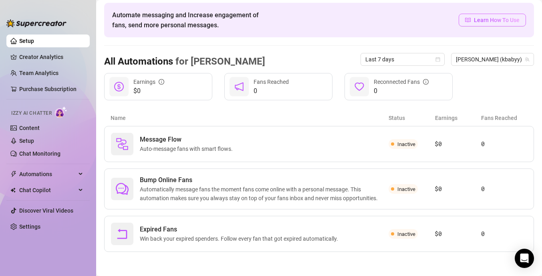
click at [496, 16] on span "Learn How To Use" at bounding box center [497, 20] width 46 height 9
click at [389, 180] on div "Bump Online Fans Automatically message fans the moment fans come online with a …" at bounding box center [319, 188] width 430 height 41
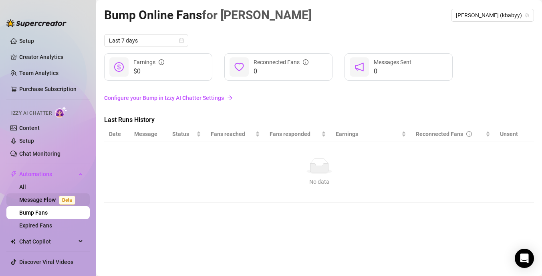
click at [53, 202] on link "Message Flow Beta" at bounding box center [48, 199] width 59 height 6
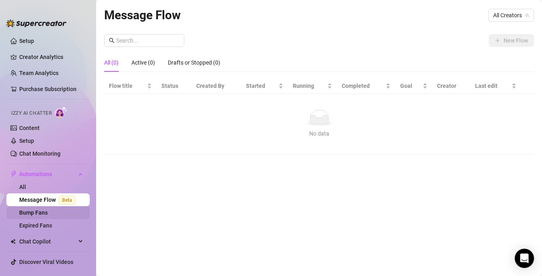
click at [46, 214] on link "Bump Fans" at bounding box center [33, 212] width 28 height 6
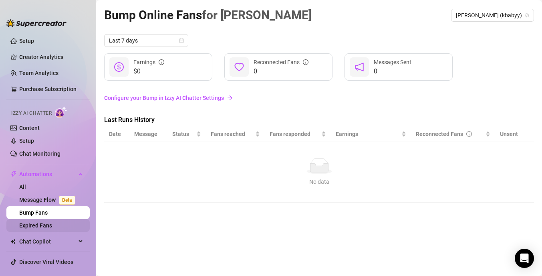
click at [48, 226] on link "Expired Fans" at bounding box center [35, 225] width 33 height 6
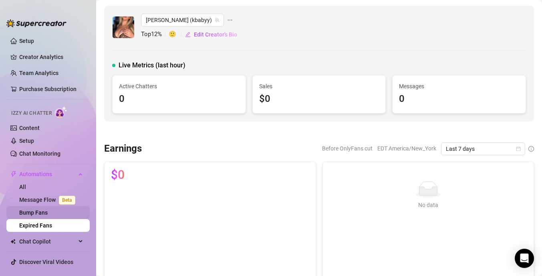
click at [48, 212] on link "Bump Fans" at bounding box center [33, 212] width 28 height 6
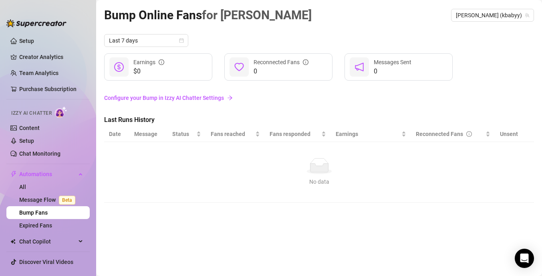
click at [149, 96] on link "Configure your Bump in Izzy AI Chatter Settings" at bounding box center [319, 97] width 430 height 9
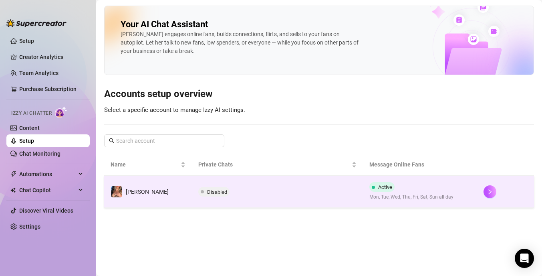
click at [210, 191] on span "Disabled" at bounding box center [217, 192] width 20 height 6
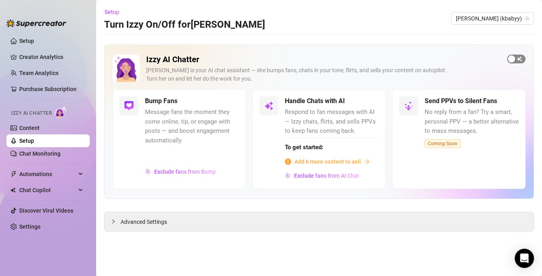
click at [519, 59] on span "button" at bounding box center [516, 58] width 18 height 9
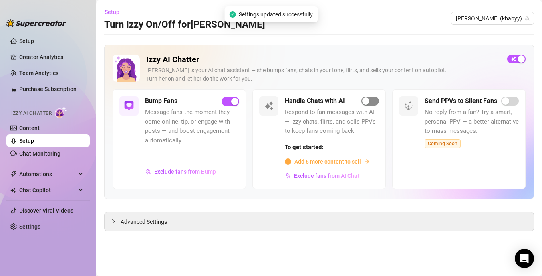
click at [373, 102] on span "button" at bounding box center [370, 101] width 18 height 9
click at [345, 160] on span "Add 6 more content to sell" at bounding box center [328, 161] width 67 height 9
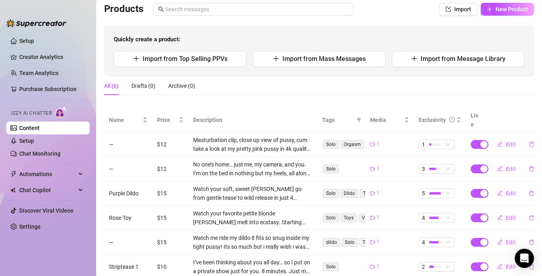
scroll to position [75, 0]
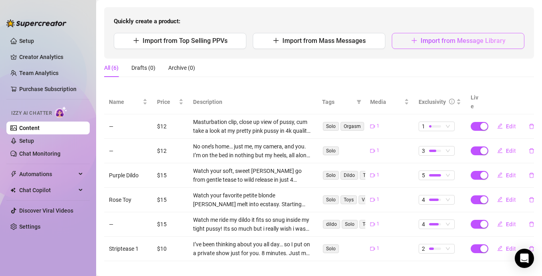
click at [420, 42] on button "Import from Message Library" at bounding box center [458, 41] width 133 height 16
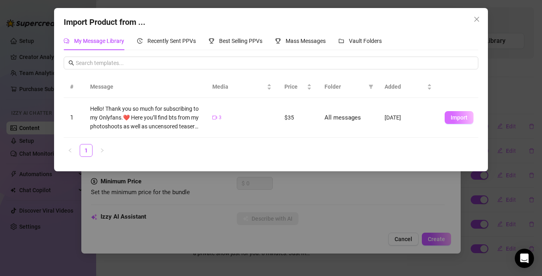
click at [466, 119] on span "Import" at bounding box center [459, 117] width 17 height 6
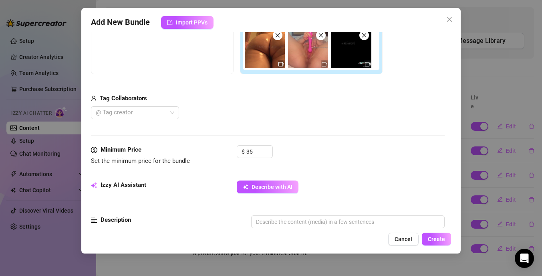
scroll to position [192, 0]
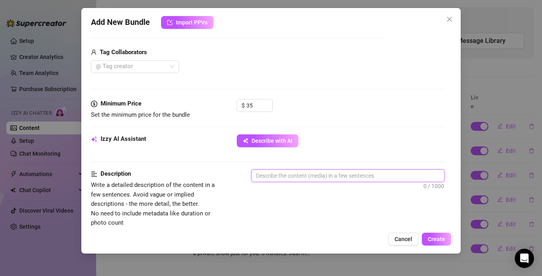
click at [300, 177] on textarea at bounding box center [348, 175] width 193 height 12
type textarea "G"
type textarea "Ge"
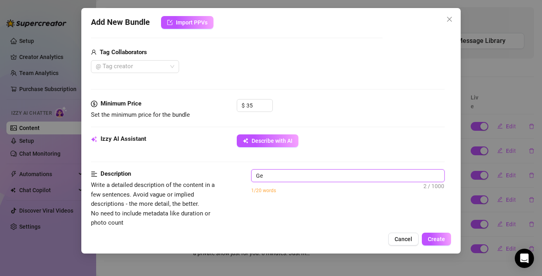
type textarea "Get"
type textarea "Get t"
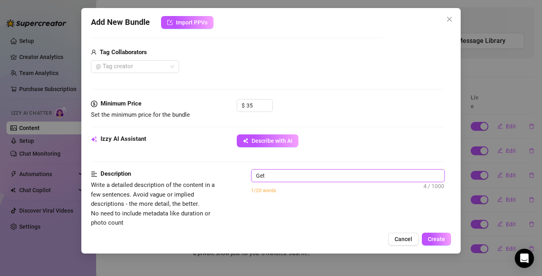
type textarea "Get t"
type textarea "Get th"
type textarea "Get thi"
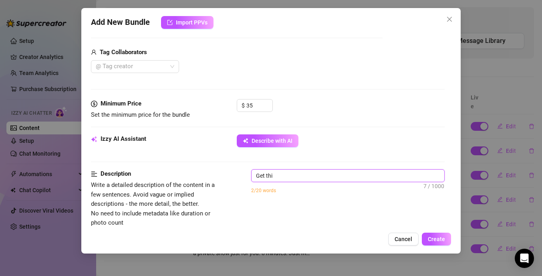
type textarea "Get this"
type textarea "Get this b"
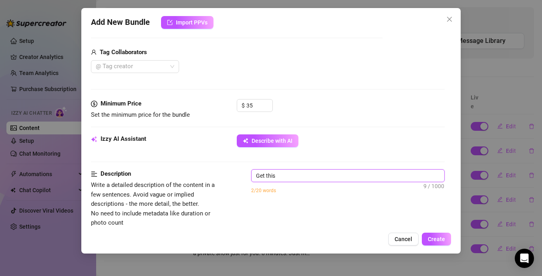
type textarea "Get this b"
type textarea "Get this bu"
type textarea "Get this bun"
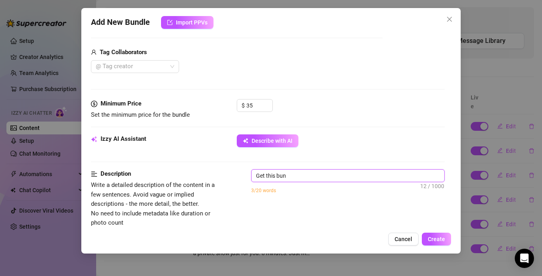
type textarea "Get this bund"
type textarea "Get this bundl"
type textarea "Get this bundle"
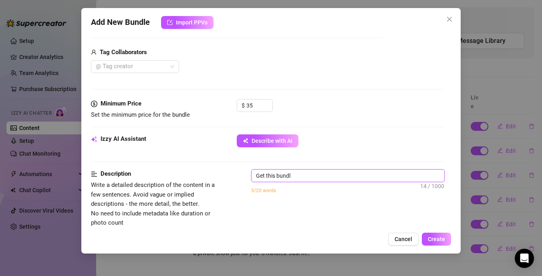
type textarea "Get this bundle"
type textarea "Get this bundle n"
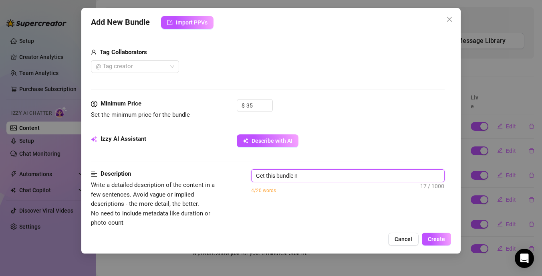
type textarea "Get this bundle no"
type textarea "Get this bundle now"
type textarea "Get this bundle now!"
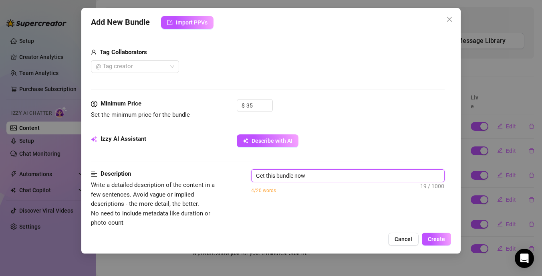
type textarea "Get this bundle now!"
type textarea "Get this bundle now! T"
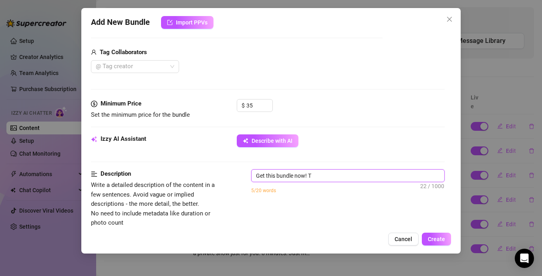
type textarea "Get this bundle now! Th"
type textarea "Get this bundle now! Thr"
type textarea "Get this bundle now! Thre"
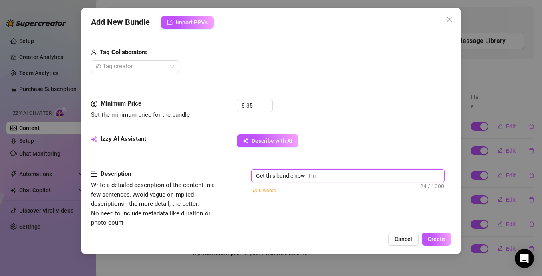
type textarea "Get this bundle now! Thre"
type textarea "Get this bundle now! Three"
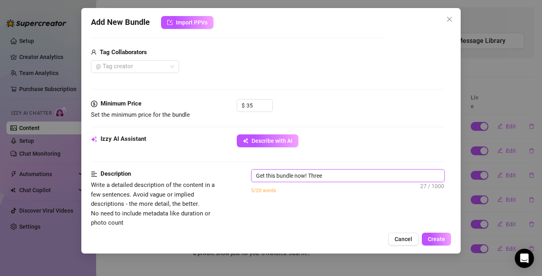
type textarea "Get this bundle now! Three o"
type textarea "Get this bundle now! Three of"
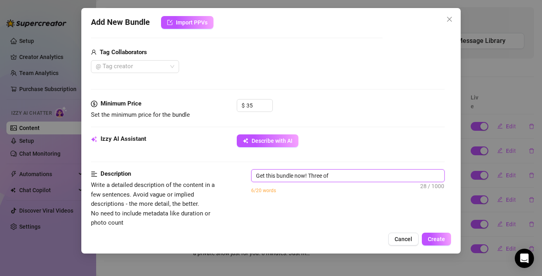
type textarea "Get this bundle now! Three of"
type textarea "Get this bundle now! Three of m"
type textarea "Get this bundle now! Three of my"
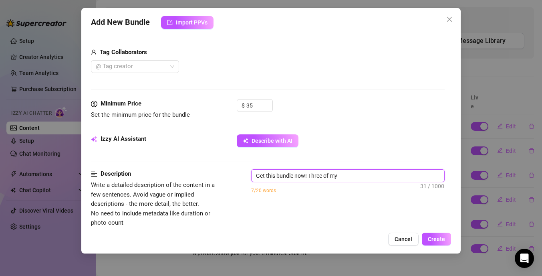
type textarea "Get this bundle now! Three of my"
type textarea "Get this bundle now! Three of my s"
type textarea "Get this bundle now! Three of my se"
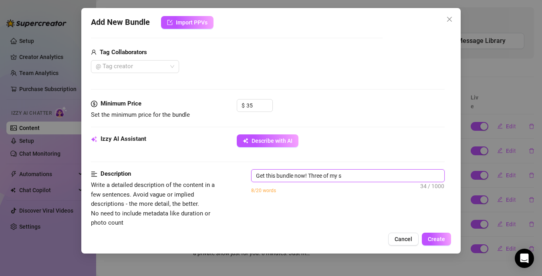
type textarea "Get this bundle now! Three of my se"
type textarea "Get this bundle now! Three of my sex"
type textarea "Get this bundle now! Three of my sexi"
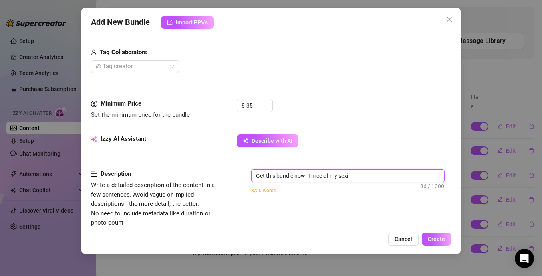
type textarea "Get this bundle now! Three of my sexie"
type textarea "Get this bundle now! Three of my sexies"
type textarea "Get this bundle now! Three of my sexiest"
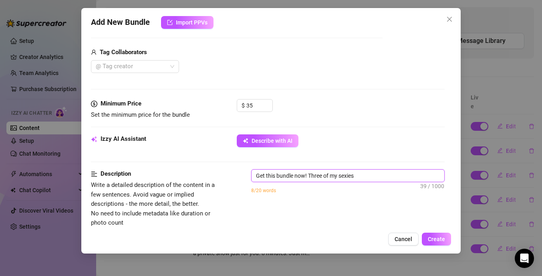
type textarea "Get this bundle now! Three of my sexiest"
type textarea "Get this bundle now! Three of my sexiest v"
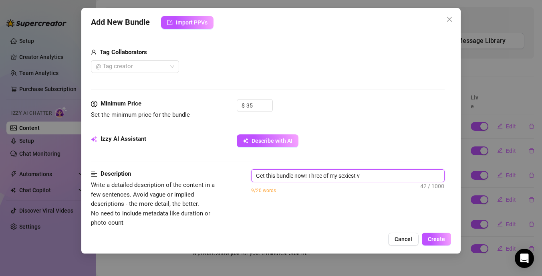
type textarea "Get this bundle now! Three of my sexiest vd"
type textarea "Get this bundle now! Three of my sexiest vdi"
type textarea "Get this bundle now! Three of my sexiest vdie"
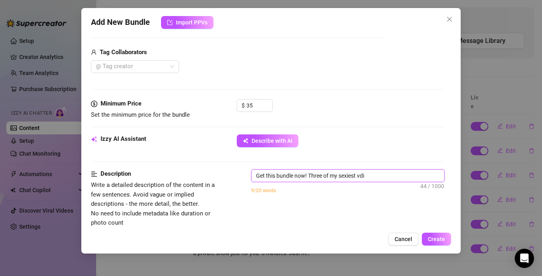
type textarea "Get this bundle now! Three of my sexiest vdie"
type textarea "Get this bundle now! Three of my sexiest vdie="
type textarea "Get this bundle now! Three of my sexiest vdie"
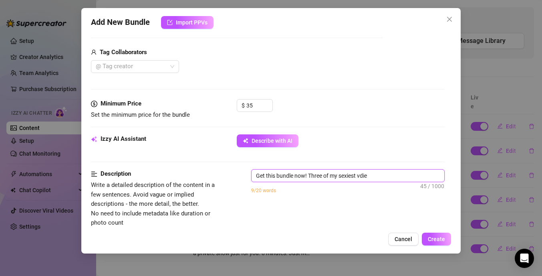
type textarea "Get this bundle now! Three of my sexiest vdi"
type textarea "Get this bundle now! Three of my sexiest vd"
type textarea "Get this bundle now! Three of my sexiest vdi"
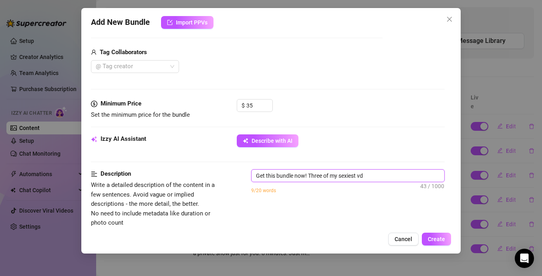
type textarea "Get this bundle now! Three of my sexiest vdi"
type textarea "Get this bundle now! Three of my sexiest vdid"
type textarea "Get this bundle now! Three of my sexiest vdide"
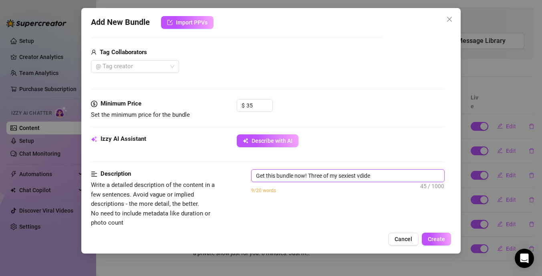
type textarea "Get this bundle now! Three of my sexiest vdideo"
type textarea "Get this bundle now! Three of my sexiest vdide"
type textarea "Get this bundle now! Three of my sexiest vdid"
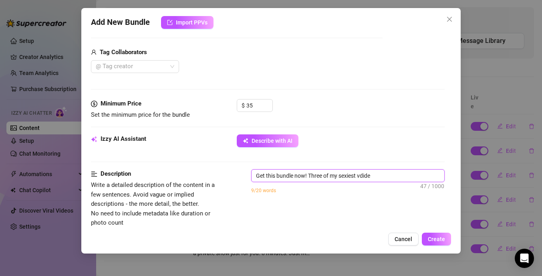
type textarea "Get this bundle now! Three of my sexiest vdid"
type textarea "Get this bundle now! Three of my sexiest vdi"
type textarea "Get this bundle now! Three of my sexiest vd"
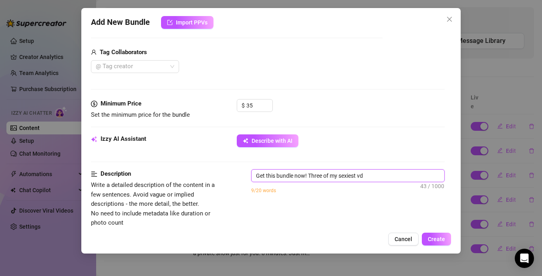
type textarea "Get this bundle now! Three of my sexiest v"
type textarea "Get this bundle now! Three of my sexiest vi"
type textarea "Get this bundle now! Three of my sexiest vid"
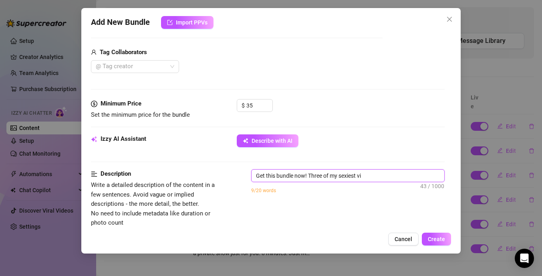
type textarea "Get this bundle now! Three of my sexiest vid"
type textarea "Get this bundle now! Three of my sexiest vide"
type textarea "Get this bundle now! Three of my sexiest video"
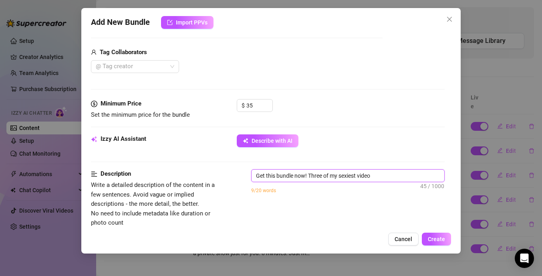
type textarea "Get this bundle now! Three of my sexiest videos"
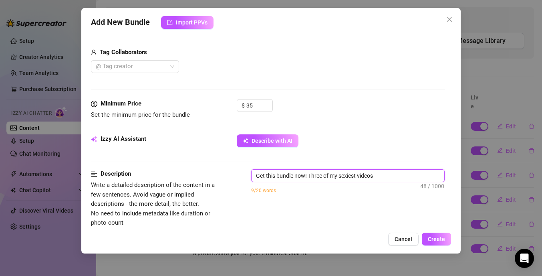
type textarea "Get this bundle now! Three of my sexiest videos"
type textarea "Get this bundle now! Three of my sexiest videos,"
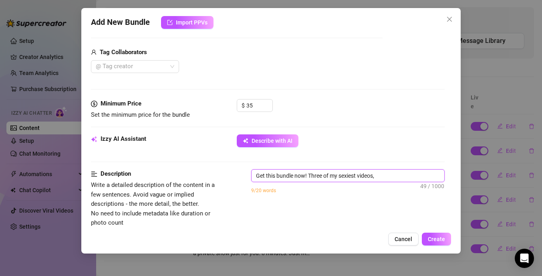
type textarea "Get this bundle now! Three of my sexiest videos, o"
type textarea "Get this bundle now! Three of my sexiest videos, on"
type textarea "Get this bundle now! Three of my sexiest videos, one"
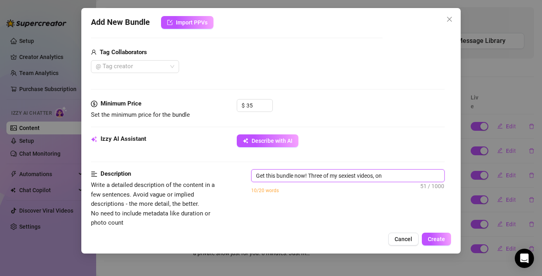
type textarea "Get this bundle now! Three of my sexiest videos, one"
type textarea "Get this bundle now! Three of my sexiest videos, one w"
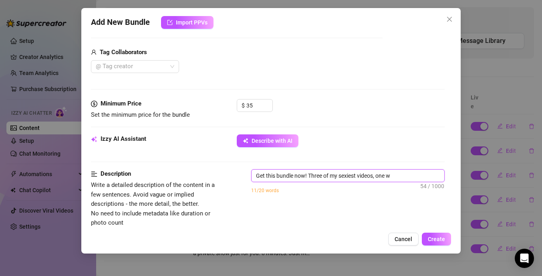
type textarea "Get this bundle now! Three of my sexiest videos, one wi"
type textarea "Get this bundle now! Three of my sexiest videos, one wit"
type textarea "Get this bundle now! Three of my sexiest videos, one with"
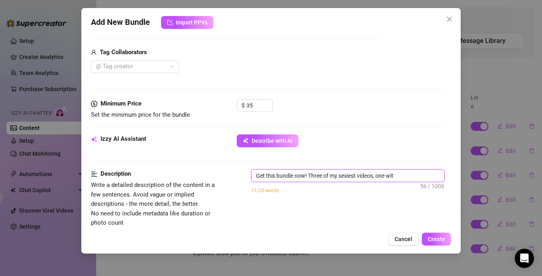
type textarea "Get this bundle now! Three of my sexiest videos, one with"
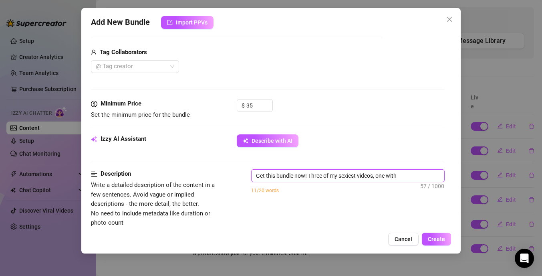
type textarea "Get this bundle now! Three of my sexiest videos, one wit"
type textarea "Get this bundle now! Three of my sexiest videos, one wi"
type textarea "Get this bundle now! Three of my sexiest videos, one w"
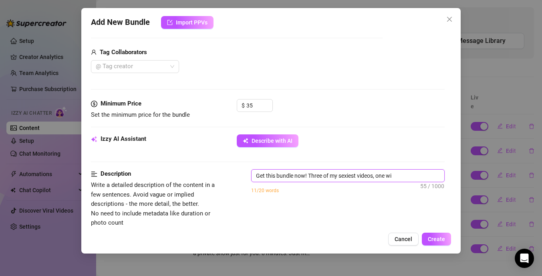
type textarea "Get this bundle now! Three of my sexiest videos, one w"
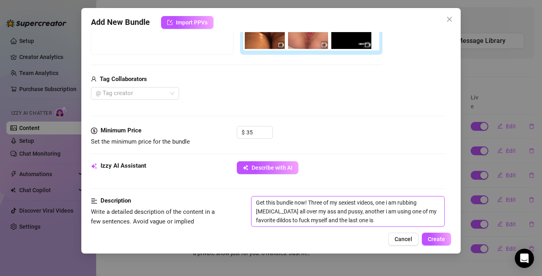
scroll to position [281, 0]
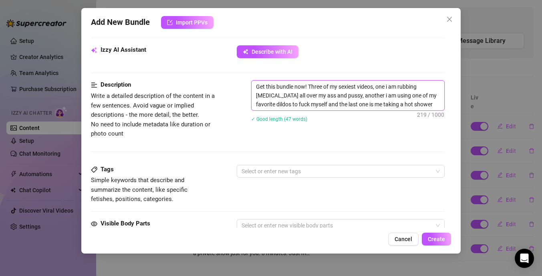
drag, startPoint x: 425, startPoint y: 102, endPoint x: 257, endPoint y: 82, distance: 169.5
click at [257, 82] on textarea "Get this bundle now! Three of my sexiest videos, one i am rubbing baby oil all …" at bounding box center [348, 96] width 193 height 30
click at [435, 105] on textarea "Get this bundle now! Three of my sexiest videos, one i am rubbing baby oil all …" at bounding box center [348, 96] width 193 height 30
drag, startPoint x: 426, startPoint y: 103, endPoint x: 269, endPoint y: 80, distance: 158.4
click at [269, 81] on textarea "Get this bundle now! Three of my sexiest videos, one i am rubbing baby oil all …" at bounding box center [348, 96] width 193 height 30
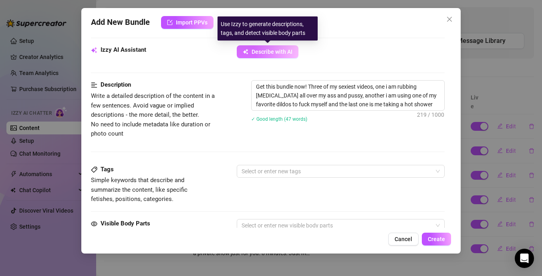
click at [260, 56] on button "Describe with AI" at bounding box center [268, 51] width 62 height 13
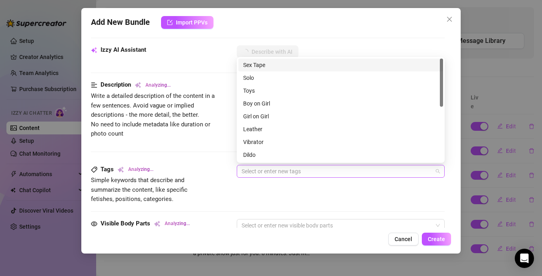
click at [285, 173] on div at bounding box center [336, 170] width 196 height 11
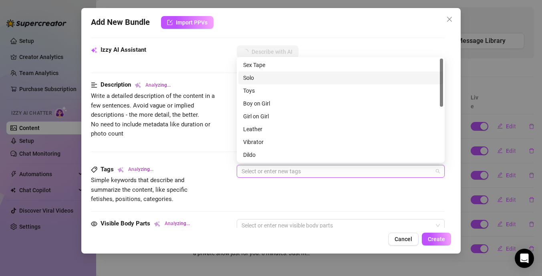
click at [283, 80] on div "Solo" at bounding box center [340, 77] width 195 height 9
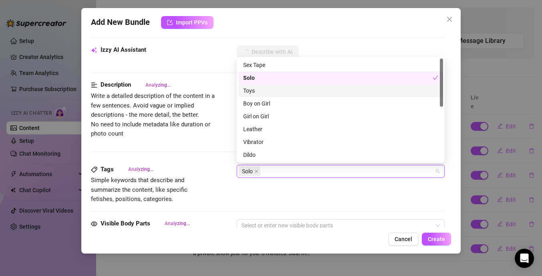
click at [276, 92] on div "Toys" at bounding box center [340, 90] width 195 height 9
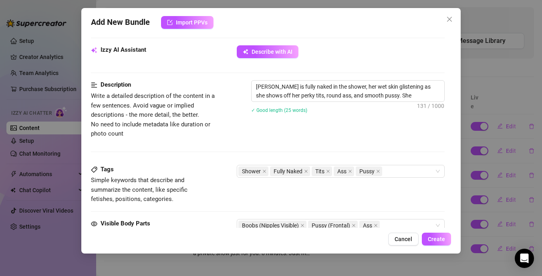
click at [222, 153] on div "Description Write a detailed description of the content in a few sentences. Avo…" at bounding box center [268, 122] width 354 height 84
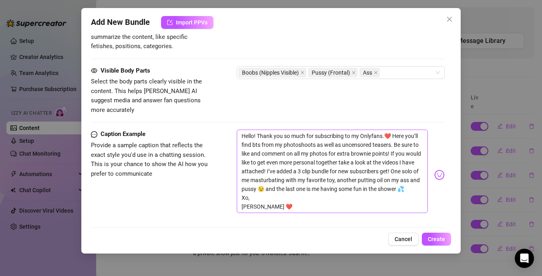
scroll to position [449, 0]
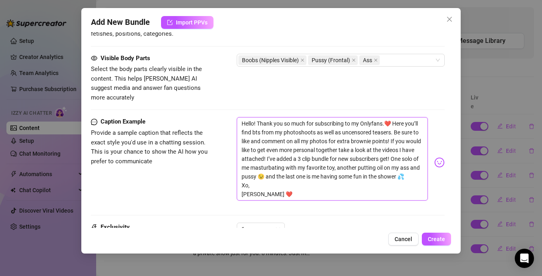
drag, startPoint x: 280, startPoint y: 187, endPoint x: 232, endPoint y: 109, distance: 91.7
click at [232, 117] on div "Caption Example Provide a sample caption that reflects the exact style you'd us…" at bounding box center [268, 162] width 354 height 91
type textarea "Type your message here..."
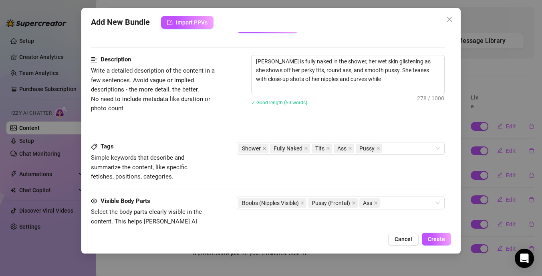
scroll to position [297, 0]
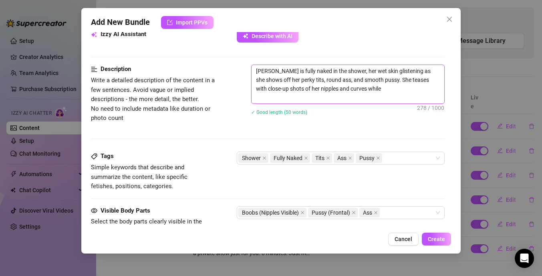
drag, startPoint x: 256, startPoint y: 70, endPoint x: 377, endPoint y: 107, distance: 126.6
click at [377, 107] on div "Kylie Adore is fully naked in the shower, her wet skin glistening as she shows …" at bounding box center [348, 95] width 194 height 61
type textarea "Kylie Adore is fully naked in the shower, her wet skin glistening as she shows …"
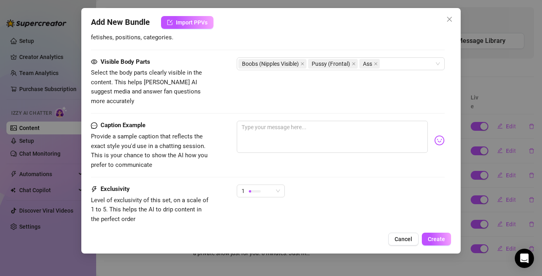
scroll to position [492, 0]
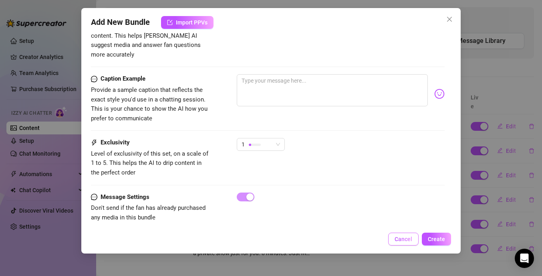
click at [413, 238] on button "Cancel" at bounding box center [403, 238] width 30 height 13
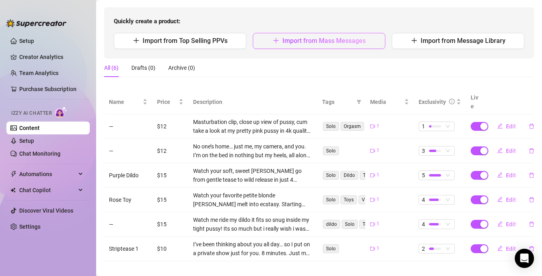
click at [292, 45] on button "Import from Mass Messages" at bounding box center [319, 41] width 133 height 16
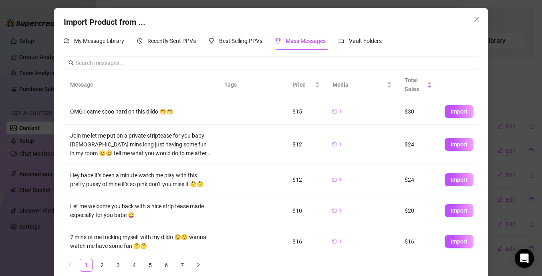
scroll to position [61, 0]
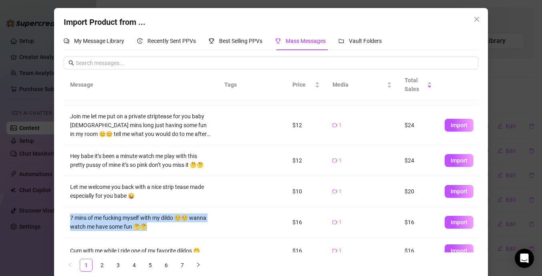
drag, startPoint x: 147, startPoint y: 226, endPoint x: 70, endPoint y: 218, distance: 78.2
click at [70, 218] on td "7 mins of me fucking myself with my dildo ☺️☺️ wanna watch me have some fun 🤔🤔" at bounding box center [141, 222] width 154 height 31
copy div "7 mins of me fucking myself with my dildo ☺️☺️ wanna watch me have some fun 🤔🤔"
click at [447, 219] on button "Import" at bounding box center [459, 222] width 29 height 13
type textarea "7 mins of me fucking myself with my dildo ☺️☺️ wanna watch me have some fun 🤔🤔"
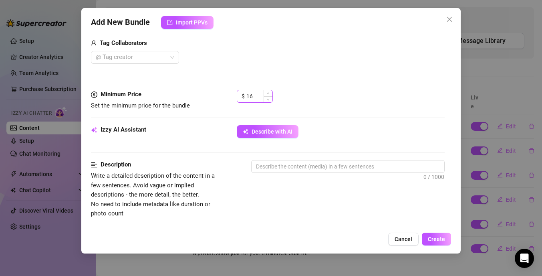
scroll to position [208, 0]
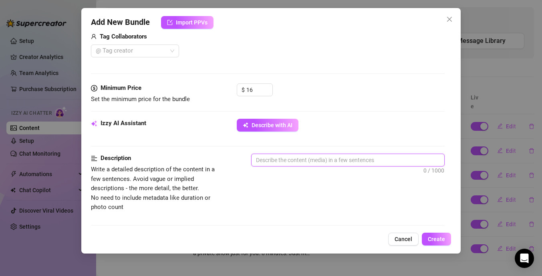
click at [306, 163] on textarea at bounding box center [348, 160] width 193 height 12
paste textarea "7 mins of me fucking myself with my dildo ☺️☺️ wanna watch me have some fun 🤔🤔"
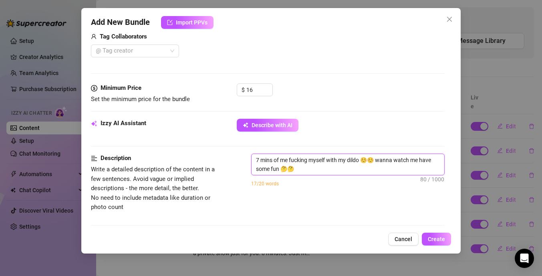
scroll to position [0, 0]
type textarea "7 mins of me fucking myself with my dildo ☺️☺️ wanna watch me have some fun 🤔🤔"
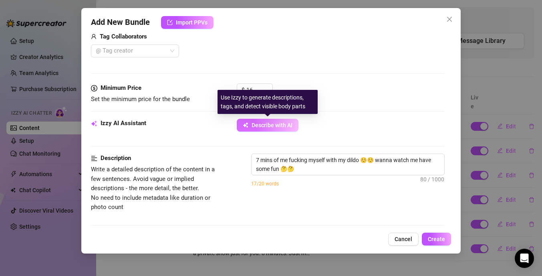
click at [272, 127] on span "Describe with AI" at bounding box center [272, 125] width 41 height 6
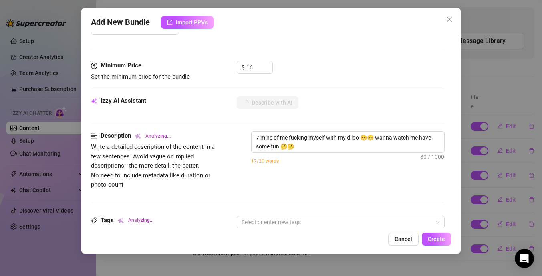
scroll to position [229, 0]
click at [252, 67] on input "16" at bounding box center [259, 68] width 26 height 12
type input "12"
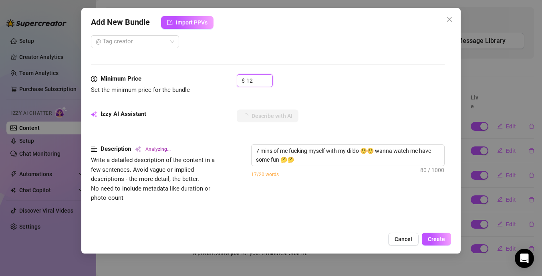
scroll to position [227, 0]
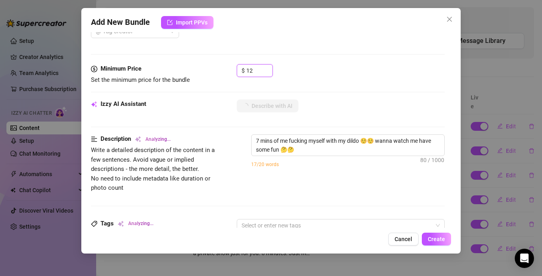
type textarea "[PERSON_NAME]"
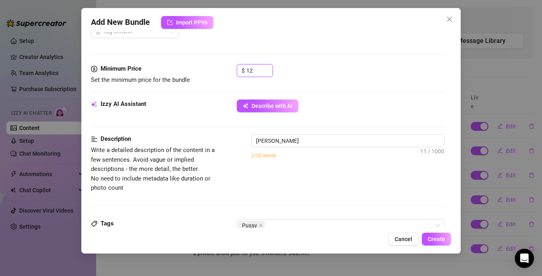
type textarea "Kylie Adore lies"
type textarea "Kylie Adore lies back"
type textarea "Kylie Adore lies back in"
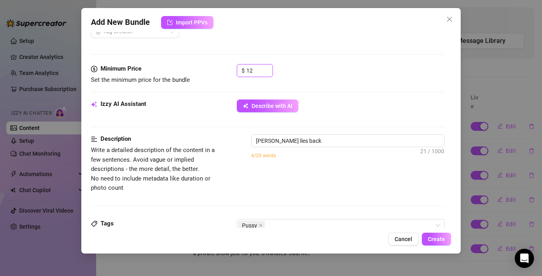
type textarea "Kylie Adore lies back in"
type textarea "Kylie Adore lies back in bed,"
type textarea "Kylie Adore lies back in bed, legs"
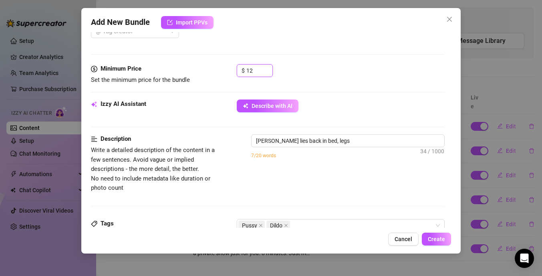
type textarea "Kylie Adore lies back in bed, legs spread"
type textarea "Kylie Adore lies back in bed, legs spread wide,"
type textarea "Kylie Adore lies back in bed, legs spread wide, and"
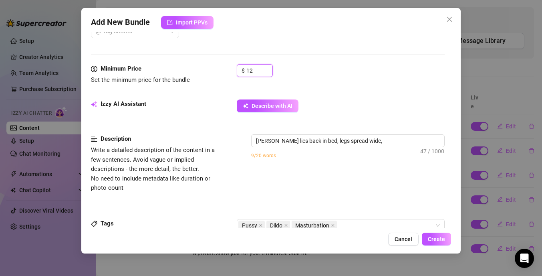
type textarea "Kylie Adore lies back in bed, legs spread wide, and"
type textarea "Kylie Adore lies back in bed, legs spread wide, and fucks"
type textarea "Kylie Adore lies back in bed, legs spread wide, and fucks herself"
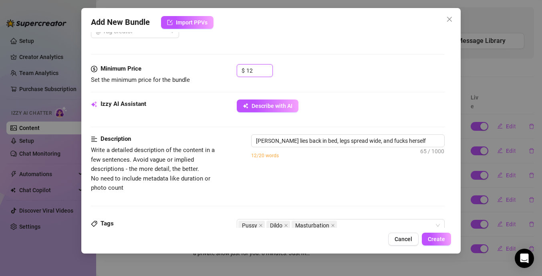
type textarea "Kylie Adore lies back in bed, legs spread wide, and fucks herself with"
type textarea "Kylie Adore lies back in bed, legs spread wide, and fucks herself with a"
type textarea "Kylie Adore lies back in bed, legs spread wide, and fucks herself with a thick"
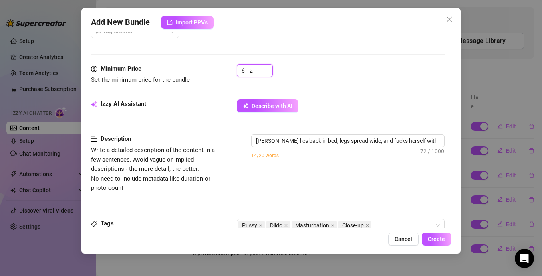
type textarea "Kylie Adore lies back in bed, legs spread wide, and fucks herself with a thick"
type textarea "Kylie Adore lies back in bed, legs spread wide, and fucks herself with a thick …"
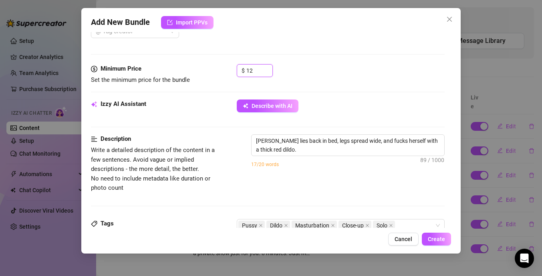
type textarea "Kylie Adore lies back in bed, legs spread wide, and fucks herself with a thick …"
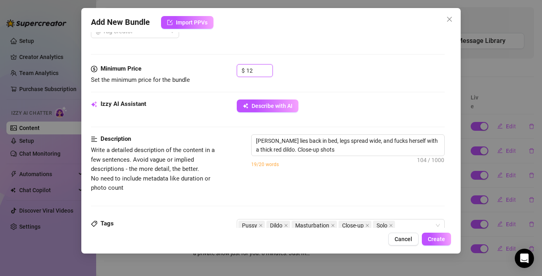
type textarea "Kylie Adore lies back in bed, legs spread wide, and fucks herself with a thick …"
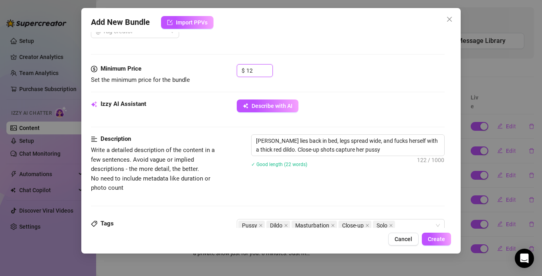
type textarea "Kylie Adore lies back in bed, legs spread wide, and fucks herself with a thick …"
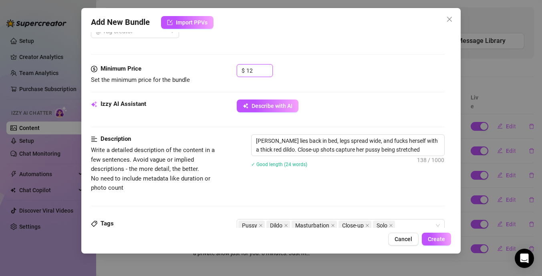
type textarea "Kylie Adore lies back in bed, legs spread wide, and fucks herself with a thick …"
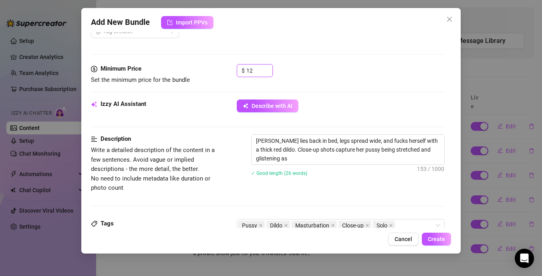
type textarea "Kylie Adore lies back in bed, legs spread wide, and fucks herself with a thick …"
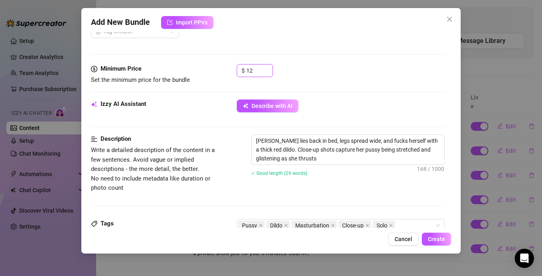
type textarea "Kylie Adore lies back in bed, legs spread wide, and fucks herself with a thick …"
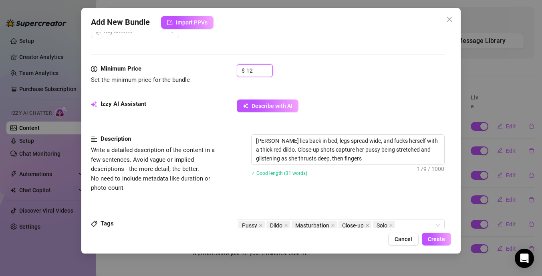
type textarea "Kylie Adore lies back in bed, legs spread wide, and fucks herself with a thick …"
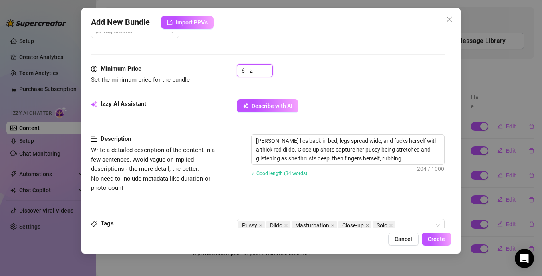
type textarea "Kylie Adore lies back in bed, legs spread wide, and fucks herself with a thick …"
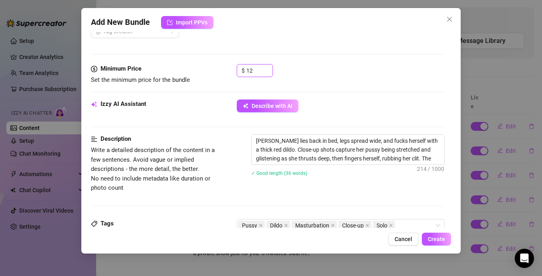
type textarea "Kylie Adore lies back in bed, legs spread wide, and fucks herself with a thick …"
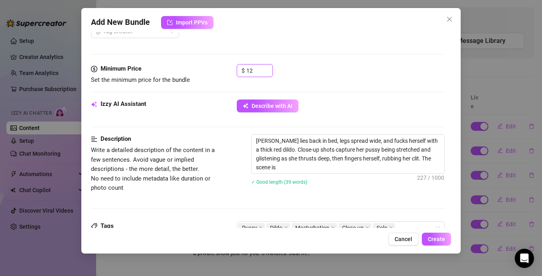
type textarea "Kylie Adore lies back in bed, legs spread wide, and fucks herself with a thick …"
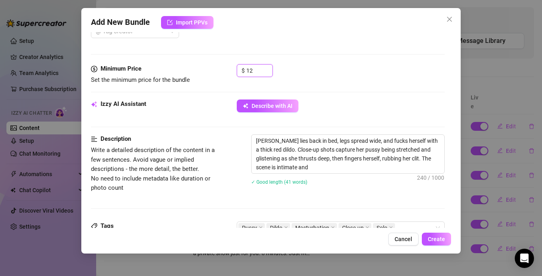
type textarea "Kylie Adore lies back in bed, legs spread wide, and fucks herself with a thick …"
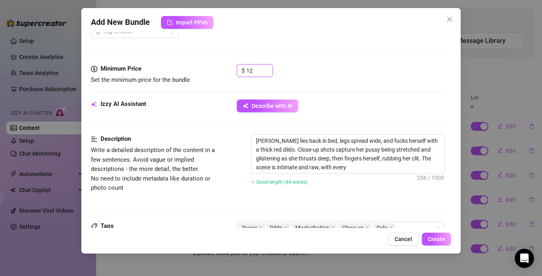
type textarea "Kylie Adore lies back in bed, legs spread wide, and fucks herself with a thick …"
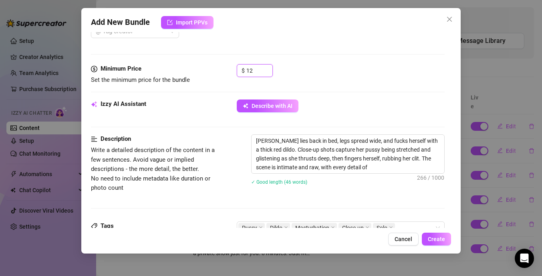
type textarea "Kylie Adore lies back in bed, legs spread wide, and fucks herself with a thick …"
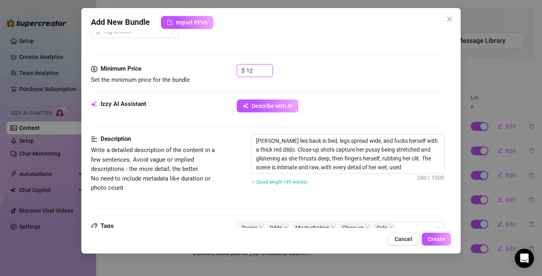
type textarea "Kylie Adore lies back in bed, legs spread wide, and fucks herself with a thick …"
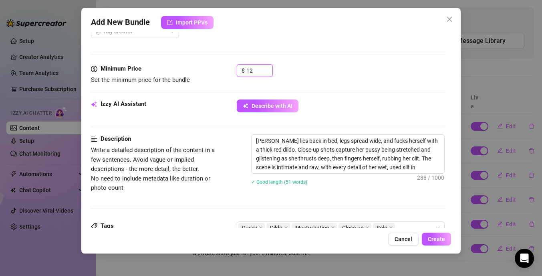
type textarea "Kylie Adore lies back in bed, legs spread wide, and fucks herself with a thick …"
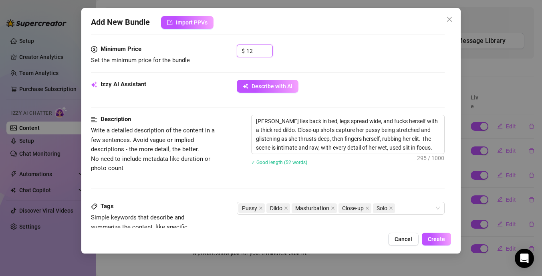
scroll to position [247, 0]
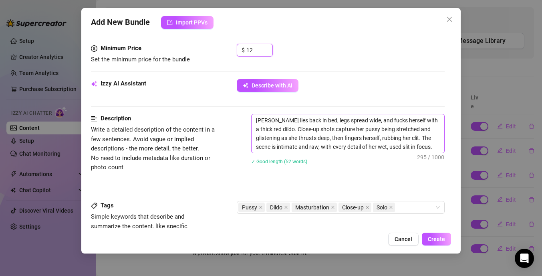
type input "12"
drag, startPoint x: 437, startPoint y: 147, endPoint x: 253, endPoint y: 122, distance: 185.7
click at [253, 122] on textarea "Kylie Adore lies back in bed, legs spread wide, and fucks herself with a thick …" at bounding box center [348, 133] width 193 height 38
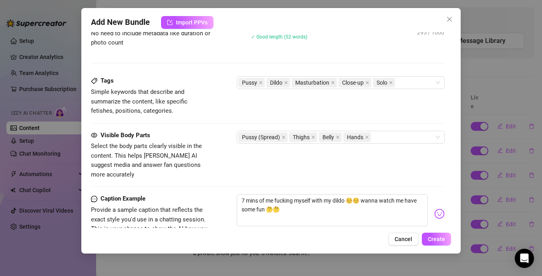
scroll to position [395, 0]
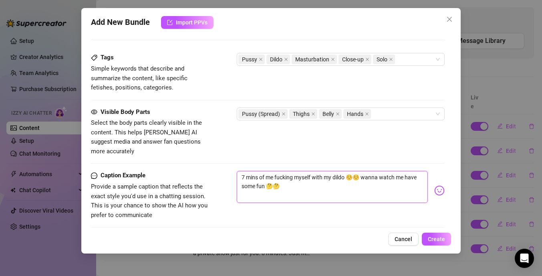
drag, startPoint x: 282, startPoint y: 182, endPoint x: 236, endPoint y: 166, distance: 48.9
click at [236, 171] on div "Caption Example Provide a sample caption that reflects the exact style you'd us…" at bounding box center [268, 195] width 354 height 49
click at [304, 216] on div "Caption Example Provide a sample caption that reflects the exact style you'd us…" at bounding box center [268, 203] width 354 height 64
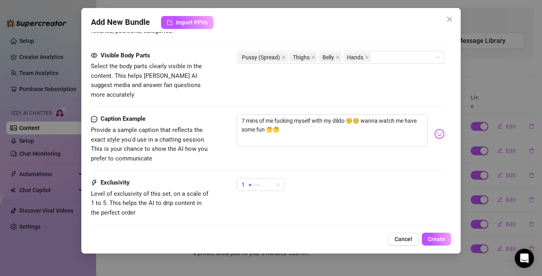
scroll to position [466, 0]
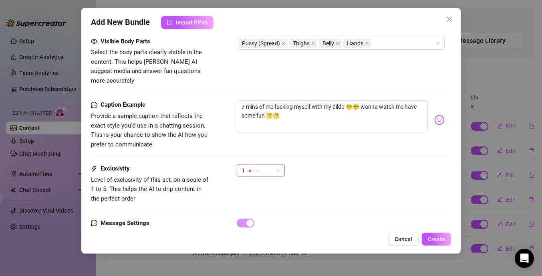
click at [280, 164] on div "1" at bounding box center [261, 170] width 48 height 13
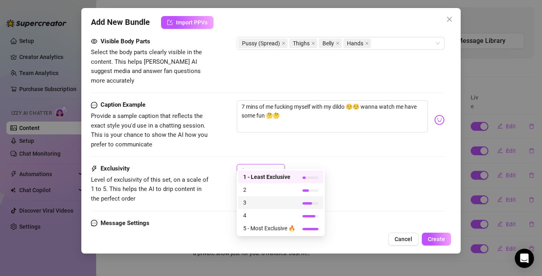
click at [277, 205] on span "3" at bounding box center [269, 202] width 52 height 9
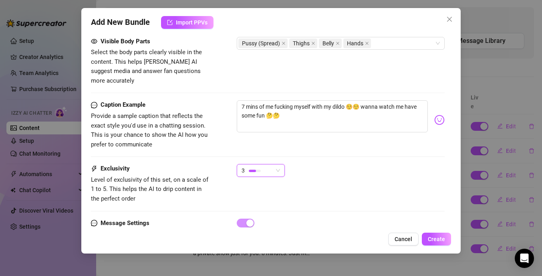
scroll to position [492, 0]
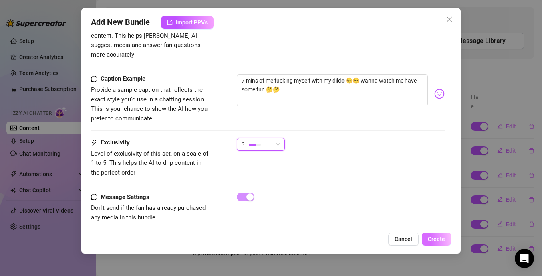
click at [430, 236] on span "Create" at bounding box center [436, 239] width 17 height 6
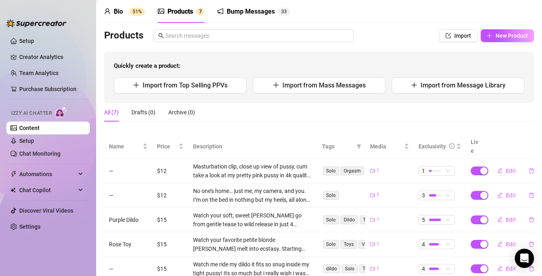
scroll to position [30, 0]
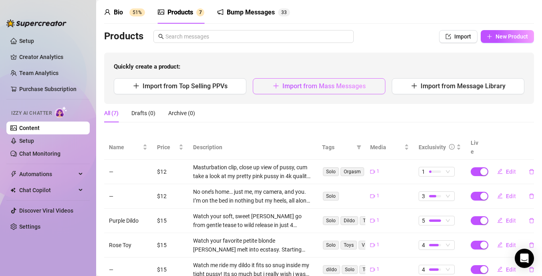
click at [289, 84] on span "Import from Mass Messages" at bounding box center [323, 86] width 83 height 8
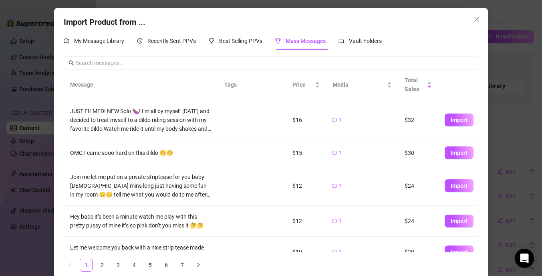
scroll to position [165, 0]
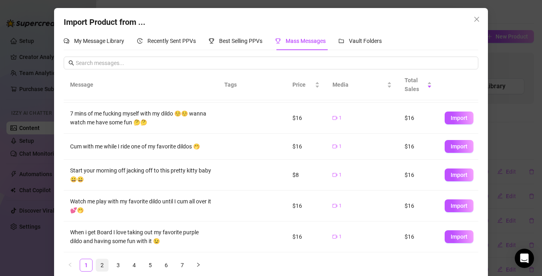
click at [102, 268] on link "2" at bounding box center [102, 265] width 12 height 12
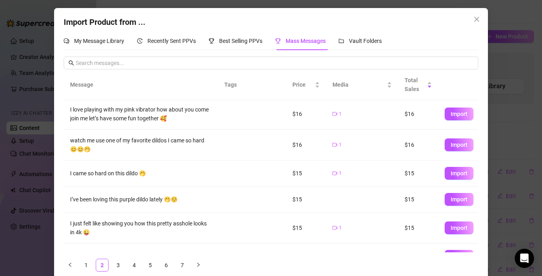
scroll to position [0, 0]
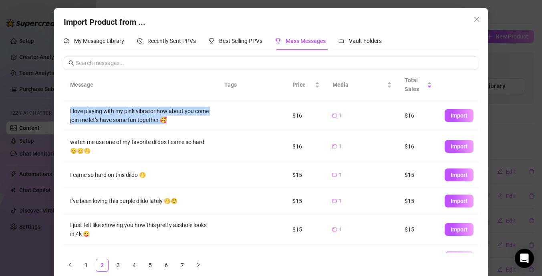
drag, startPoint x: 171, startPoint y: 122, endPoint x: 65, endPoint y: 111, distance: 106.4
click at [65, 111] on td "I love playing with my pink vibrator how about you come join me let’s have some…" at bounding box center [141, 115] width 154 height 31
copy div "I love playing with my pink vibrator how about you come join me let’s have some…"
click at [457, 117] on span "Import" at bounding box center [459, 115] width 17 height 6
type textarea "I love playing with my pink vibrator how about you come join me let’s have some…"
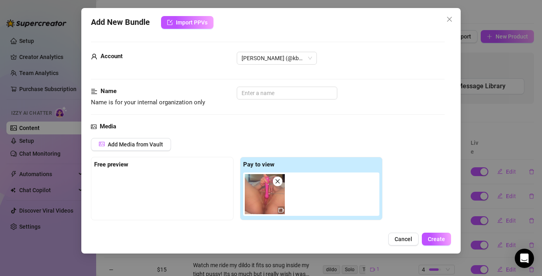
scroll to position [129, 0]
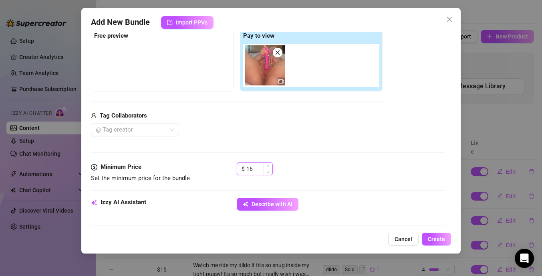
click at [252, 167] on input "16" at bounding box center [259, 169] width 26 height 12
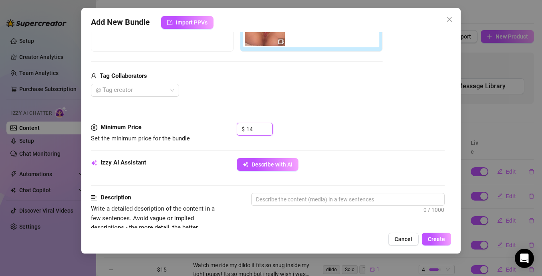
scroll to position [208, 0]
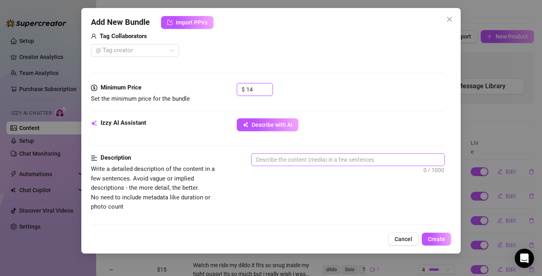
type input "14"
click at [315, 156] on textarea at bounding box center [348, 159] width 193 height 12
paste textarea "I love playing with my pink vibrator how about you come join me let’s have some…"
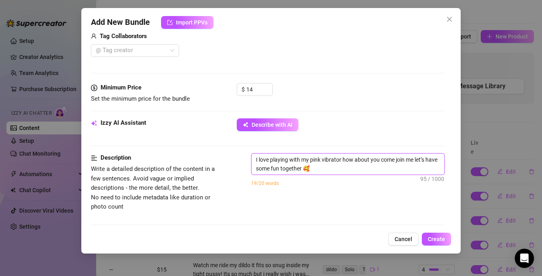
scroll to position [0, 0]
type textarea "I love playing with my pink vibrator how about you come join me let’s have some…"
click at [287, 127] on span "Describe with AI" at bounding box center [272, 124] width 41 height 6
click at [284, 126] on span "Describe with AI" at bounding box center [272, 124] width 41 height 6
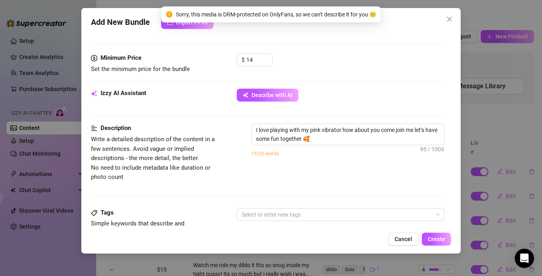
scroll to position [271, 0]
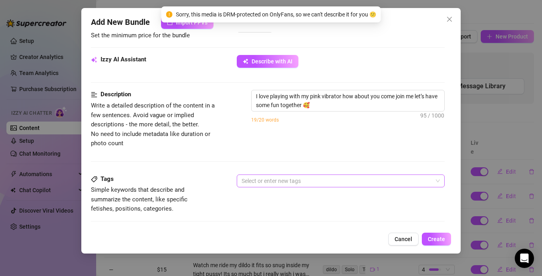
click at [303, 182] on div at bounding box center [336, 180] width 196 height 11
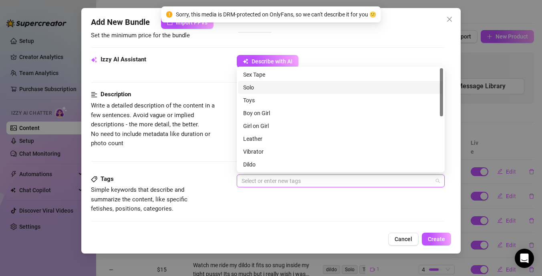
click at [280, 91] on div "Solo" at bounding box center [340, 87] width 195 height 9
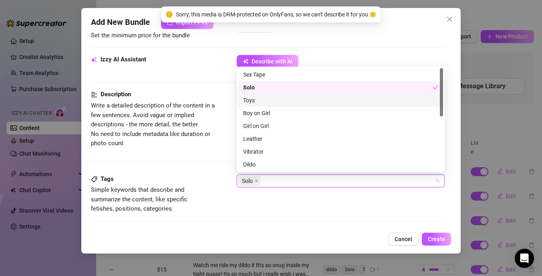
click at [272, 102] on div "Toys" at bounding box center [340, 100] width 195 height 9
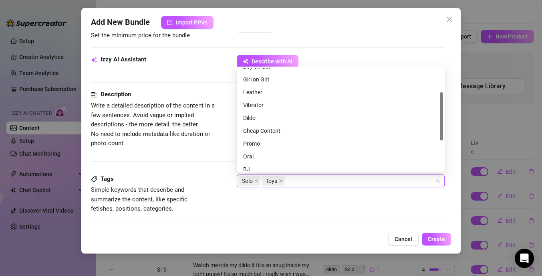
scroll to position [42, 0]
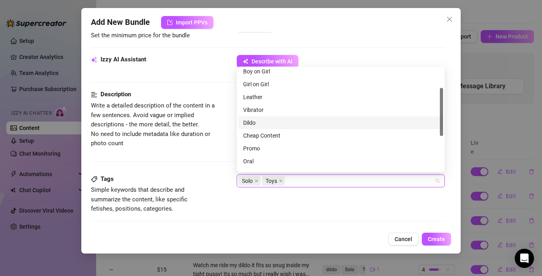
click at [278, 121] on div "Dildo" at bounding box center [340, 122] width 195 height 9
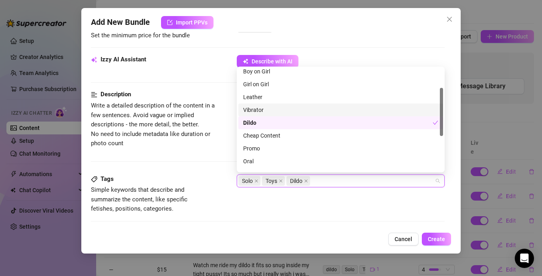
click at [278, 110] on div "Vibrator" at bounding box center [340, 109] width 195 height 9
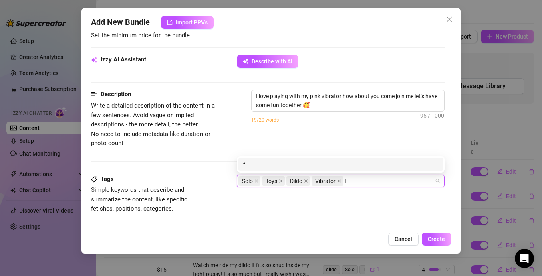
scroll to position [0, 0]
type input "fully naked"
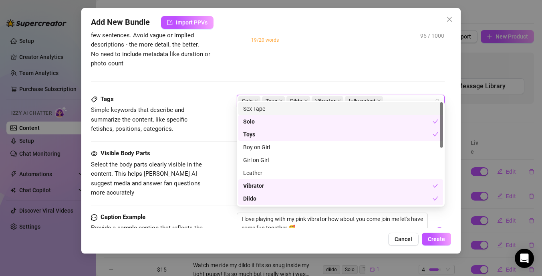
scroll to position [377, 0]
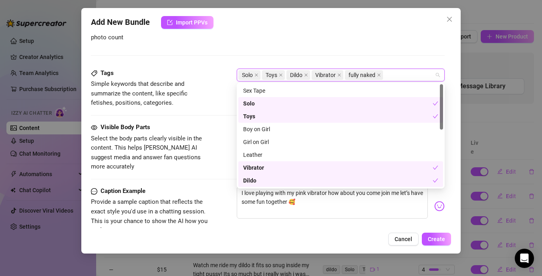
click at [224, 105] on div "Tags Simple keywords that describe and summarize the content, like specific fet…" at bounding box center [268, 88] width 354 height 39
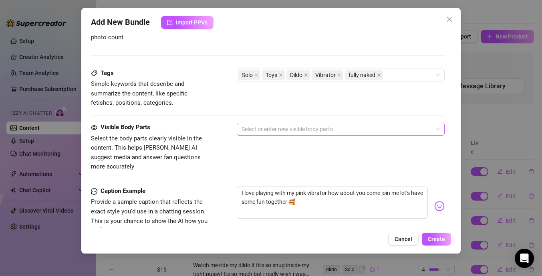
click at [272, 129] on div at bounding box center [336, 128] width 196 height 11
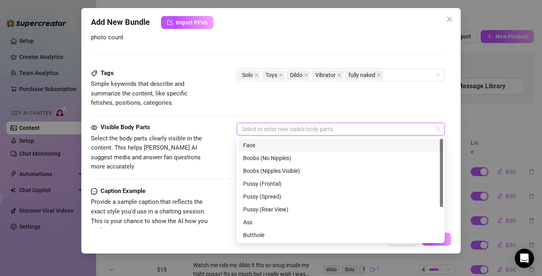
click at [267, 147] on div "Face" at bounding box center [340, 145] width 195 height 9
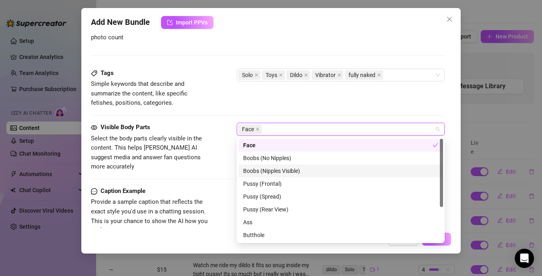
click at [267, 167] on div "Boobs (Nipples Visible)" at bounding box center [340, 170] width 195 height 9
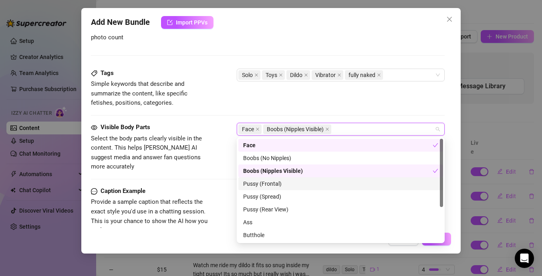
click at [267, 180] on div "Pussy (Frontal)" at bounding box center [340, 183] width 195 height 9
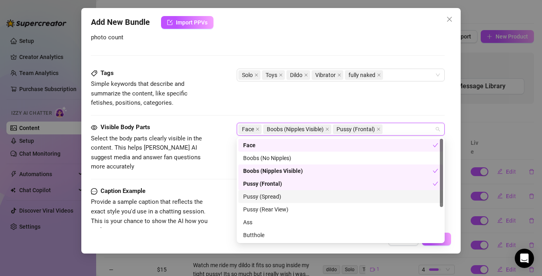
click at [267, 195] on div "Pussy (Spread)" at bounding box center [340, 196] width 195 height 9
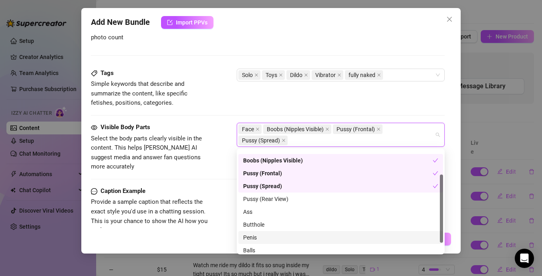
scroll to position [51, 0]
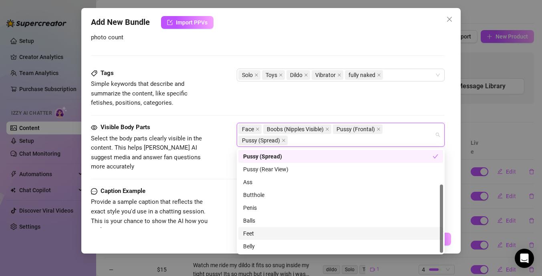
click at [254, 231] on div "Feet" at bounding box center [340, 233] width 195 height 9
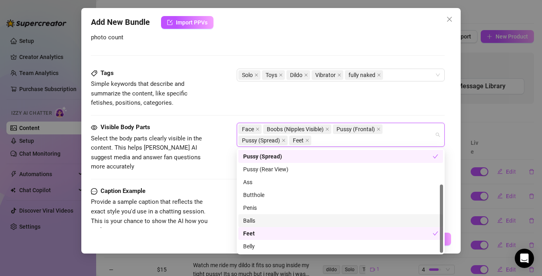
click at [224, 195] on div "Caption Example Provide a sample caption that reflects the exact style you'd us…" at bounding box center [268, 210] width 354 height 49
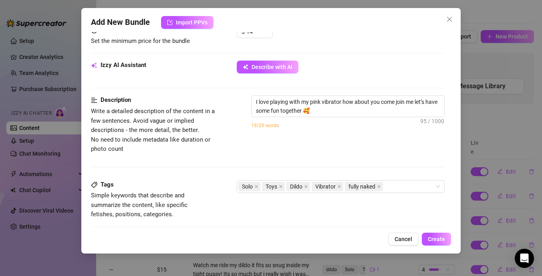
scroll to position [265, 0]
click at [320, 113] on textarea "I love playing with my pink vibrator how about you come join me let’s have some…" at bounding box center [348, 106] width 193 height 21
type textarea "I love playing with my pink vibrator how about you come join me let’s have some…"
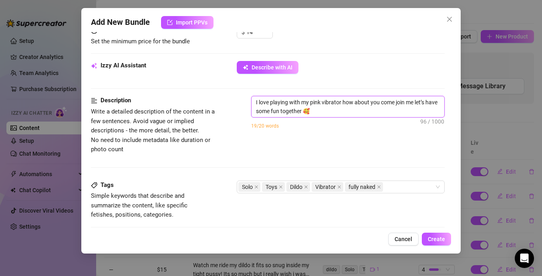
type textarea "I love playing with my pink vibrator how about you come join me let’s have some…"
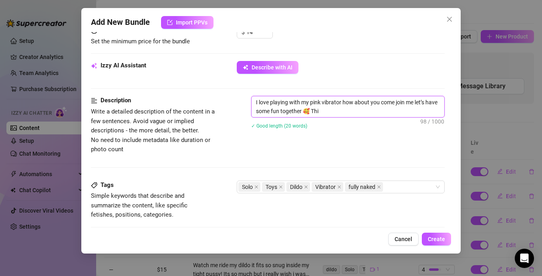
type textarea "I love playing with my pink vibrator how about you come join me let’s have some…"
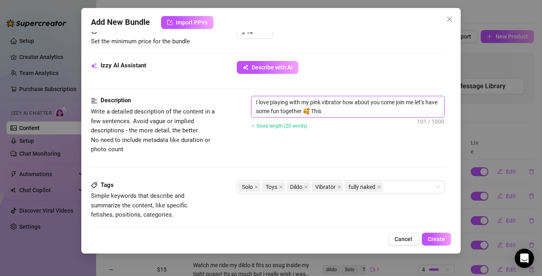
type textarea "I love playing with my pink vibrator how about you come join me let’s have some…"
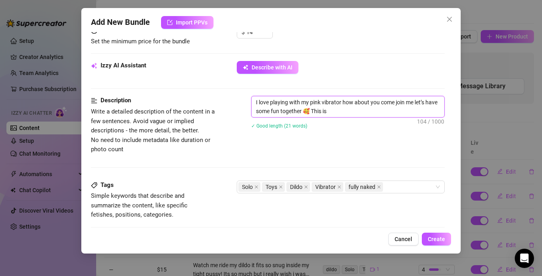
type textarea "I love playing with my pink vibrator how about you come join me let’s have some…"
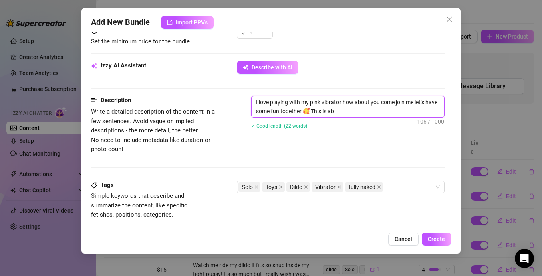
type textarea "I love playing with my pink vibrator how about you come join me let’s have some…"
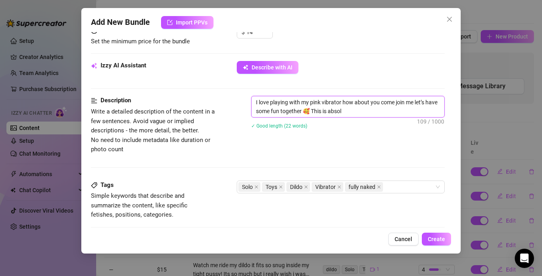
type textarea "I love playing with my pink vibrator how about you come join me let’s have some…"
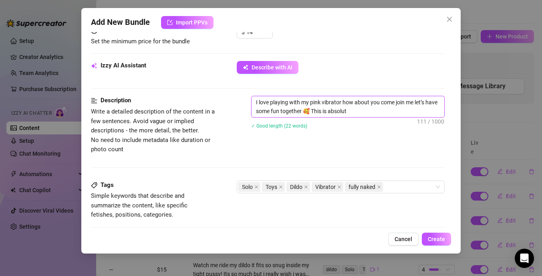
type textarea "I love playing with my pink vibrator how about you come join me let’s have some…"
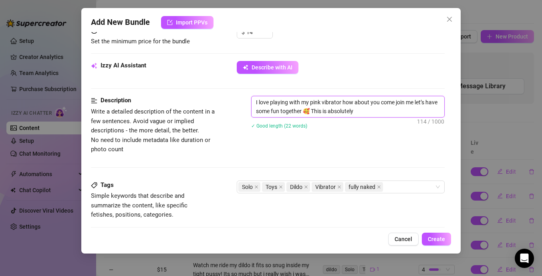
type textarea "I love playing with my pink vibrator how about you come join me let’s have some…"
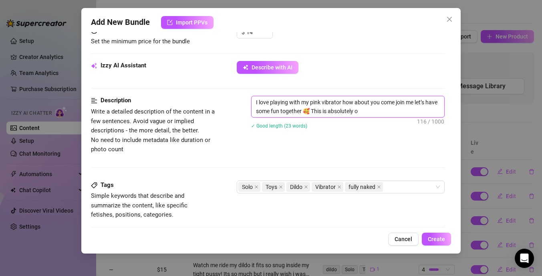
type textarea "I love playing with my pink vibrator how about you come join me let’s have some…"
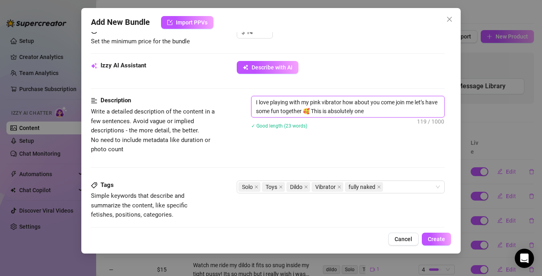
type textarea "I love playing with my pink vibrator how about you come join me let’s have some…"
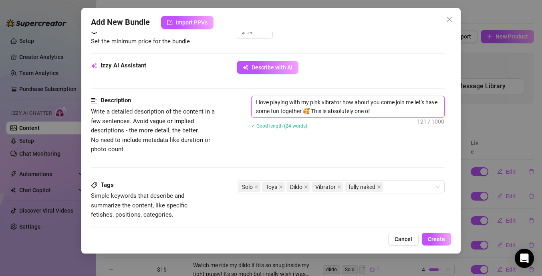
type textarea "I love playing with my pink vibrator how about you come join me let’s have some…"
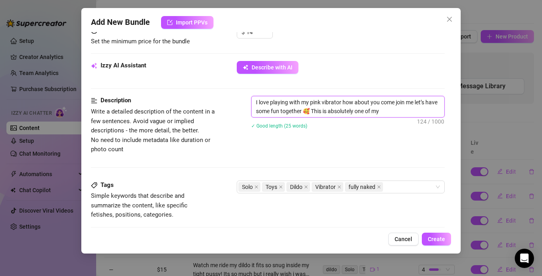
type textarea "I love playing with my pink vibrator how about you come join me let’s have some…"
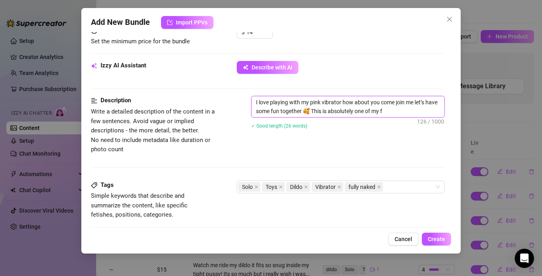
type textarea "I love playing with my pink vibrator how about you come join me let’s have some…"
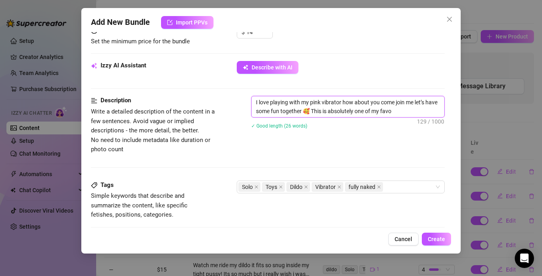
type textarea "I love playing with my pink vibrator how about you come join me let’s have some…"
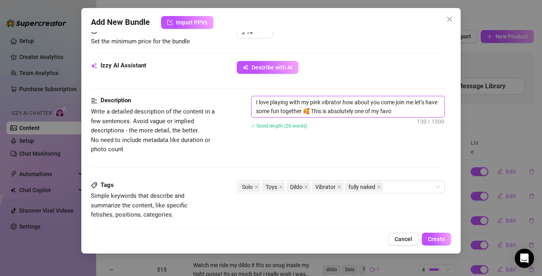
type textarea "I love playing with my pink vibrator how about you come join me let’s have some…"
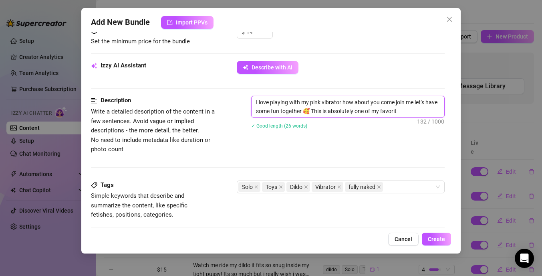
type textarea "I love playing with my pink vibrator how about you come join me let’s have some…"
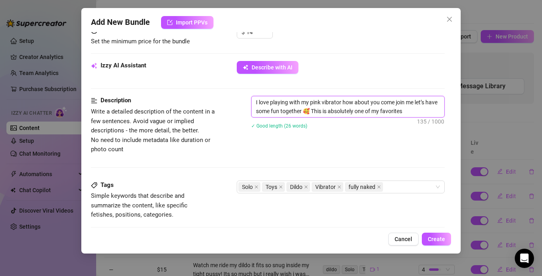
drag, startPoint x: 410, startPoint y: 115, endPoint x: 235, endPoint y: 101, distance: 175.2
click at [235, 101] on div "Description Write a detailed description of the content in a few sentences. Avo…" at bounding box center [268, 125] width 354 height 58
type textarea "I love playing with my pink vibrator how about you come join me let’s have some…"
click at [276, 69] on span "Describe with AI" at bounding box center [272, 67] width 41 height 6
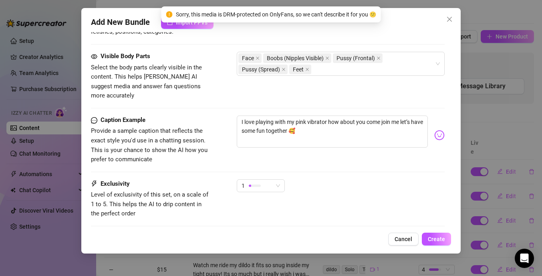
scroll to position [458, 0]
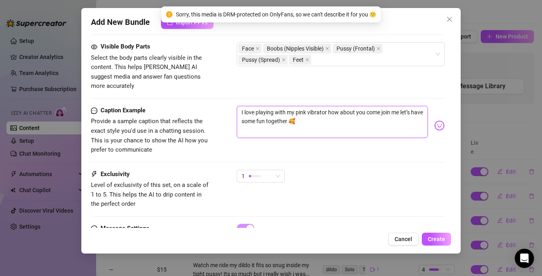
drag, startPoint x: 313, startPoint y: 117, endPoint x: 226, endPoint y: 99, distance: 88.7
click at [226, 106] on div "Caption Example Provide a sample caption that reflects the exact style you'd us…" at bounding box center [268, 130] width 354 height 49
paste textarea "This is absolutely one of my favorites"
click at [280, 169] on div "1" at bounding box center [261, 175] width 48 height 13
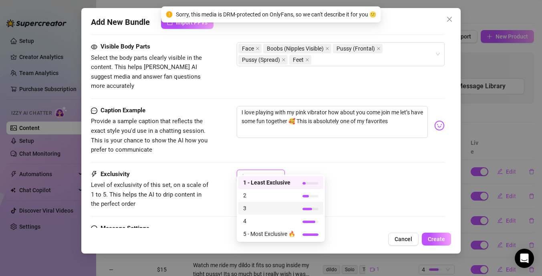
click at [266, 211] on span "3" at bounding box center [269, 208] width 52 height 9
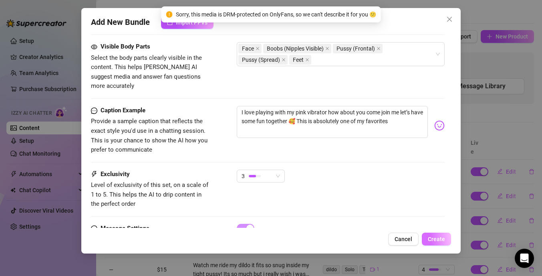
click at [440, 234] on button "Create" at bounding box center [436, 238] width 29 height 13
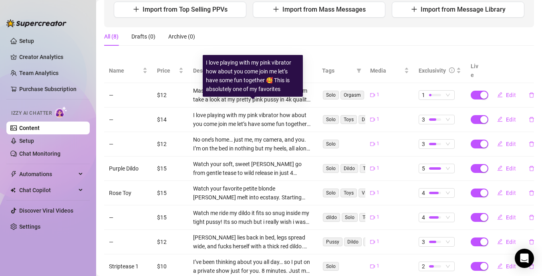
scroll to position [101, 0]
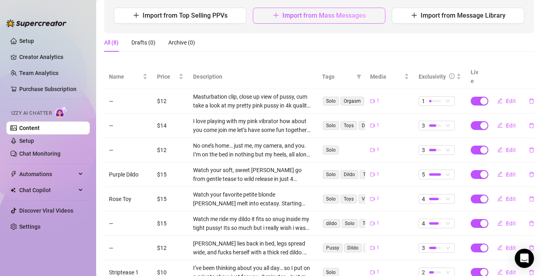
click at [300, 13] on span "Import from Mass Messages" at bounding box center [323, 16] width 83 height 8
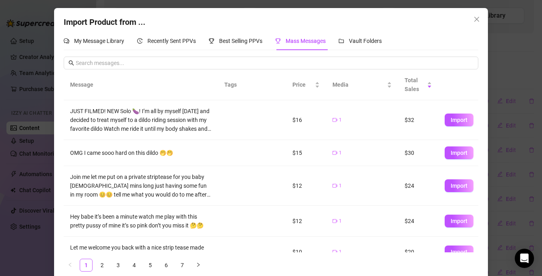
scroll to position [165, 0]
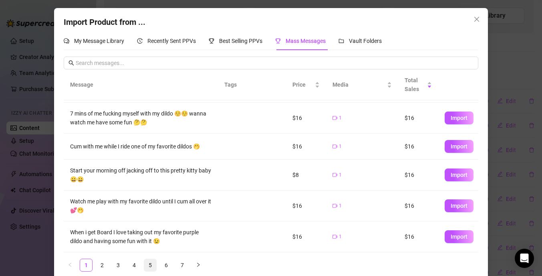
click at [152, 264] on link "5" at bounding box center [150, 265] width 12 height 12
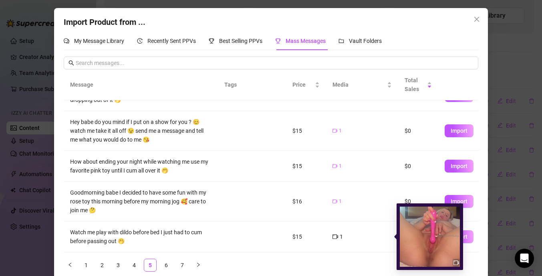
scroll to position [10, 0]
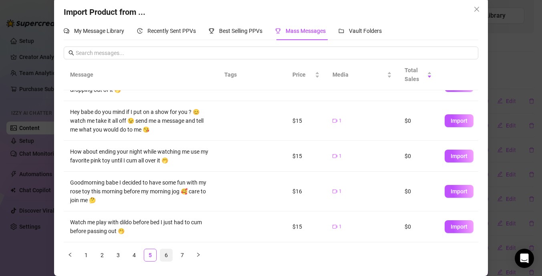
click at [168, 253] on link "6" at bounding box center [166, 255] width 12 height 12
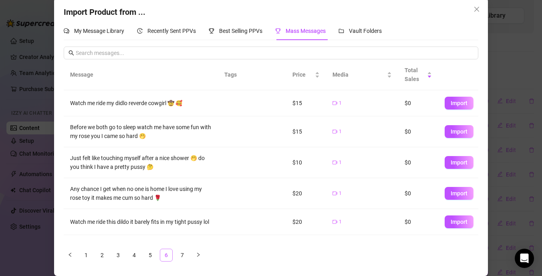
scroll to position [0, 0]
click at [183, 255] on link "7" at bounding box center [182, 255] width 12 height 12
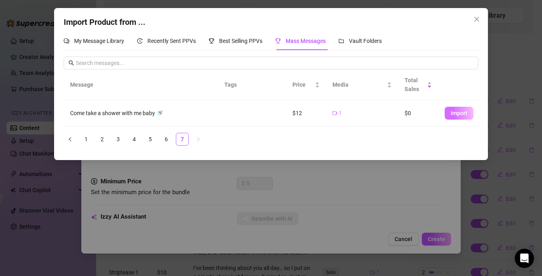
click at [451, 110] on span "Import" at bounding box center [459, 113] width 17 height 6
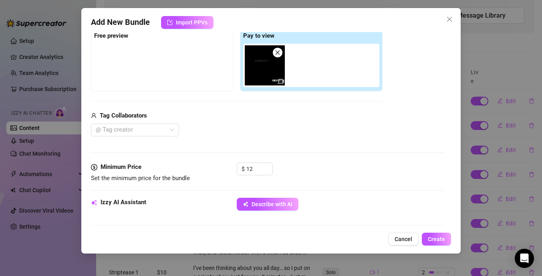
scroll to position [173, 0]
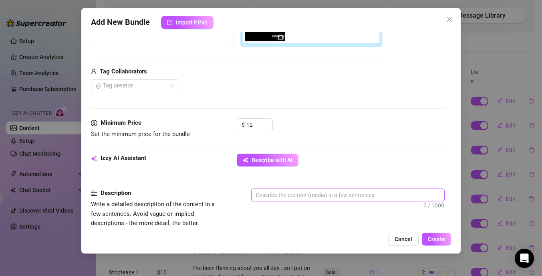
click at [289, 196] on textarea at bounding box center [348, 195] width 193 height 12
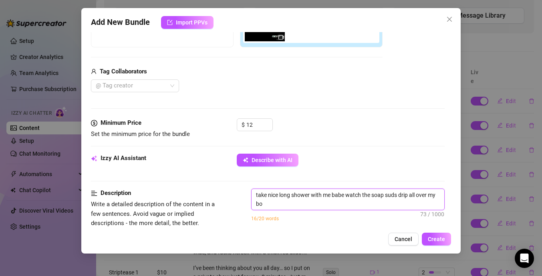
scroll to position [0, 0]
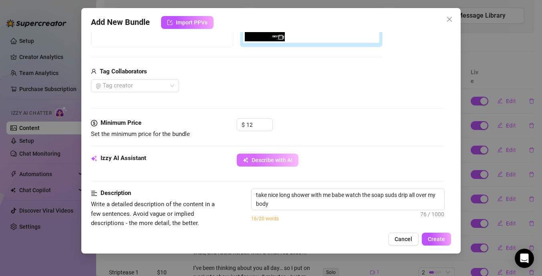
click at [287, 159] on span "Describe with AI" at bounding box center [272, 160] width 41 height 6
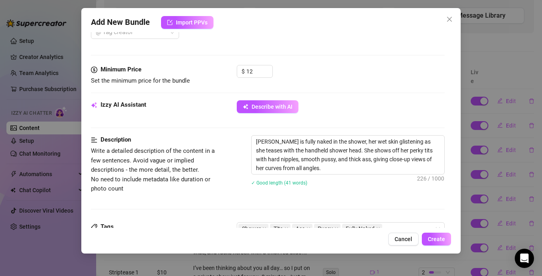
scroll to position [227, 0]
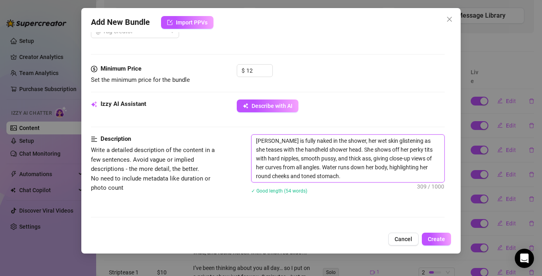
drag, startPoint x: 316, startPoint y: 177, endPoint x: 251, endPoint y: 143, distance: 73.5
click at [252, 143] on textarea "Kylie is fully naked in the shower, her wet skin glistening as she teases with …" at bounding box center [348, 158] width 193 height 47
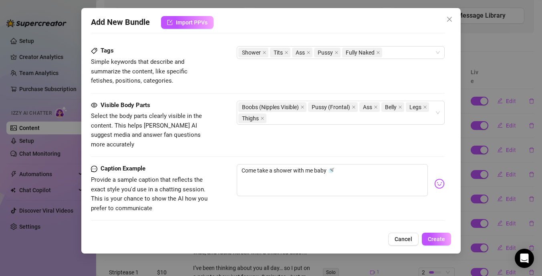
scroll to position [445, 0]
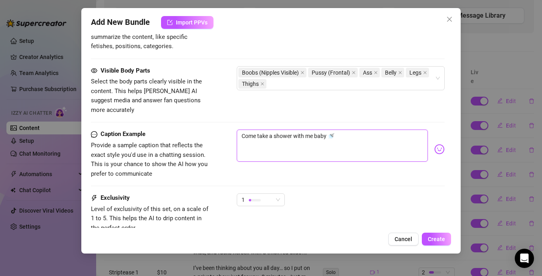
click at [266, 132] on textarea "Come take a shower with me baby 🚿" at bounding box center [332, 145] width 191 height 32
paste textarea "Kylie is fully naked in the shower, her wet skin glistening as she teases with …"
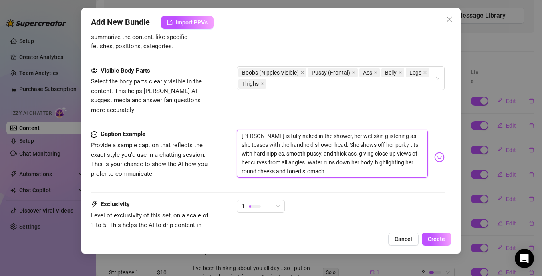
scroll to position [0, 0]
click at [278, 200] on span "1" at bounding box center [261, 206] width 38 height 12
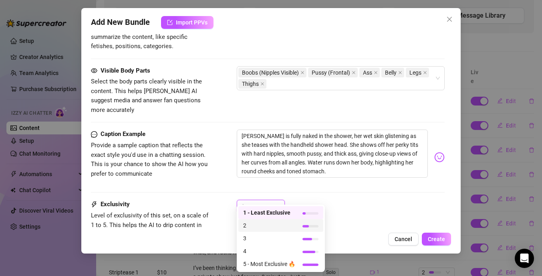
click at [268, 224] on span "2" at bounding box center [269, 225] width 52 height 9
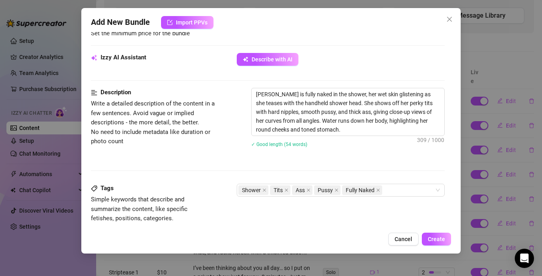
scroll to position [230, 0]
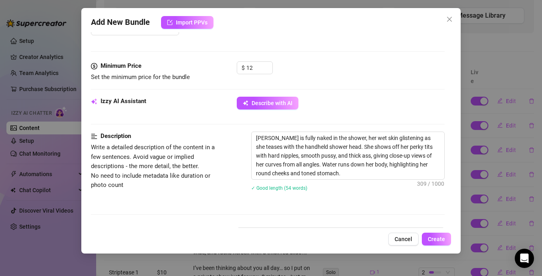
click at [252, 65] on input "12" at bounding box center [259, 68] width 26 height 12
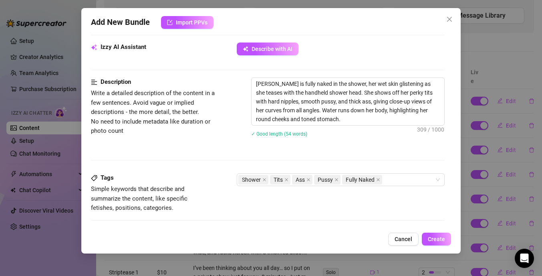
scroll to position [329, 0]
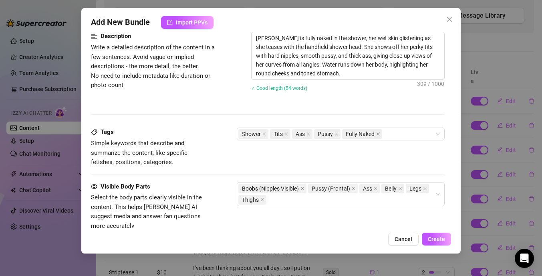
click at [438, 246] on div "Add New Bundle Import PPVs Account Kylie (@kbabyy) Name Name is for your intern…" at bounding box center [270, 130] width 379 height 245
click at [437, 242] on button "Create" at bounding box center [436, 238] width 29 height 13
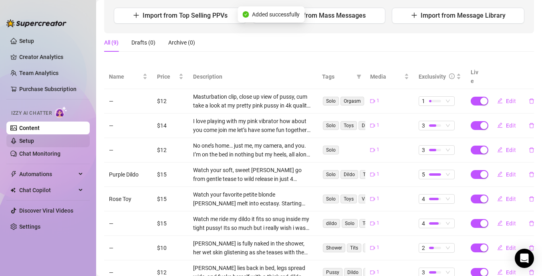
click at [34, 141] on link "Setup" at bounding box center [26, 140] width 15 height 6
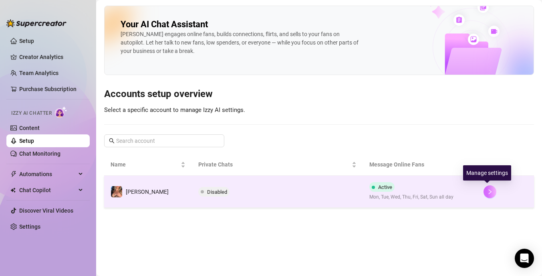
click at [488, 194] on icon "right" at bounding box center [490, 192] width 6 height 6
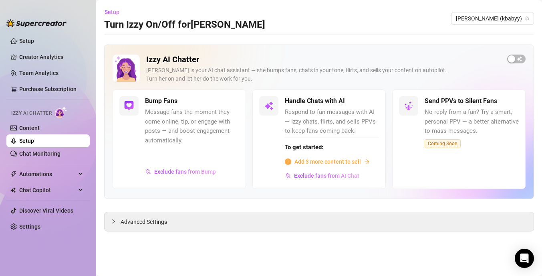
click at [361, 158] on div "Add 3 more content to sell" at bounding box center [332, 161] width 94 height 9
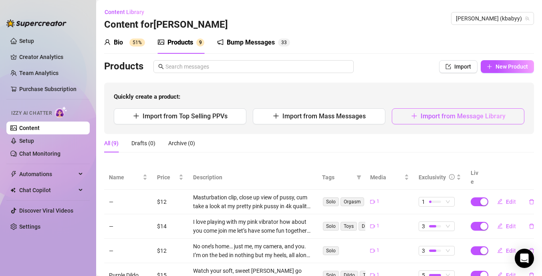
click at [433, 115] on span "Import from Message Library" at bounding box center [463, 116] width 85 height 8
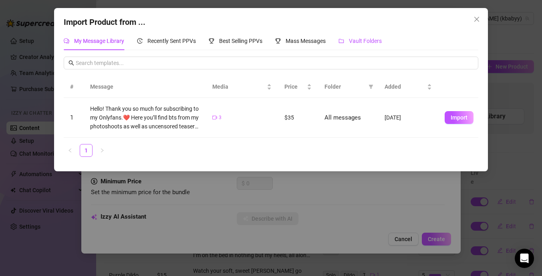
click at [370, 40] on span "Vault Folders" at bounding box center [365, 41] width 33 height 6
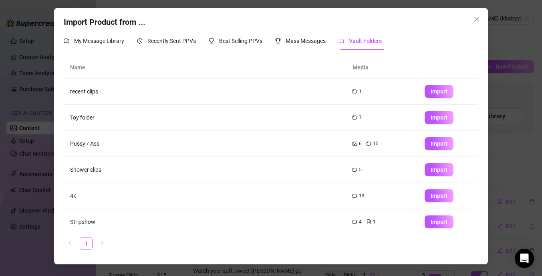
scroll to position [4, 0]
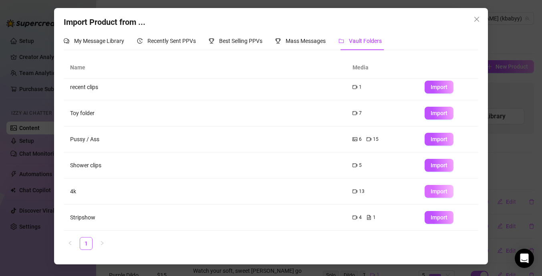
click at [445, 195] on button "Import" at bounding box center [439, 191] width 29 height 13
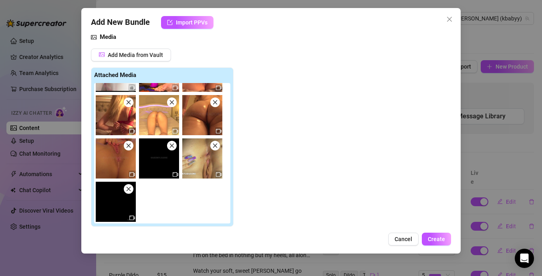
scroll to position [89, 0]
click at [128, 188] on icon "close" at bounding box center [129, 189] width 6 height 6
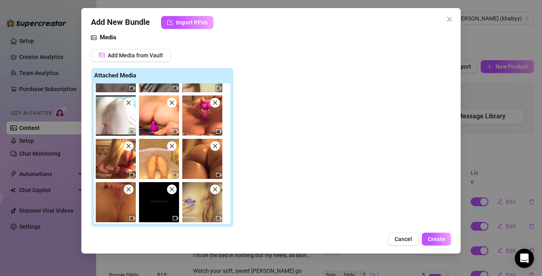
scroll to position [33, 0]
click at [171, 188] on icon "close" at bounding box center [172, 189] width 4 height 4
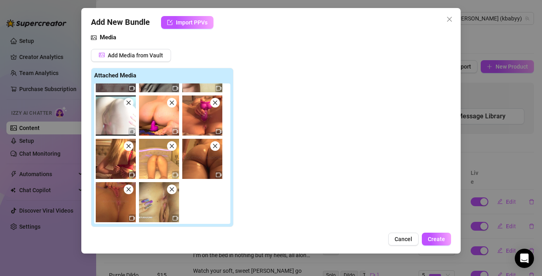
click at [171, 147] on icon "close" at bounding box center [172, 146] width 4 height 4
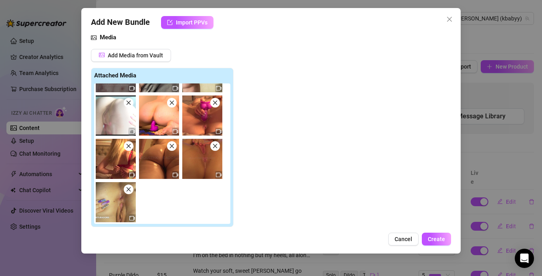
click at [127, 103] on icon "close" at bounding box center [129, 103] width 6 height 6
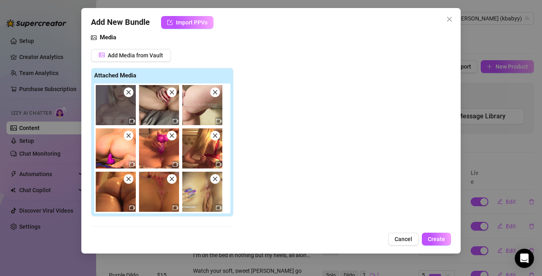
scroll to position [0, 0]
click at [126, 135] on icon "close" at bounding box center [129, 136] width 6 height 6
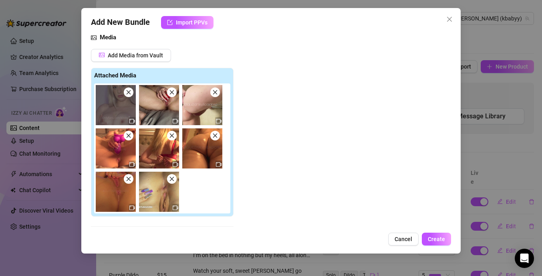
click at [169, 136] on icon "close" at bounding box center [172, 136] width 6 height 6
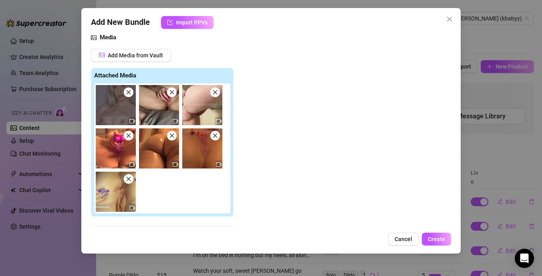
click at [128, 93] on icon "close" at bounding box center [129, 92] width 6 height 6
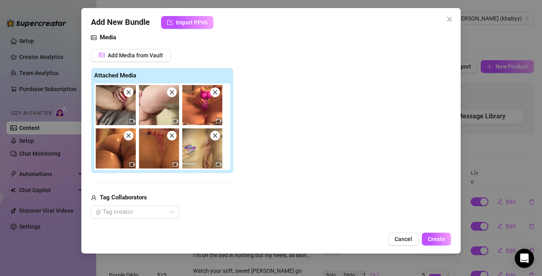
click at [172, 93] on icon "close" at bounding box center [172, 92] width 6 height 6
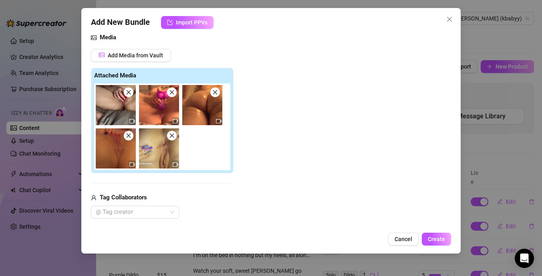
click at [131, 93] on span at bounding box center [129, 92] width 10 height 10
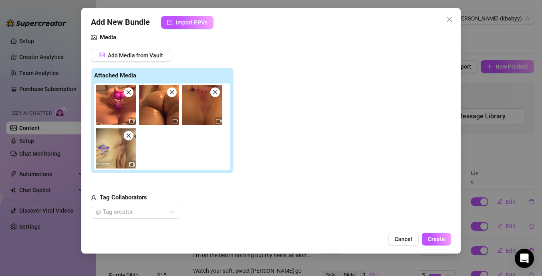
click at [173, 93] on icon "close" at bounding box center [172, 92] width 6 height 6
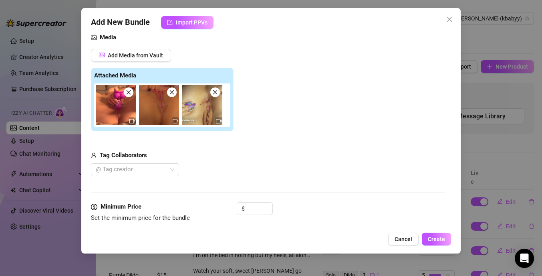
scroll to position [91, 0]
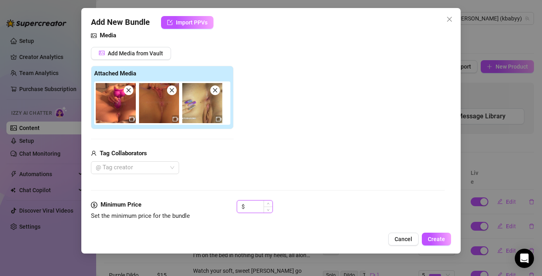
click at [259, 206] on input at bounding box center [259, 206] width 26 height 12
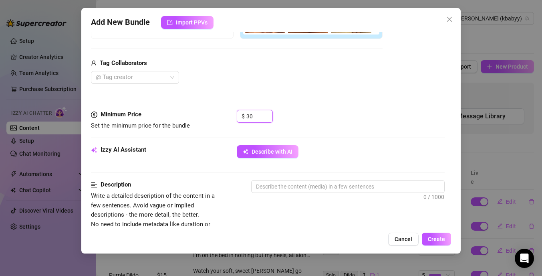
scroll to position [187, 0]
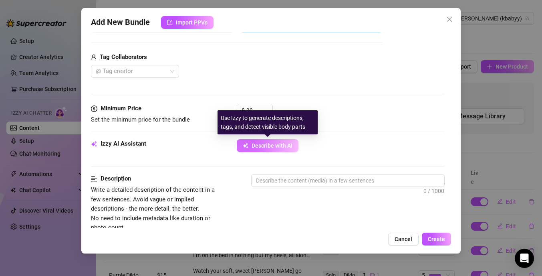
click at [276, 147] on span "Describe with AI" at bounding box center [272, 145] width 41 height 6
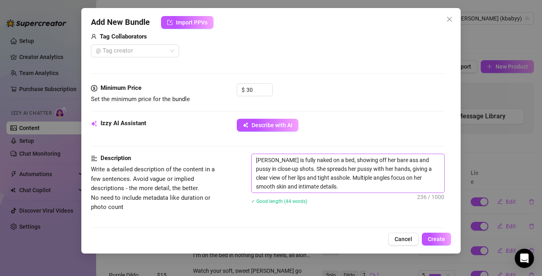
scroll to position [215, 0]
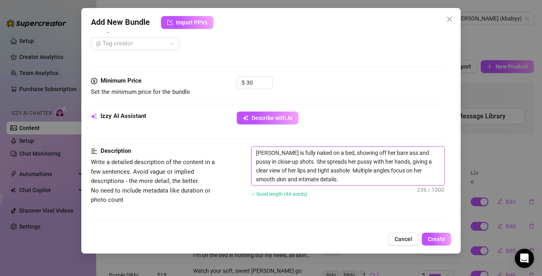
click at [301, 181] on textarea "Kylie is fully naked on a bed, showing off her bare ass and pussy in close-up s…" at bounding box center [348, 166] width 193 height 38
drag, startPoint x: 301, startPoint y: 181, endPoint x: 251, endPoint y: 151, distance: 57.9
click at [251, 151] on div "Description Write a detailed description of the content in a few sentences. Avo…" at bounding box center [268, 176] width 354 height 61
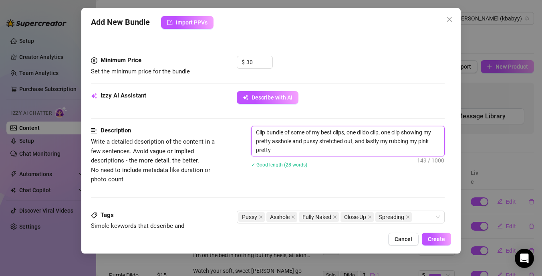
scroll to position [0, 0]
drag, startPoint x: 291, startPoint y: 149, endPoint x: 254, endPoint y: 131, distance: 41.4
click at [254, 131] on textarea "Clip bundle of some of my best clips, one dildo clip, one clip showing my prett…" at bounding box center [348, 141] width 193 height 30
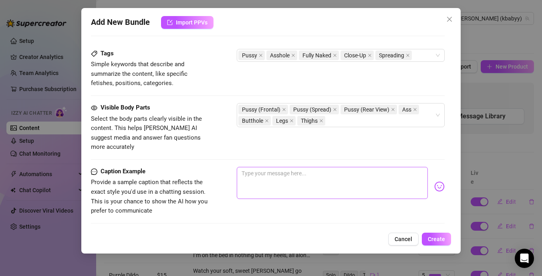
scroll to position [403, 0]
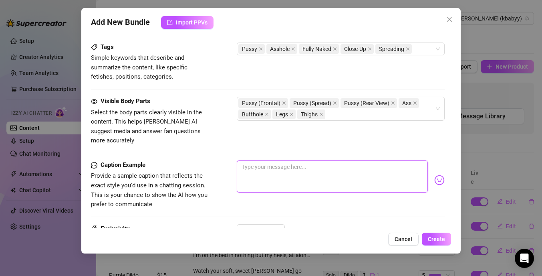
click at [290, 167] on textarea at bounding box center [332, 176] width 191 height 32
paste textarea "Clip bundle of some of my best clips, one dildo clip, one clip showing my prett…"
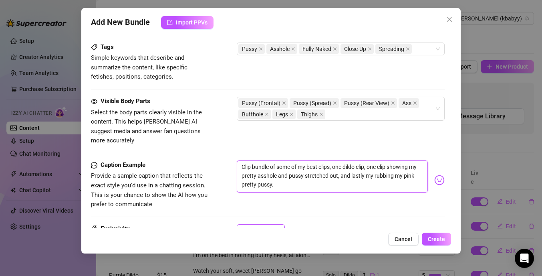
click at [277, 224] on span "1" at bounding box center [261, 230] width 38 height 12
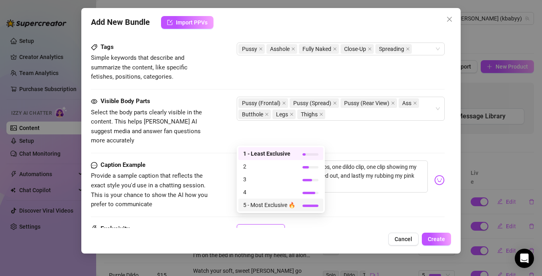
click at [280, 202] on span "5 - Most Exclusive 🔥" at bounding box center [269, 204] width 52 height 9
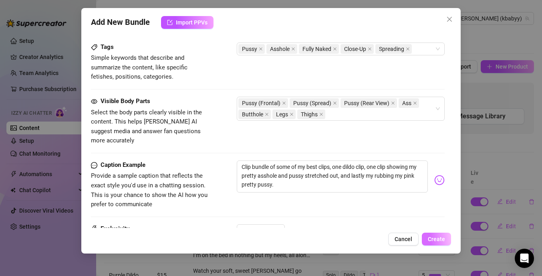
click at [440, 237] on span "Create" at bounding box center [436, 239] width 17 height 6
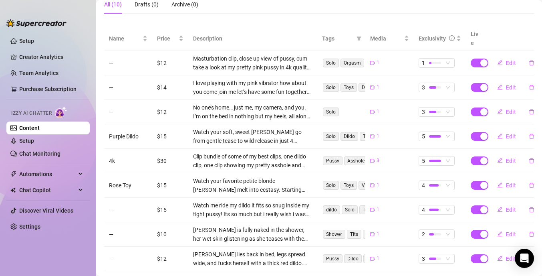
scroll to position [0, 0]
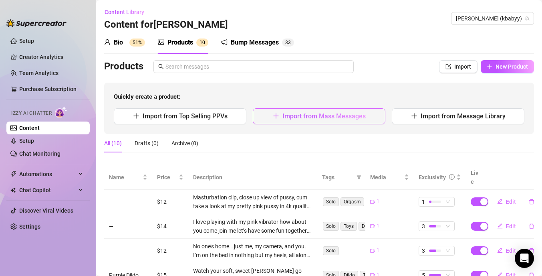
click at [275, 117] on icon "plus" at bounding box center [276, 116] width 6 height 6
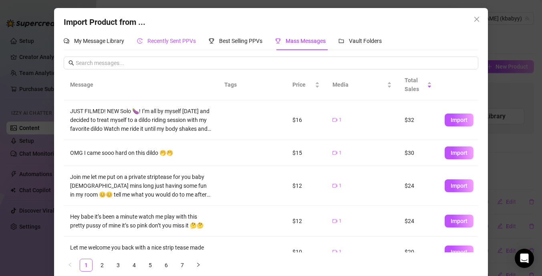
click at [180, 42] on span "Recently Sent PPVs" at bounding box center [171, 41] width 48 height 6
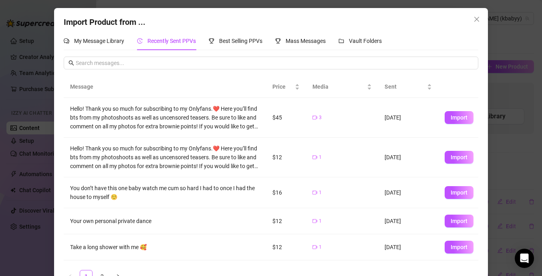
scroll to position [127, 0]
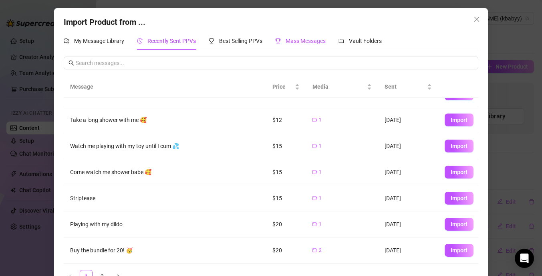
click at [314, 41] on span "Mass Messages" at bounding box center [306, 41] width 40 height 6
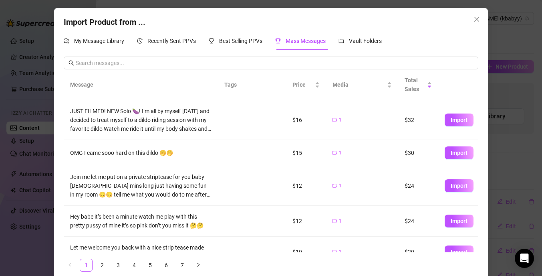
scroll to position [165, 0]
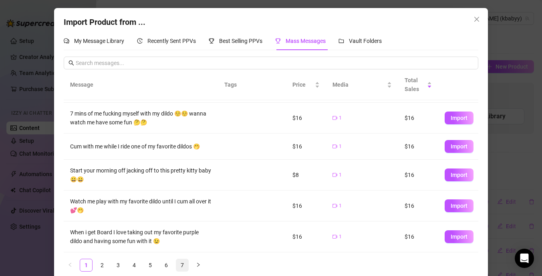
click at [183, 265] on link "7" at bounding box center [182, 265] width 12 height 12
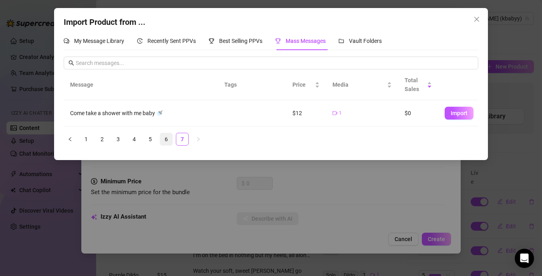
click at [166, 143] on link "6" at bounding box center [166, 139] width 12 height 12
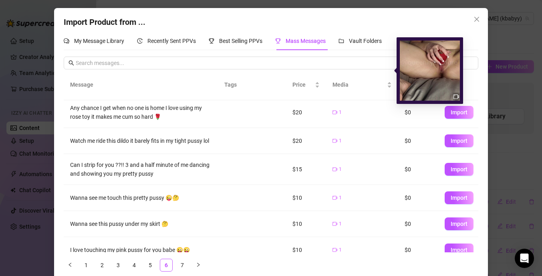
scroll to position [133, 0]
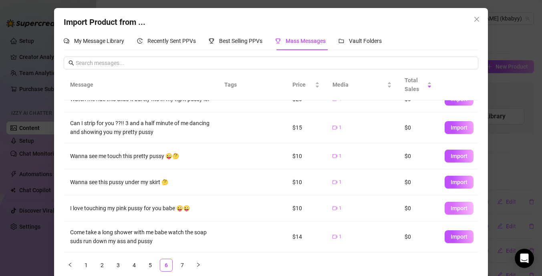
click at [466, 210] on span "Import" at bounding box center [459, 208] width 17 height 6
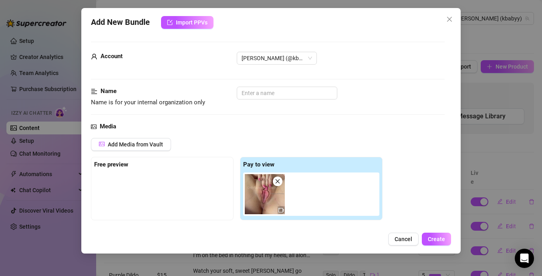
scroll to position [129, 0]
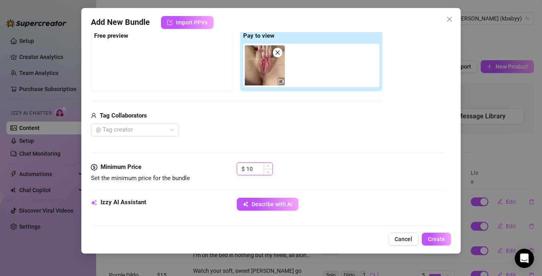
click at [256, 168] on input "10" at bounding box center [259, 169] width 26 height 12
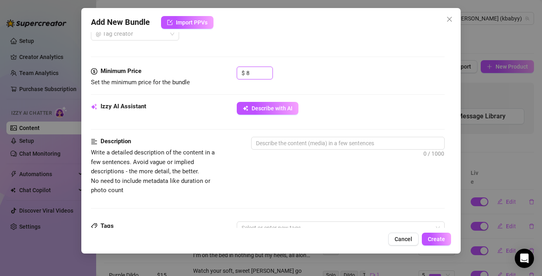
scroll to position [244, 0]
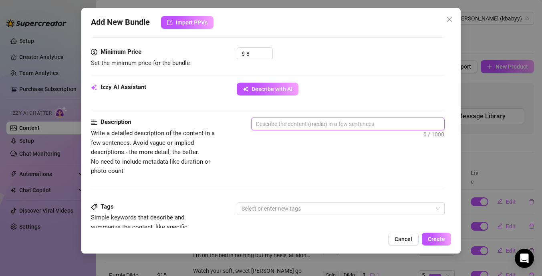
click at [290, 127] on textarea at bounding box center [348, 124] width 193 height 12
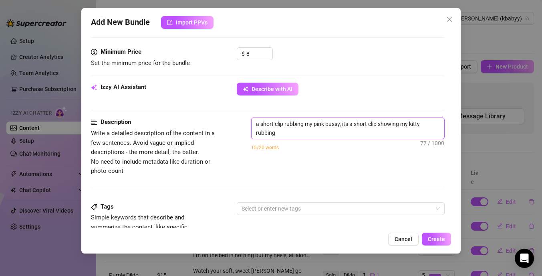
scroll to position [0, 0]
drag, startPoint x: 353, startPoint y: 135, endPoint x: 252, endPoint y: 117, distance: 102.7
click at [252, 117] on form "Account Kylie (@kbabyy) Name Name is for your internal organization only Media …" at bounding box center [268, 140] width 354 height 684
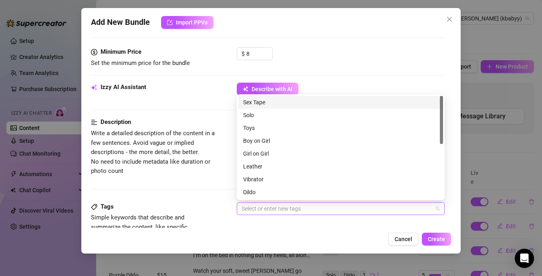
click at [291, 209] on div at bounding box center [336, 208] width 196 height 11
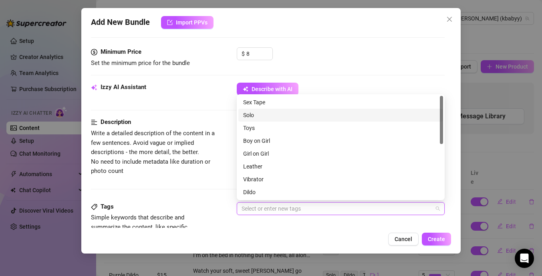
click at [275, 117] on div "Solo" at bounding box center [340, 115] width 195 height 9
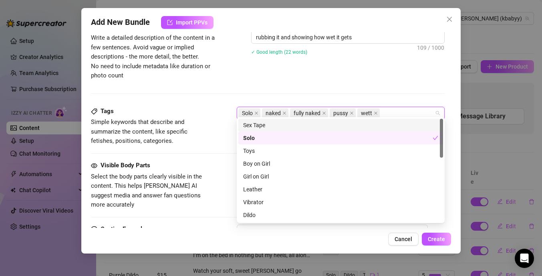
scroll to position [343, 0]
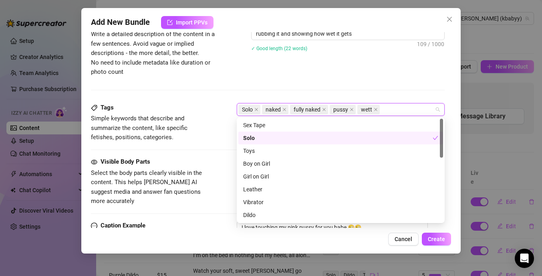
click at [274, 138] on div "Solo" at bounding box center [338, 137] width 190 height 9
click at [273, 138] on div "Solo" at bounding box center [340, 137] width 195 height 9
click at [225, 147] on div "Tags Simple keywords that describe and summarize the content, like specific fet…" at bounding box center [268, 130] width 354 height 54
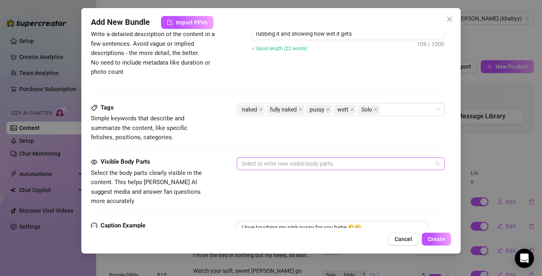
click at [278, 169] on div "Select or enter new visible body parts" at bounding box center [341, 163] width 208 height 13
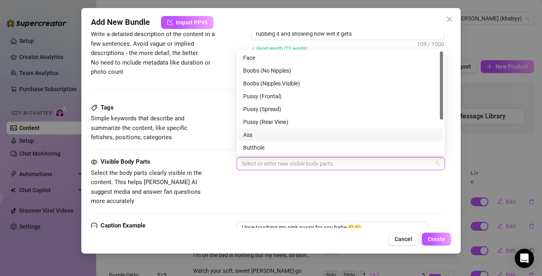
click at [291, 138] on div "Ass" at bounding box center [340, 134] width 195 height 9
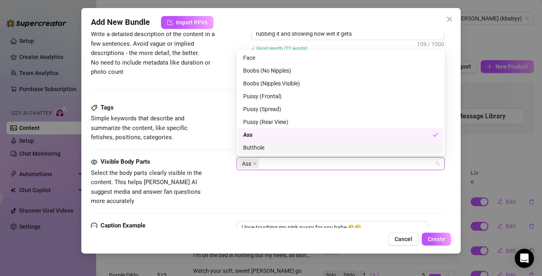
click at [288, 147] on div "Butthole" at bounding box center [340, 147] width 195 height 9
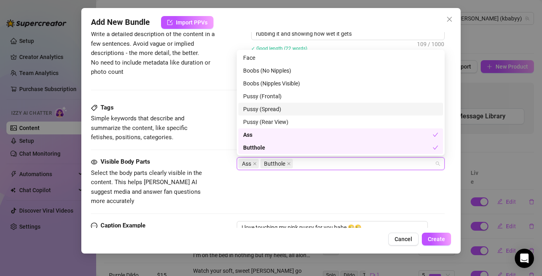
click at [295, 113] on div "Pussy (Spread)" at bounding box center [340, 109] width 195 height 9
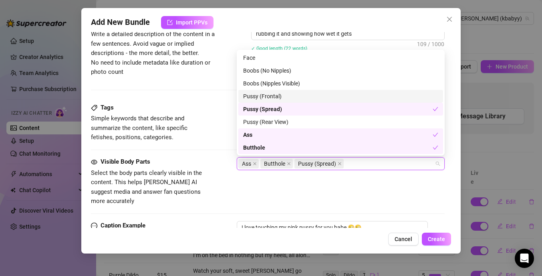
click at [297, 98] on div "Pussy (Frontal)" at bounding box center [340, 96] width 195 height 9
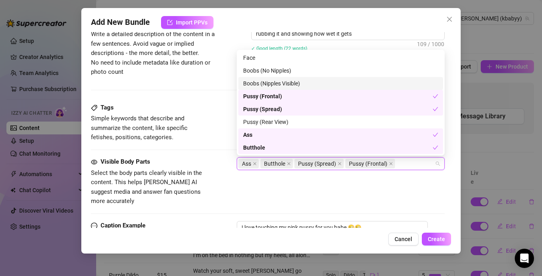
click at [300, 82] on div "Boobs (Nipples Visible)" at bounding box center [340, 83] width 195 height 9
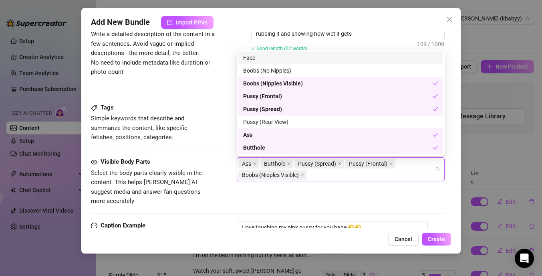
click at [302, 57] on div "Face" at bounding box center [340, 57] width 195 height 9
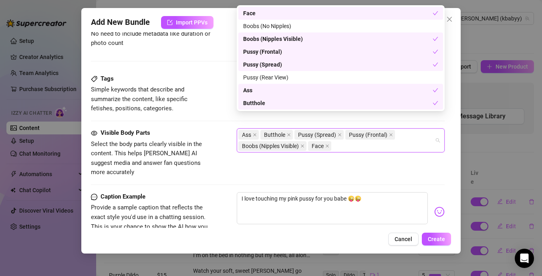
scroll to position [411, 0]
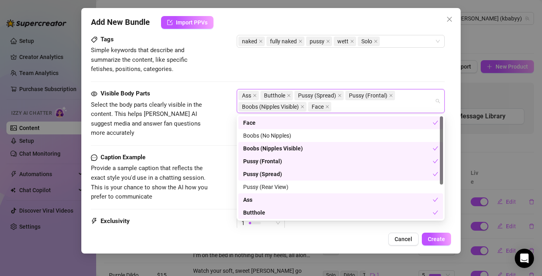
click at [222, 157] on div "Caption Example Provide a sample caption that reflects the exact style you'd us…" at bounding box center [268, 177] width 354 height 49
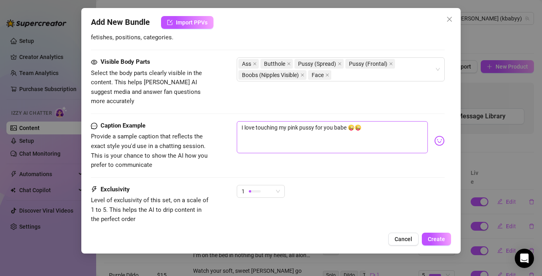
scroll to position [450, 0]
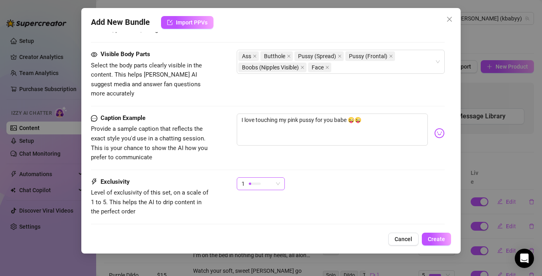
click at [275, 178] on span "1" at bounding box center [261, 184] width 38 height 12
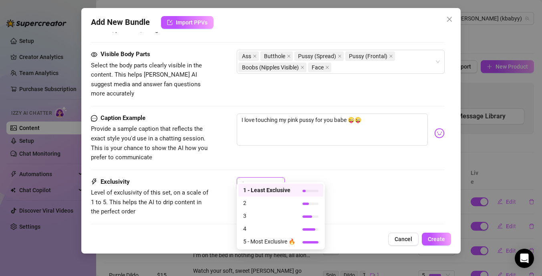
click at [302, 165] on div "Caption Example Provide a sample caption that reflects the exact style you'd us…" at bounding box center [268, 145] width 354 height 64
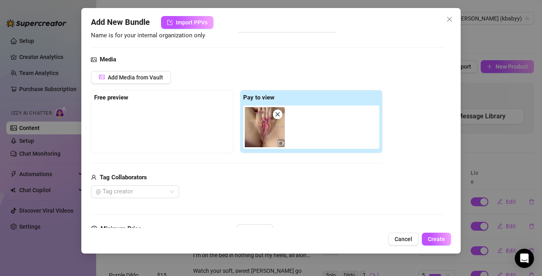
scroll to position [257, 0]
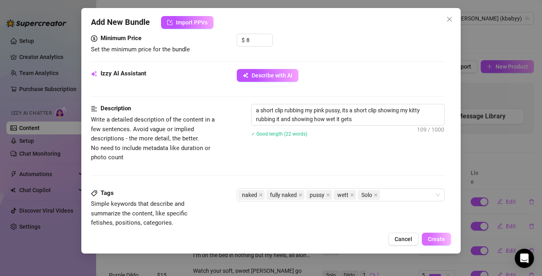
click at [443, 238] on span "Create" at bounding box center [436, 239] width 17 height 6
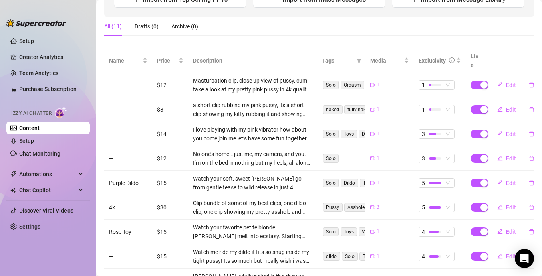
scroll to position [61, 0]
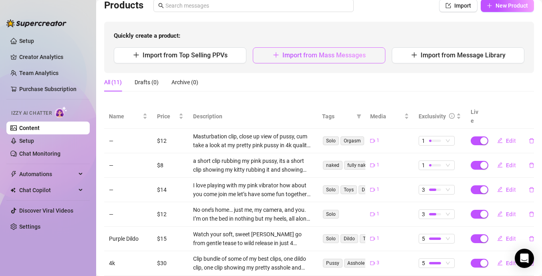
click at [308, 59] on button "Import from Mass Messages" at bounding box center [319, 55] width 133 height 16
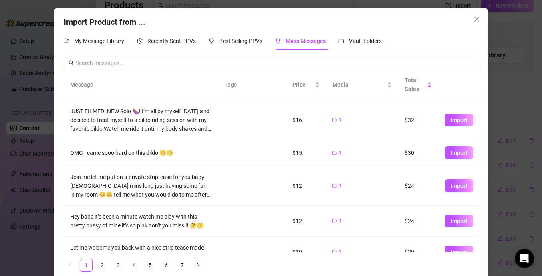
scroll to position [165, 0]
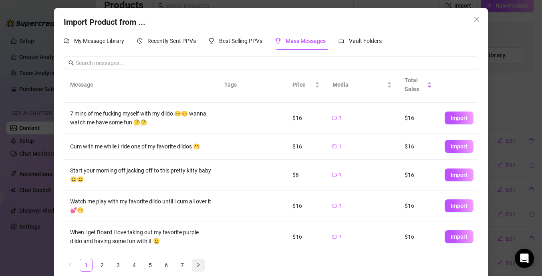
click at [201, 263] on button "button" at bounding box center [198, 264] width 13 height 13
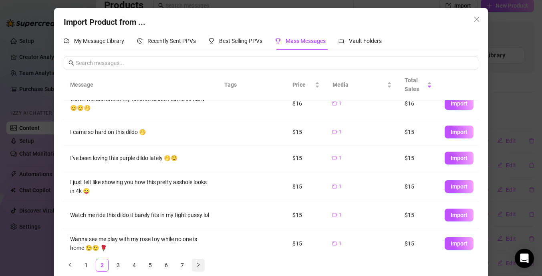
scroll to position [0, 0]
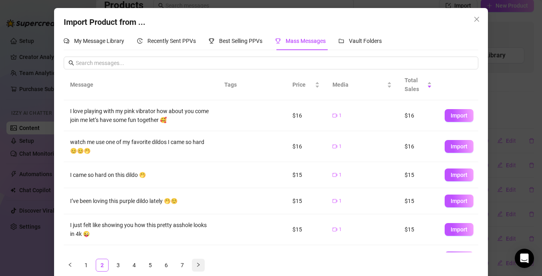
click at [198, 265] on icon "right" at bounding box center [198, 264] width 5 height 5
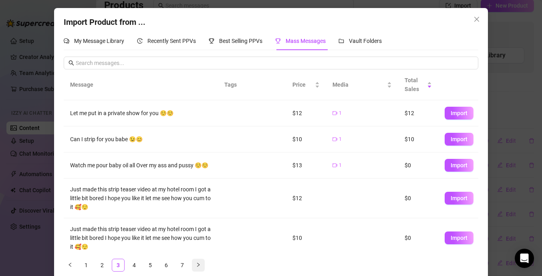
click at [198, 265] on icon "right" at bounding box center [198, 264] width 5 height 5
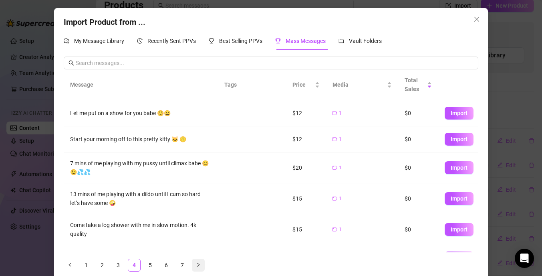
click at [198, 265] on icon "right" at bounding box center [198, 264] width 5 height 5
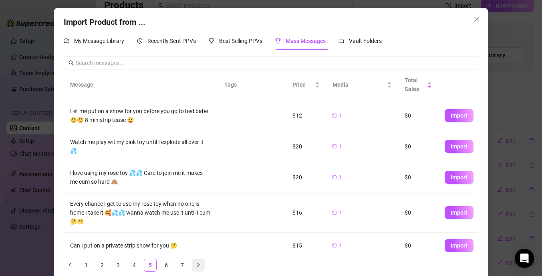
click at [198, 265] on icon "right" at bounding box center [198, 264] width 5 height 5
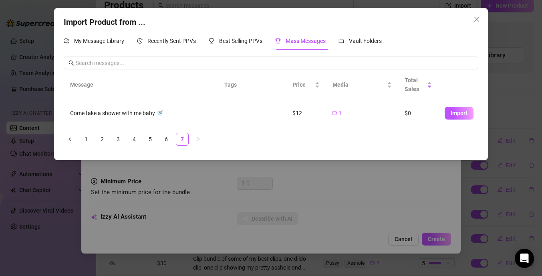
click at [198, 265] on div "Import Product from ... My Message Library Recently Sent PPVs Best Selling PPVs…" at bounding box center [271, 138] width 542 height 276
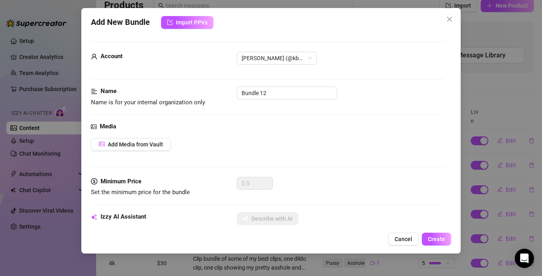
scroll to position [113, 0]
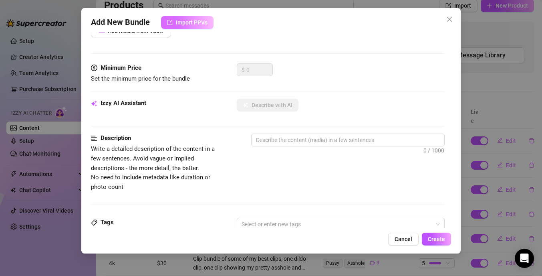
click at [200, 24] on span "Import PPVs" at bounding box center [192, 22] width 32 height 6
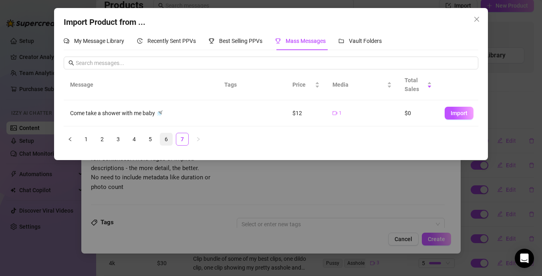
click at [168, 134] on link "6" at bounding box center [166, 139] width 12 height 12
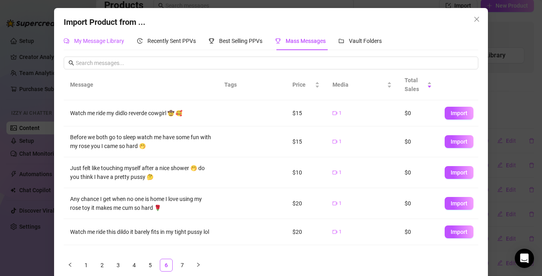
click at [120, 42] on span "My Message Library" at bounding box center [99, 41] width 50 height 6
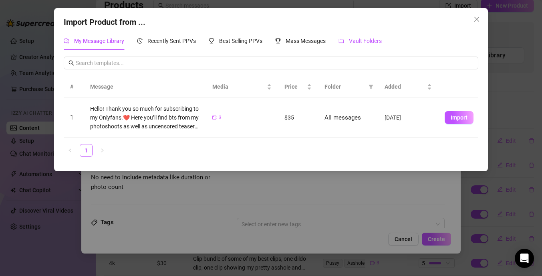
click at [360, 40] on span "Vault Folders" at bounding box center [365, 41] width 33 height 6
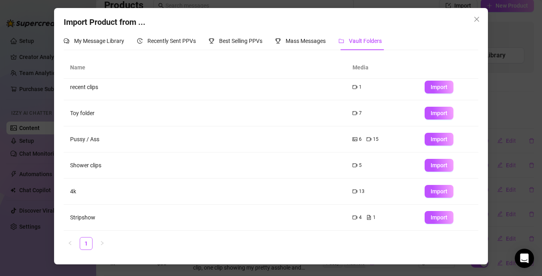
scroll to position [0, 0]
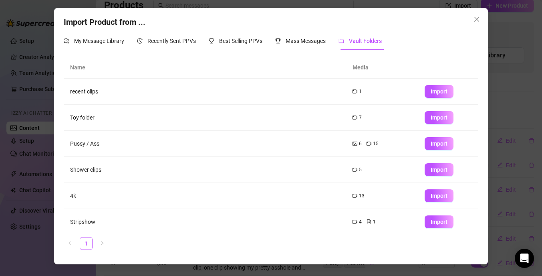
click at [252, 151] on td "Pussy / Ass" at bounding box center [205, 144] width 282 height 26
click at [431, 145] on span "Import" at bounding box center [439, 143] width 17 height 6
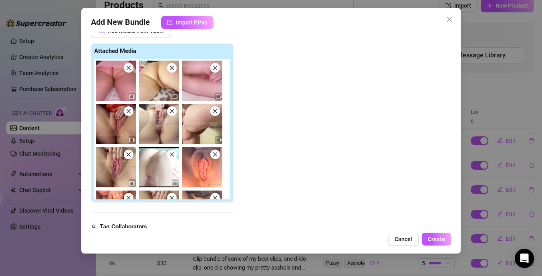
scroll to position [14, 0]
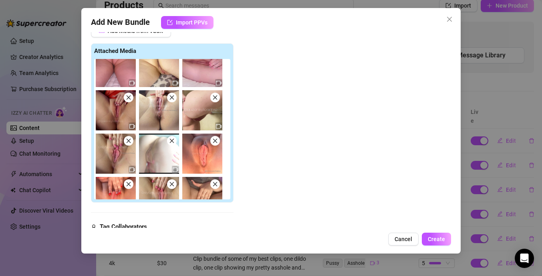
click at [130, 140] on icon "close" at bounding box center [129, 141] width 6 height 6
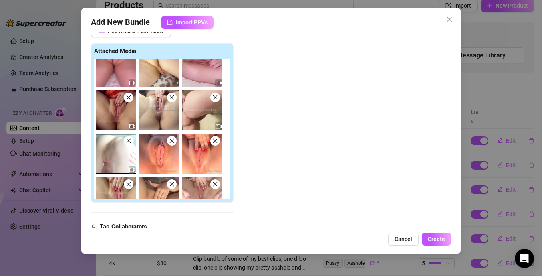
click at [129, 101] on span at bounding box center [129, 98] width 10 height 10
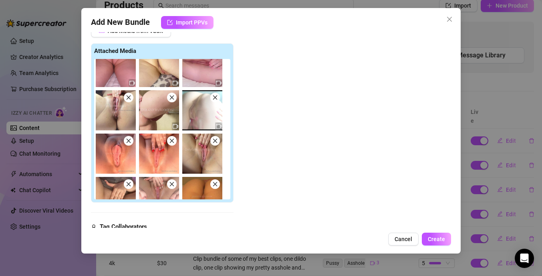
click at [130, 140] on icon "close" at bounding box center [129, 141] width 6 height 6
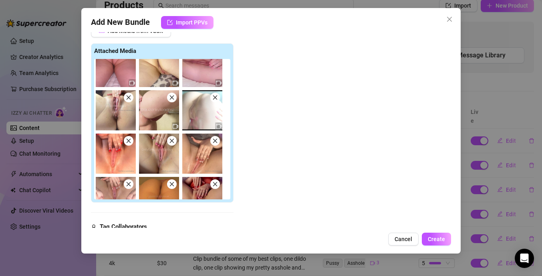
click at [129, 99] on icon "close" at bounding box center [129, 98] width 6 height 6
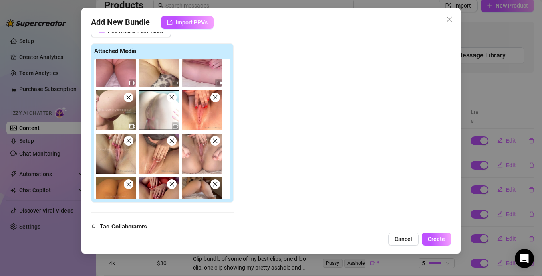
scroll to position [0, 0]
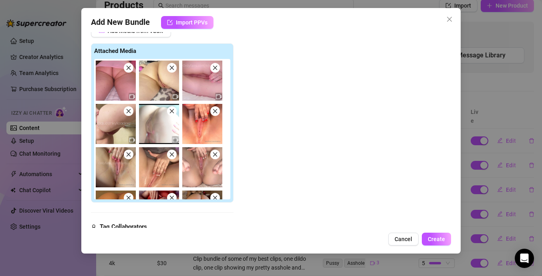
click at [131, 68] on icon "close" at bounding box center [129, 68] width 6 height 6
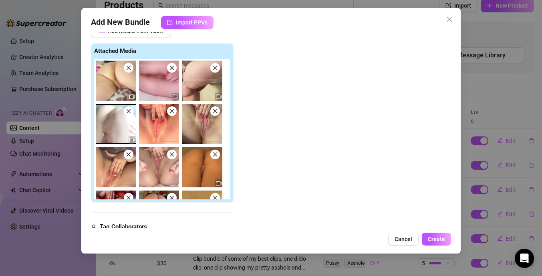
click at [131, 68] on icon "close" at bounding box center [129, 68] width 6 height 6
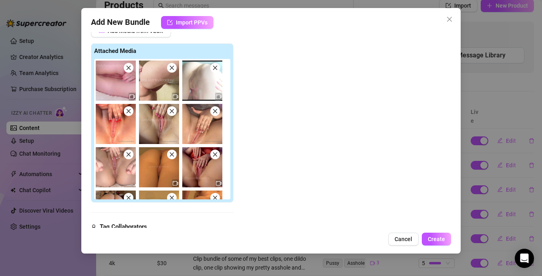
click at [131, 68] on icon "close" at bounding box center [129, 68] width 6 height 6
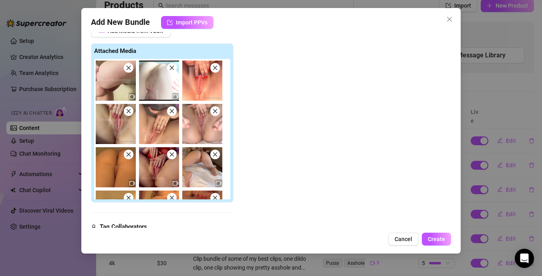
click at [131, 68] on icon "close" at bounding box center [129, 68] width 6 height 6
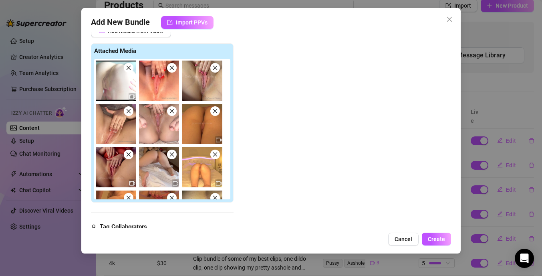
click at [172, 68] on icon "close" at bounding box center [172, 68] width 6 height 6
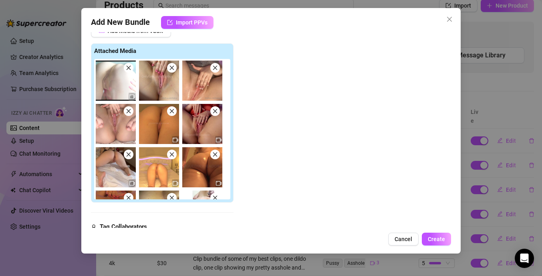
click at [172, 68] on icon "close" at bounding box center [172, 68] width 6 height 6
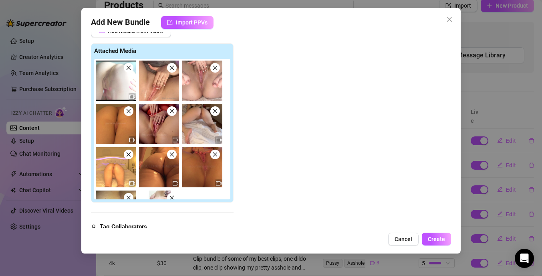
click at [172, 68] on icon "close" at bounding box center [172, 68] width 6 height 6
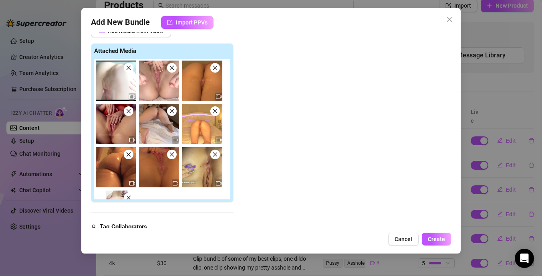
click at [172, 68] on icon "close" at bounding box center [172, 68] width 6 height 6
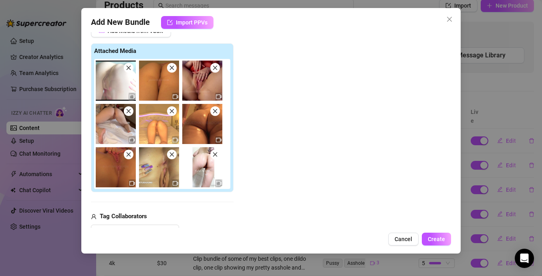
click at [172, 68] on icon "close" at bounding box center [172, 68] width 6 height 6
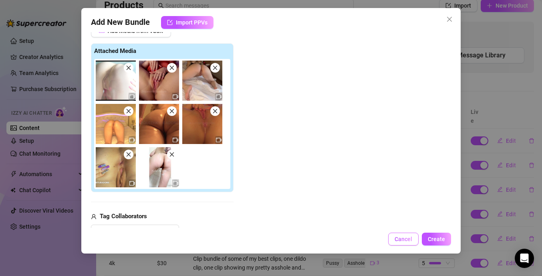
click at [401, 238] on span "Cancel" at bounding box center [404, 239] width 18 height 6
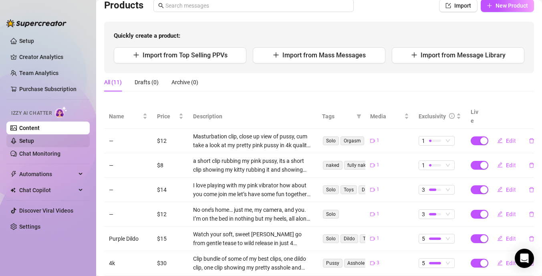
click at [34, 141] on link "Setup" at bounding box center [26, 140] width 15 height 6
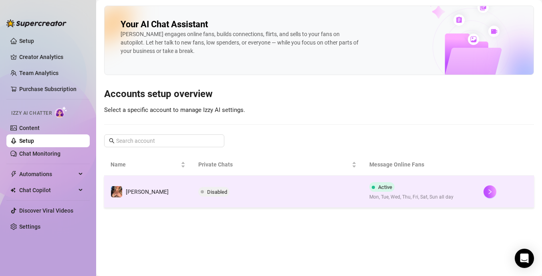
click at [382, 188] on span "Active" at bounding box center [385, 187] width 14 height 6
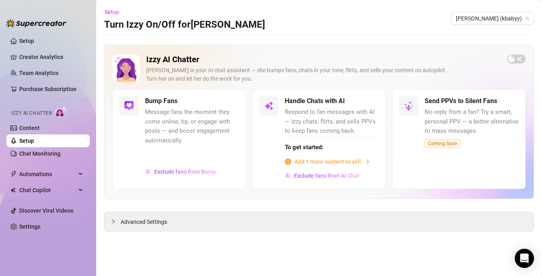
click at [352, 160] on span "Add 1 more content to sell" at bounding box center [328, 161] width 67 height 9
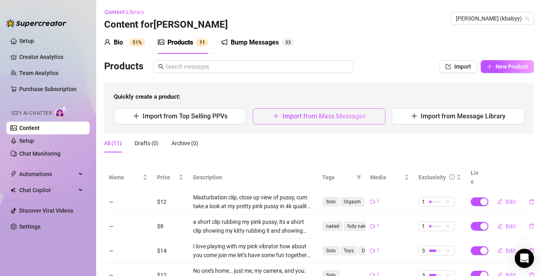
click at [297, 118] on span "Import from Mass Messages" at bounding box center [323, 116] width 83 height 8
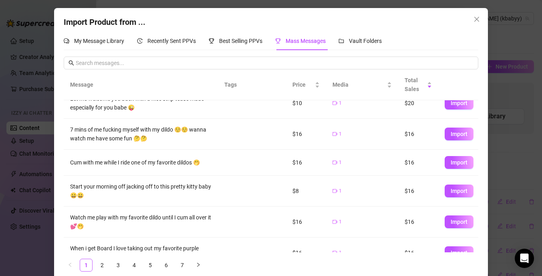
scroll to position [165, 0]
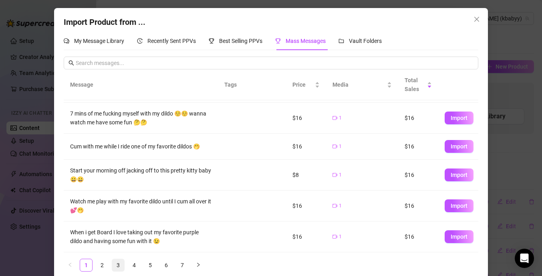
click at [116, 266] on link "3" at bounding box center [118, 265] width 12 height 12
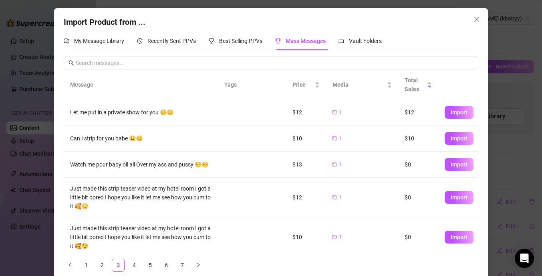
scroll to position [0, 0]
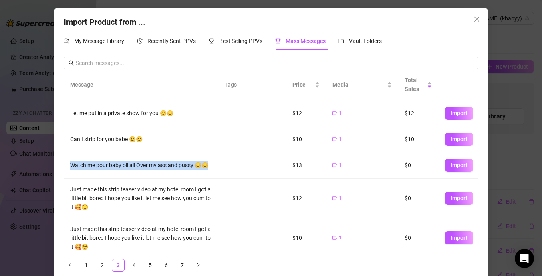
drag, startPoint x: 208, startPoint y: 165, endPoint x: 72, endPoint y: 161, distance: 136.3
click at [72, 161] on div "Watch me pour baby oil all Over my ass and pussy ☺️☺️" at bounding box center [140, 165] width 141 height 9
copy div "Watch me pour baby oil all Over my ass and pussy ☺️☺️"
click at [464, 168] on button "Import" at bounding box center [459, 165] width 29 height 13
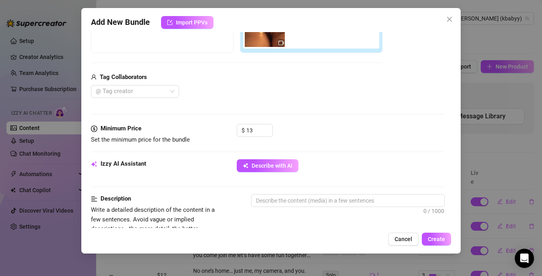
scroll to position [220, 0]
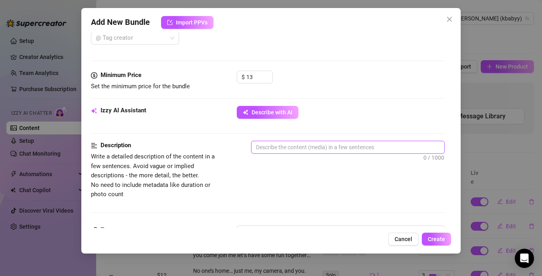
click at [295, 145] on textarea at bounding box center [348, 147] width 193 height 12
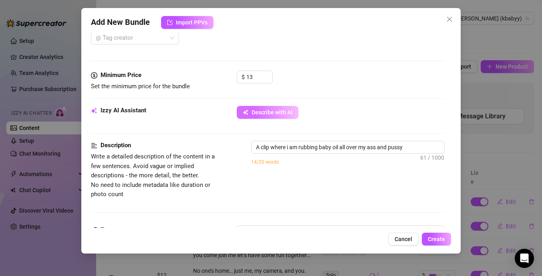
click at [292, 111] on span "Describe with AI" at bounding box center [272, 112] width 41 height 6
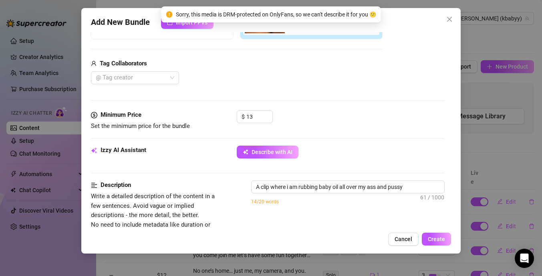
scroll to position [290, 0]
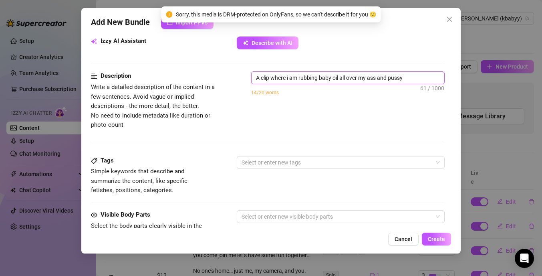
click at [406, 79] on textarea "A clip where i am rubbing baby oil all over my ass and pussy" at bounding box center [348, 78] width 193 height 12
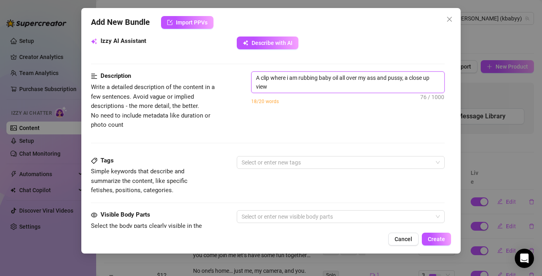
scroll to position [0, 0]
click at [347, 159] on div at bounding box center [336, 162] width 196 height 11
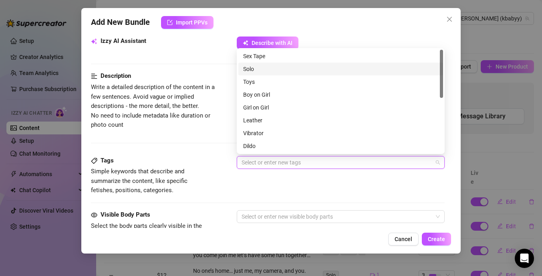
click at [262, 67] on div "Solo" at bounding box center [340, 69] width 195 height 9
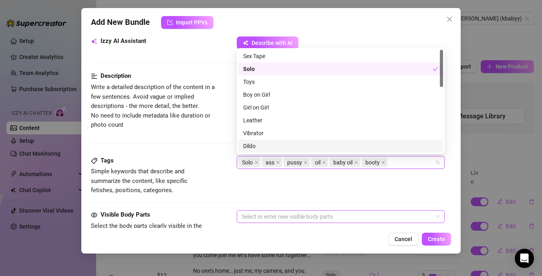
click at [250, 214] on div at bounding box center [336, 216] width 196 height 11
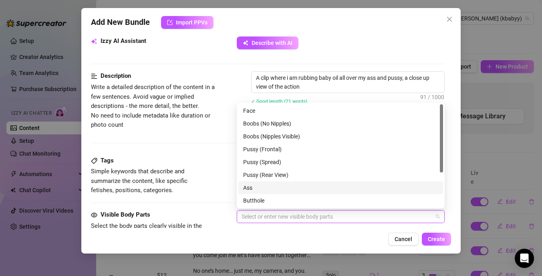
click at [263, 189] on div "Ass" at bounding box center [340, 187] width 195 height 9
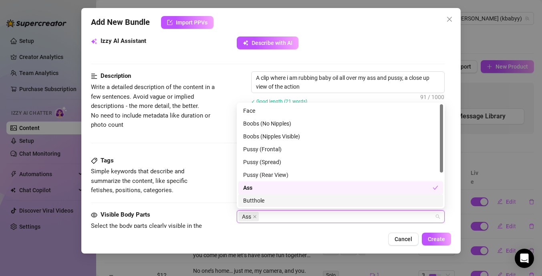
click at [263, 198] on div "Butthole" at bounding box center [340, 200] width 195 height 9
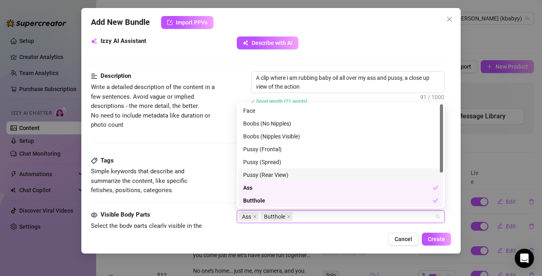
click at [268, 176] on div "Pussy (Rear View)" at bounding box center [340, 174] width 195 height 9
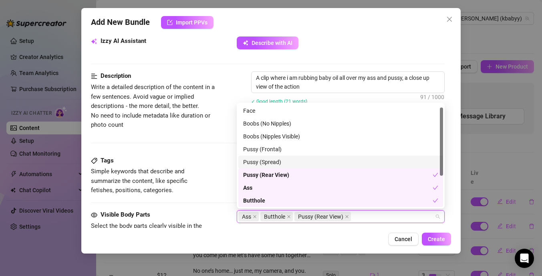
scroll to position [51, 0]
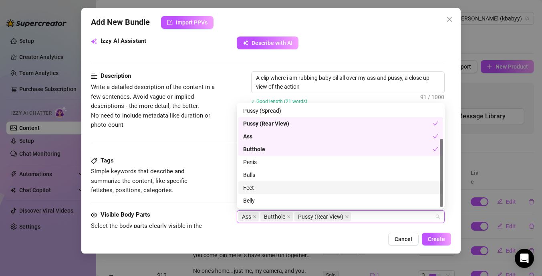
click at [231, 194] on div "Tags Simple keywords that describe and summarize the content, like specific fet…" at bounding box center [268, 175] width 354 height 39
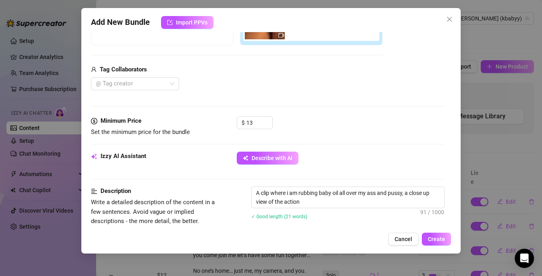
scroll to position [192, 0]
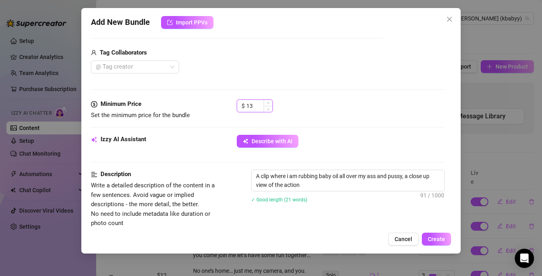
click at [254, 107] on input "13" at bounding box center [259, 106] width 26 height 12
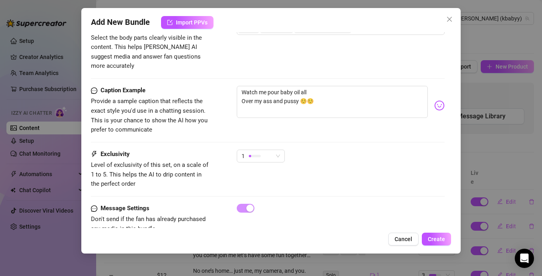
scroll to position [489, 0]
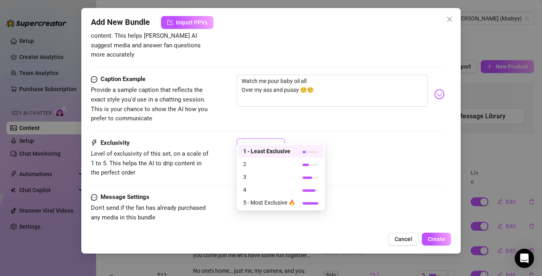
click at [278, 139] on span "1" at bounding box center [261, 145] width 38 height 12
click at [268, 176] on span "3" at bounding box center [269, 176] width 52 height 9
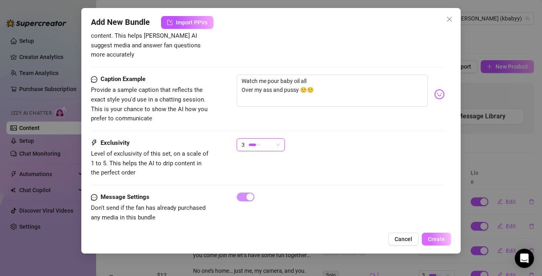
click at [431, 235] on button "Create" at bounding box center [436, 238] width 29 height 13
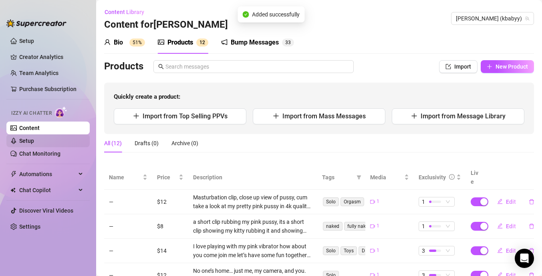
click at [34, 141] on link "Setup" at bounding box center [26, 140] width 15 height 6
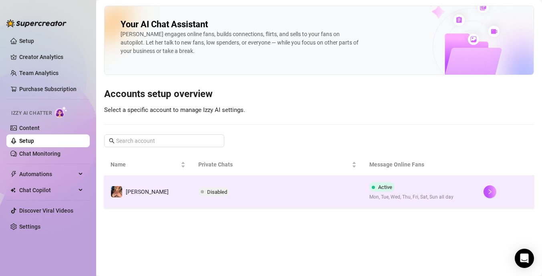
click at [363, 179] on td "Active Mon, Tue, Wed, Thu, Fri, Sat, Sun all day" at bounding box center [420, 192] width 114 height 32
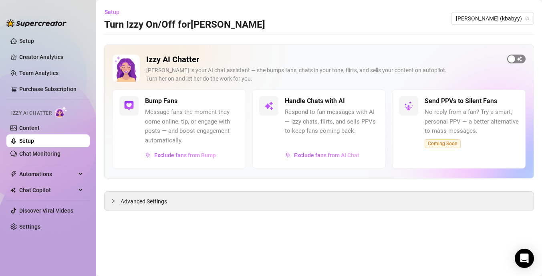
click at [522, 57] on span "button" at bounding box center [516, 58] width 18 height 9
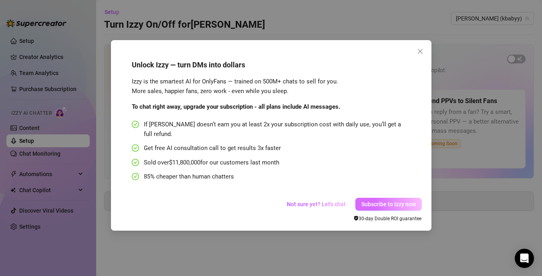
click at [381, 201] on span "Subscribe to Izzy now" at bounding box center [388, 204] width 54 height 6
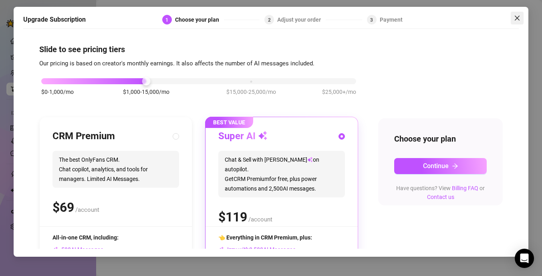
click at [518, 14] on button "Close" at bounding box center [517, 18] width 13 height 13
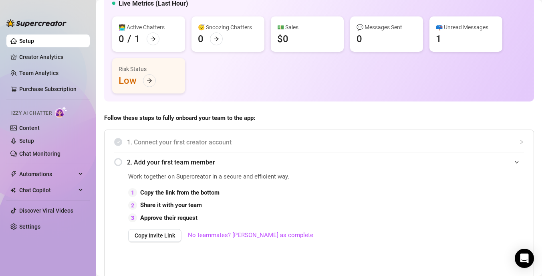
scroll to position [65, 0]
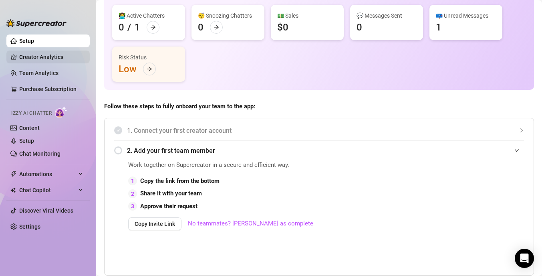
click at [47, 58] on link "Creator Analytics" at bounding box center [51, 56] width 64 height 13
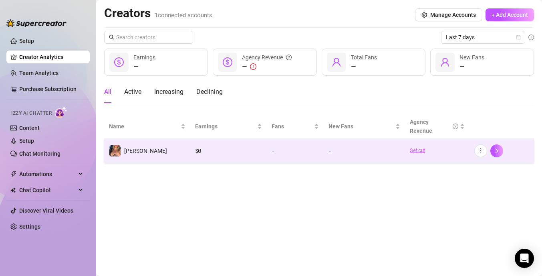
click at [418, 151] on link "Set cut" at bounding box center [437, 150] width 55 height 8
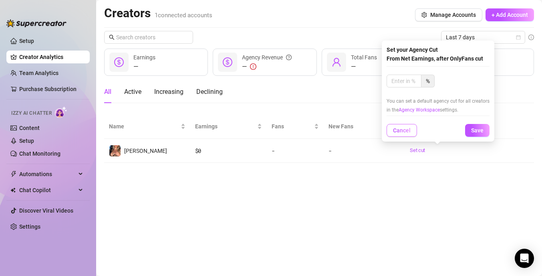
click at [402, 132] on span "Cancel" at bounding box center [402, 130] width 18 height 6
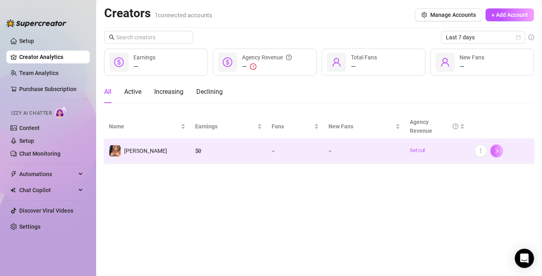
click at [499, 152] on icon "right" at bounding box center [497, 151] width 6 height 6
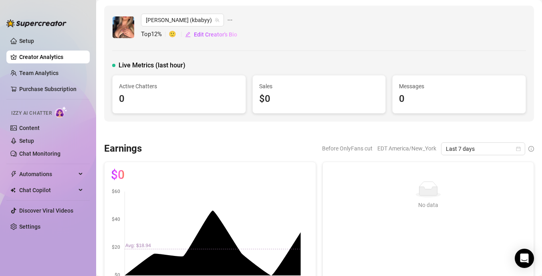
click at [227, 20] on icon "ellipsis" at bounding box center [230, 20] width 6 height 6
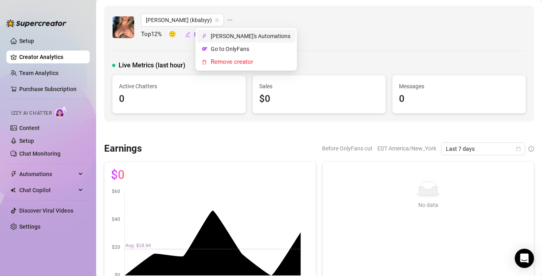
click at [213, 36] on span "Kylie's Automations" at bounding box center [251, 36] width 80 height 9
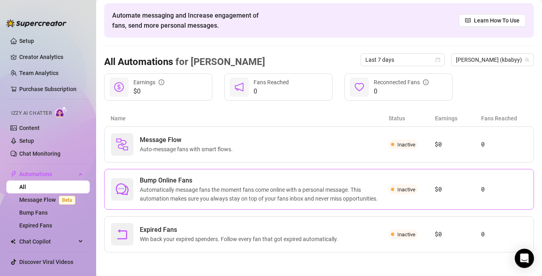
scroll to position [31, 0]
click at [48, 216] on link "Bump Fans" at bounding box center [33, 212] width 28 height 6
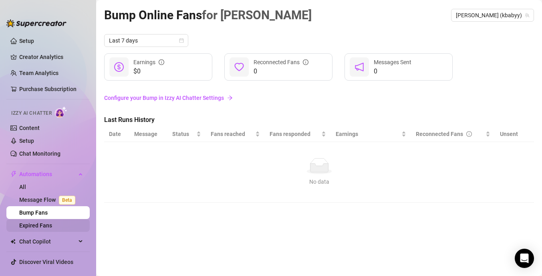
scroll to position [22, 0]
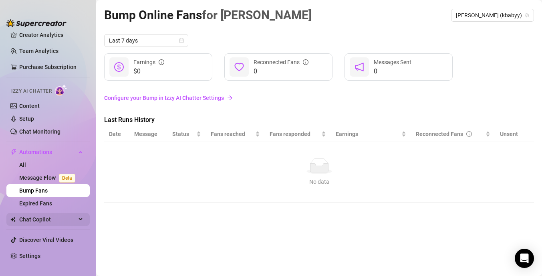
click at [59, 222] on span "Chat Copilot" at bounding box center [47, 219] width 57 height 13
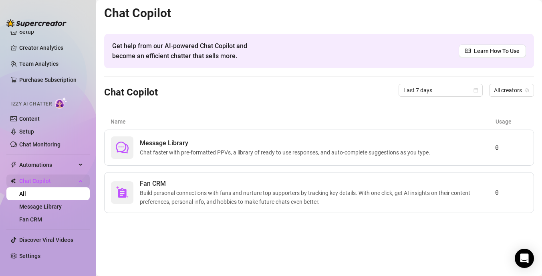
scroll to position [9, 0]
click at [23, 252] on link "Settings" at bounding box center [29, 255] width 21 height 6
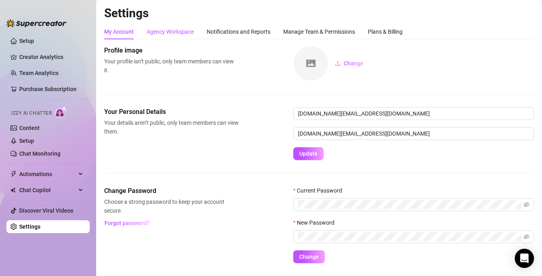
click at [174, 31] on div "Agency Workspace" at bounding box center [170, 31] width 47 height 9
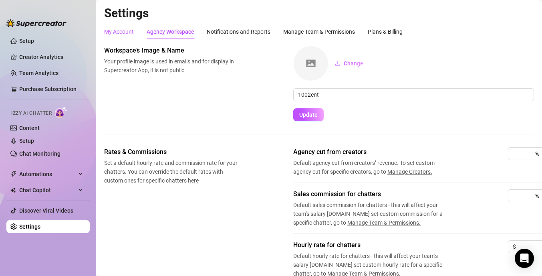
click at [129, 32] on div "My Account" at bounding box center [119, 31] width 30 height 9
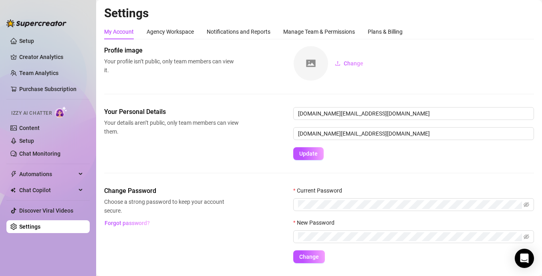
scroll to position [21, 0]
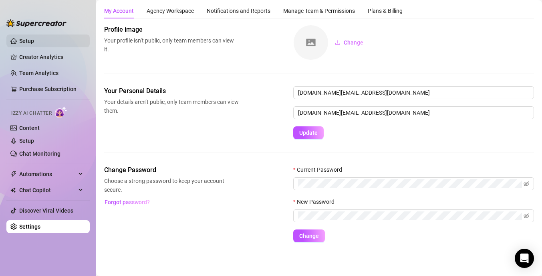
click at [32, 40] on link "Setup" at bounding box center [26, 41] width 15 height 6
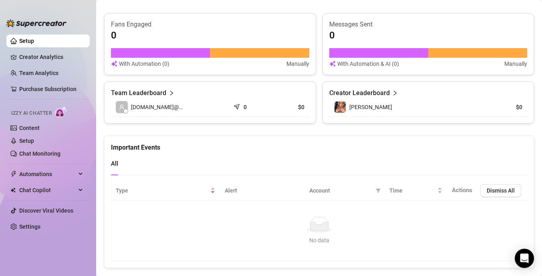
scroll to position [510, 0]
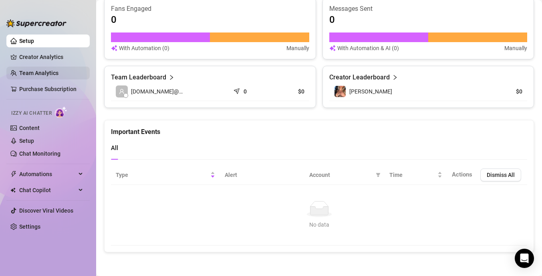
click at [36, 71] on link "Team Analytics" at bounding box center [38, 73] width 39 height 6
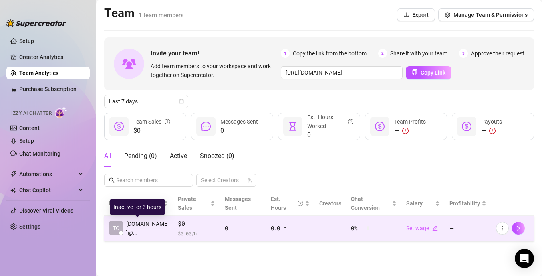
click at [137, 228] on span "[DOMAIN_NAME]@…" at bounding box center [147, 228] width 42 height 18
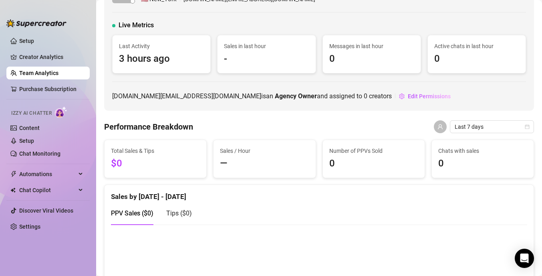
scroll to position [145, 0]
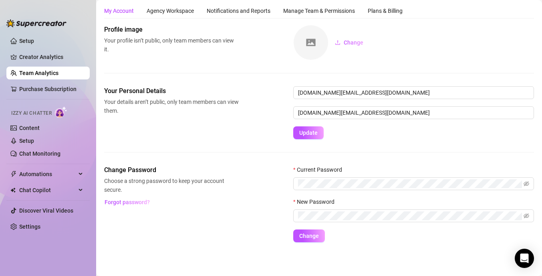
scroll to position [21, 0]
click at [34, 41] on link "Setup" at bounding box center [26, 41] width 15 height 6
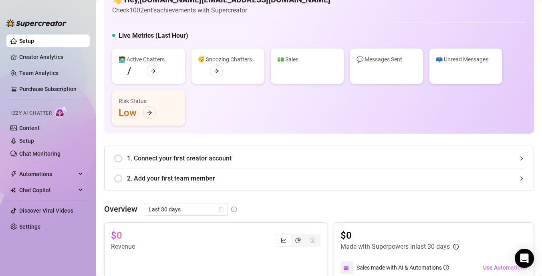
scroll to position [145, 0]
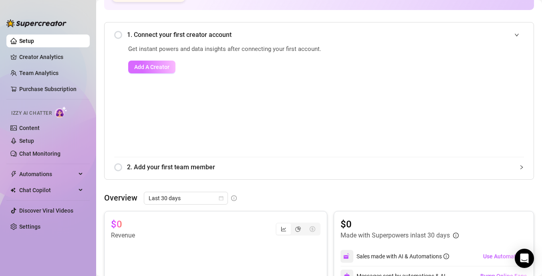
click at [153, 71] on button "Add A Creator" at bounding box center [151, 67] width 47 height 13
